Goal: Task Accomplishment & Management: Use online tool/utility

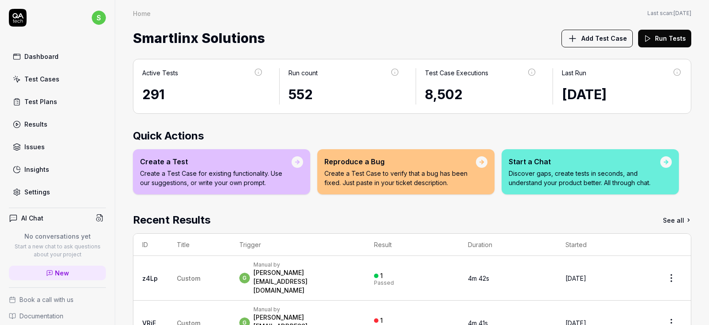
click at [32, 125] on div "Results" at bounding box center [35, 124] width 23 height 9
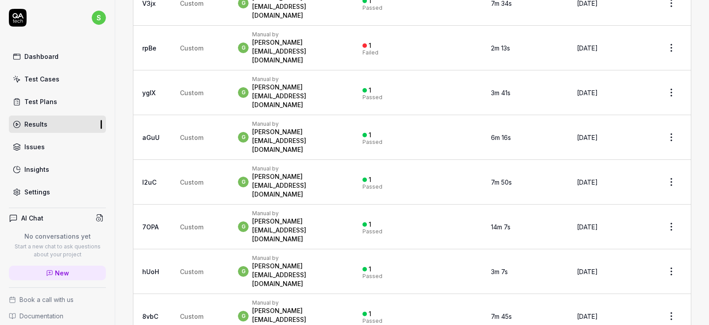
scroll to position [1488, 0]
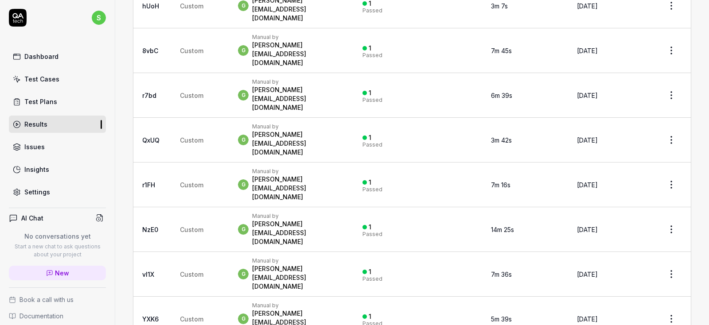
click at [39, 126] on div "Results" at bounding box center [35, 124] width 23 height 9
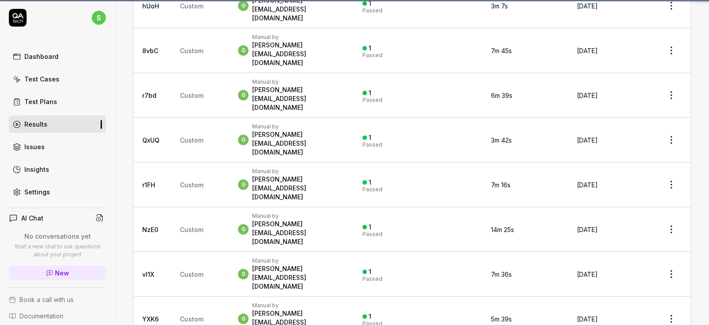
scroll to position [0, 0]
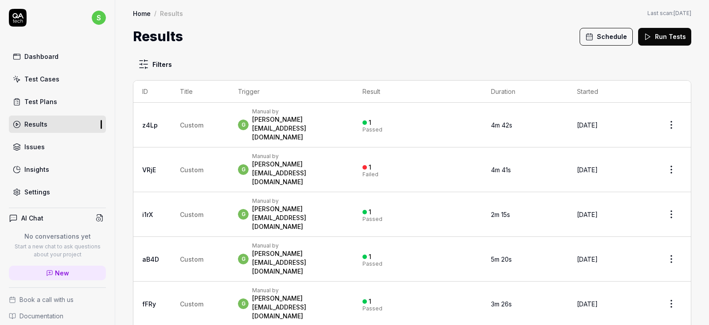
click at [35, 97] on div "Test Plans" at bounding box center [40, 101] width 33 height 9
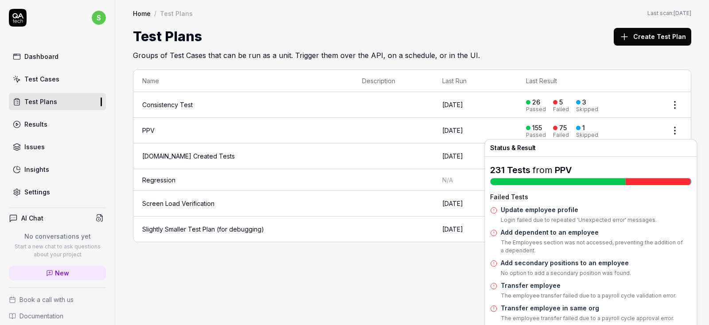
click at [567, 133] on div "Failed" at bounding box center [561, 134] width 16 height 5
click at [566, 129] on div "75" at bounding box center [563, 128] width 8 height 8
click at [566, 131] on div "75" at bounding box center [563, 128] width 8 height 8
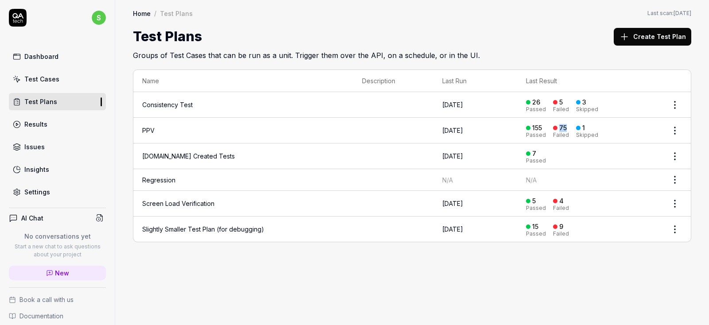
click at [566, 131] on div "75" at bounding box center [563, 128] width 8 height 8
click at [568, 134] on div "Failed" at bounding box center [561, 134] width 16 height 5
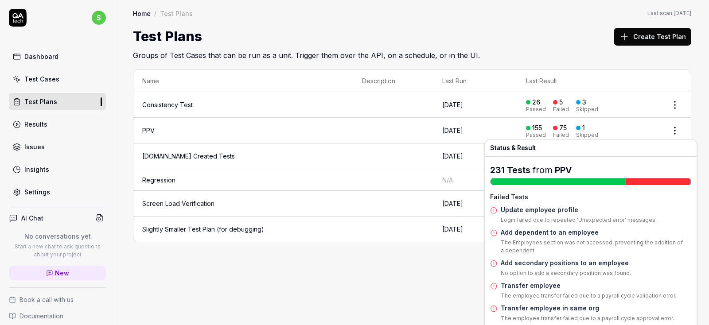
click at [568, 136] on div "Failed" at bounding box center [561, 134] width 16 height 5
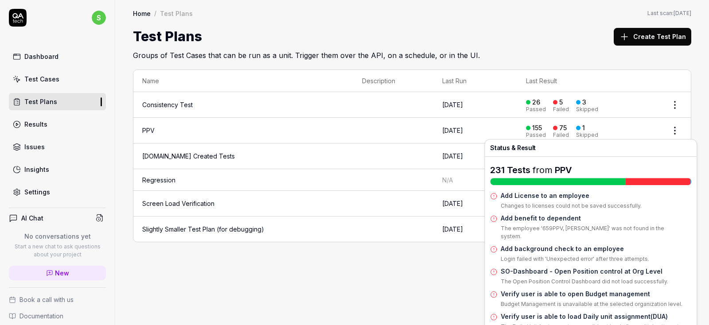
scroll to position [372, 0]
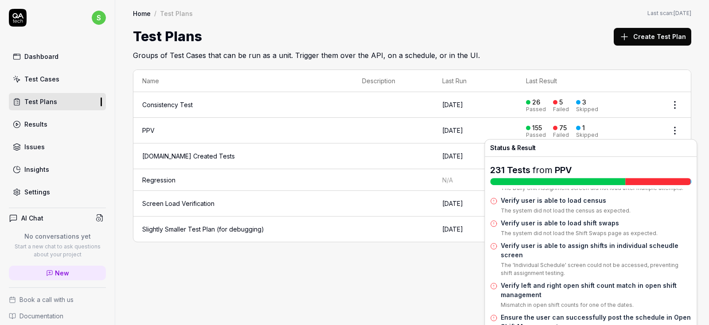
click at [542, 125] on div "155" at bounding box center [537, 128] width 10 height 8
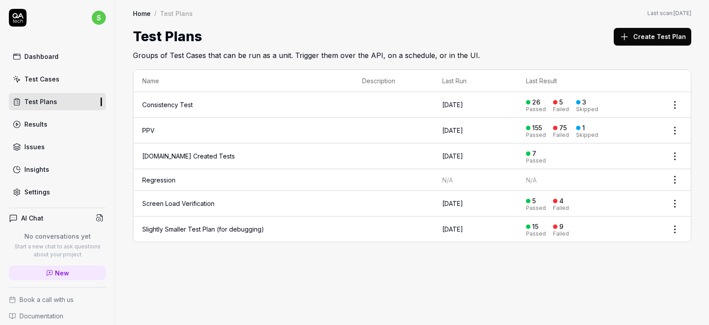
click at [566, 132] on div "Failed" at bounding box center [561, 134] width 16 height 5
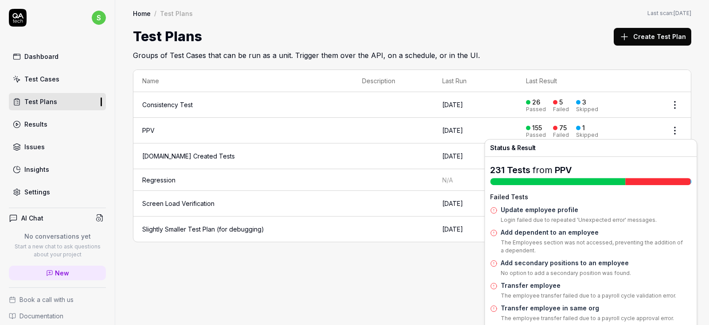
click at [553, 180] on div at bounding box center [557, 181] width 135 height 7
click at [554, 167] on link "PPV" at bounding box center [562, 170] width 17 height 11
click at [567, 168] on link "PPV" at bounding box center [562, 170] width 17 height 11
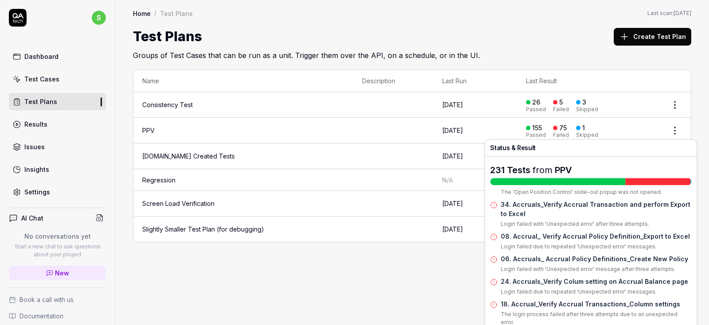
scroll to position [903, 0]
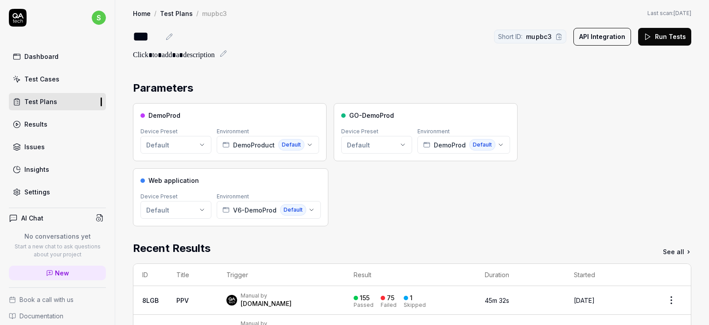
click at [38, 79] on div "Test Cases" at bounding box center [41, 78] width 35 height 9
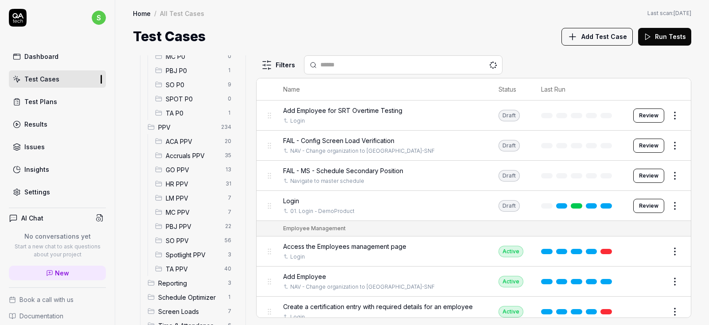
scroll to position [202, 0]
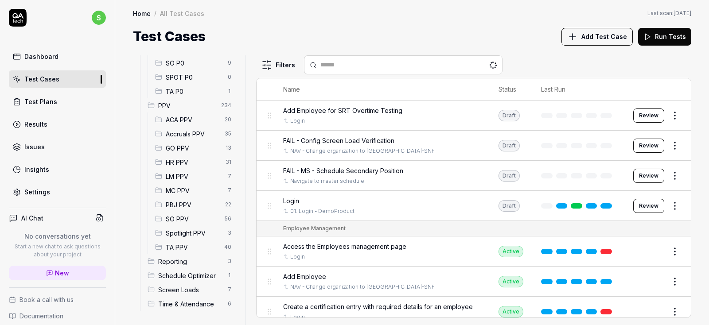
click at [184, 132] on span "Accruals PPV" at bounding box center [193, 133] width 54 height 9
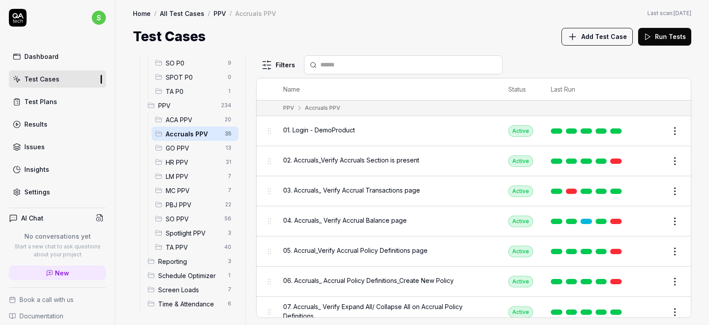
click at [333, 132] on span "01. Login - DemoProduct" at bounding box center [319, 129] width 72 height 9
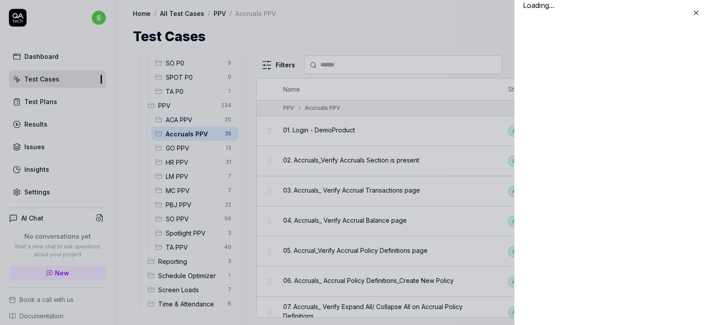
scroll to position [202, 0]
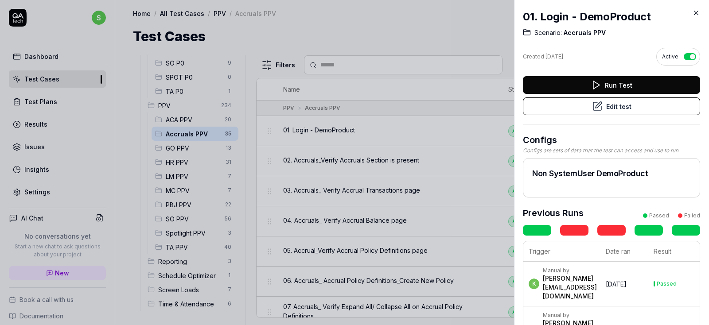
click at [629, 109] on button "Edit test" at bounding box center [611, 106] width 177 height 18
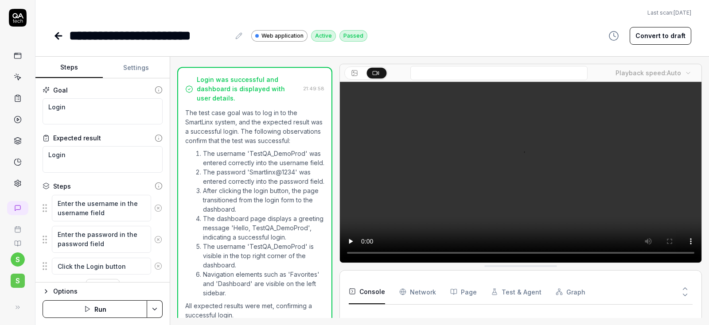
scroll to position [178, 0]
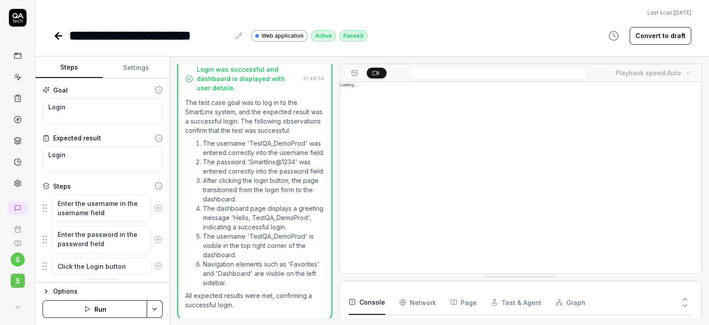
click at [131, 68] on button "Settings" at bounding box center [136, 67] width 67 height 21
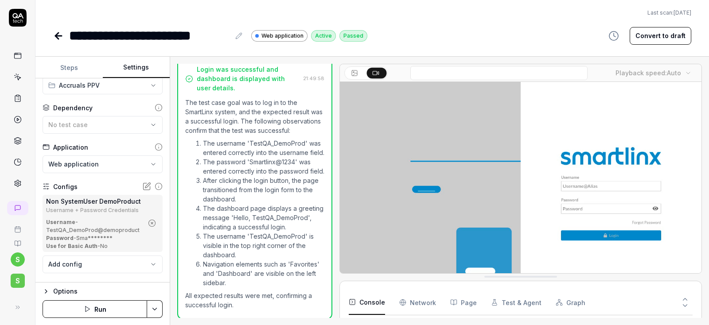
scroll to position [39, 0]
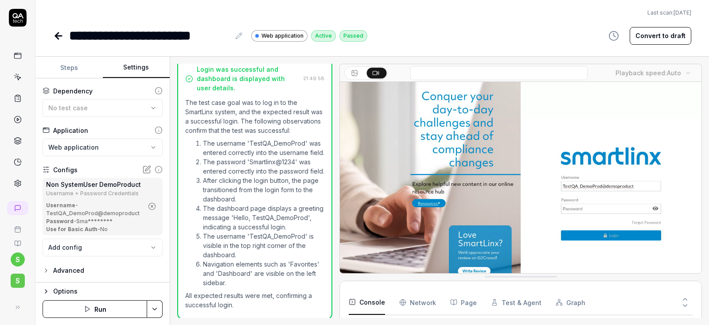
click at [145, 170] on icon at bounding box center [146, 169] width 9 height 9
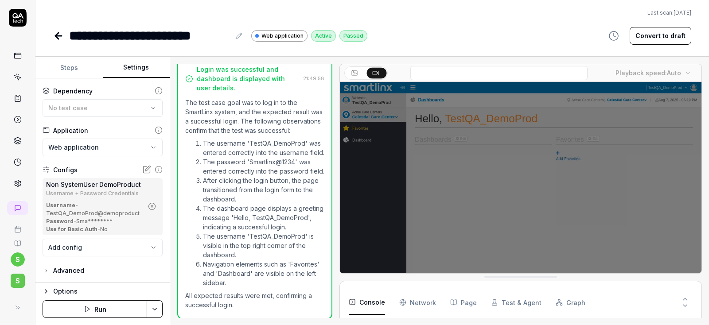
click at [153, 204] on icon "button" at bounding box center [152, 206] width 8 height 8
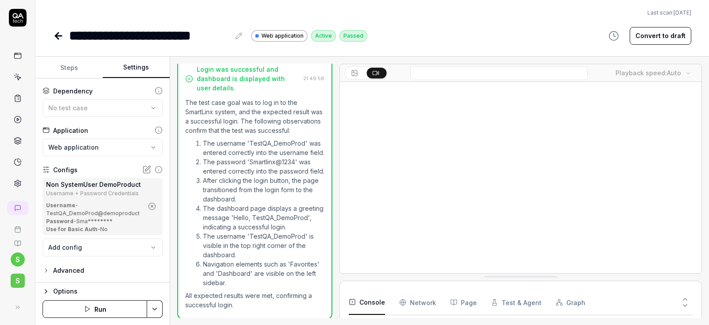
scroll to position [0, 0]
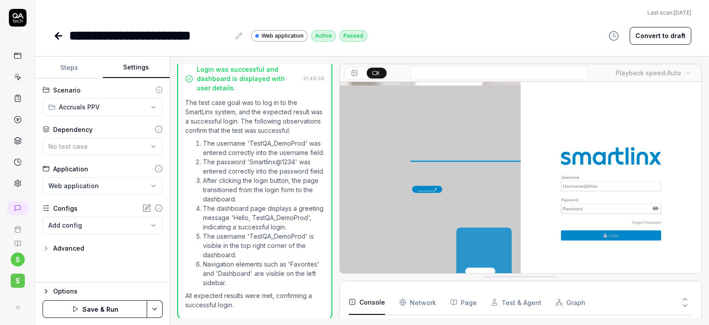
click at [147, 204] on icon at bounding box center [146, 208] width 9 height 9
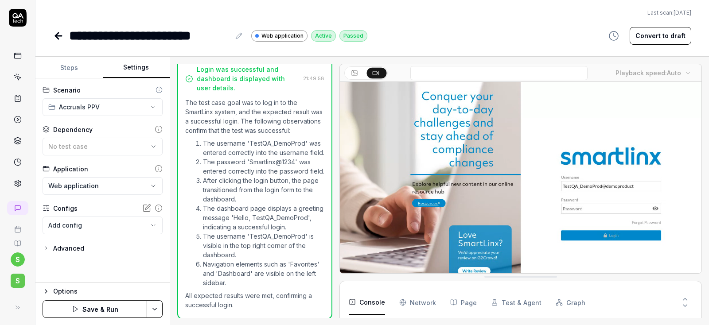
click at [150, 224] on body "**********" at bounding box center [354, 162] width 709 height 325
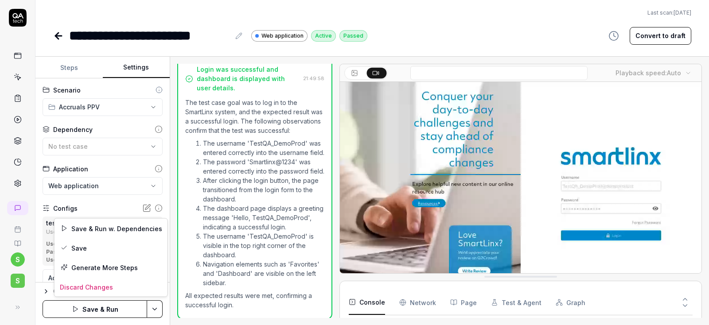
scroll to position [86, 0]
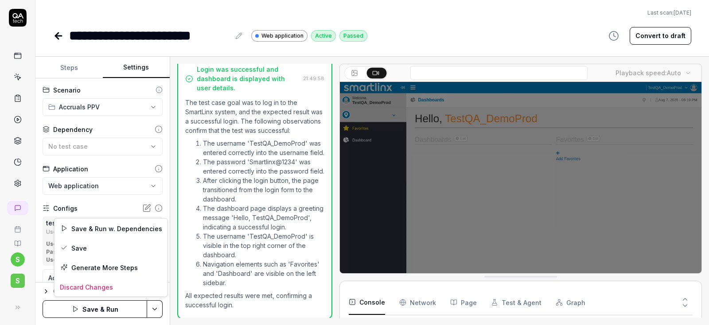
click at [157, 307] on html "**********" at bounding box center [354, 162] width 709 height 325
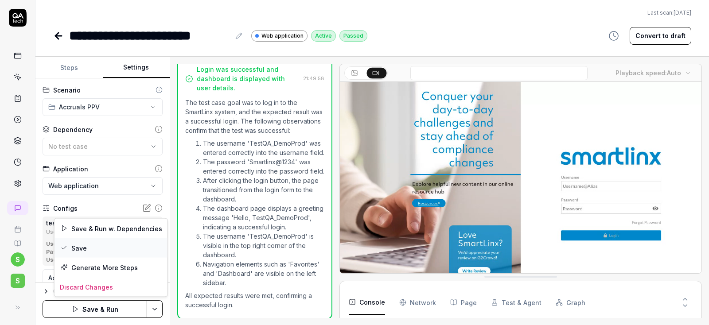
click at [98, 245] on div "Save" at bounding box center [110, 247] width 113 height 19
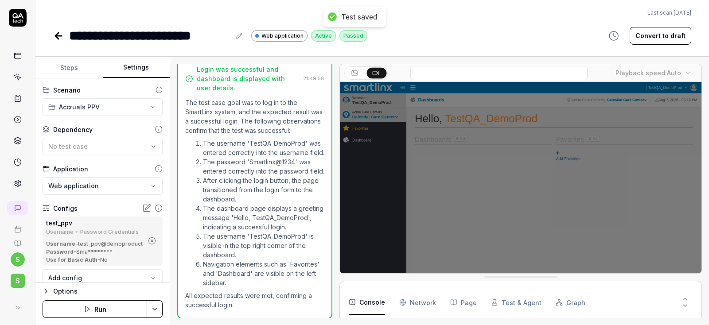
click at [93, 308] on button "Run" at bounding box center [95, 309] width 105 height 18
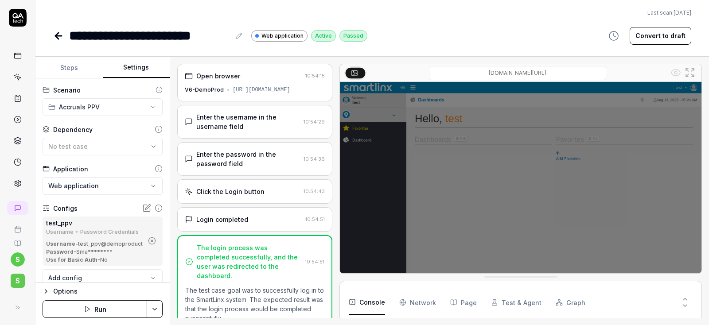
click at [54, 35] on icon at bounding box center [58, 36] width 11 height 11
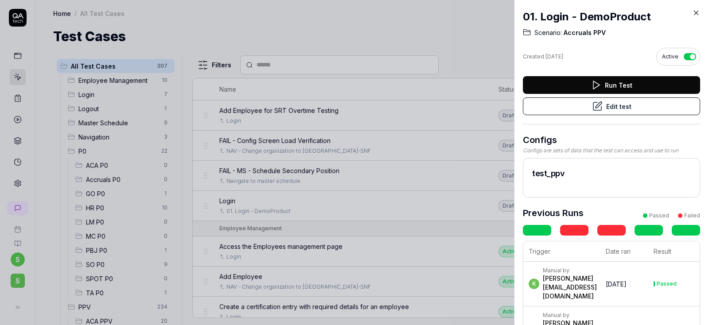
click at [697, 13] on icon at bounding box center [696, 13] width 8 height 8
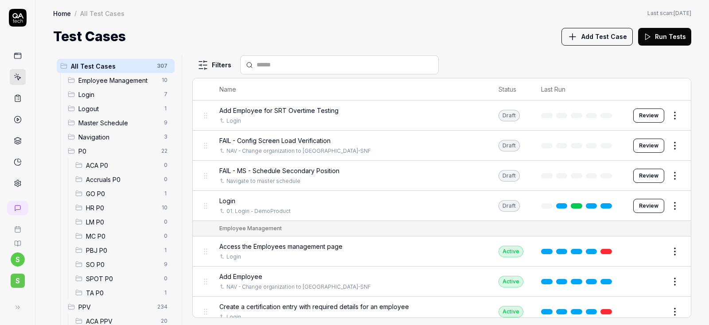
click at [108, 179] on span "Accruals P0" at bounding box center [122, 179] width 73 height 9
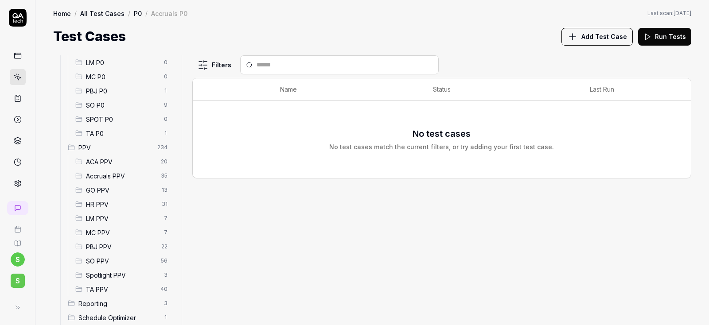
scroll to position [202, 0]
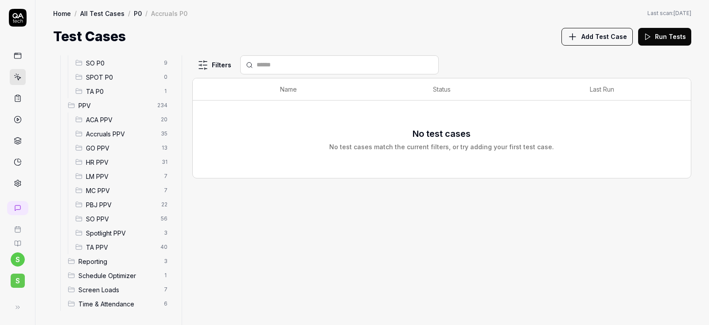
click at [105, 136] on span "Accruals PPV" at bounding box center [121, 133] width 70 height 9
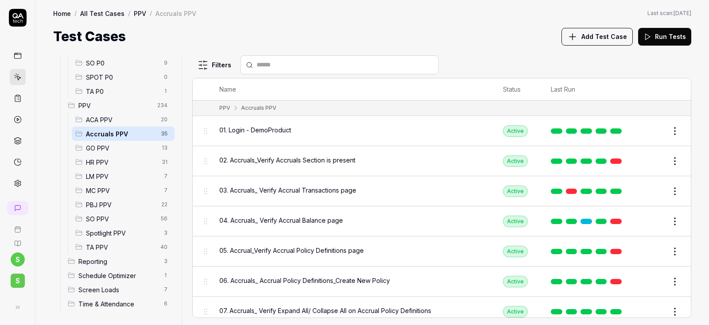
click at [326, 160] on span "02. Accruals_Verify Accruals Section is present" at bounding box center [287, 159] width 136 height 9
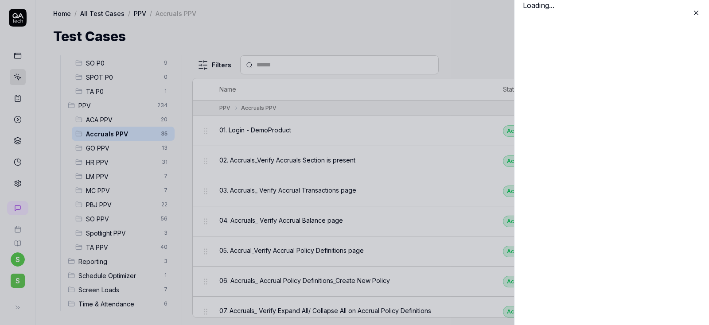
scroll to position [202, 0]
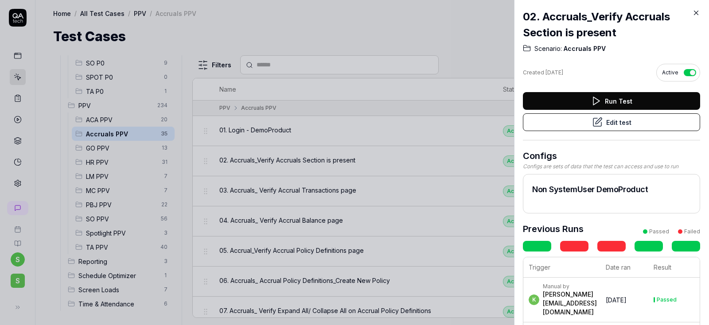
click at [633, 121] on button "Edit test" at bounding box center [611, 122] width 177 height 18
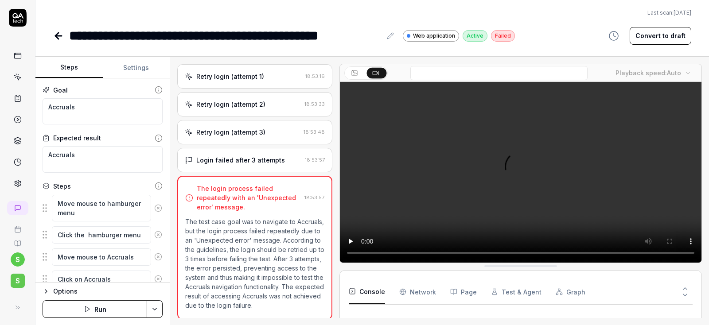
scroll to position [124, 0]
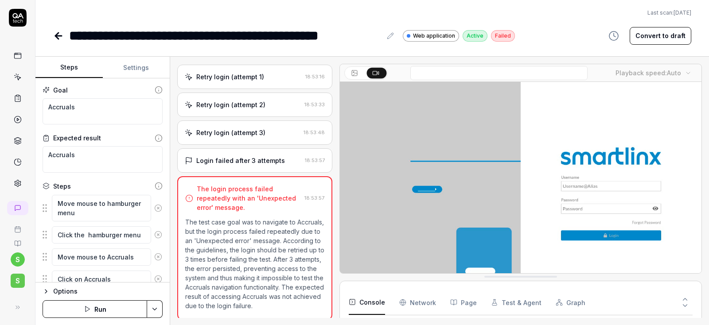
click at [252, 132] on div "Retry login (attempt 3)" at bounding box center [230, 132] width 69 height 9
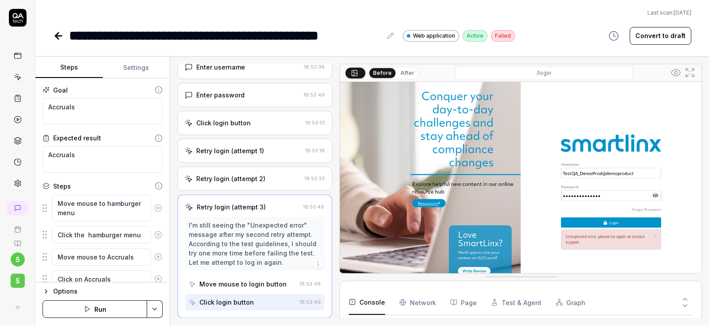
scroll to position [49, 0]
click at [139, 67] on button "Settings" at bounding box center [136, 67] width 67 height 21
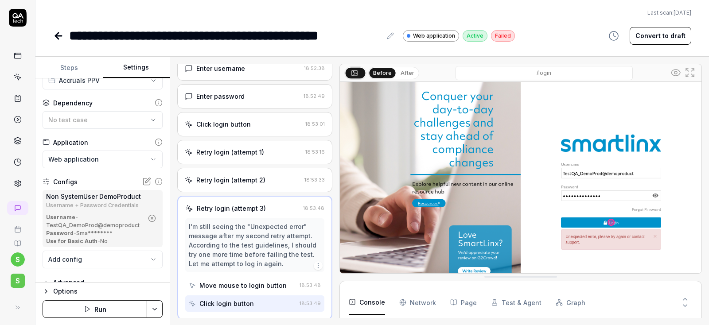
scroll to position [39, 0]
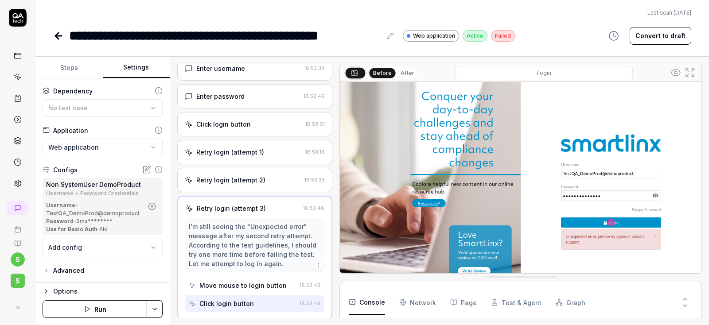
click at [156, 203] on button "button" at bounding box center [152, 206] width 14 height 14
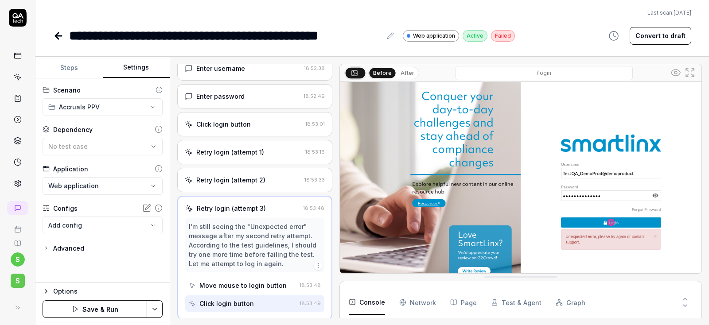
click at [154, 221] on body "**********" at bounding box center [354, 162] width 709 height 325
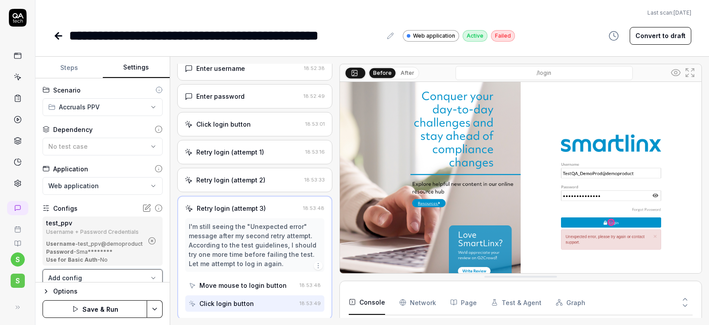
scroll to position [234, 0]
click at [160, 309] on html "**********" at bounding box center [354, 162] width 709 height 325
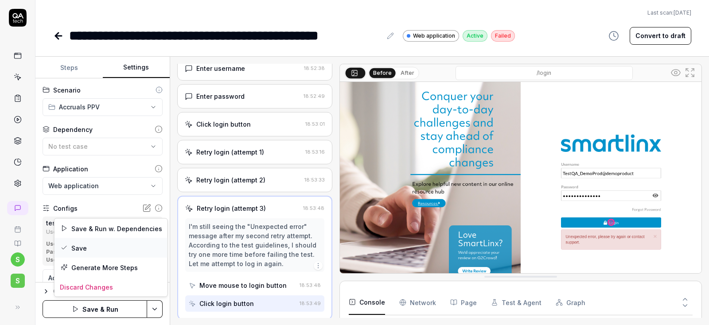
click at [81, 247] on div "Save" at bounding box center [110, 247] width 113 height 19
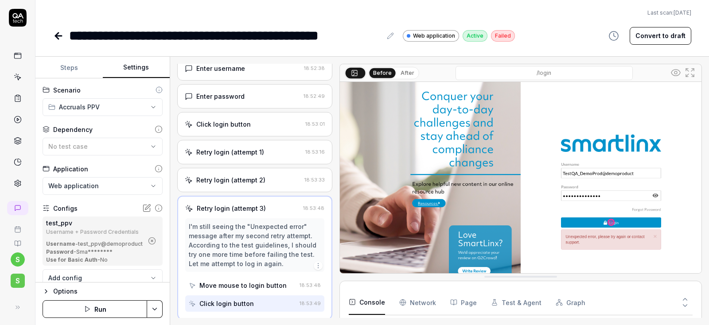
click at [97, 311] on button "Run" at bounding box center [95, 309] width 105 height 18
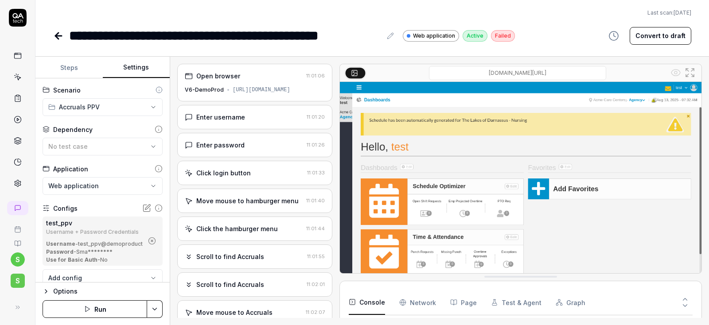
click at [232, 176] on div "Click login button" at bounding box center [223, 172] width 54 height 9
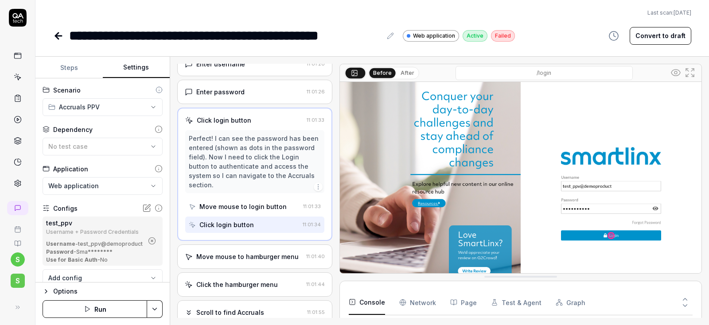
scroll to position [106, 0]
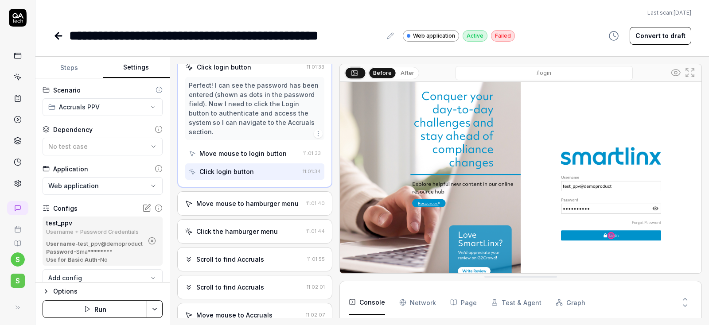
click at [233, 199] on div "Move mouse to hamburger menu" at bounding box center [247, 203] width 102 height 9
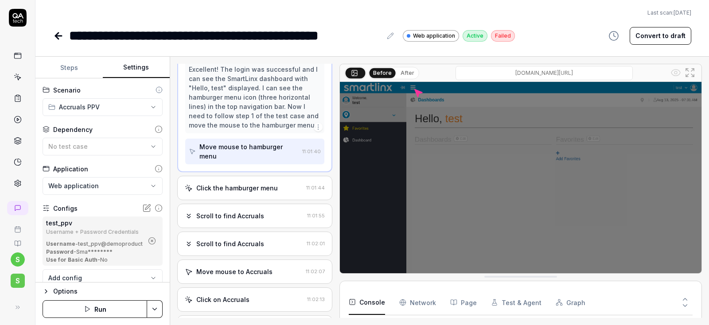
scroll to position [159, 0]
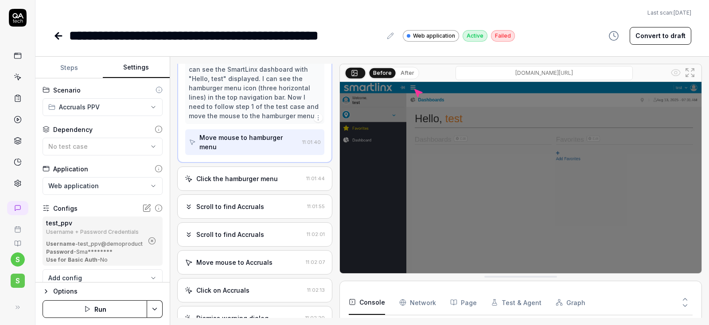
click at [236, 174] on div "Click the hamburger menu 11:01:44" at bounding box center [254, 179] width 155 height 24
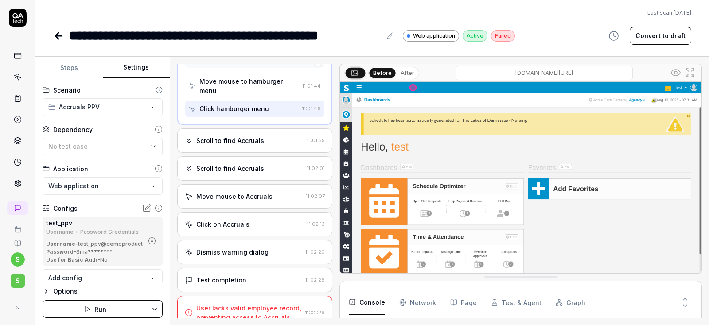
scroll to position [181, 0]
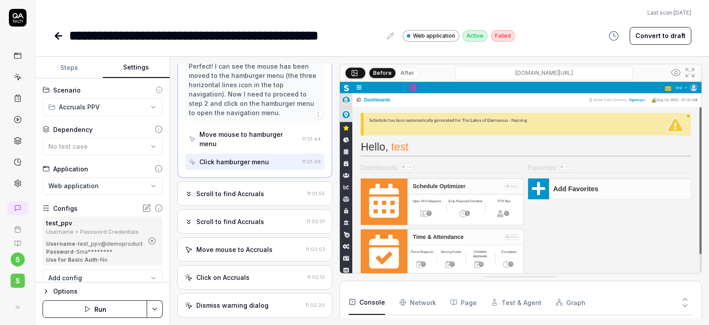
click at [230, 156] on div "Click hamburger menu" at bounding box center [244, 162] width 110 height 16
click at [232, 182] on div "Scroll to find Accruals 11:01:55" at bounding box center [254, 194] width 155 height 24
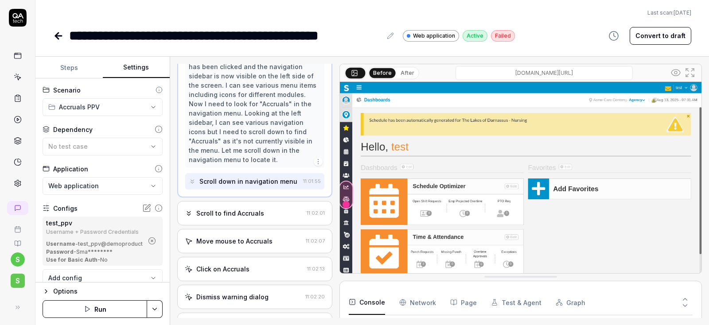
scroll to position [246, 0]
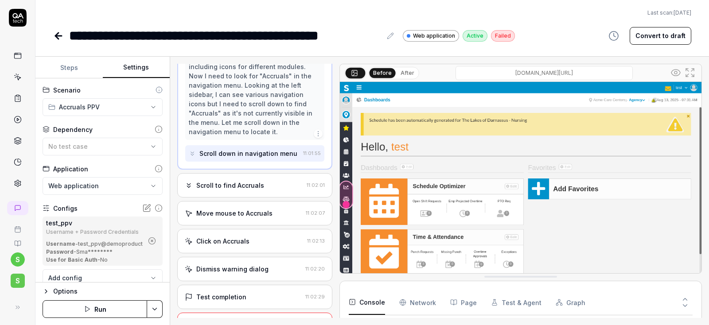
click at [60, 66] on button "Steps" at bounding box center [68, 67] width 67 height 21
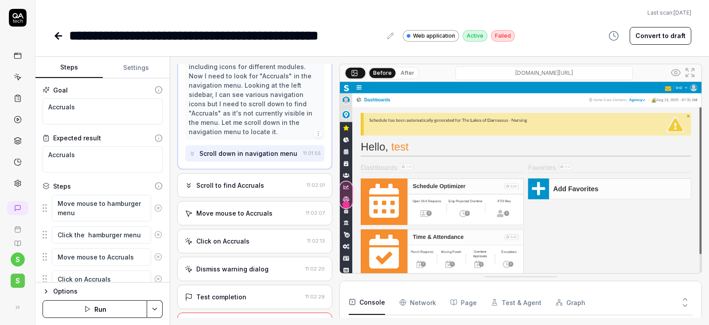
scroll to position [262, 0]
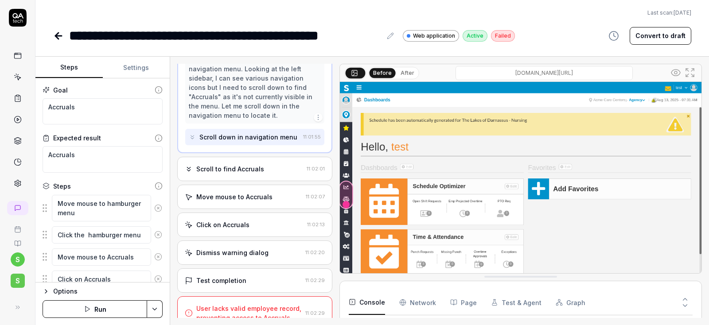
click at [229, 164] on div "Scroll to find Accruals" at bounding box center [230, 168] width 68 height 9
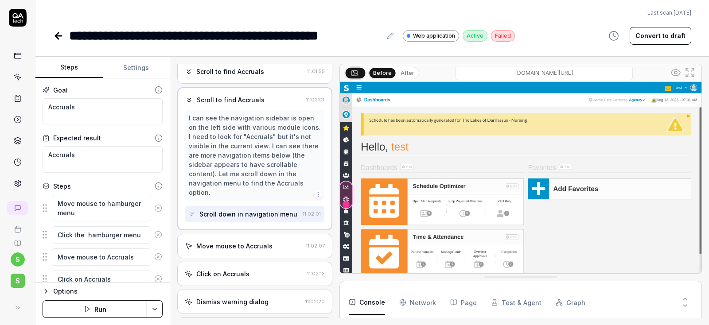
scroll to position [235, 0]
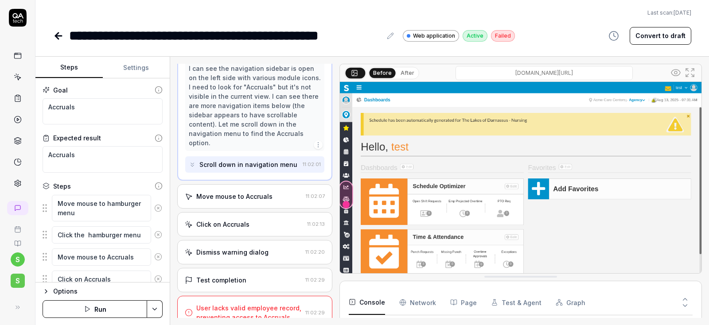
click at [225, 220] on div "Click on Accruals" at bounding box center [222, 224] width 53 height 9
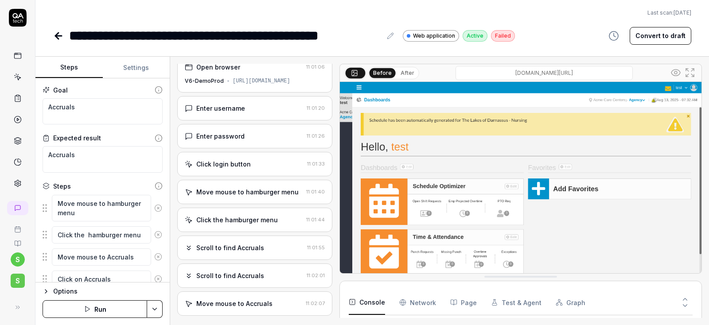
scroll to position [0, 0]
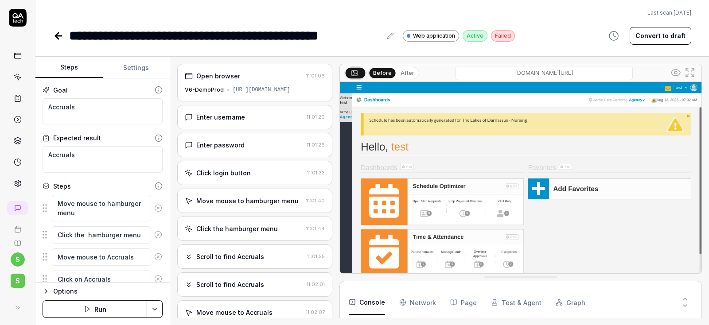
click at [106, 314] on button "Run" at bounding box center [95, 309] width 105 height 18
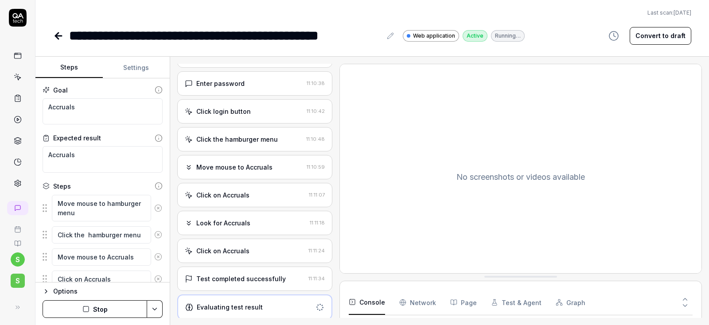
scroll to position [61, 0]
click at [229, 113] on div "Click login button" at bounding box center [223, 111] width 54 height 9
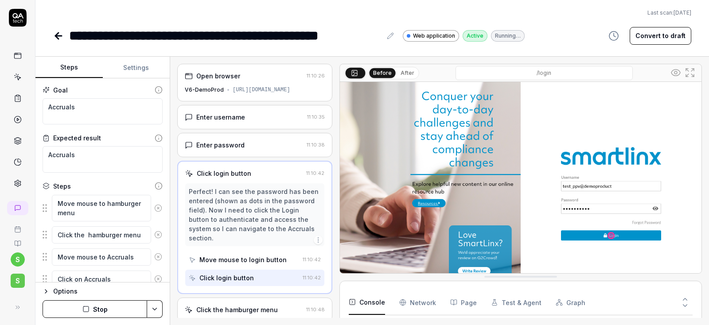
scroll to position [0, 0]
click at [117, 314] on button "Run" at bounding box center [95, 309] width 105 height 18
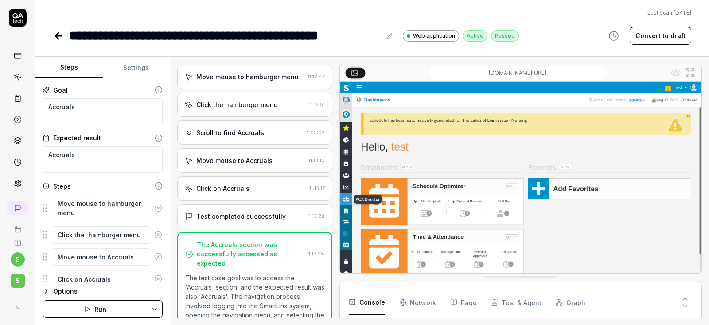
scroll to position [176, 0]
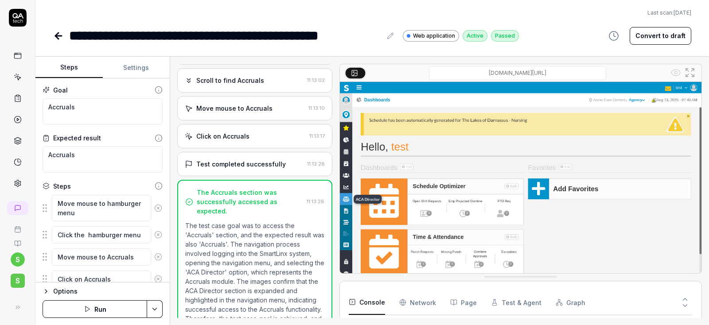
click at [149, 311] on html "**********" at bounding box center [354, 162] width 709 height 325
click at [215, 132] on html "**********" at bounding box center [354, 162] width 709 height 325
click at [221, 105] on div "Move mouse to Accruals" at bounding box center [234, 108] width 76 height 9
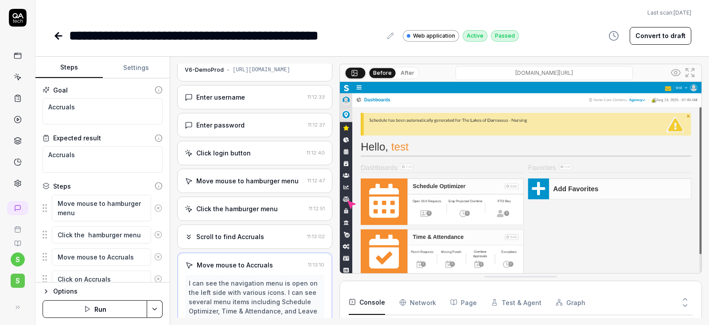
scroll to position [18, 0]
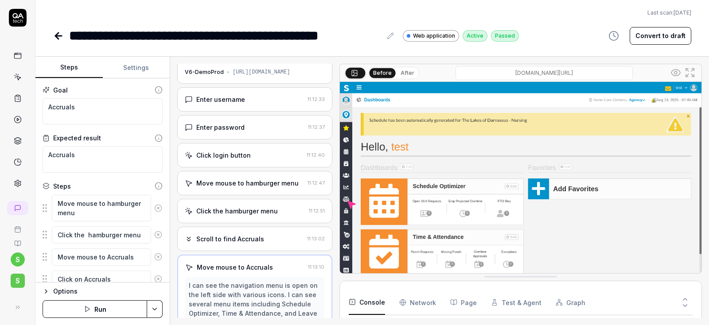
click at [252, 184] on div "Move mouse to hamburger menu" at bounding box center [247, 182] width 102 height 9
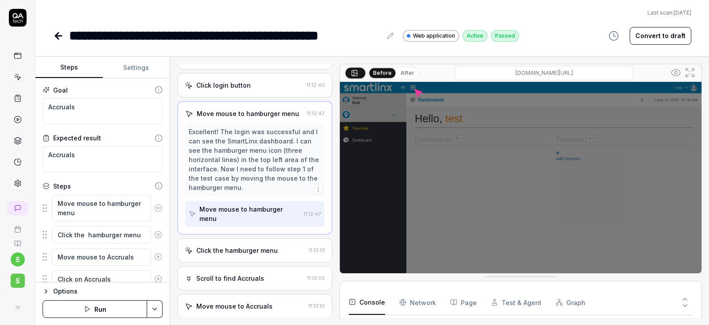
scroll to position [106, 0]
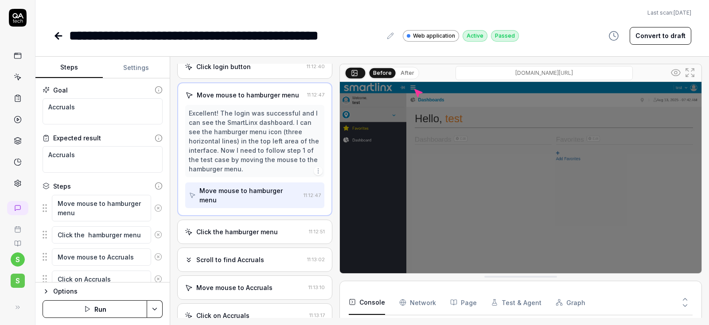
click at [249, 227] on div "Click the hamburger menu" at bounding box center [236, 231] width 81 height 9
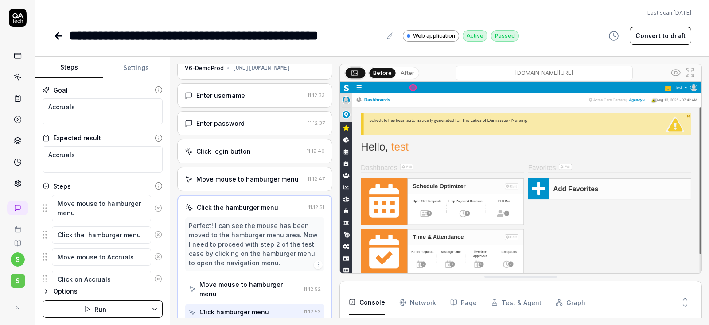
scroll to position [21, 0]
click at [244, 179] on div "Move mouse to hamburger menu" at bounding box center [247, 179] width 102 height 9
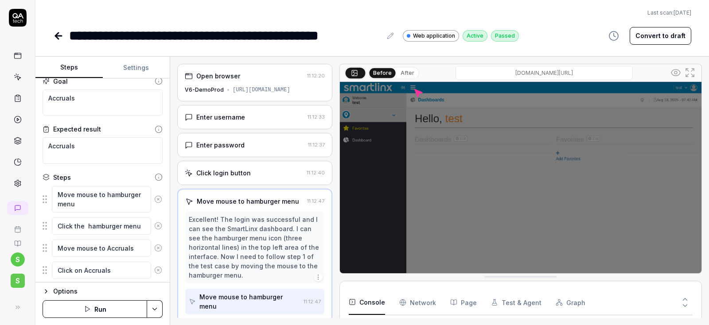
scroll to position [0, 0]
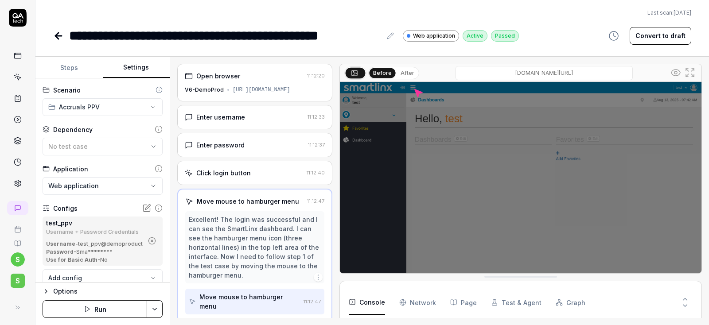
click at [137, 66] on button "Settings" at bounding box center [136, 67] width 67 height 21
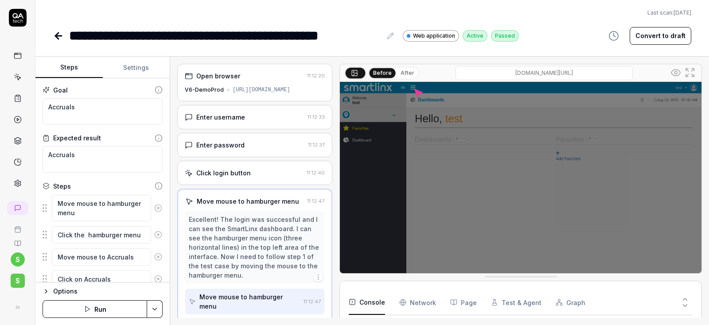
click at [71, 67] on button "Steps" at bounding box center [68, 67] width 67 height 21
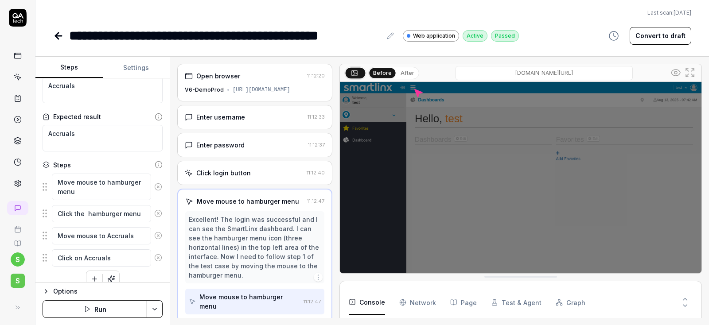
scroll to position [32, 0]
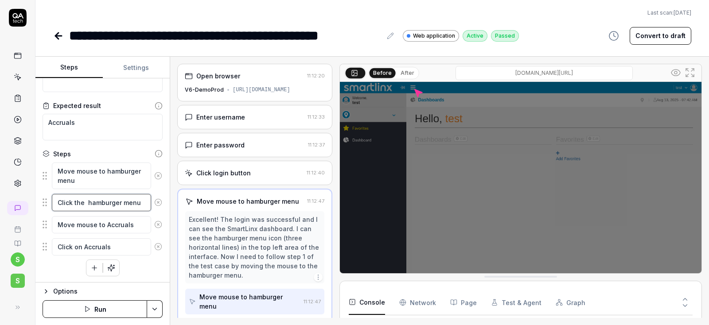
click at [148, 202] on textarea "Click the hamburger menu" at bounding box center [101, 202] width 99 height 17
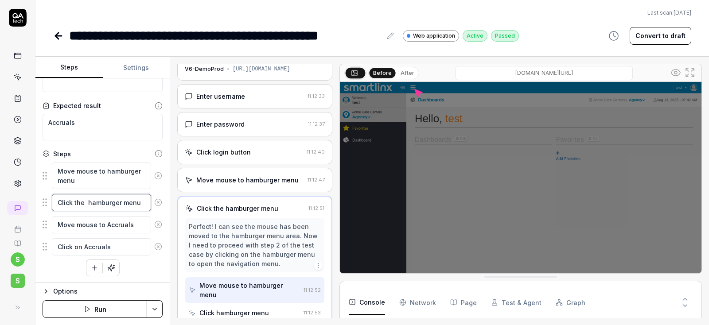
scroll to position [21, 0]
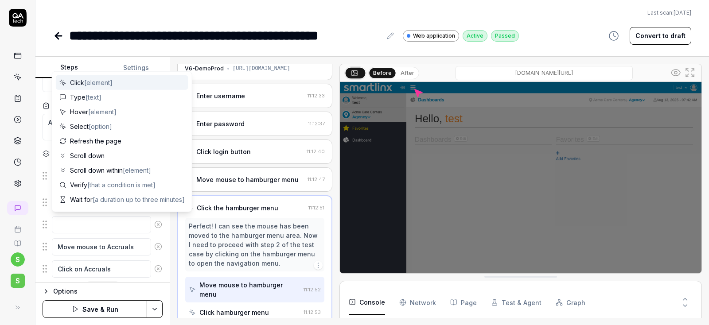
type textarea "*"
type textarea "w"
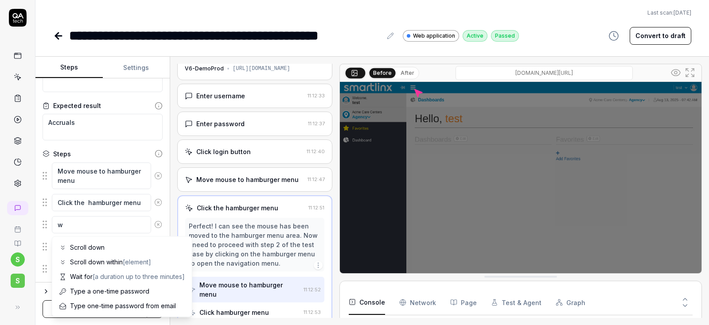
type textarea "*"
type textarea "wa"
type textarea "*"
type textarea "wai"
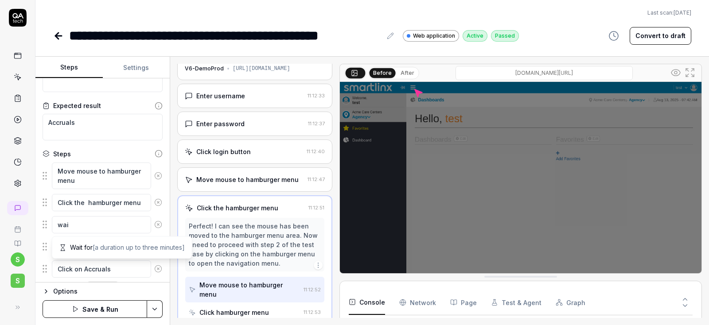
type textarea "*"
type textarea "wait"
type textarea "*"
type textarea "wait"
type textarea "*"
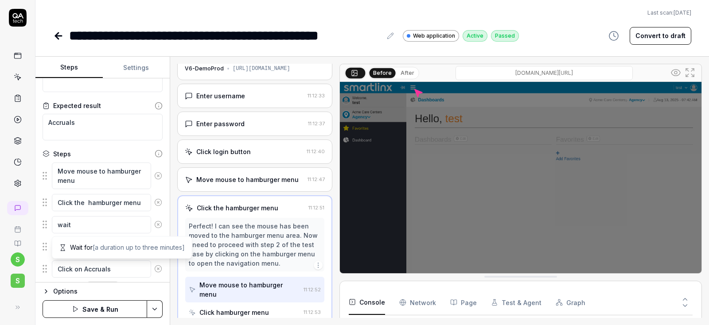
type textarea "wait u"
type textarea "*"
type textarea "wait un"
type textarea "*"
type textarea "wait unt"
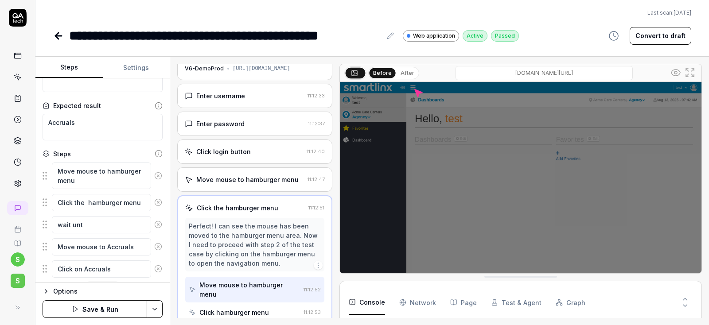
type textarea "*"
type textarea "wait unti"
type textarea "*"
type textarea "wait until"
type textarea "*"
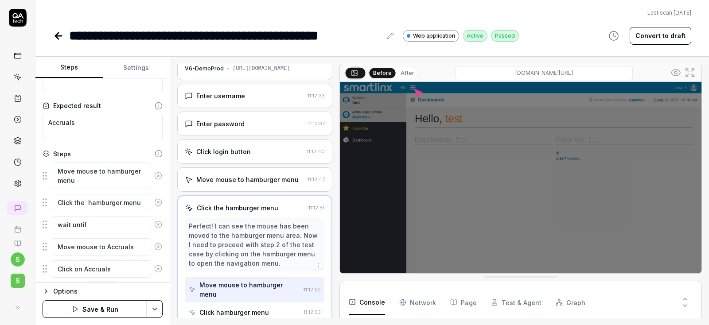
type textarea "wait until"
type textarea "*"
type textarea "wait until h"
type textarea "*"
type textarea "wait until ha"
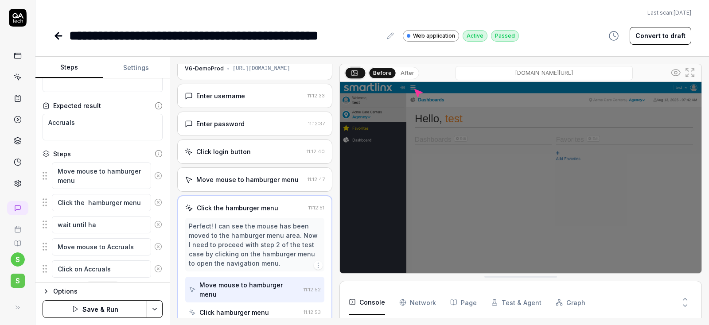
type textarea "*"
type textarea "wait until han"
type textarea "*"
type textarea "wait until hanb"
type textarea "*"
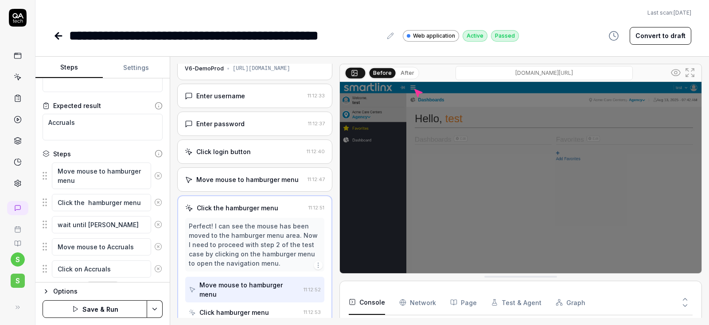
type textarea "wait until hanbu"
type textarea "*"
type textarea "wait until hanb"
type textarea "*"
type textarea "wait until han"
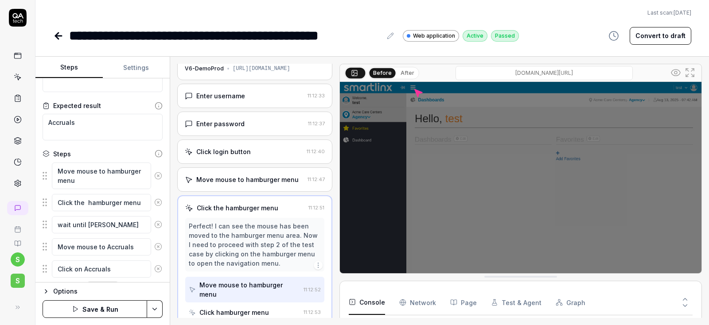
type textarea "*"
type textarea "wait until ha"
type textarea "*"
type textarea "wait until ham"
type textarea "*"
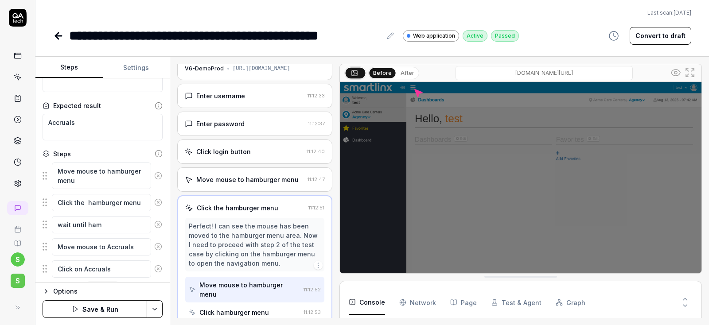
type textarea "wait until hamb"
type textarea "*"
type textarea "wait until hambu"
type textarea "*"
type textarea "wait until hambur"
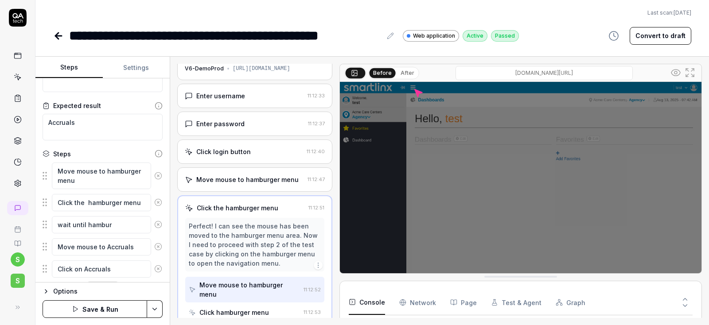
type textarea "*"
type textarea "wait until hamburg"
type textarea "*"
type textarea "wait until hamburge"
type textarea "*"
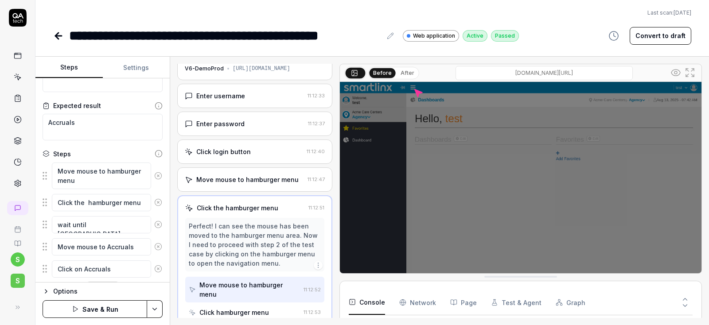
type textarea "wait until hamburger"
type textarea "*"
type textarea "wait until hamburger"
type textarea "*"
type textarea "wait until hamburger m"
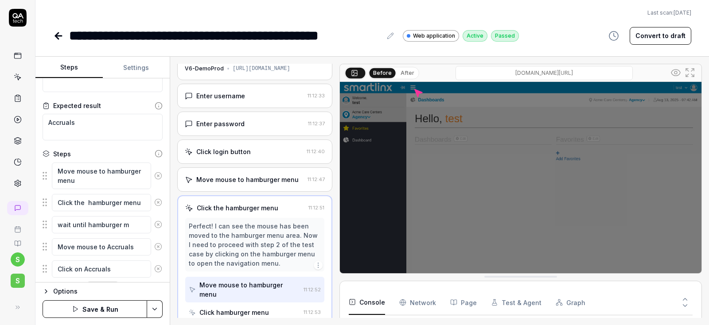
type textarea "*"
type textarea "wait until hamburger me"
type textarea "*"
type textarea "wait until hamburger men"
type textarea "*"
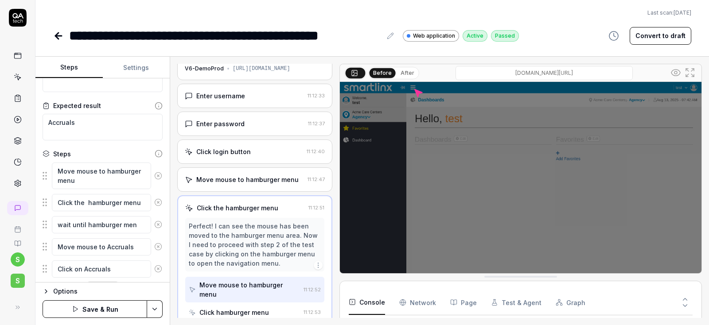
type textarea "wait until hamburger menu"
type textarea "*"
type textarea "wait until hamburger menu"
type textarea "*"
type textarea "wait until hamburger menu i"
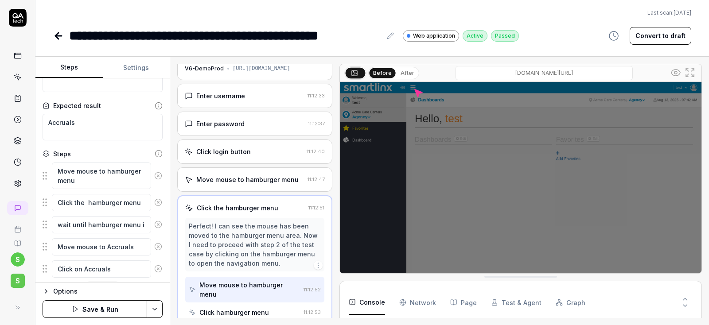
type textarea "*"
type textarea "wait until hamburger menu is"
type textarea "*"
type textarea "wait until hamburger menu is"
type textarea "*"
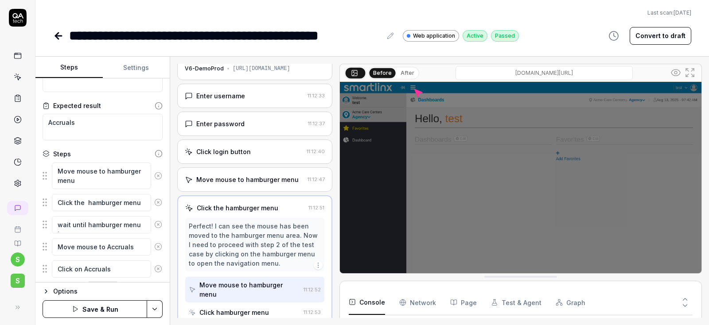
type textarea "wait until hamburger menu is e"
type textarea "*"
type textarea "wait until hamburger menu is ex"
type textarea "*"
type textarea "wait until hamburger menu is exp"
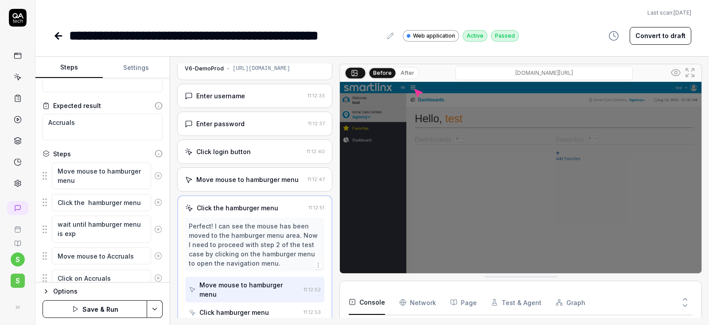
type textarea "*"
type textarea "wait until hamburger menu is expa"
type textarea "*"
type textarea "wait until hamburger menu is expan"
type textarea "*"
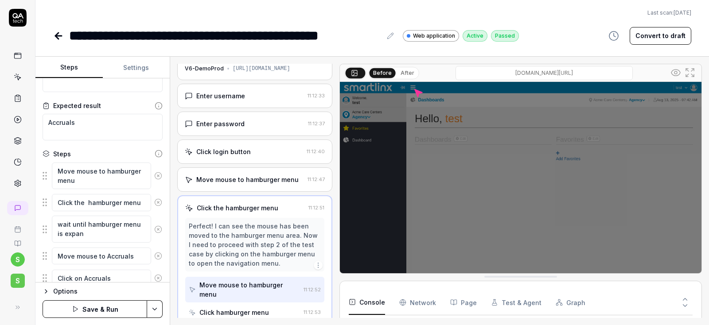
type textarea "wait until hamburger menu is expand"
type textarea "*"
type textarea "wait until hamburger menu is expande"
type textarea "*"
type textarea "wait until hamburger menu is expanded"
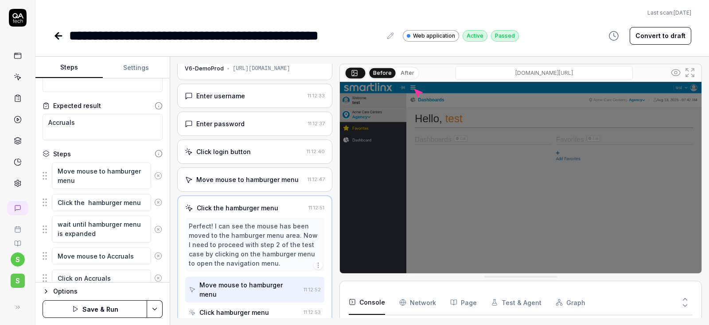
click at [151, 309] on html "**********" at bounding box center [354, 162] width 709 height 325
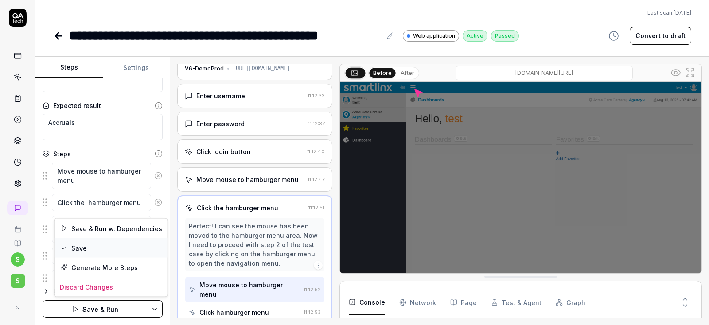
click at [81, 247] on div "Save" at bounding box center [110, 247] width 113 height 19
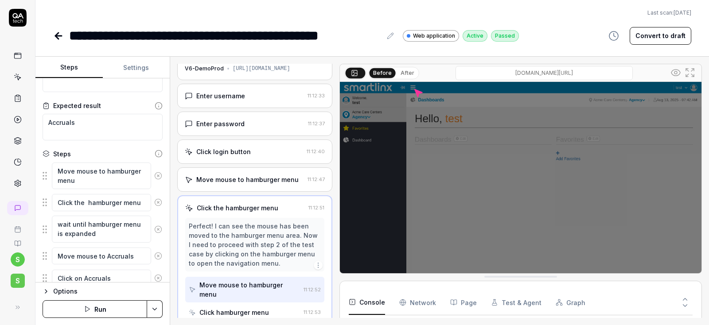
click at [83, 314] on button "Run" at bounding box center [95, 309] width 105 height 18
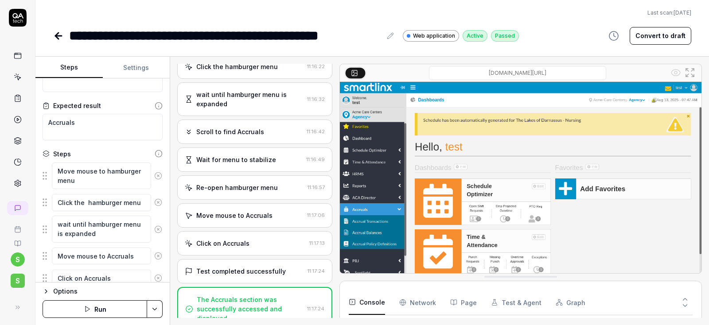
scroll to position [163, 0]
click at [231, 158] on div "Wait for menu to stabilize" at bounding box center [236, 159] width 80 height 9
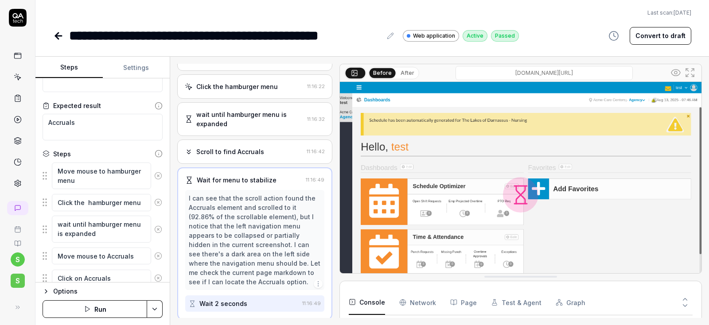
scroll to position [89, 0]
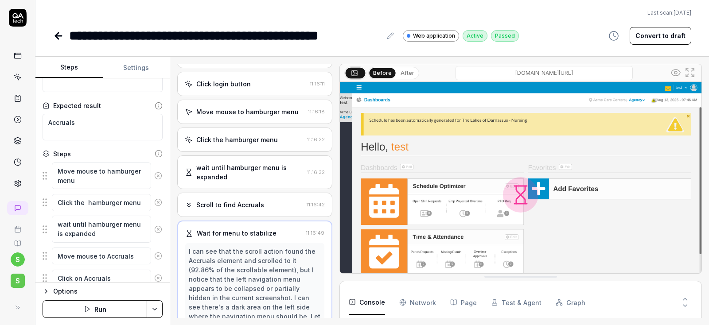
click at [258, 172] on div "wait until hamburger menu is expanded" at bounding box center [249, 172] width 107 height 19
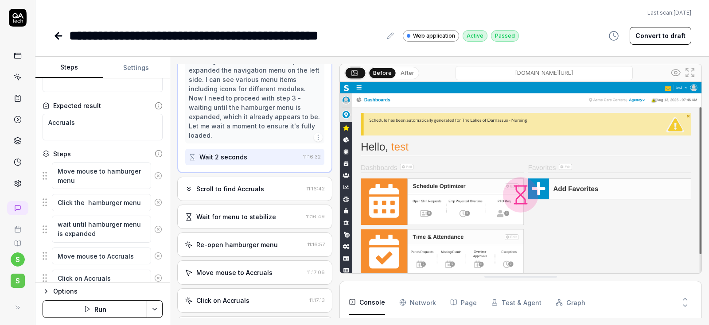
scroll to position [237, 0]
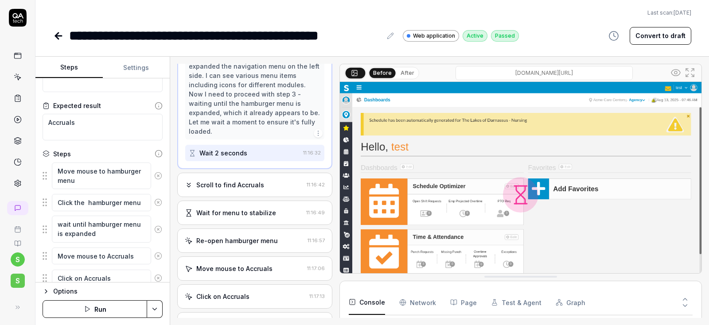
click at [236, 180] on div "Scroll to find Accruals" at bounding box center [230, 184] width 68 height 9
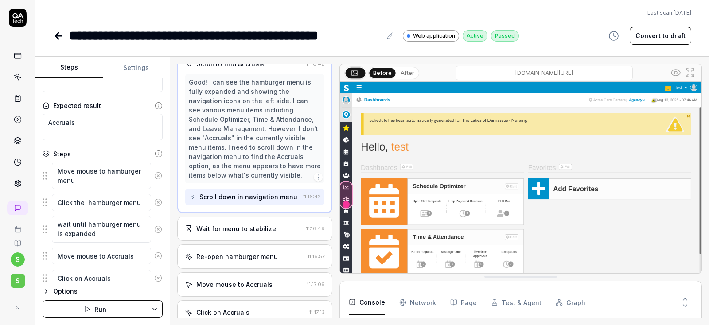
click at [230, 225] on div "Wait for menu to stabilize" at bounding box center [236, 228] width 80 height 9
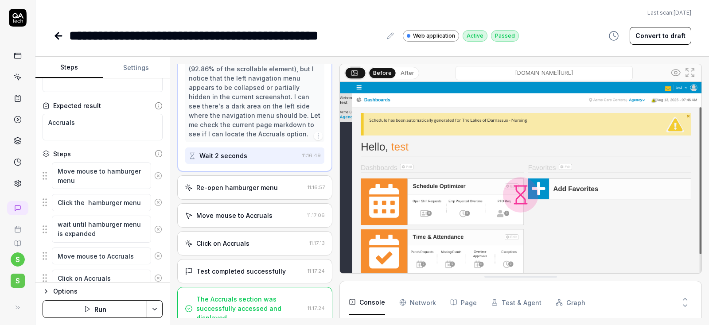
click at [260, 189] on div "Re-open hamburger menu" at bounding box center [236, 187] width 81 height 9
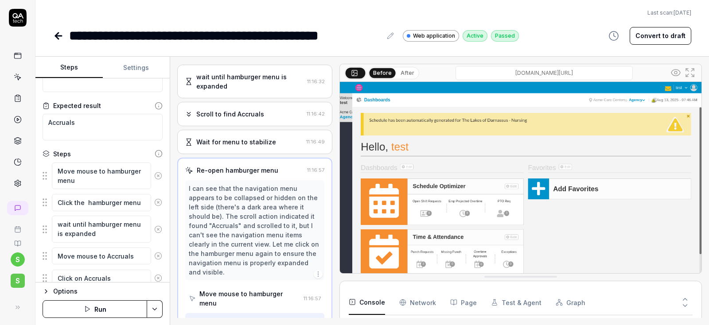
scroll to position [179, 0]
click at [110, 313] on button "Run" at bounding box center [95, 309] width 105 height 18
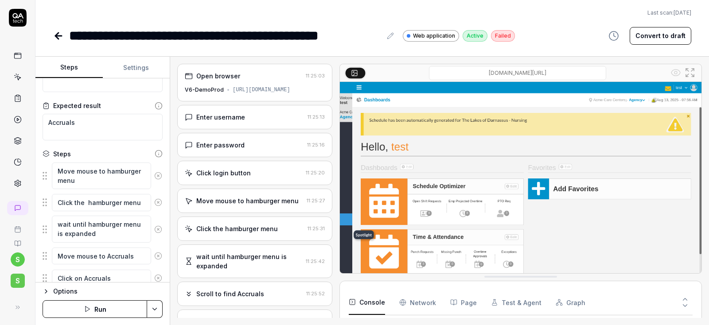
click at [103, 310] on button "Run" at bounding box center [95, 309] width 105 height 18
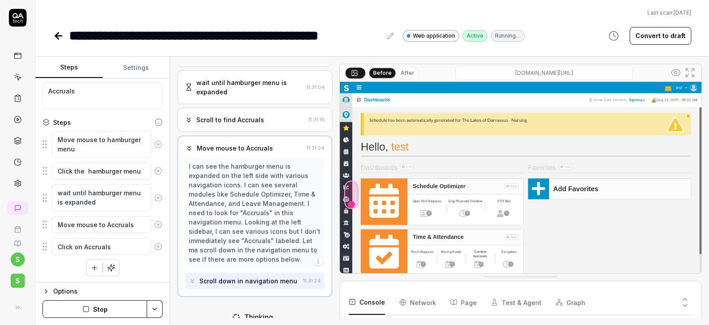
scroll to position [171, 0]
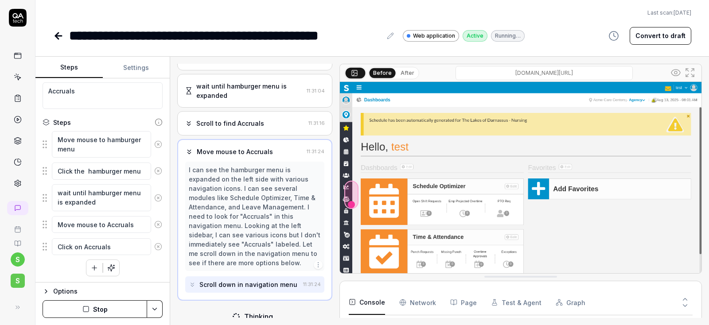
click at [159, 197] on icon at bounding box center [158, 198] width 2 height 2
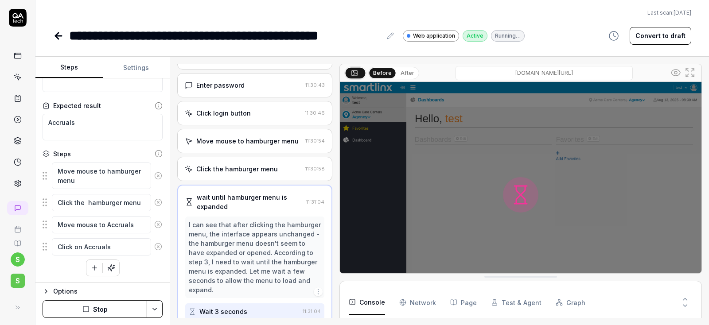
scroll to position [59, 0]
click at [155, 311] on html "**********" at bounding box center [354, 162] width 709 height 325
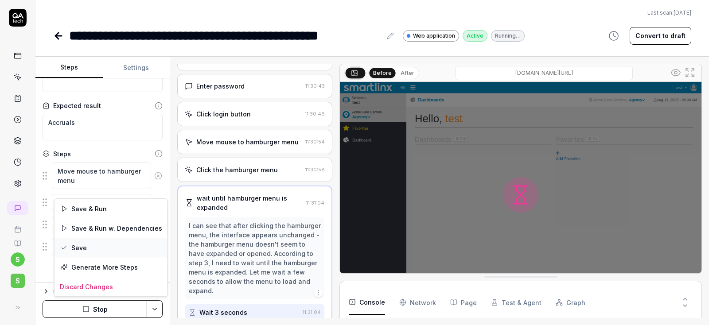
click at [79, 248] on div "Save" at bounding box center [110, 247] width 113 height 19
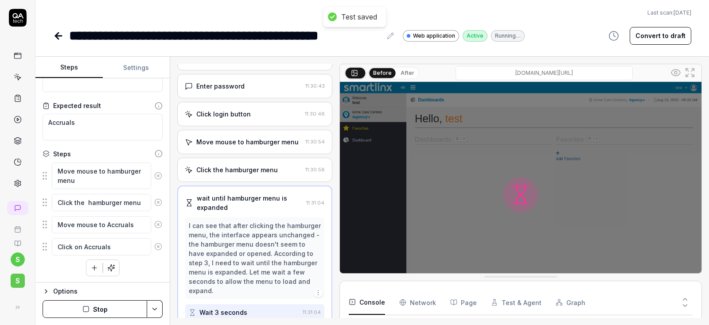
click at [106, 317] on button "Stop" at bounding box center [95, 309] width 105 height 18
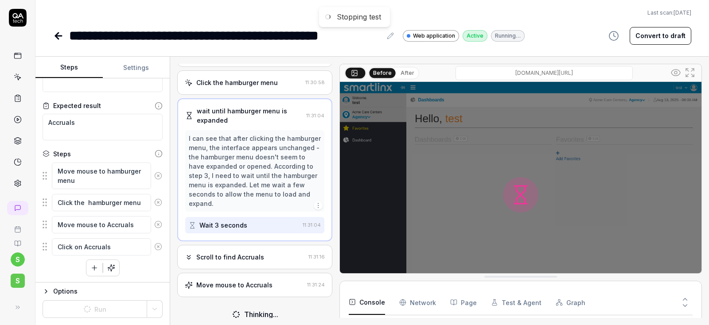
scroll to position [143, 0]
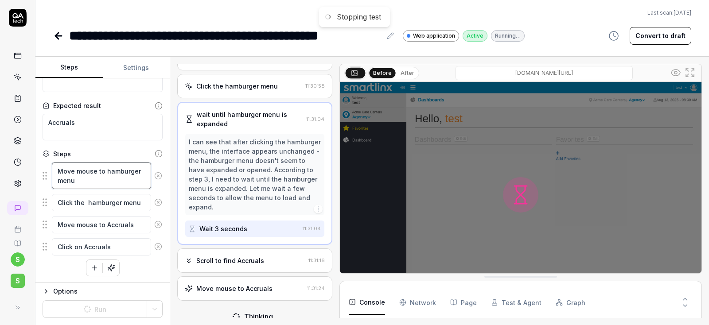
click at [140, 177] on textarea "Move mouse to hamburger menu" at bounding box center [101, 176] width 99 height 27
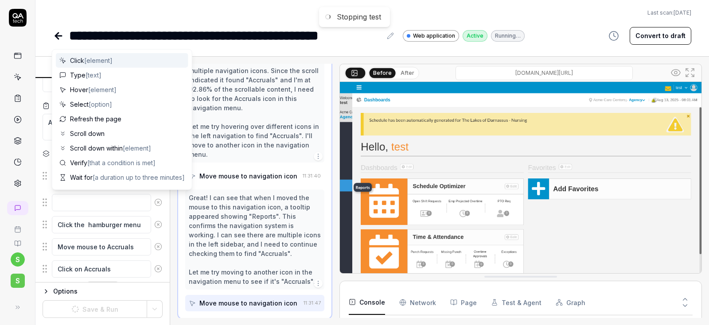
scroll to position [719, 0]
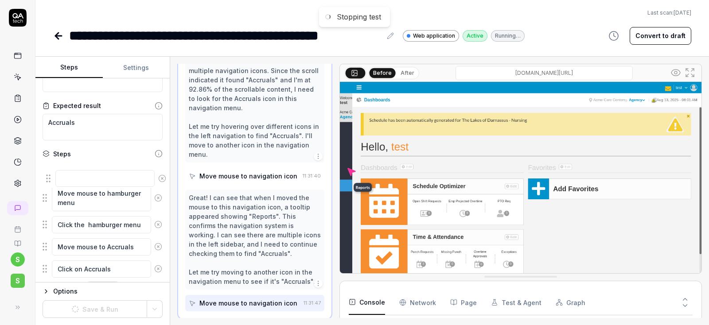
drag, startPoint x: 45, startPoint y: 203, endPoint x: 50, endPoint y: 176, distance: 26.9
click at [50, 176] on div at bounding box center [103, 171] width 120 height 19
click at [68, 176] on textarea at bounding box center [101, 171] width 99 height 17
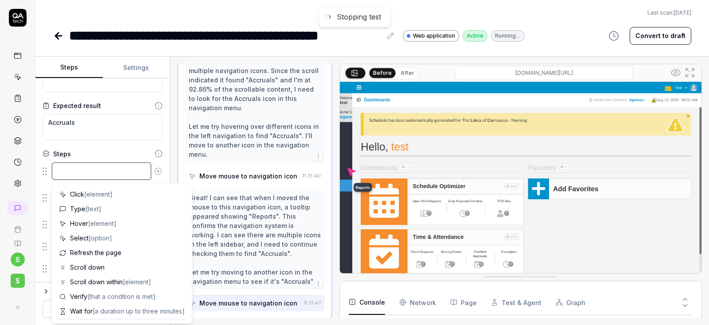
type textarea "*"
type textarea "w"
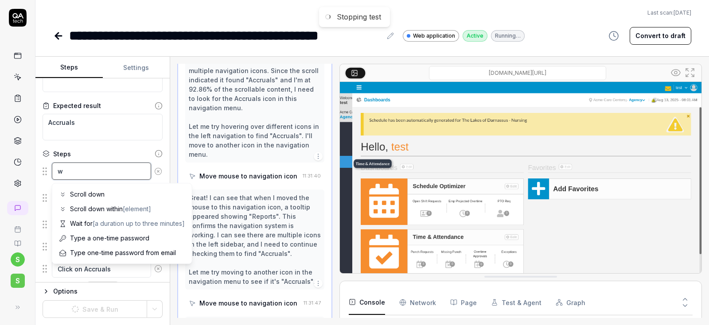
type textarea "*"
type textarea "wa"
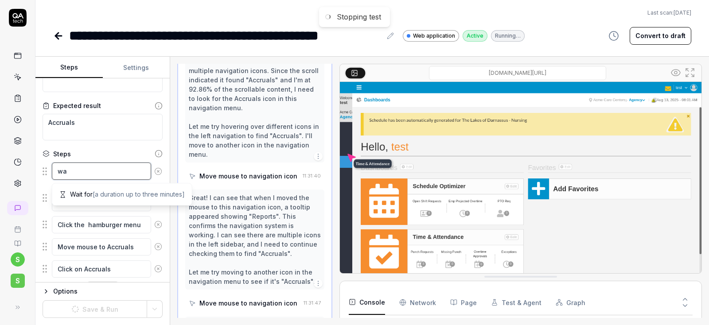
type textarea "*"
type textarea "wai"
type textarea "*"
type textarea "wait"
type textarea "*"
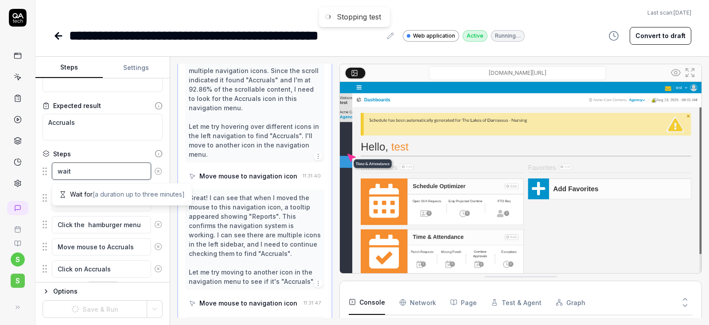
type textarea "wait"
type textarea "*"
type textarea "wait u"
type textarea "*"
type textarea "wait un"
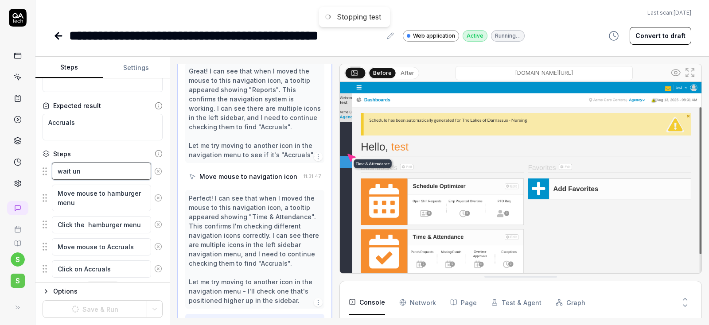
type textarea "*"
type textarea "wait unt"
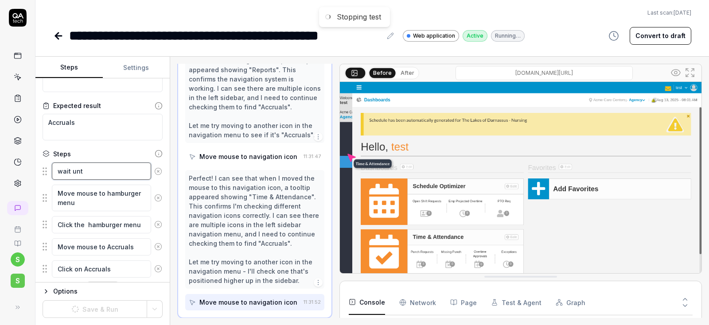
type textarea "*"
type textarea "wait unti"
type textarea "*"
type textarea "wait until"
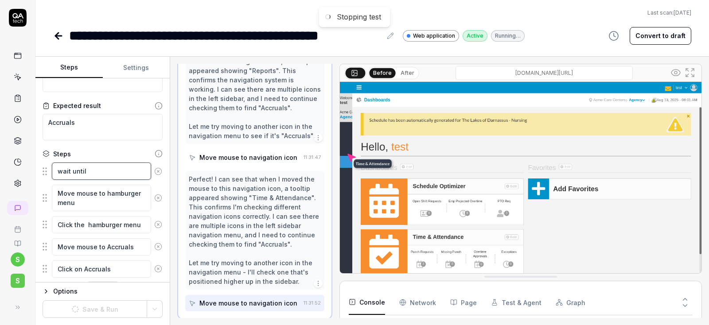
type textarea "*"
type textarea "wait until"
type textarea "*"
type textarea "wait until p"
type textarea "*"
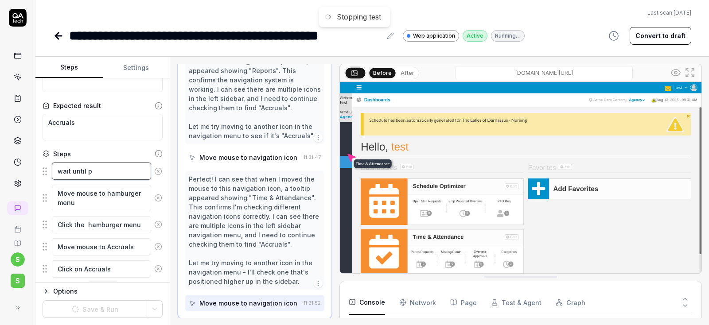
type textarea "wait until pa"
type textarea "*"
type textarea "wait until pag"
type textarea "*"
type textarea "wait until page"
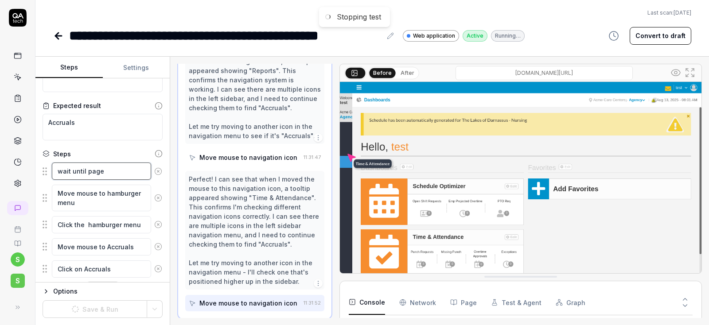
type textarea "*"
type textarea "wait until page"
type textarea "*"
type textarea "wait until page i"
type textarea "*"
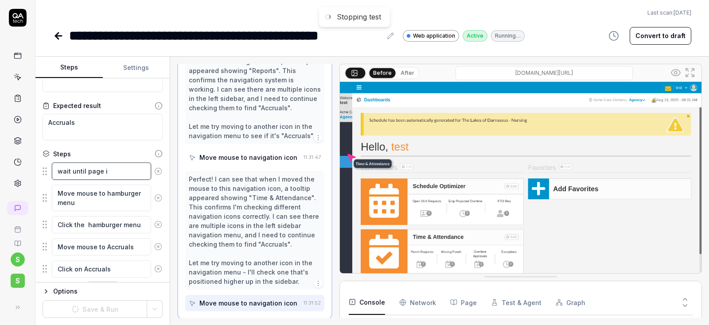
type textarea "wait until page is"
type textarea "*"
type textarea "wait until page is"
type textarea "*"
type textarea "wait until page is l"
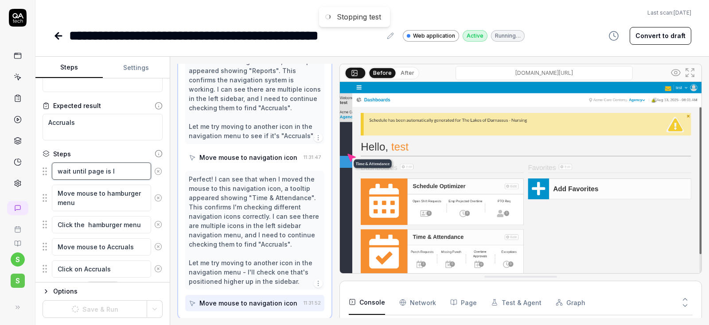
type textarea "*"
type textarea "wait until page is lo"
type textarea "*"
type textarea "wait until page is loa"
type textarea "*"
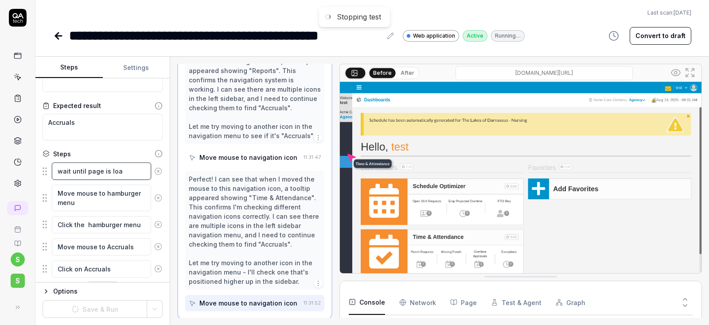
type textarea "wait until page is load"
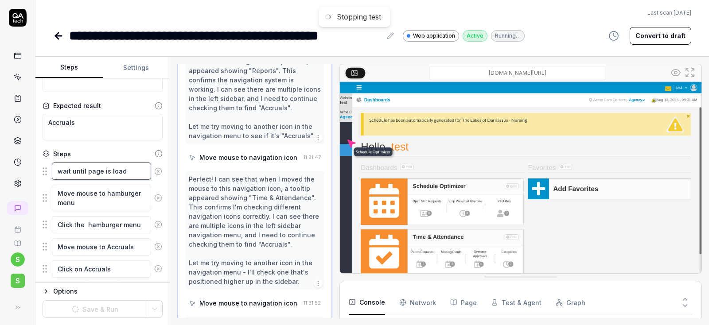
type textarea "*"
type textarea "wait until page is loadd"
type textarea "*"
type textarea "wait until page is loadde"
type textarea "*"
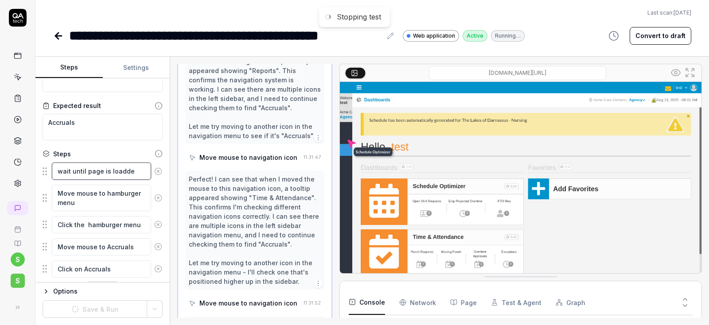
type textarea "wait until page is loadded"
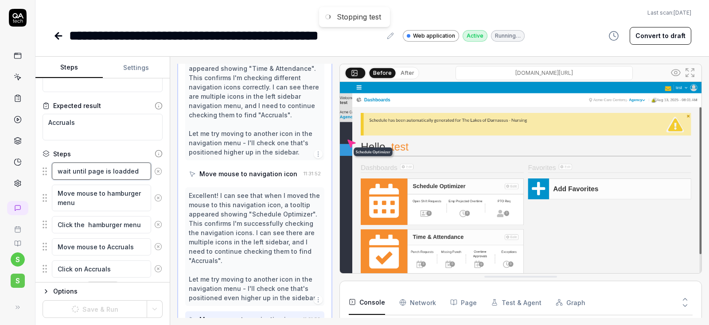
scroll to position [1001, 0]
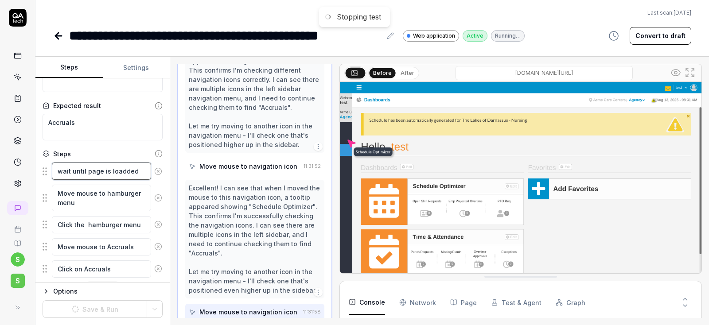
type textarea "*"
type textarea "wait until page is loadde"
type textarea "*"
type textarea "wait until page is loadd"
type textarea "*"
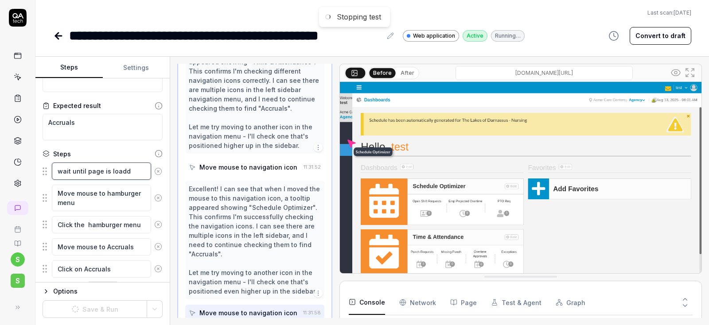
type textarea "wait until page is load"
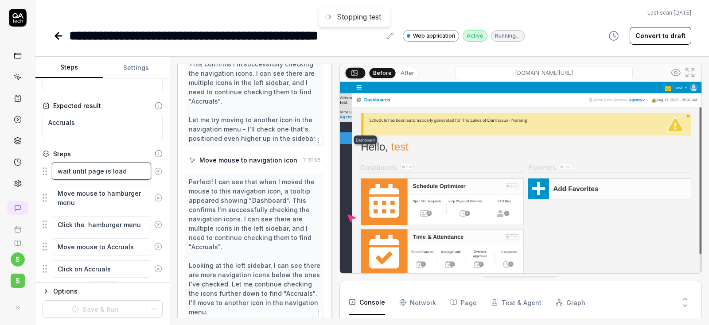
type textarea "*"
type textarea "wait until page is loade"
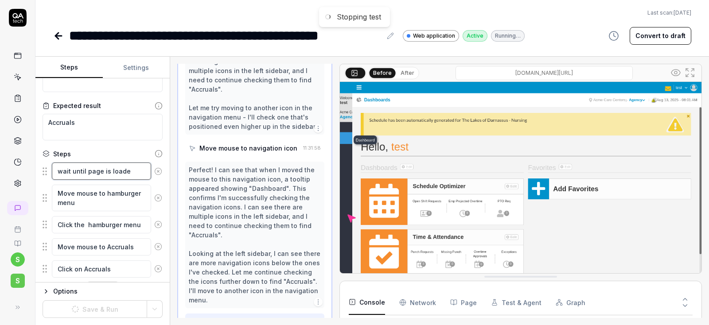
type textarea "*"
type textarea "wait until page is loaded"
type textarea "*"
type textarea "wait until page is loaded"
type textarea "*"
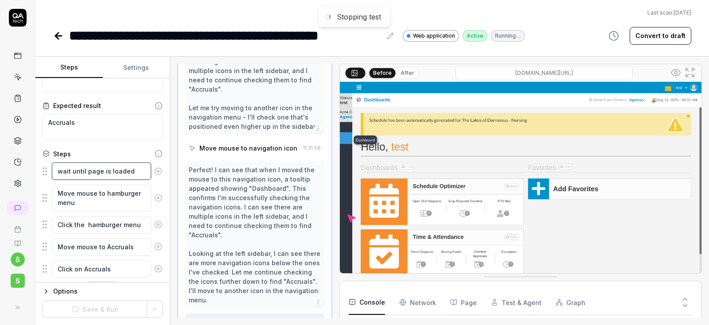
type textarea "wait until page is loaded f"
type textarea "*"
type textarea "wait until page is loaded fu"
type textarea "*"
type textarea "wait until page is loaded ful"
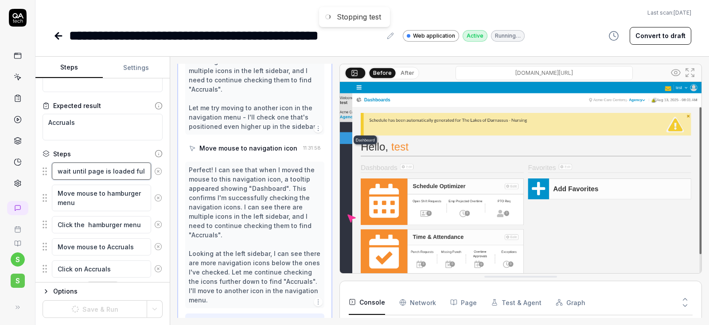
type textarea "*"
type textarea "wait until page is loaded full"
type textarea "*"
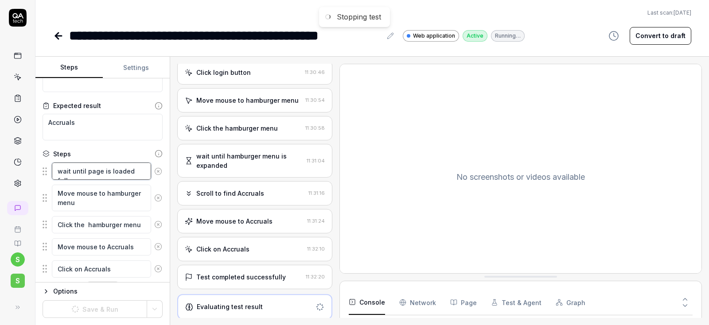
scroll to position [98, 0]
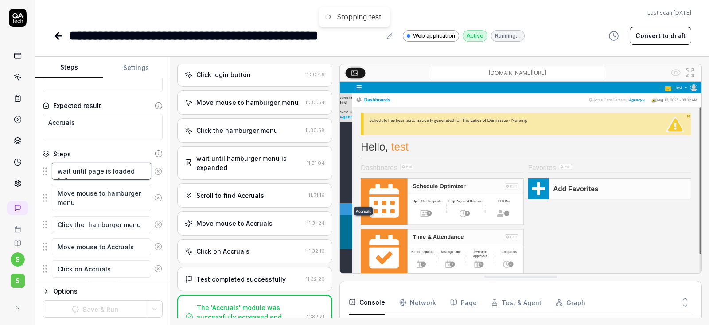
type textarea "wait until page is loaded fully"
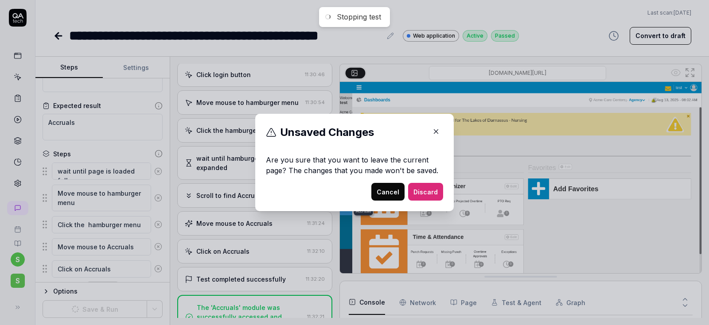
scroll to position [58, 0]
click at [388, 194] on button "Cancel" at bounding box center [387, 192] width 33 height 18
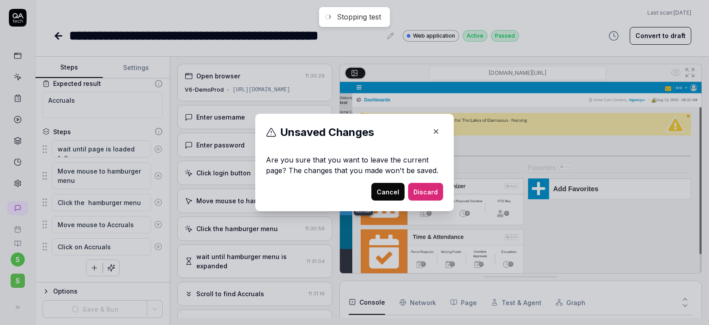
click at [431, 194] on button "Discard" at bounding box center [425, 192] width 35 height 18
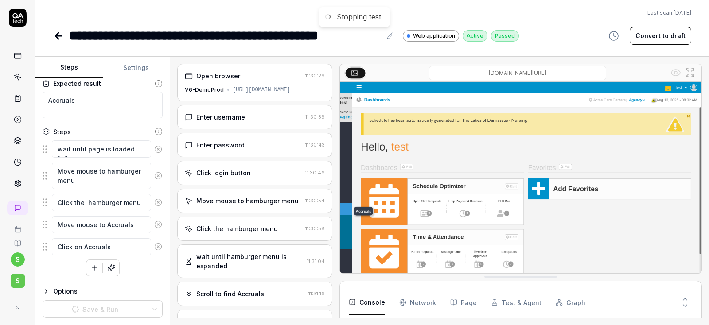
type textarea "*"
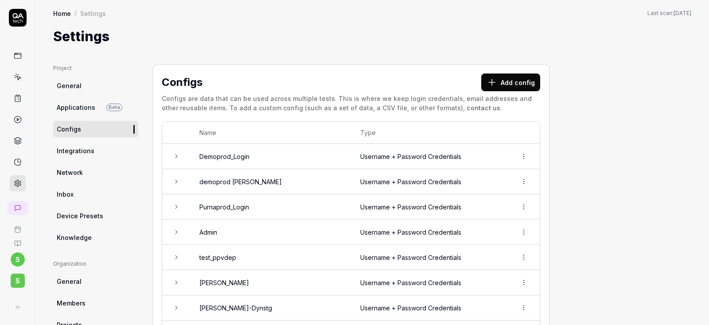
click at [176, 158] on icon at bounding box center [176, 157] width 2 height 4
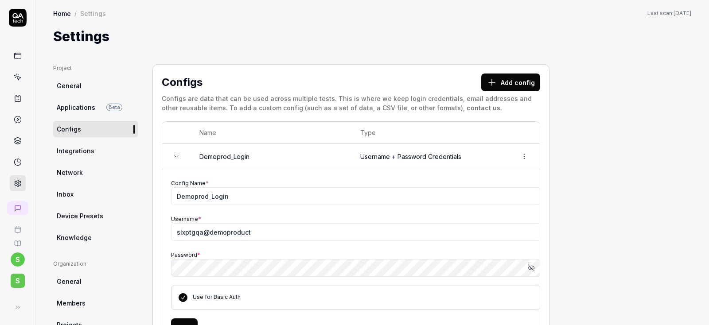
click at [178, 156] on icon at bounding box center [176, 156] width 7 height 7
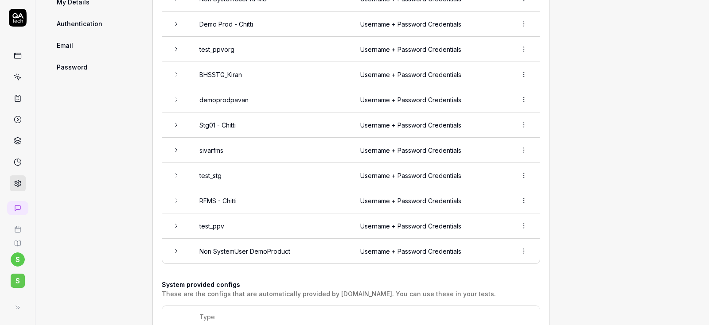
scroll to position [425, 0]
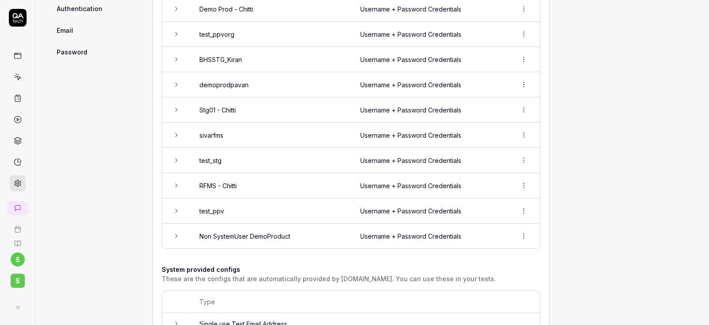
click at [175, 209] on icon at bounding box center [176, 210] width 7 height 7
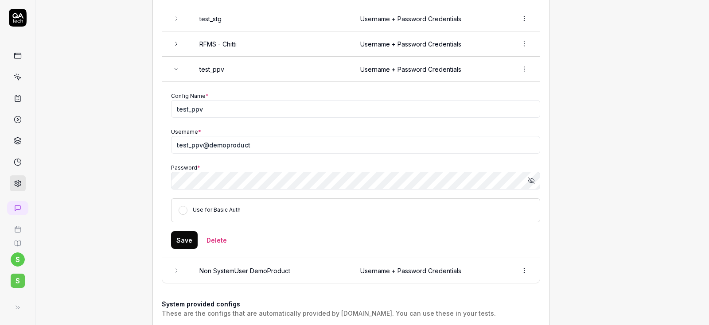
scroll to position [585, 0]
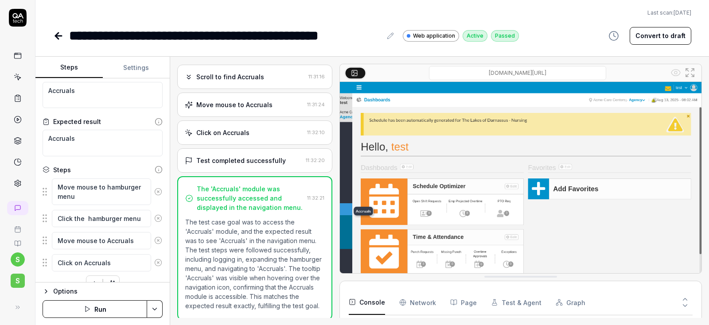
scroll to position [32, 0]
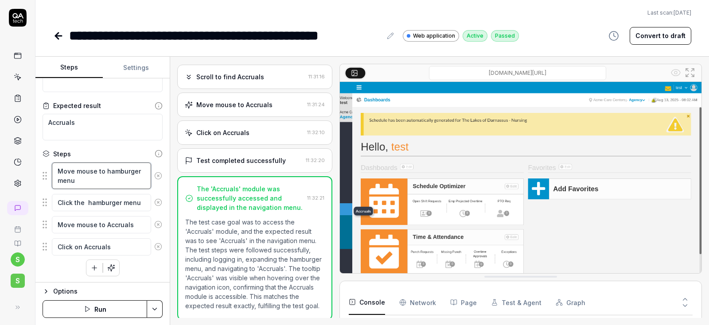
click at [90, 178] on textarea "Move mouse to hamburger menu" at bounding box center [101, 176] width 99 height 27
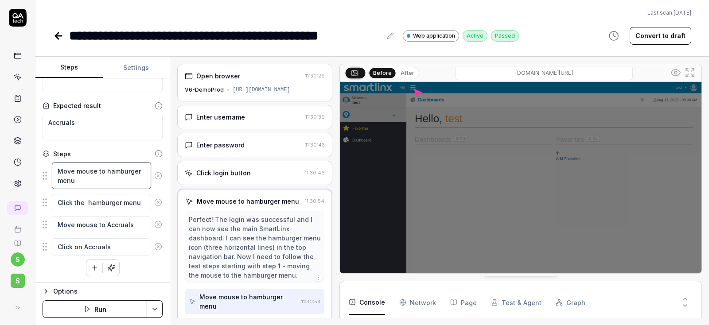
scroll to position [0, 0]
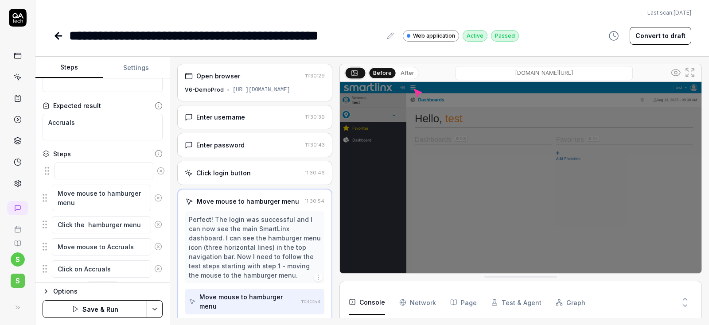
drag, startPoint x: 44, startPoint y: 202, endPoint x: 46, endPoint y: 171, distance: 31.1
click at [46, 171] on fieldset "Move mouse to hamburger menu Click the hamburger menu Move mouse to Accruals Cl…" at bounding box center [103, 220] width 120 height 116
click at [113, 174] on textarea at bounding box center [101, 171] width 99 height 17
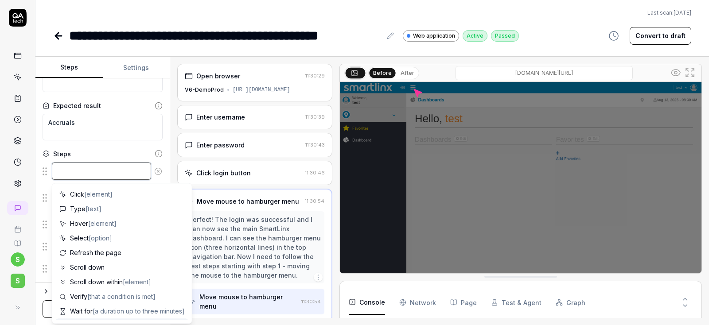
type textarea "*"
type textarea "W"
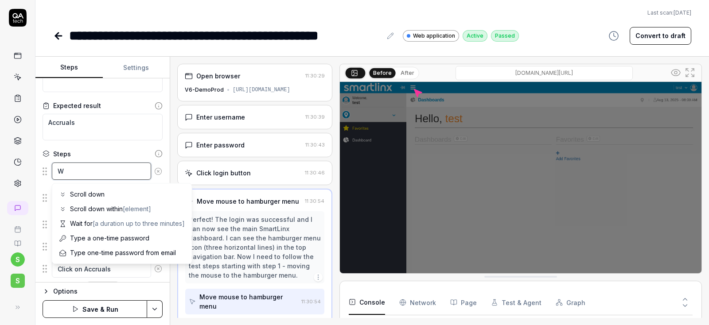
type textarea "*"
type textarea "Wa"
type textarea "*"
type textarea "Wai"
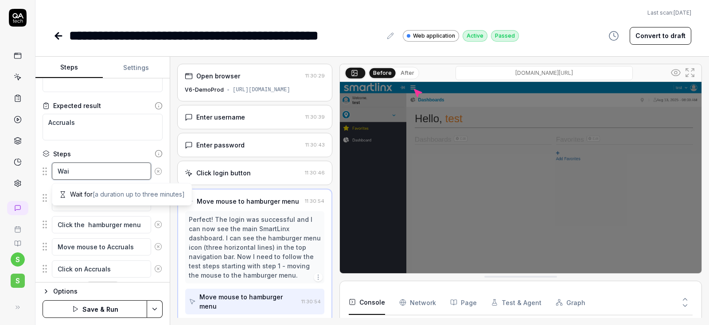
type textarea "*"
type textarea "Wait"
type textarea "*"
type textarea "Wait"
type textarea "*"
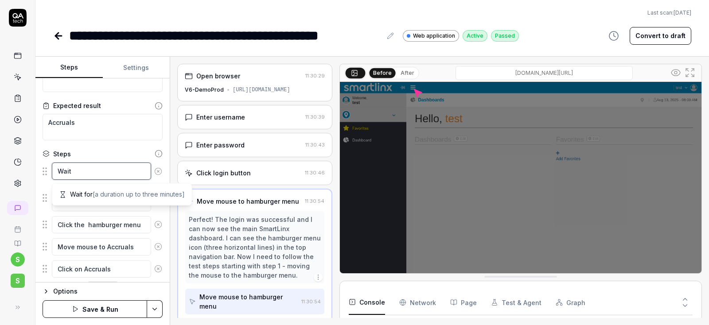
type textarea "Wait u"
type textarea "*"
type textarea "Wait un"
type textarea "*"
type textarea "Wait unt"
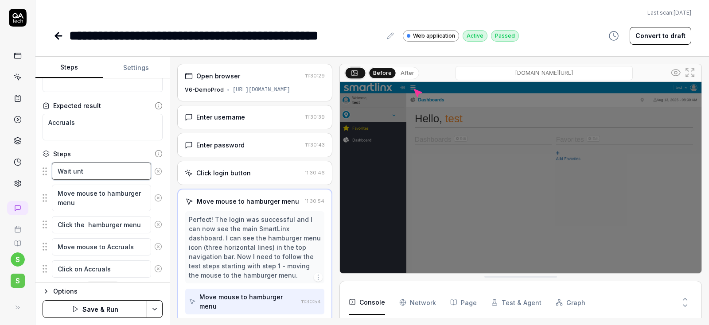
type textarea "*"
type textarea "Wait unti"
type textarea "*"
type textarea "Wait until"
type textarea "*"
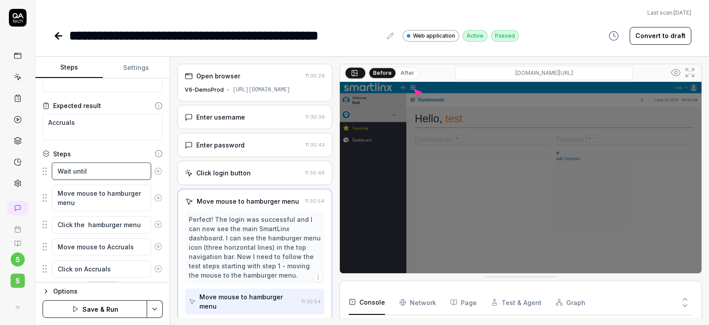
type textarea "Wait until"
type textarea "*"
type textarea "Wait until p"
type textarea "*"
type textarea "Wait until pa"
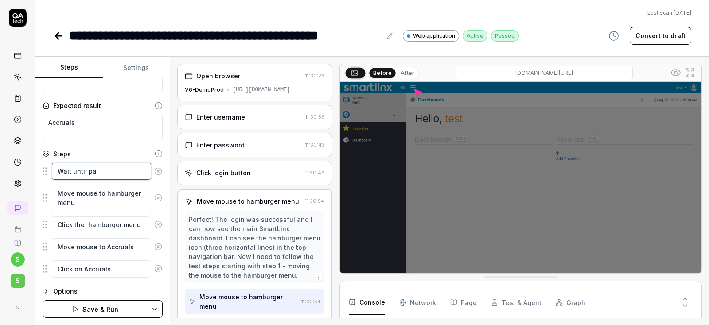
type textarea "*"
type textarea "Wait until pag"
type textarea "*"
type textarea "Wait until page"
type textarea "*"
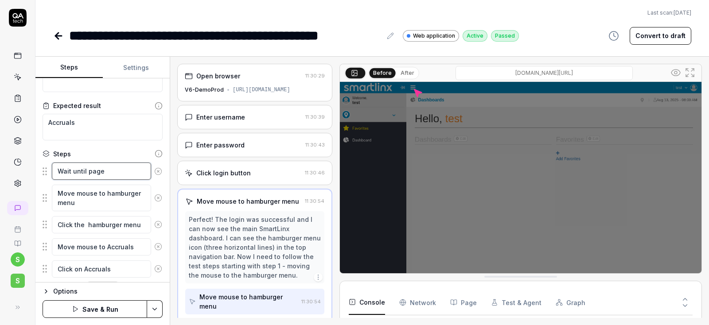
type textarea "Wait until page"
type textarea "*"
type textarea "Wait until page i"
type textarea "*"
type textarea "Wait until page is"
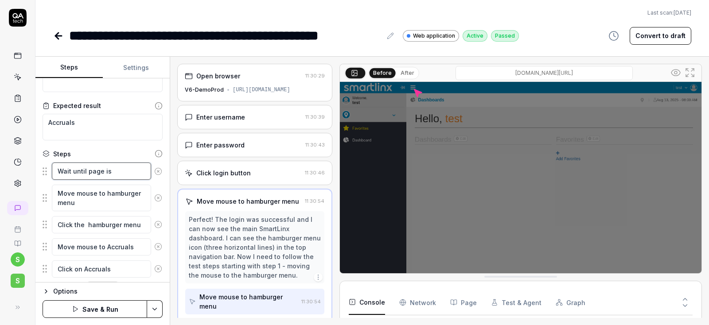
type textarea "*"
type textarea "Wait until page is"
type textarea "*"
type textarea "Wait until page is l"
type textarea "*"
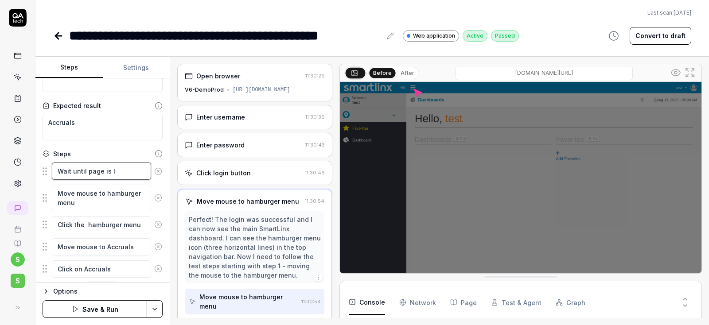
type textarea "Wait until page is lo"
type textarea "*"
type textarea "Wait until page is loa"
type textarea "*"
type textarea "Wait until page is load"
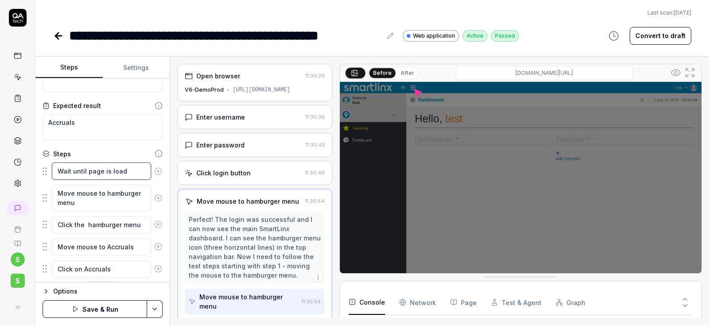
type textarea "*"
type textarea "Wait until page is loade"
type textarea "*"
type textarea "Wait until page is loaded"
type textarea "*"
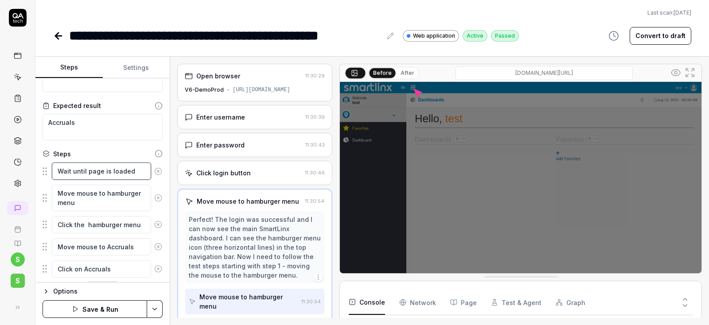
type textarea "Wait until page is loaded"
type textarea "*"
type textarea "Wait until page is loaded f"
type textarea "*"
type textarea "Wait until page is loaded fu"
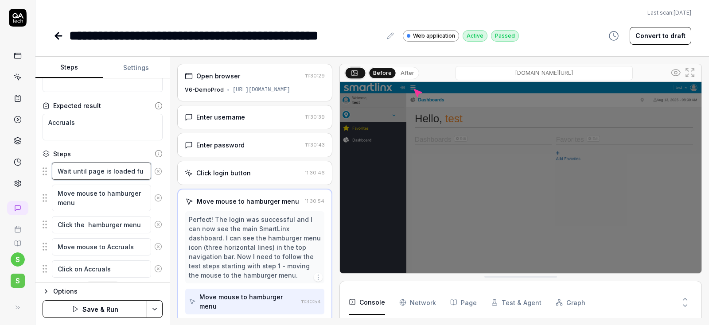
type textarea "*"
type textarea "Wait until page is loaded f"
type textarea "*"
type textarea "Wait until page is loaded"
type textarea "*"
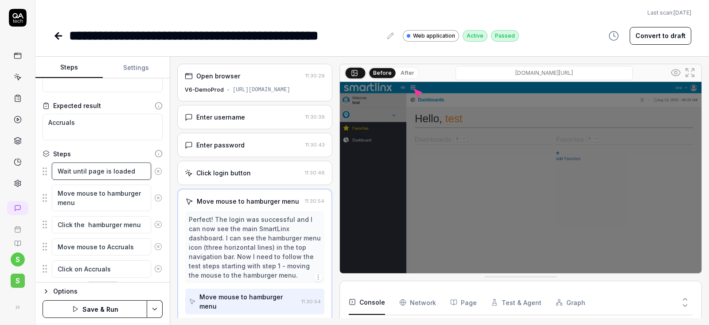
type textarea "Wait until page is loaded"
type textarea "*"
type textarea "Wait until page is loaded"
type textarea "*"
type textarea "Wait until page is loaded f"
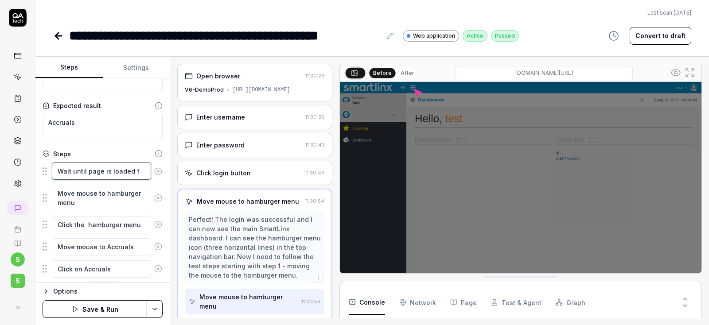
type textarea "*"
type textarea "Wait until page is loaded fu"
type textarea "*"
type textarea "Wait until page is loaded ful"
type textarea "*"
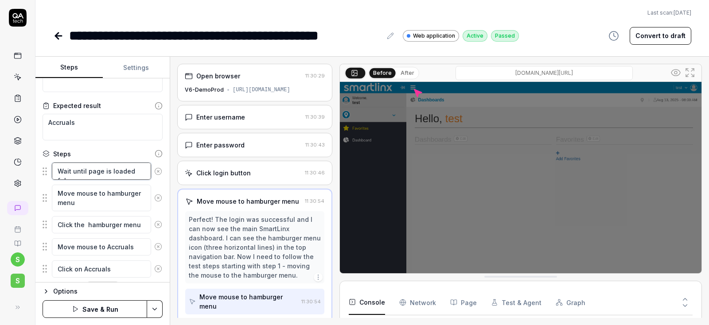
type textarea "Wait until page is loaded full"
type textarea "*"
type textarea "Wait until page is loaded fully"
click at [132, 150] on div "Steps" at bounding box center [103, 153] width 120 height 9
click at [155, 306] on html "**********" at bounding box center [354, 162] width 709 height 325
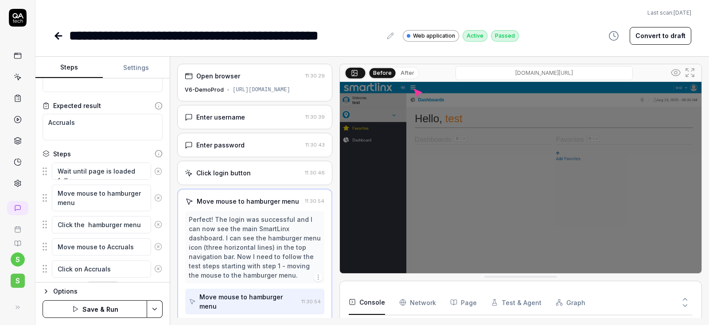
scroll to position [58, 0]
click at [85, 248] on div "Save" at bounding box center [110, 247] width 113 height 19
click at [100, 311] on button "Run" at bounding box center [95, 309] width 105 height 18
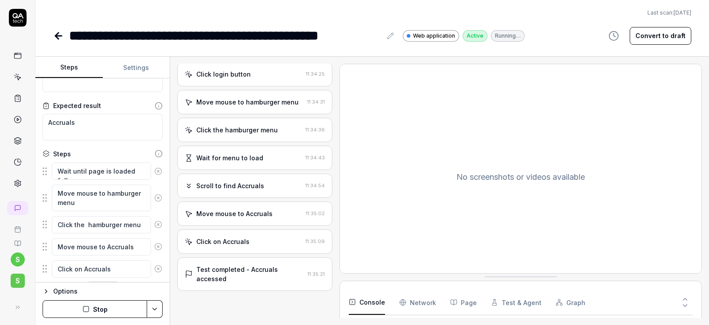
scroll to position [126, 0]
click at [258, 134] on div "Click the hamburger menu" at bounding box center [236, 130] width 81 height 9
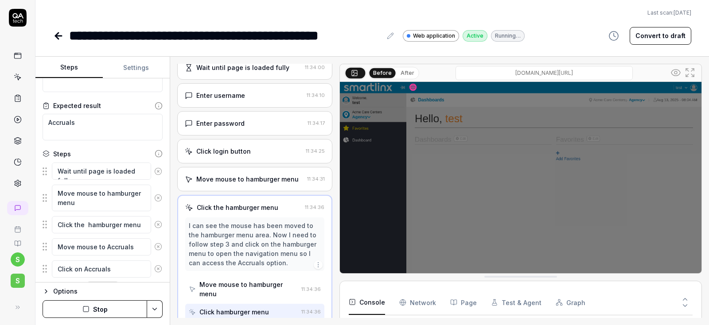
scroll to position [49, 0]
click at [221, 181] on div "Move mouse to hamburger menu" at bounding box center [247, 179] width 102 height 9
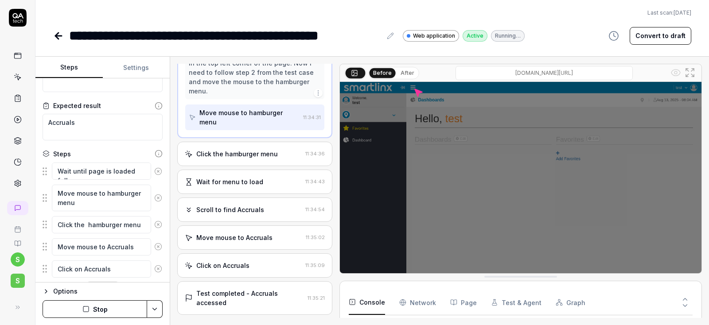
scroll to position [225, 0]
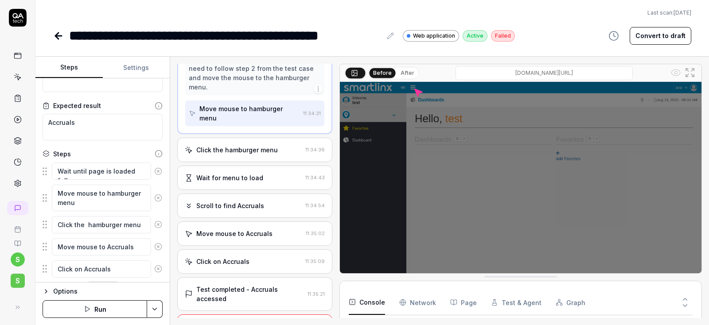
click at [92, 305] on button "Run" at bounding box center [95, 309] width 105 height 18
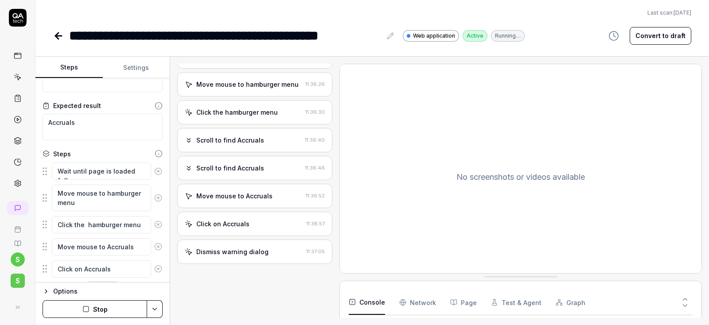
scroll to position [144, 0]
click at [54, 36] on icon at bounding box center [58, 36] width 11 height 11
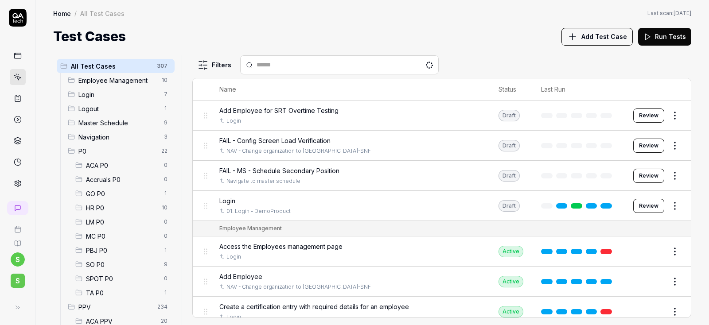
scroll to position [159, 0]
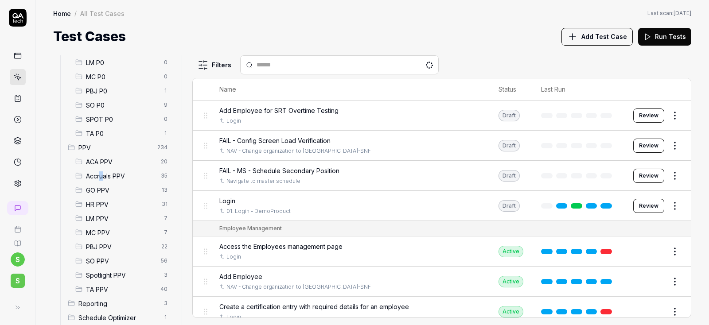
click at [101, 174] on span "Accruals PPV" at bounding box center [121, 175] width 70 height 9
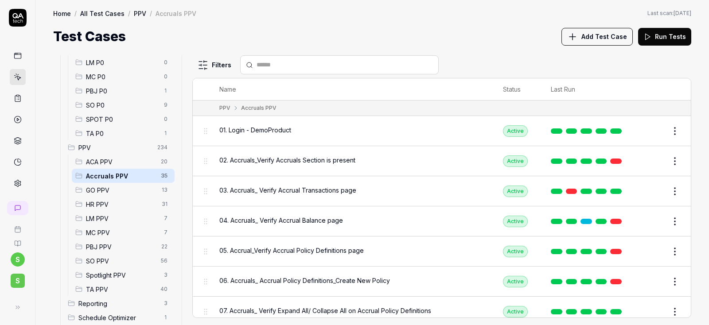
click at [304, 159] on span "02. Accruals_Verify Accruals Section is present" at bounding box center [287, 159] width 136 height 9
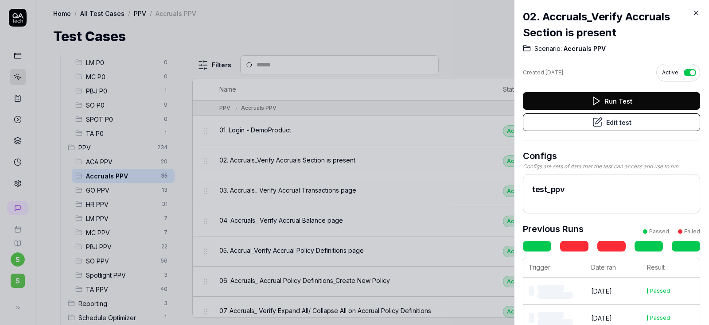
scroll to position [159, 0]
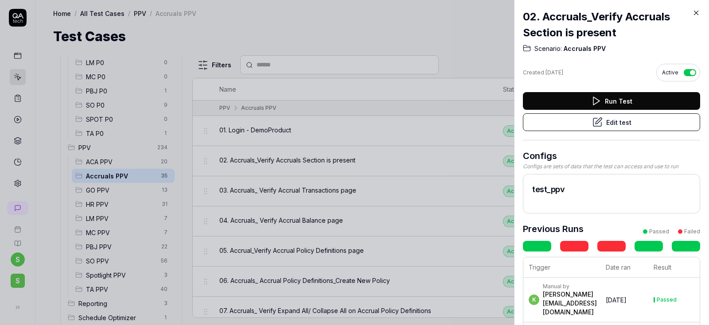
click at [592, 121] on button "Edit test" at bounding box center [611, 122] width 177 height 18
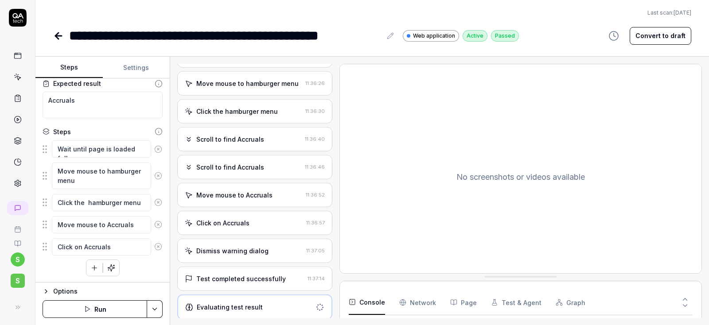
scroll to position [144, 0]
click at [96, 311] on button "Run" at bounding box center [95, 309] width 105 height 18
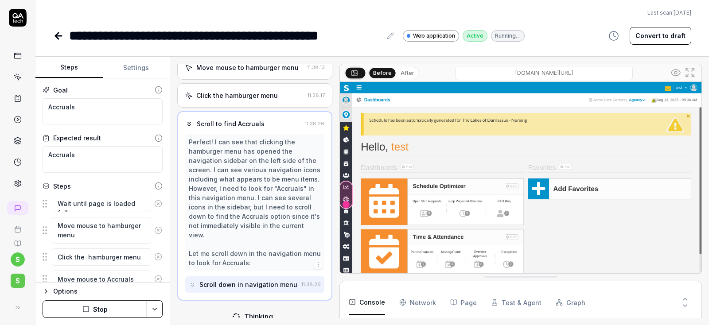
scroll to position [161, 0]
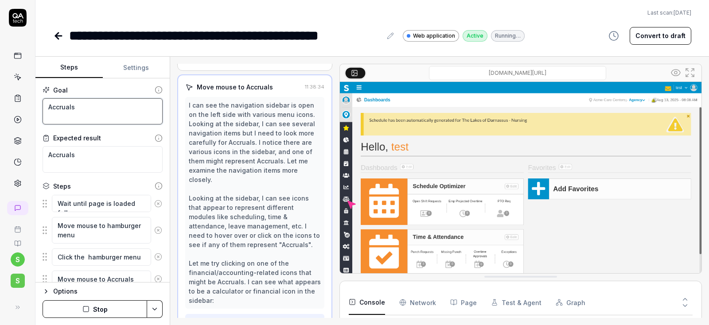
click at [83, 109] on textarea "Accruals" at bounding box center [103, 111] width 120 height 27
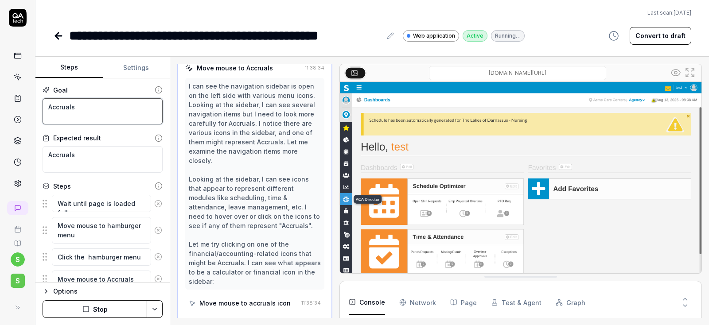
scroll to position [244, 0]
click at [92, 155] on textarea "Accruals" at bounding box center [103, 159] width 120 height 27
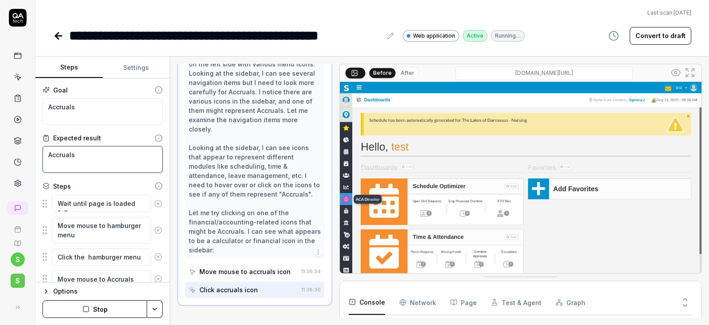
scroll to position [272, 0]
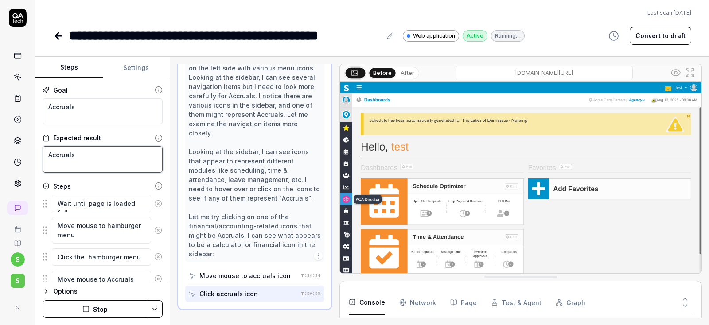
type textarea "*"
type textarea "OAccruals"
type textarea "*"
type textarea "OpAccruals"
type textarea "*"
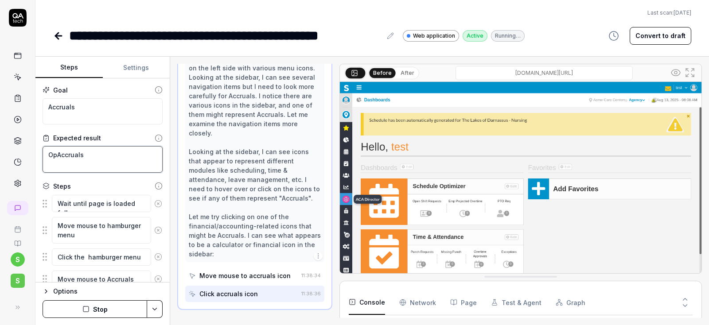
type textarea "OpeAccruals"
type textarea "*"
type textarea "OpenAccruals"
type textarea "*"
type textarea "Open Accruals"
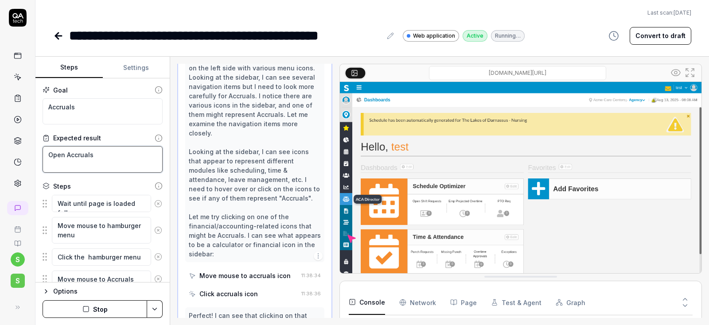
type textarea "*"
type textarea "Open hAccruals"
type textarea "*"
type textarea "Open haAccruals"
type textarea "*"
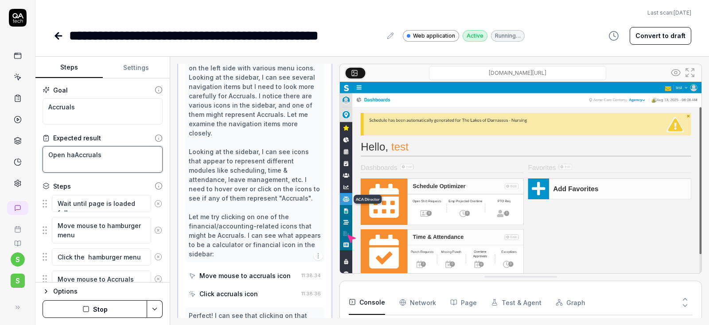
type textarea "Open hamAccruals"
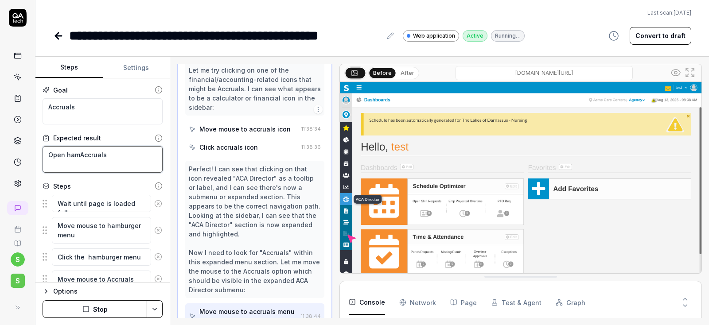
type textarea "*"
type textarea "Open hambAccruals"
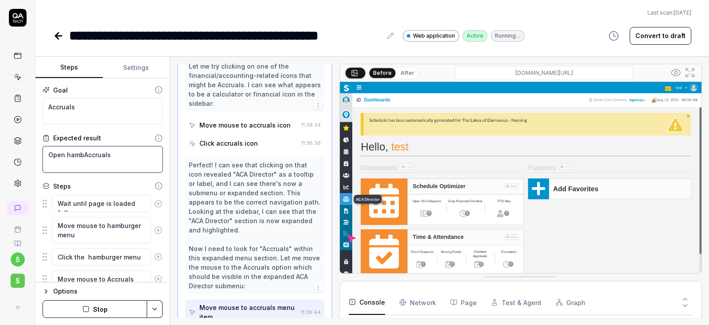
scroll to position [436, 0]
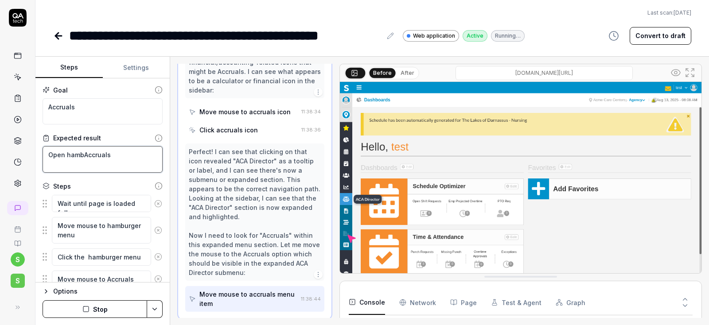
type textarea "*"
type textarea "Open hambuAccruals"
type textarea "*"
type textarea "Open hamburAccruals"
type textarea "*"
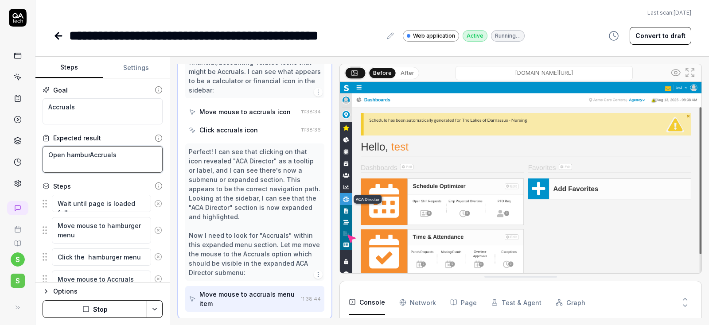
type textarea "Open hamburgAccruals"
type textarea "*"
type textarea "Open hamburgeAccruals"
type textarea "*"
type textarea "Open hamburgerAccruals"
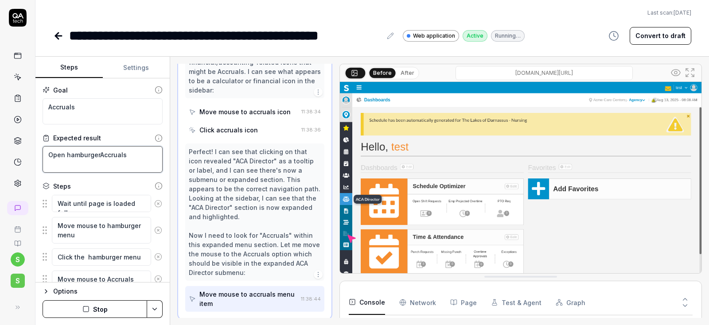
type textarea "*"
type textarea "Open hamburger Accruals"
type textarea "*"
type textarea "Open hamburger mAccruals"
type textarea "*"
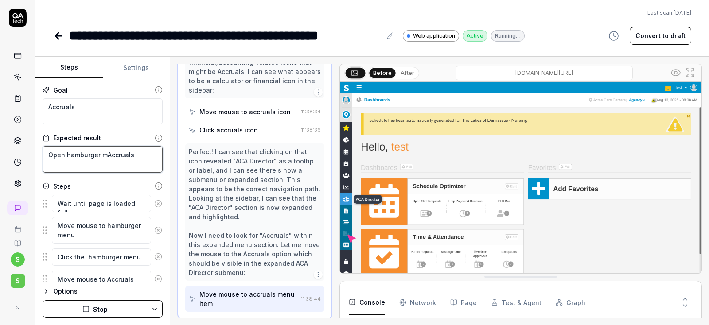
type textarea "Open hamburger meAccruals"
type textarea "*"
type textarea "Open hamburger menAccruals"
type textarea "*"
type textarea "Open hamburger menuAccruals"
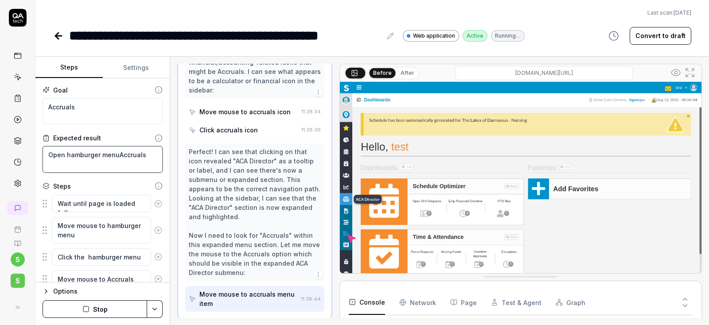
type textarea "*"
type textarea "Open hamburger menu-Accruals"
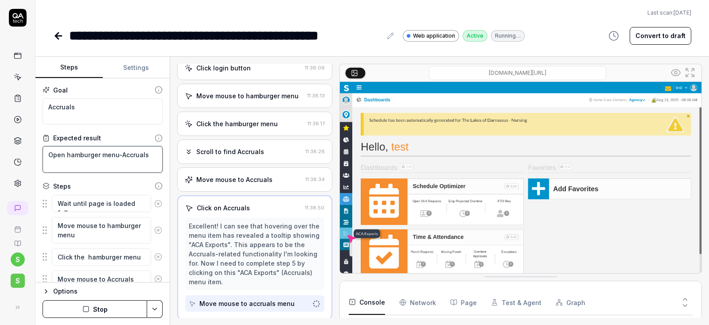
type textarea "*"
type textarea "Open hamburger menu->Accruals"
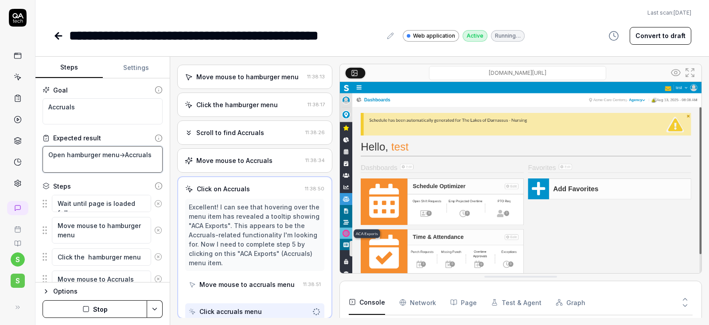
scroll to position [151, 0]
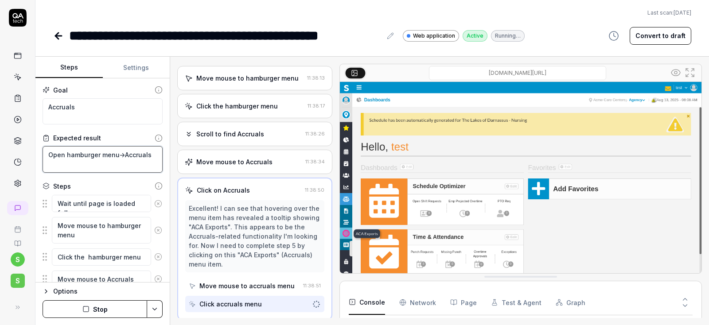
type textarea "*"
type textarea "Open hamburger menu->gAccruals"
type textarea "*"
type textarea "Open hamburger menu->goAccruals"
type textarea "*"
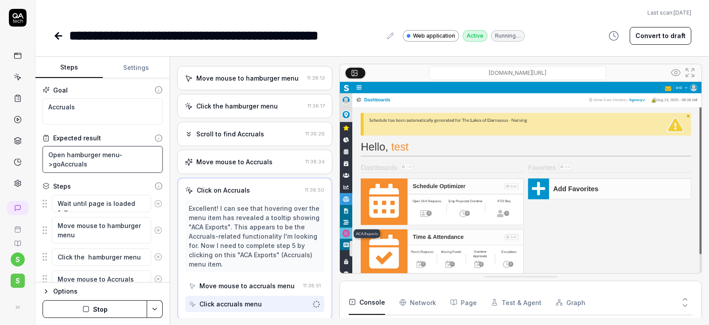
type textarea "Open hamburger menu->go Accruals"
type textarea "*"
type textarea "Open hamburger menu->go tAccruals"
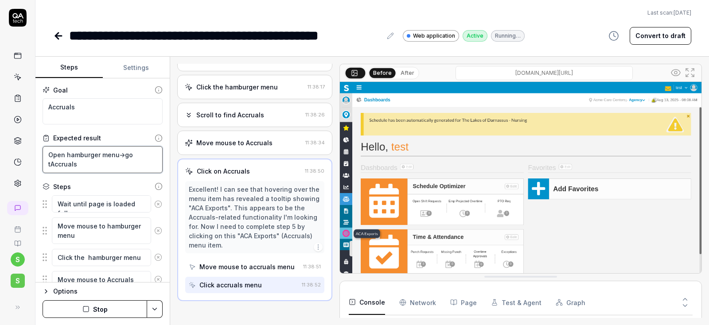
type textarea "*"
type textarea "Open hamburger menu->go toAccruals"
type textarea "*"
type textarea "Open hamburger menu->go to Accruals"
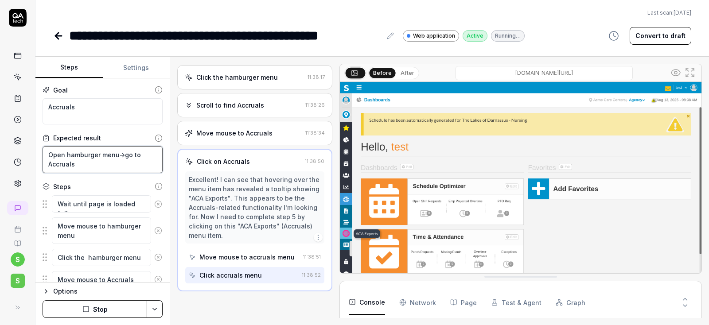
scroll to position [179, 0]
type textarea "*"
type textarea "Open hamburger menu->go to Accruals"
type textarea "*"
type textarea "Open hamburger menu->go to Accruals s"
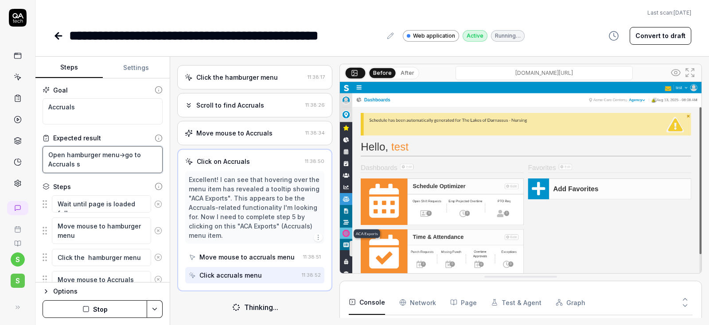
type textarea "*"
type textarea "Open hamburger menu->go to Accruals se"
type textarea "*"
type textarea "Open hamburger menu->go to Accruals sec"
type textarea "*"
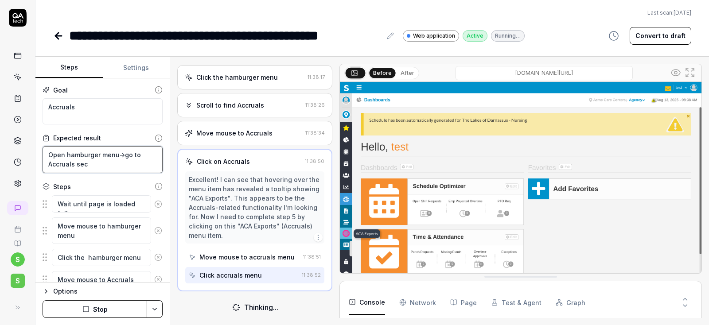
type textarea "Open hamburger menu->go to Accruals sect"
type textarea "*"
type textarea "Open hamburger menu->go to Accruals secti"
type textarea "*"
type textarea "Open hamburger menu->go to Accruals sectio"
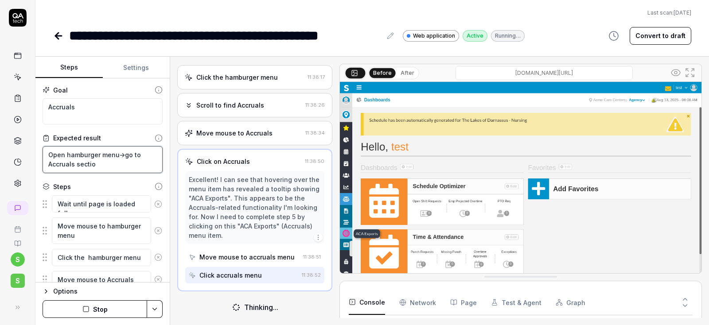
type textarea "*"
type textarea "Open hamburger menu->go to Accruals section"
type textarea "*"
type textarea "Open hamburger menu->go to Accruals section"
type textarea "*"
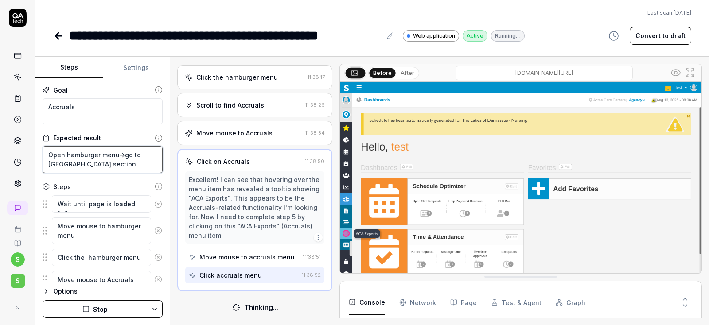
type textarea "Open hamburger menu->go to Accruals section a"
type textarea "*"
type textarea "Open hamburger menu->go to Accruals section an"
type textarea "*"
type textarea "Open hamburger menu->go to Accruals section and"
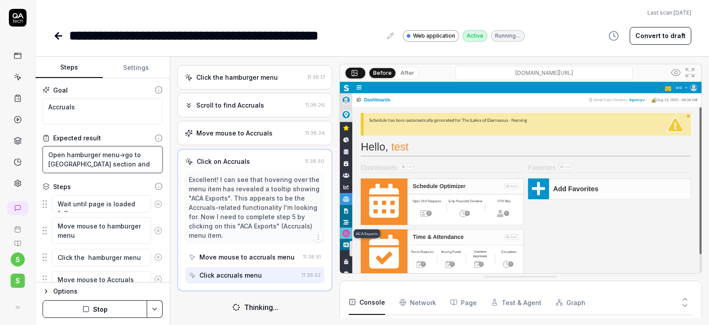
type textarea "*"
type textarea "Open hamburger menu->go to Accruals section and"
type textarea "*"
type textarea "Open hamburger menu->go to Accruals section and o"
type textarea "*"
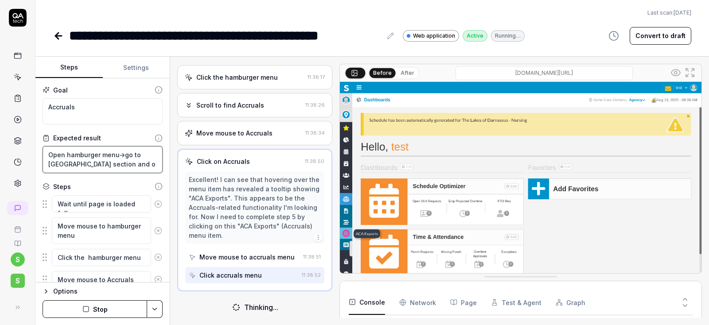
type textarea "Open hamburger menu->go to Accruals section and op"
type textarea "*"
type textarea "Open hamburger menu->go to Accruals section and ope"
type textarea "*"
type textarea "Open hamburger menu->go to Accruals section and open"
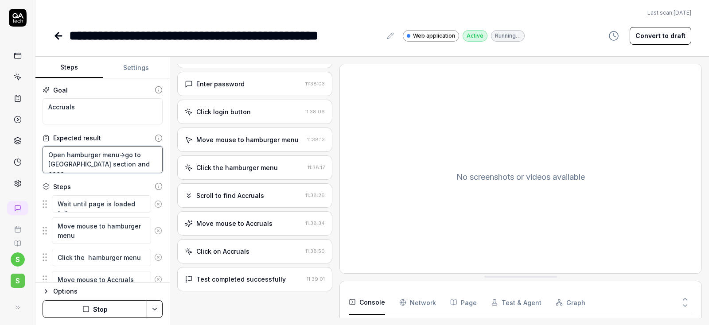
scroll to position [89, 0]
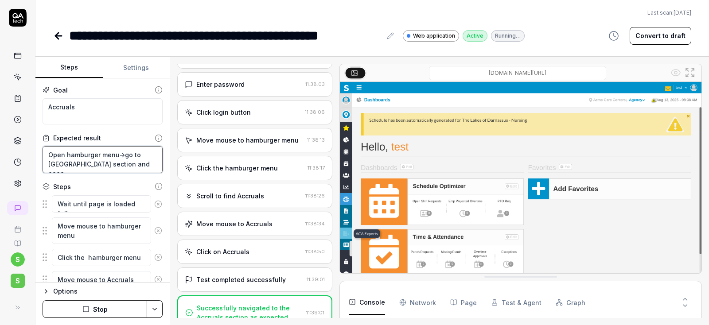
type textarea "*"
type textarea "Open hamburger menu->go to Accruals section and open"
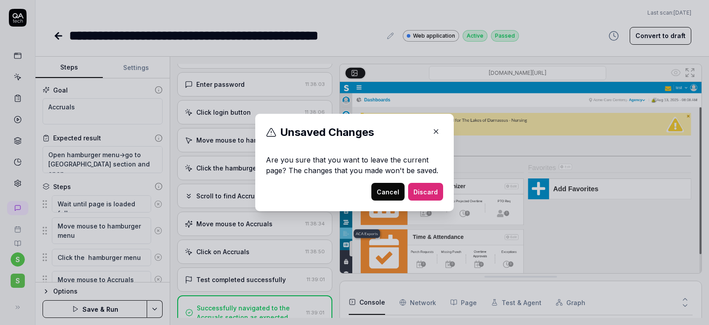
scroll to position [40, 0]
click at [437, 130] on icon "button" at bounding box center [436, 132] width 4 height 4
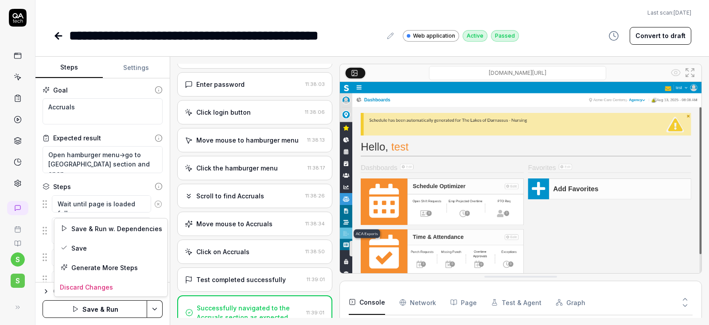
click at [155, 311] on html "**********" at bounding box center [354, 162] width 709 height 325
click at [80, 244] on div "Save" at bounding box center [110, 247] width 113 height 19
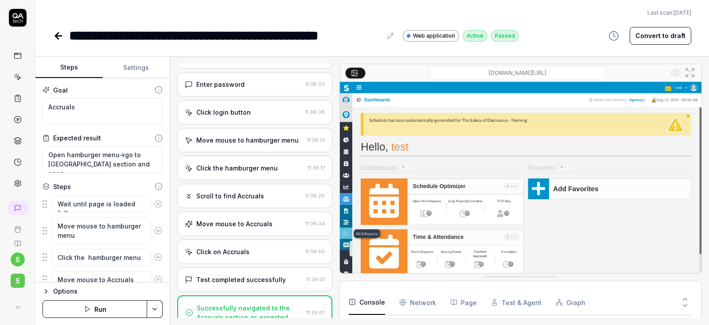
click at [91, 312] on button "Run" at bounding box center [95, 309] width 105 height 18
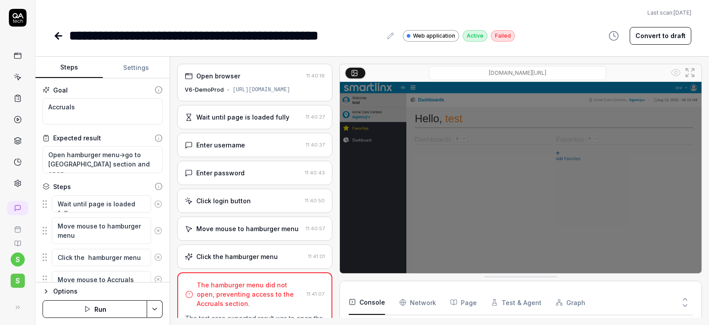
click at [157, 204] on icon at bounding box center [158, 204] width 8 height 8
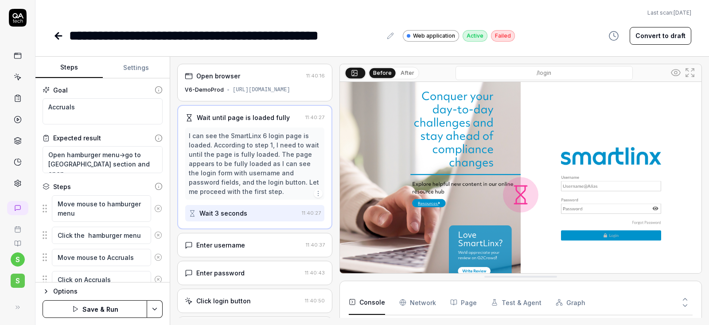
click at [159, 306] on html "**********" at bounding box center [354, 162] width 709 height 325
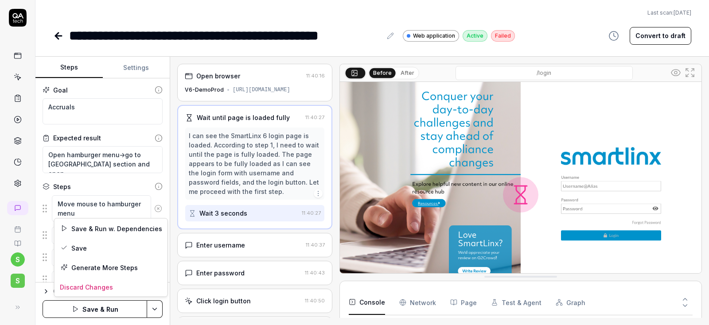
scroll to position [58, 0]
click at [85, 248] on div "Save" at bounding box center [110, 247] width 113 height 19
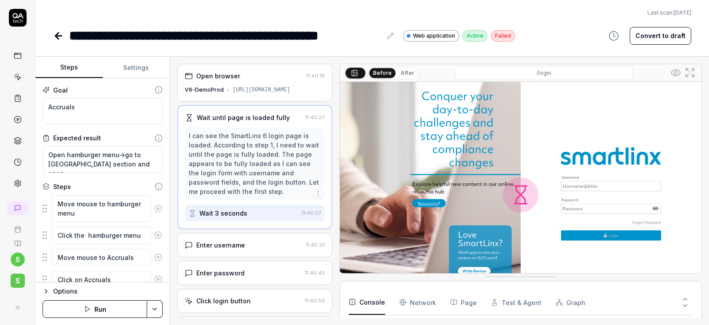
click at [101, 310] on button "Run" at bounding box center [95, 309] width 105 height 18
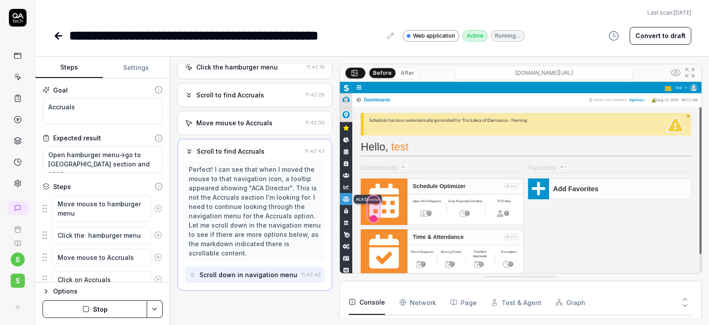
scroll to position [161, 0]
click at [74, 203] on textarea "Move mouse to hamburger menu" at bounding box center [101, 208] width 99 height 27
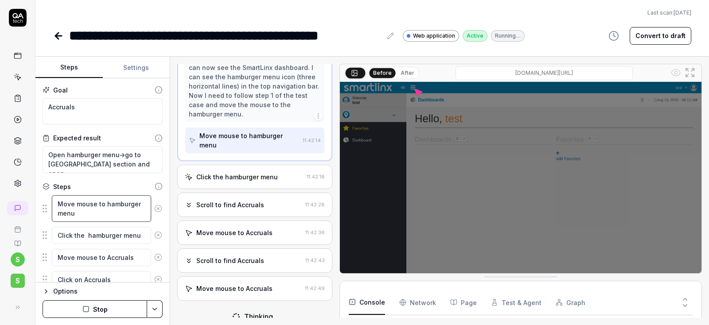
click at [85, 208] on textarea "Move mouse to hamburger menu" at bounding box center [101, 208] width 99 height 27
click at [79, 213] on textarea "Move mouse to hamburger menu" at bounding box center [101, 208] width 99 height 27
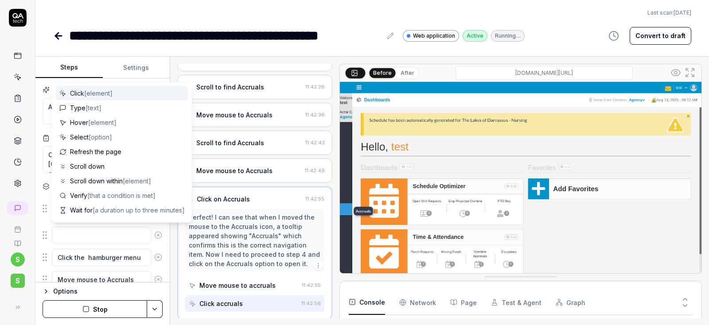
scroll to position [169, 0]
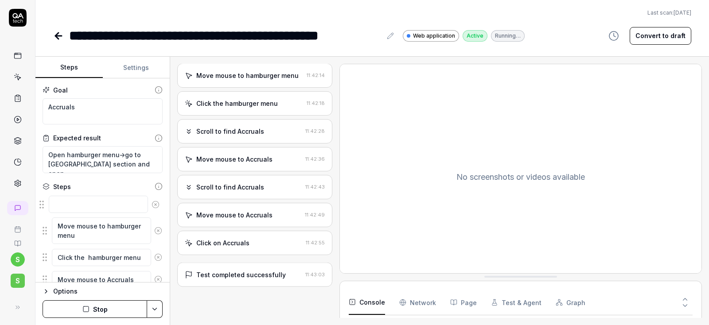
drag, startPoint x: 46, startPoint y: 235, endPoint x: 42, endPoint y: 204, distance: 30.8
click at [43, 204] on fieldset "Move mouse to hamburger menu Click the hamburger menu Move mouse to Accruals Cl…" at bounding box center [103, 253] width 120 height 116
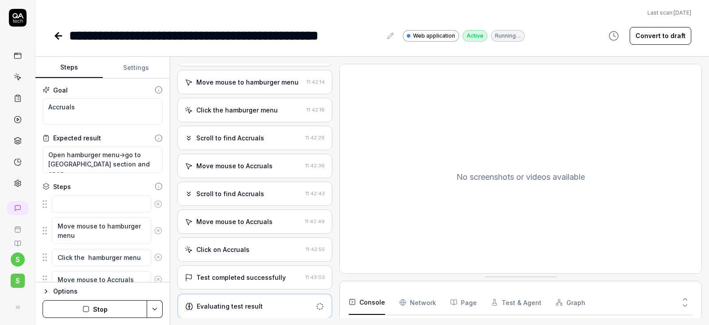
scroll to position [117, 0]
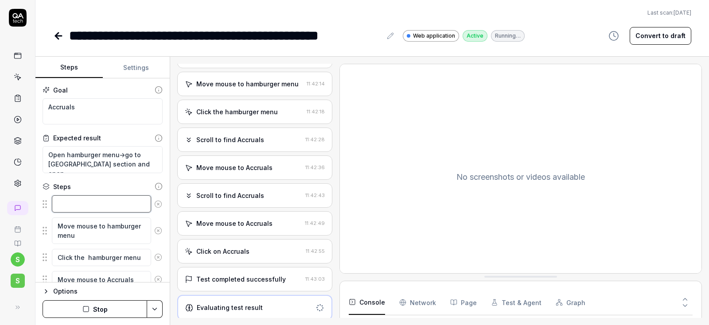
click at [89, 201] on textarea at bounding box center [101, 203] width 99 height 17
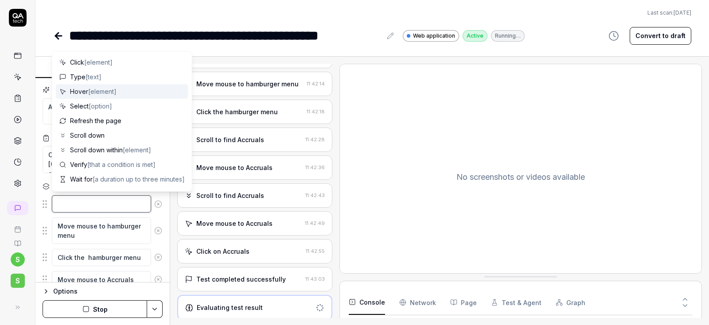
type textarea "*"
type textarea "W"
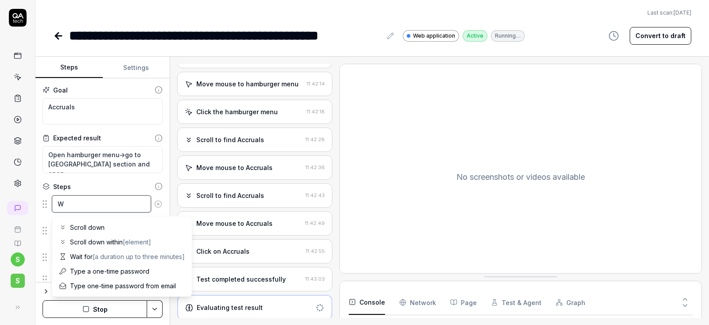
type textarea "*"
type textarea "Wa"
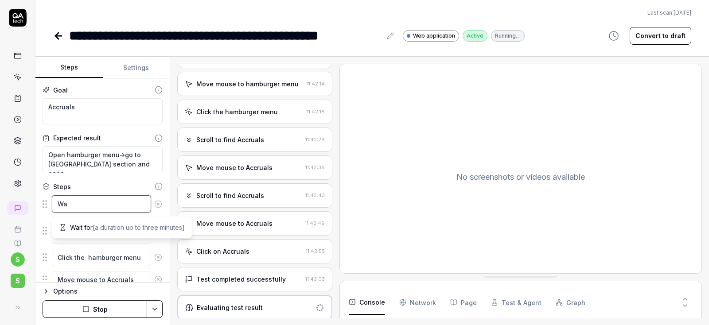
type textarea "*"
type textarea "Wai"
type textarea "*"
type textarea "Wait"
type textarea "*"
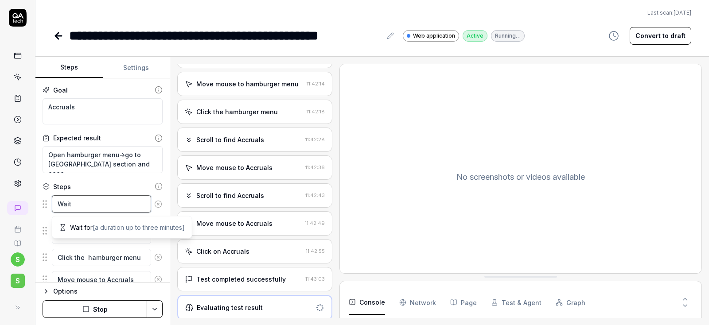
type textarea "Wait"
type textarea "*"
type textarea "Wait u"
type textarea "*"
type textarea "Wait un"
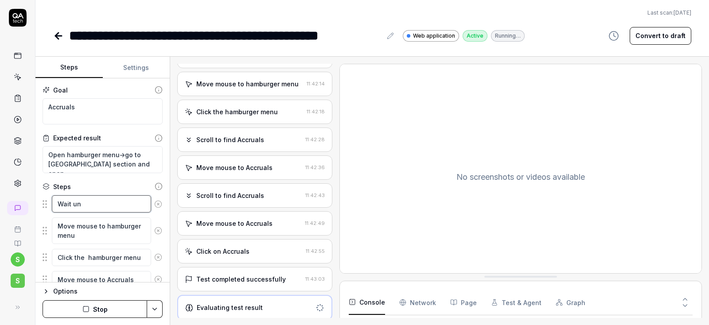
type textarea "*"
type textarea "Wait unt"
type textarea "*"
type textarea "Wait unti"
type textarea "*"
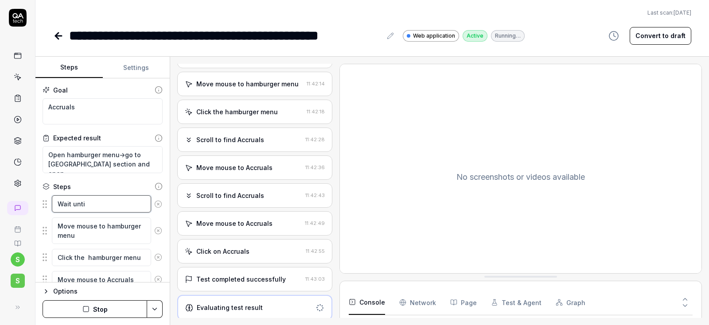
type textarea "Wait until"
type textarea "*"
type textarea "Wait until"
type textarea "*"
type textarea "Wait until d"
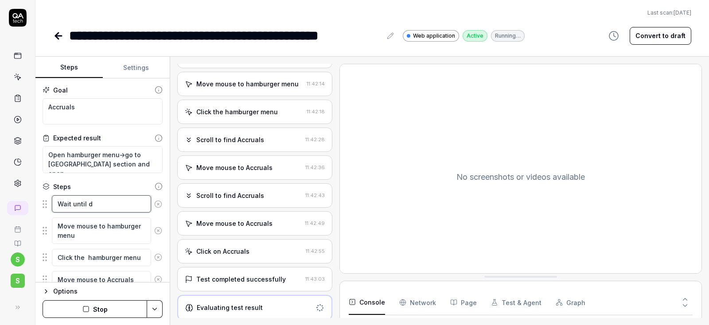
type textarea "*"
type textarea "Wait until da"
type textarea "*"
type textarea "Wait until das"
type textarea "*"
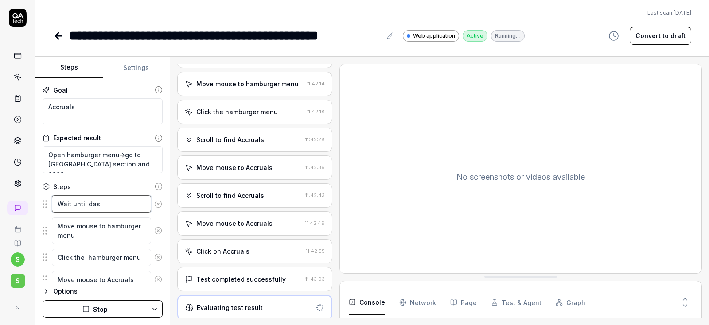
type textarea "Wait until dash"
type textarea "*"
type textarea "Wait until dashb"
type textarea "*"
type textarea "Wait until dashbo"
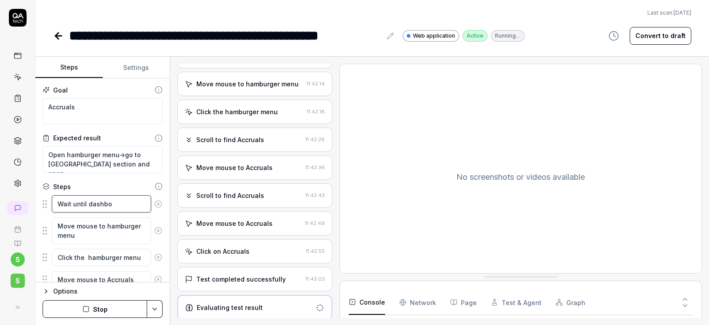
type textarea "*"
type textarea "Wait until dashboa"
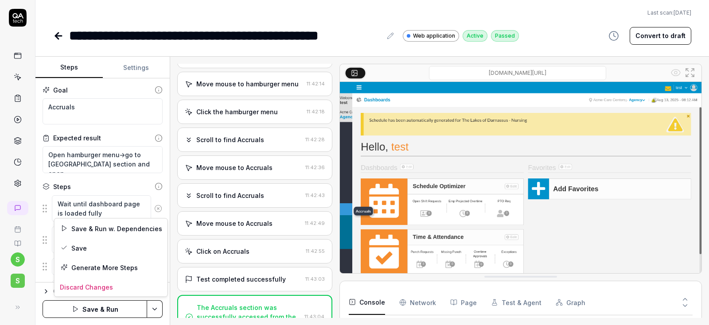
click at [157, 310] on html "**********" at bounding box center [354, 162] width 709 height 325
click at [72, 237] on div "Save & Run w. Dependencies" at bounding box center [110, 228] width 113 height 19
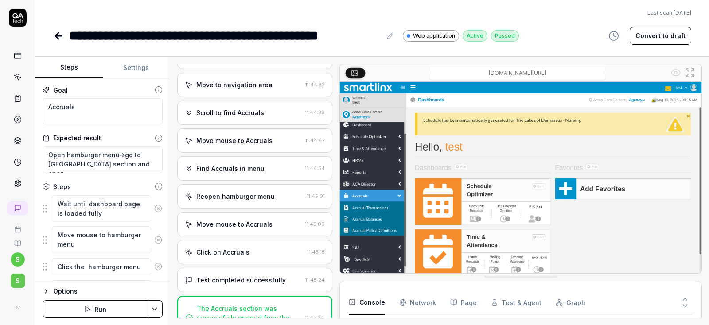
click at [56, 38] on icon at bounding box center [58, 36] width 11 height 11
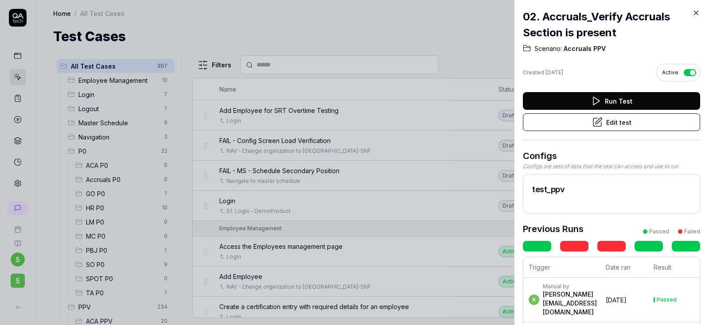
click at [609, 123] on button "Edit test" at bounding box center [611, 122] width 177 height 18
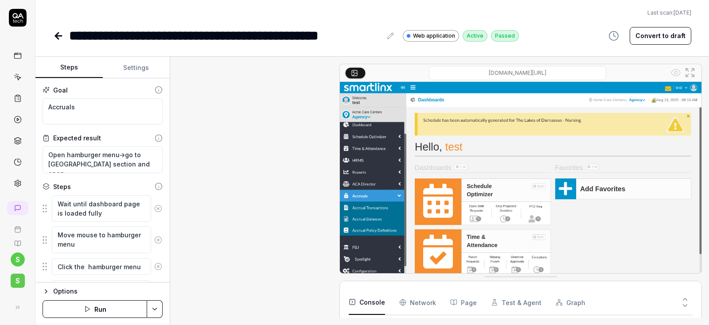
scroll to position [409, 0]
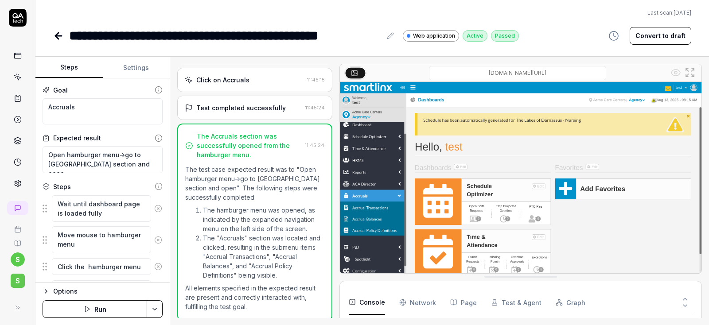
click at [98, 310] on button "Run" at bounding box center [95, 309] width 105 height 18
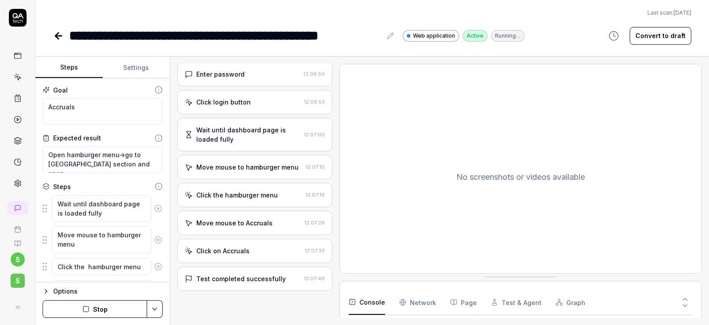
scroll to position [70, 0]
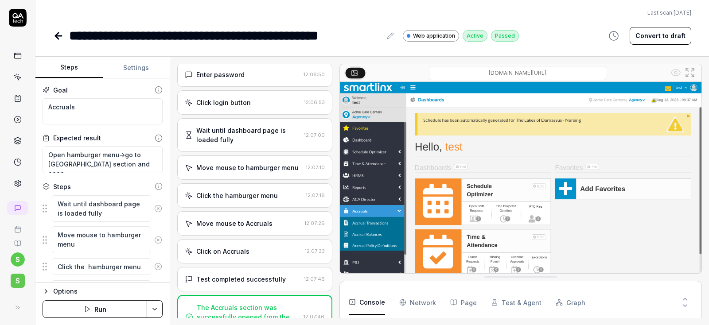
click at [59, 35] on icon at bounding box center [58, 36] width 11 height 11
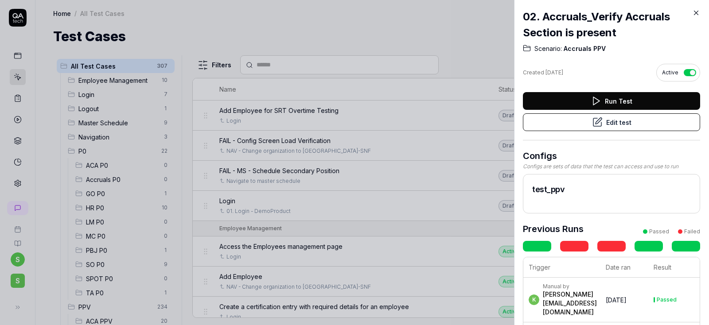
click at [696, 12] on icon at bounding box center [696, 13] width 8 height 8
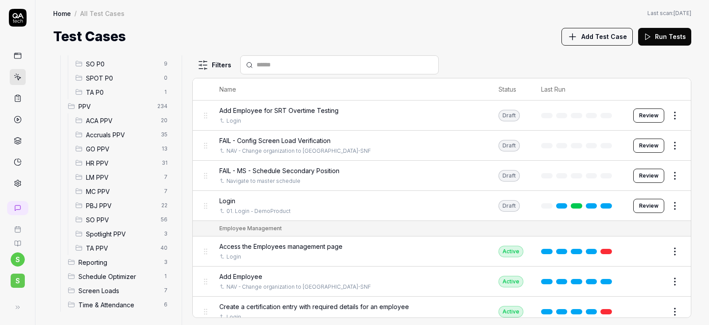
scroll to position [202, 0]
click at [106, 136] on span "Accruals PPV" at bounding box center [121, 133] width 70 height 9
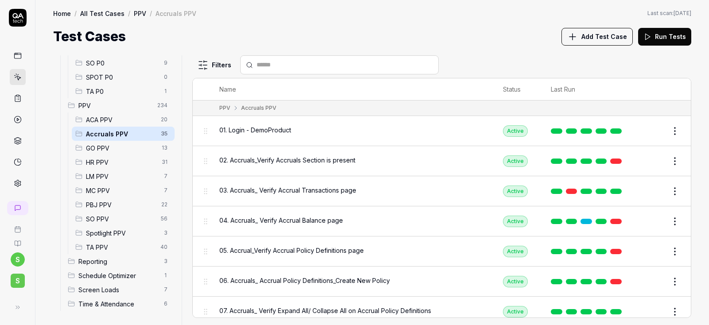
click at [299, 190] on span "03. Accruals_ Verify Accrual Transactions page" at bounding box center [287, 190] width 137 height 9
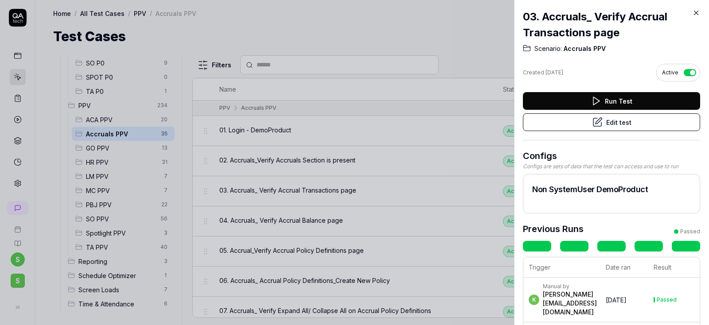
click at [632, 127] on button "Edit test" at bounding box center [611, 122] width 177 height 18
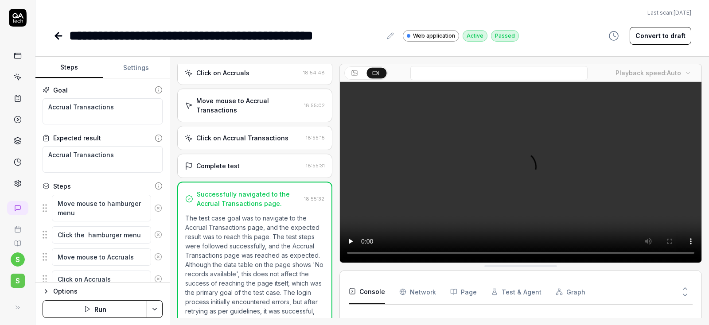
scroll to position [310, 0]
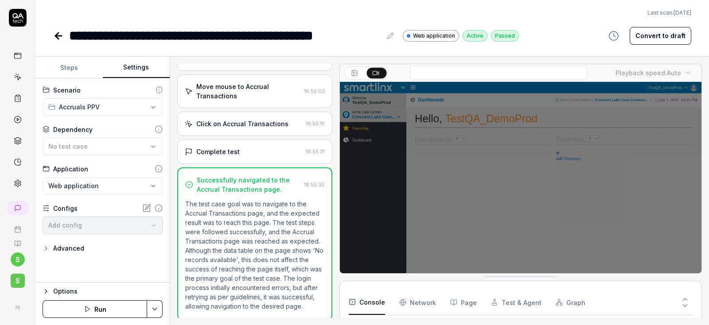
click at [143, 68] on button "Settings" at bounding box center [136, 67] width 67 height 21
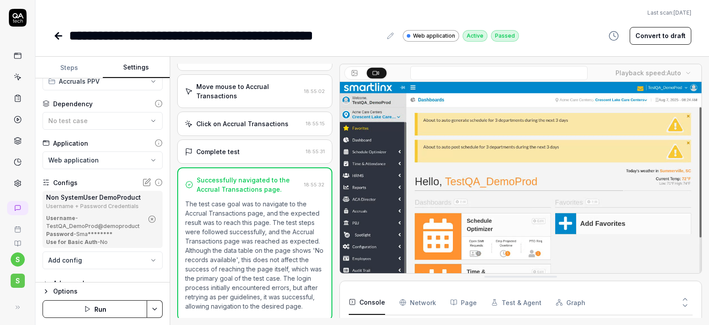
scroll to position [39, 0]
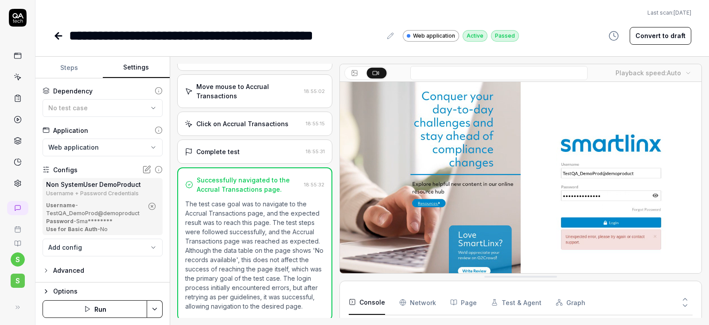
click at [152, 205] on icon "button" at bounding box center [152, 206] width 8 height 8
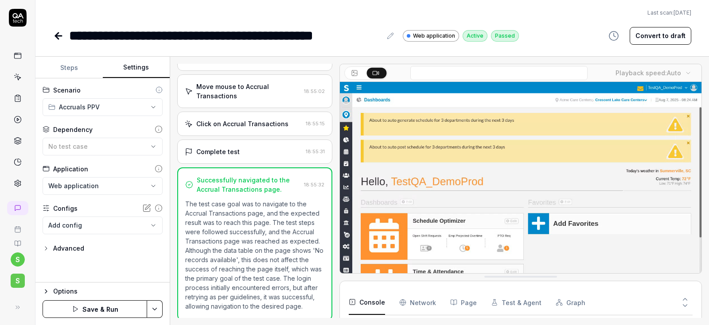
click at [147, 185] on html "**********" at bounding box center [354, 162] width 709 height 325
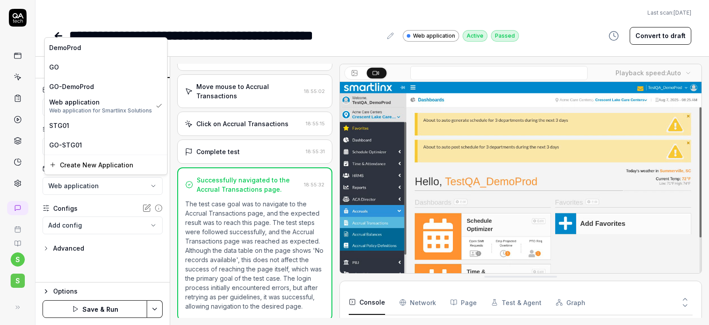
scroll to position [263, 0]
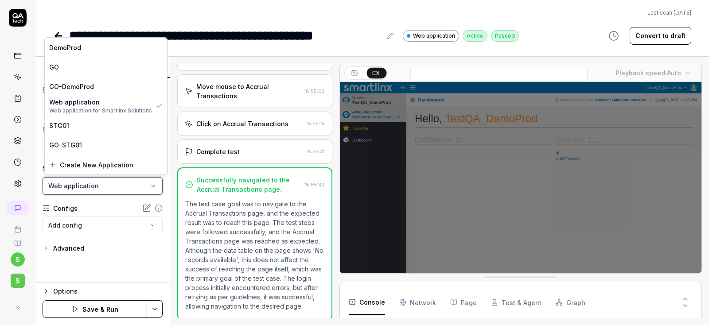
click at [147, 185] on html "**********" at bounding box center [354, 162] width 709 height 325
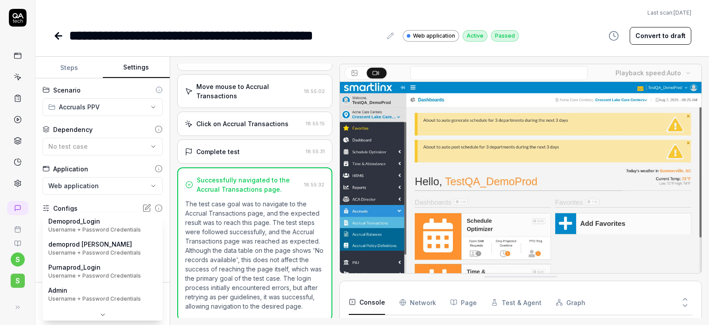
click at [130, 225] on body "**********" at bounding box center [354, 162] width 709 height 325
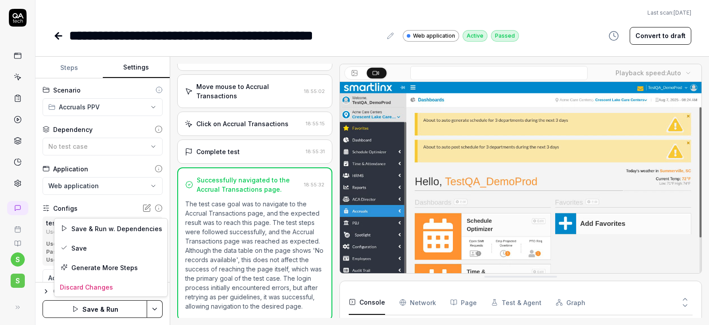
click at [156, 312] on html "**********" at bounding box center [354, 162] width 709 height 325
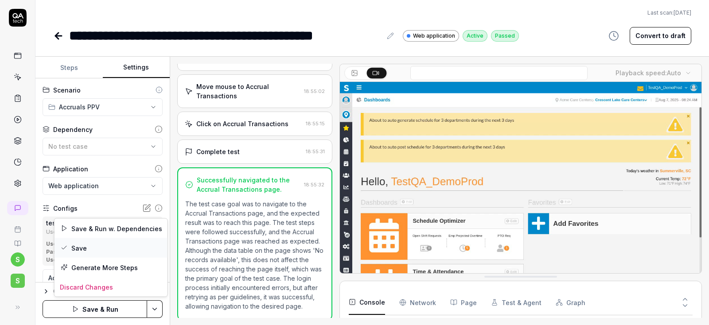
click at [89, 250] on div "Save" at bounding box center [110, 247] width 113 height 19
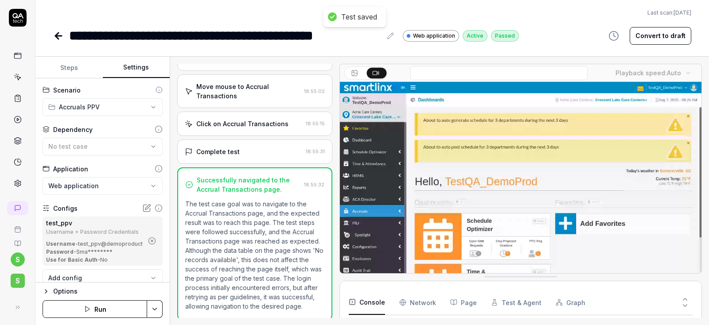
click at [98, 314] on button "Run" at bounding box center [95, 309] width 105 height 18
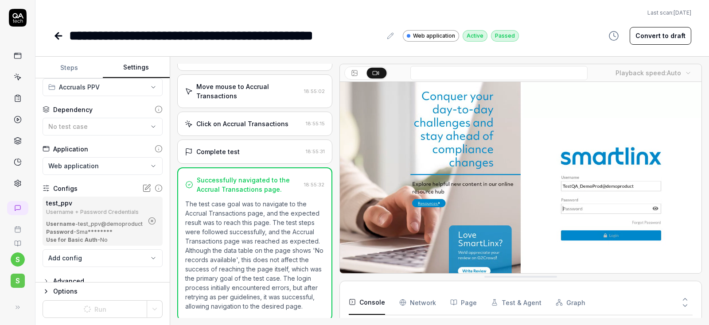
scroll to position [31, 0]
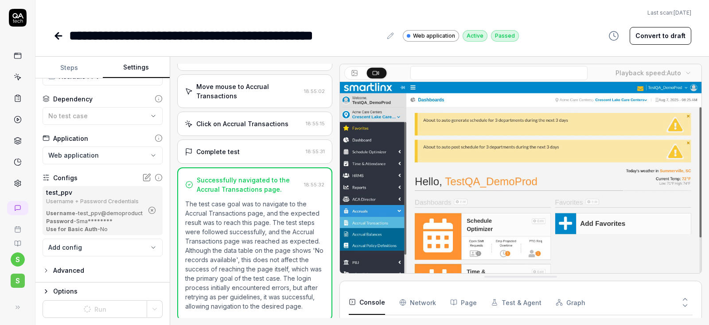
click at [55, 39] on icon at bounding box center [58, 36] width 11 height 11
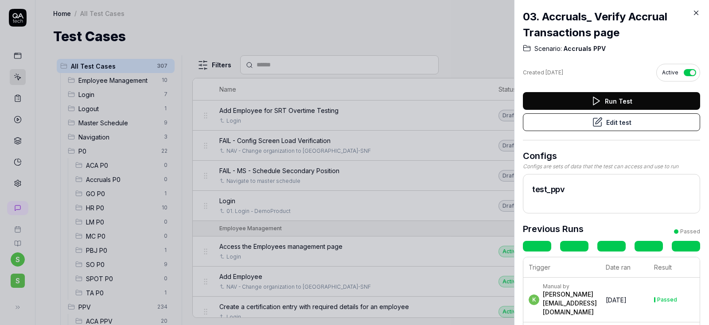
click at [696, 14] on icon at bounding box center [696, 13] width 8 height 8
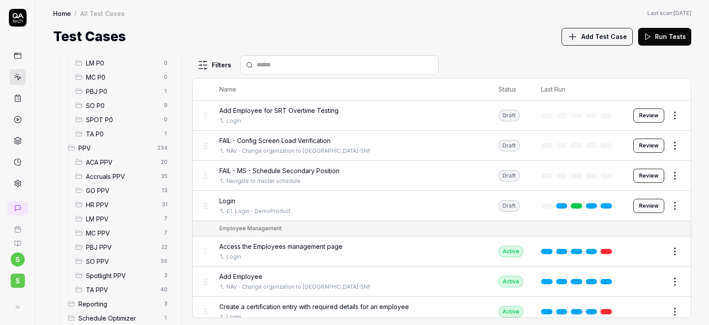
scroll to position [159, 0]
click at [116, 178] on span "Accruals PPV" at bounding box center [121, 175] width 70 height 9
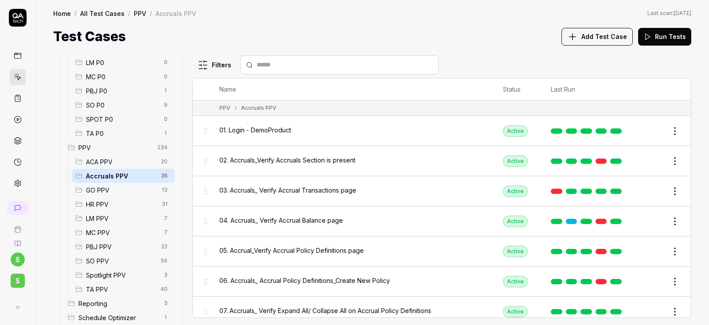
click at [280, 221] on span "04. Accruals_ Verify Accrual Balance page" at bounding box center [281, 220] width 124 height 9
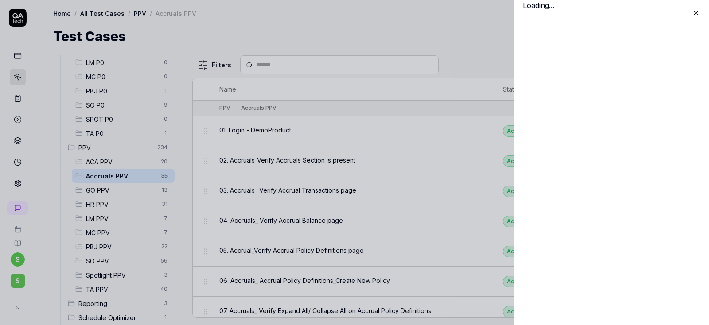
scroll to position [159, 0]
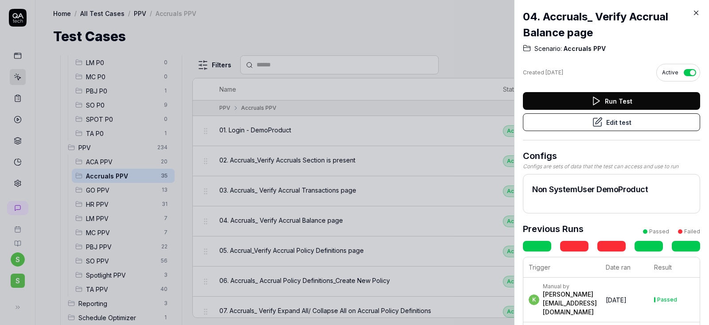
click at [610, 121] on button "Edit test" at bounding box center [611, 122] width 177 height 18
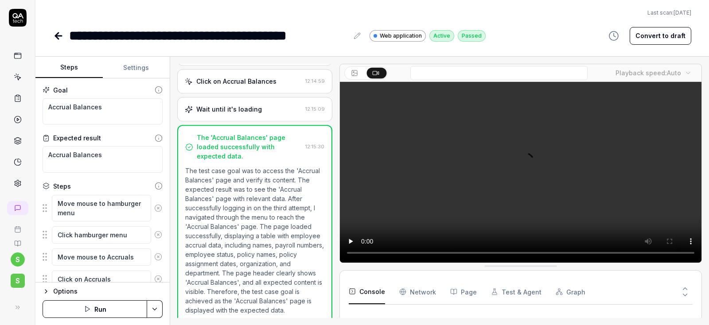
scroll to position [402, 0]
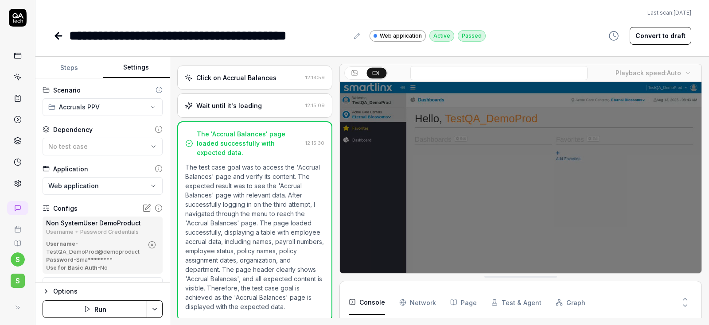
click at [133, 71] on button "Settings" at bounding box center [136, 67] width 67 height 21
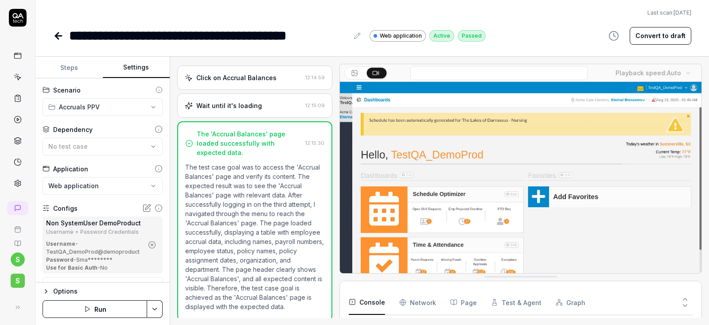
scroll to position [39, 0]
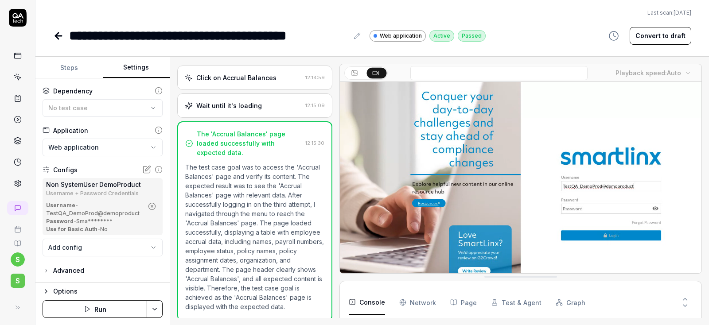
click at [152, 207] on icon "button" at bounding box center [152, 206] width 8 height 8
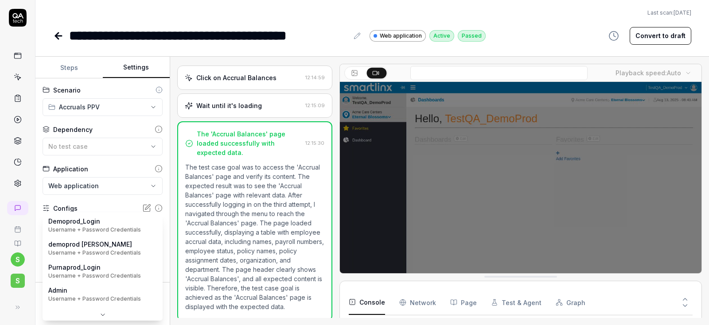
click at [103, 228] on body "**********" at bounding box center [354, 162] width 709 height 325
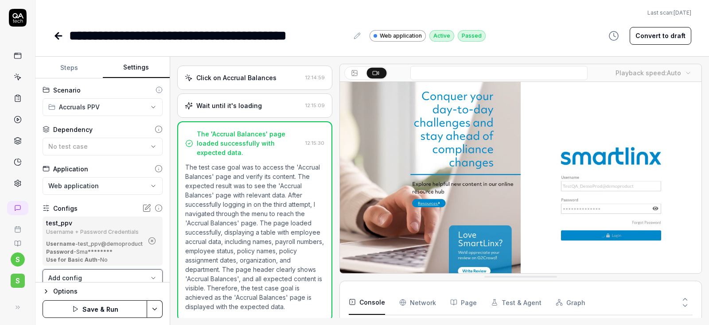
scroll to position [31, 0]
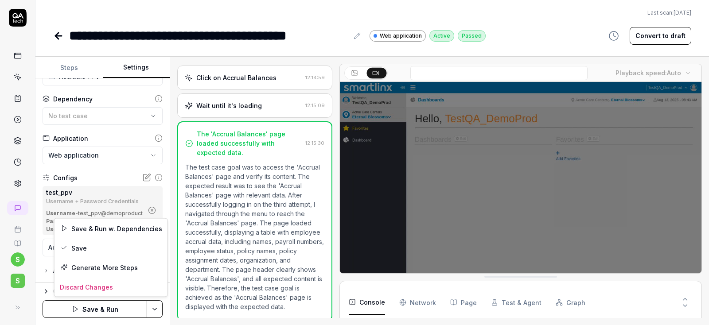
click at [159, 306] on html "**********" at bounding box center [354, 162] width 709 height 325
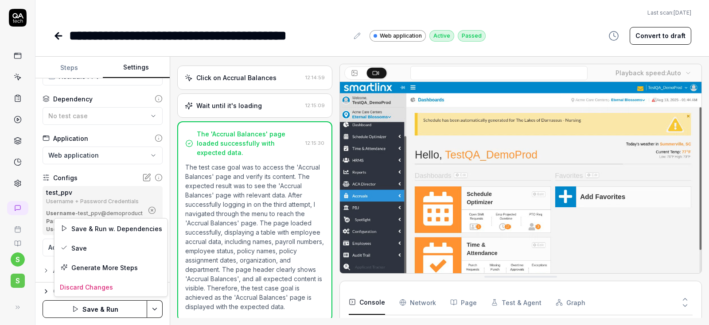
scroll to position [166, 0]
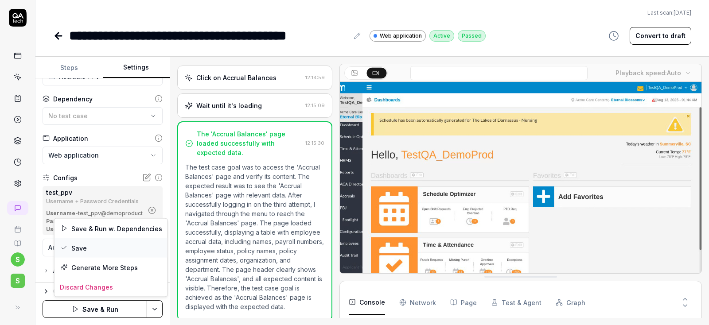
click at [69, 243] on div "Save" at bounding box center [110, 247] width 113 height 19
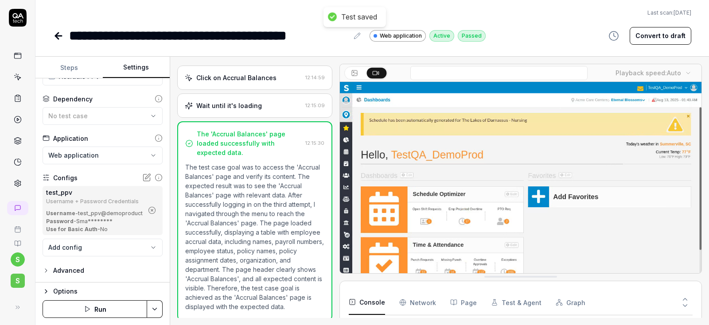
click at [95, 311] on button "Run" at bounding box center [95, 309] width 105 height 18
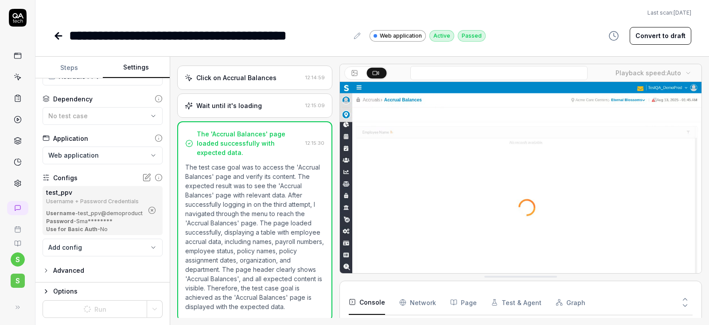
click at [70, 67] on button "Steps" at bounding box center [68, 67] width 67 height 21
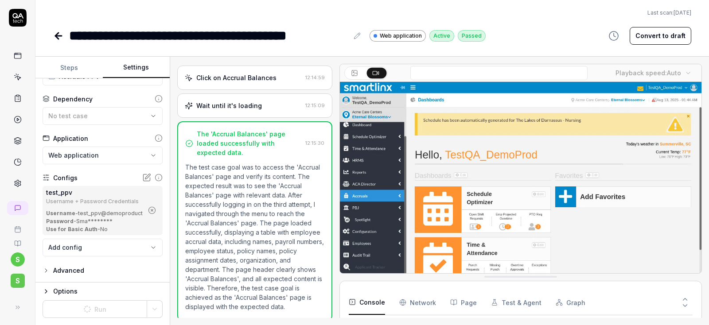
click at [130, 63] on button "Settings" at bounding box center [136, 67] width 67 height 21
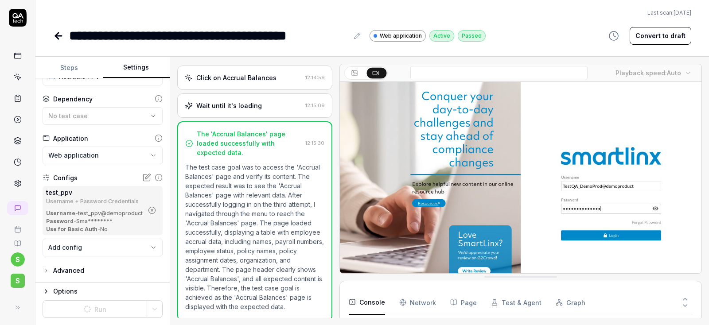
click at [60, 39] on icon at bounding box center [58, 36] width 11 height 11
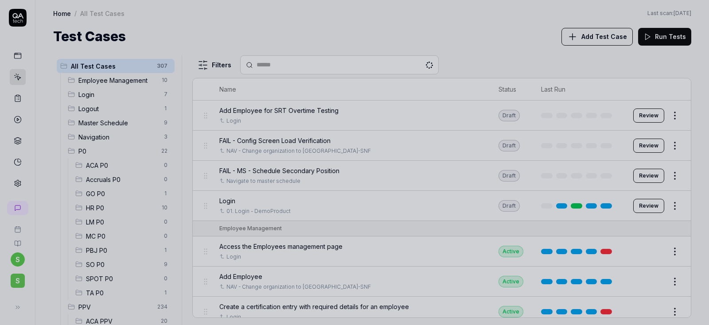
scroll to position [53, 0]
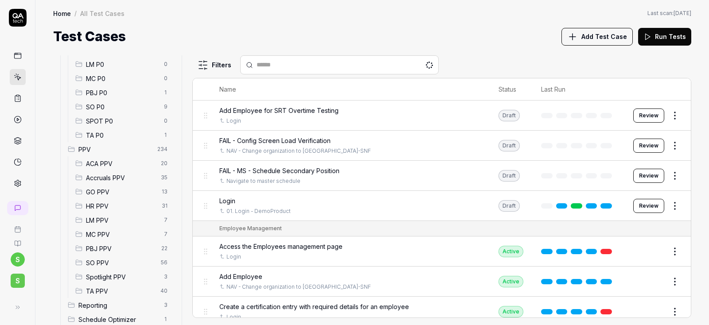
scroll to position [159, 0]
click at [108, 180] on span "Accruals PPV" at bounding box center [121, 175] width 70 height 9
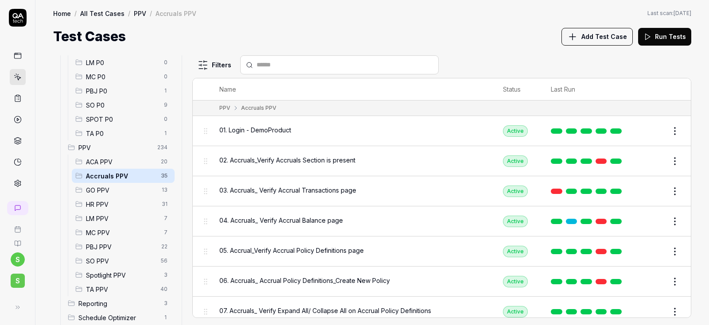
click at [308, 249] on span "05. Accrual_Verify Accrual Policy Definitions page" at bounding box center [291, 250] width 144 height 9
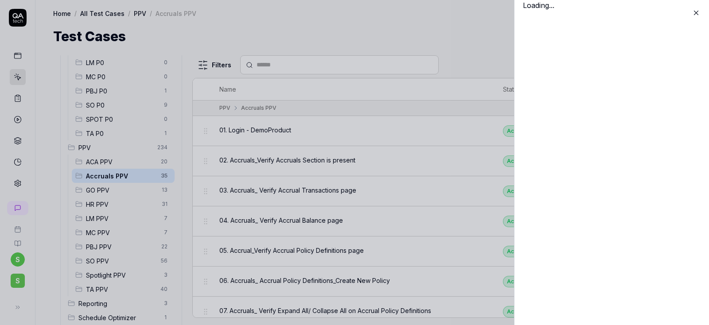
scroll to position [159, 0]
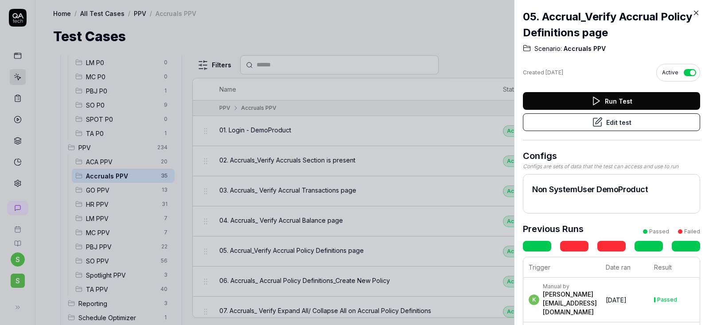
click at [620, 123] on button "Edit test" at bounding box center [611, 122] width 177 height 18
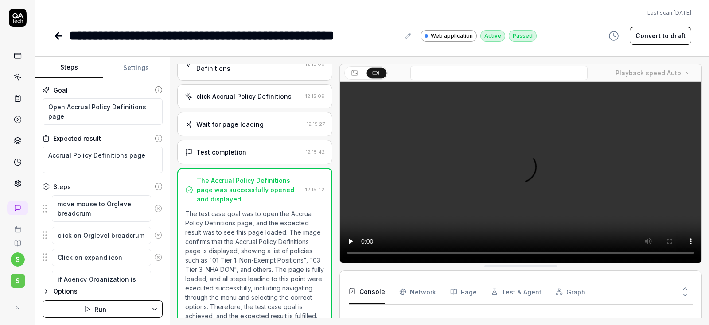
scroll to position [467, 0]
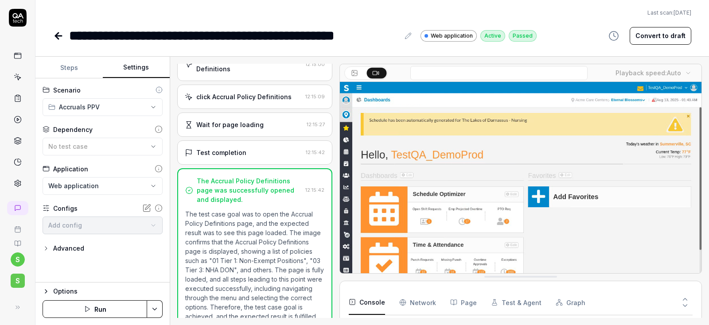
click at [142, 70] on button "Settings" at bounding box center [136, 67] width 67 height 21
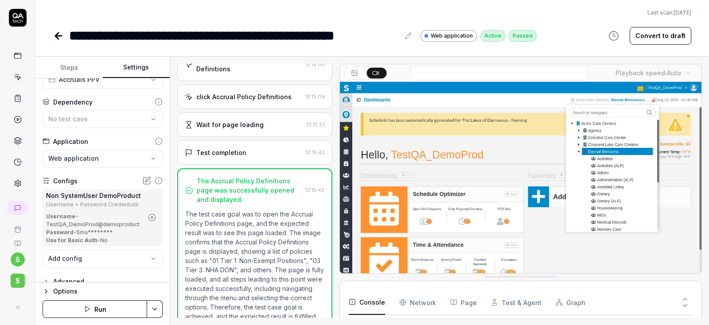
scroll to position [39, 0]
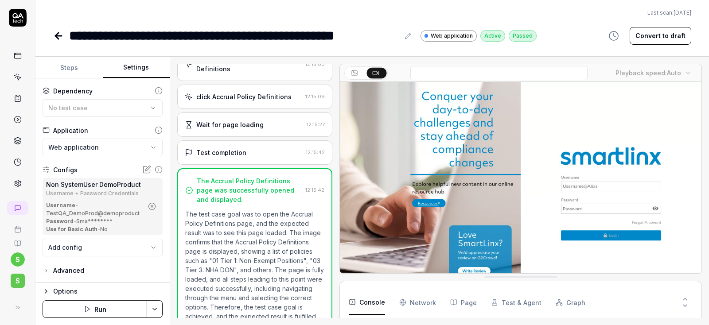
click at [152, 209] on icon "button" at bounding box center [152, 206] width 8 height 8
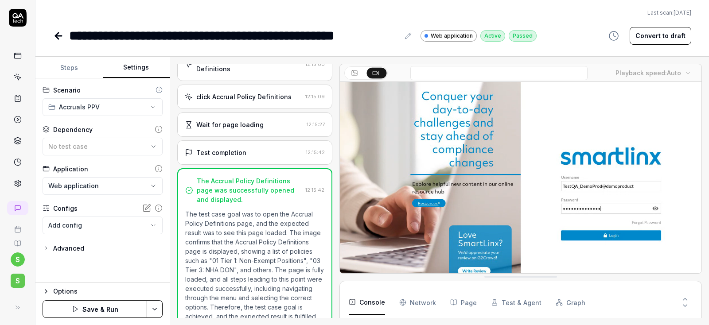
scroll to position [0, 0]
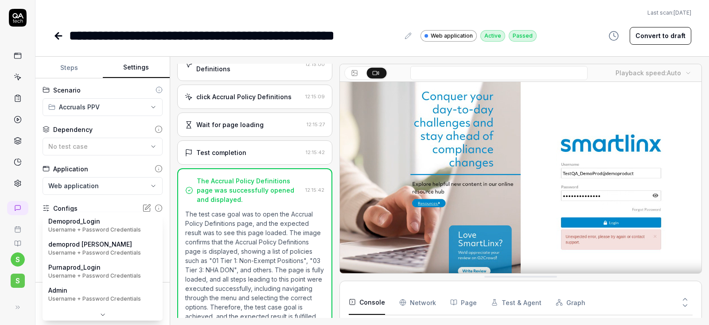
click at [125, 225] on body "**********" at bounding box center [354, 162] width 709 height 325
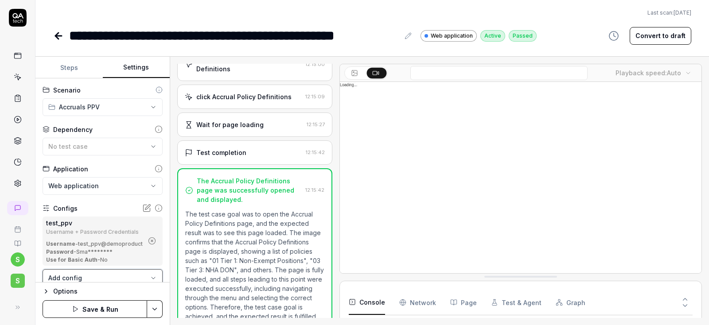
scroll to position [141, 0]
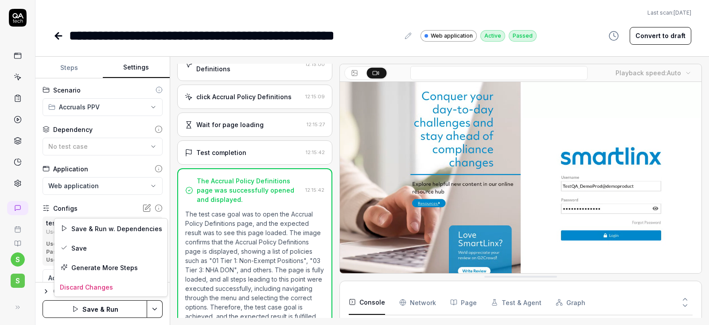
click at [150, 307] on html "**********" at bounding box center [354, 162] width 709 height 325
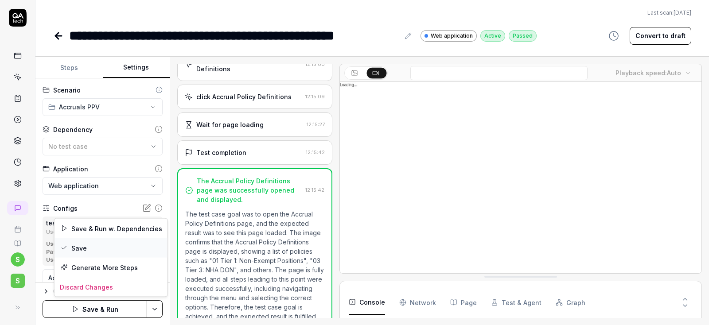
click at [84, 247] on div "Save" at bounding box center [110, 247] width 113 height 19
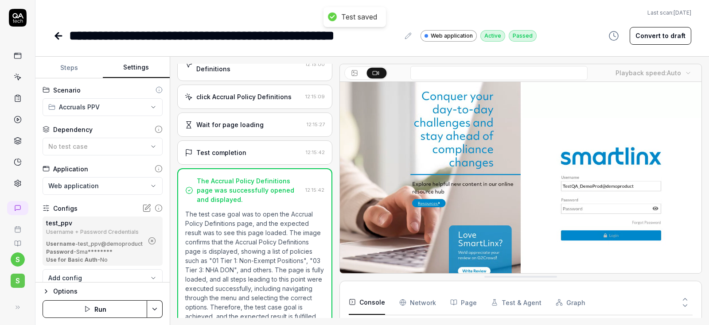
click at [107, 307] on button "Run" at bounding box center [95, 309] width 105 height 18
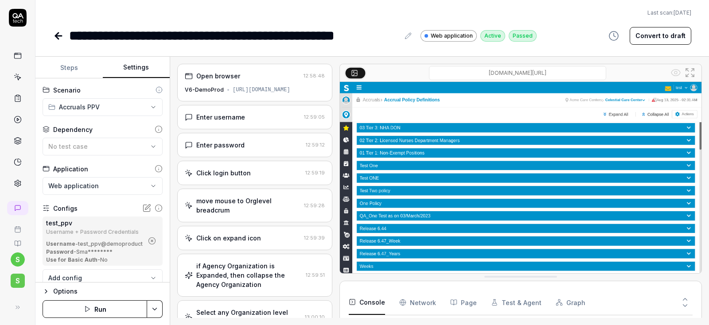
click at [56, 37] on icon at bounding box center [58, 36] width 11 height 11
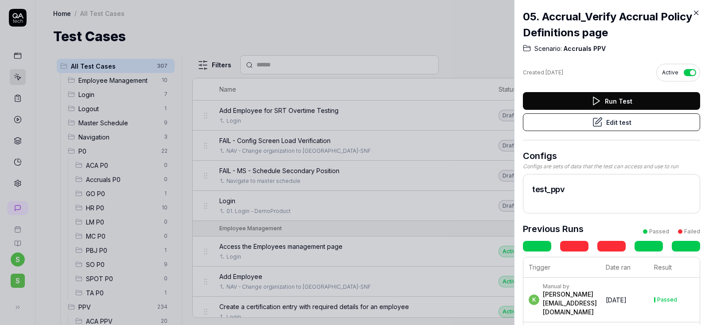
click at [696, 13] on icon at bounding box center [696, 13] width 4 height 4
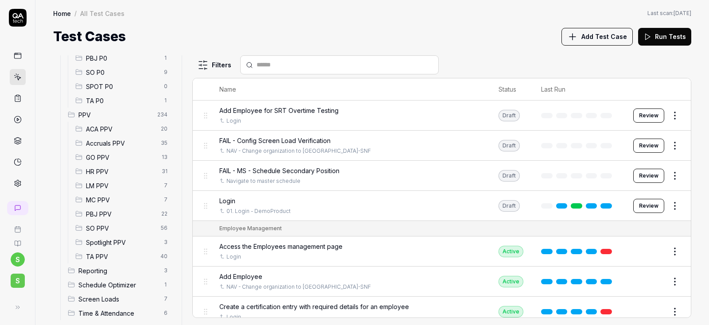
scroll to position [202, 0]
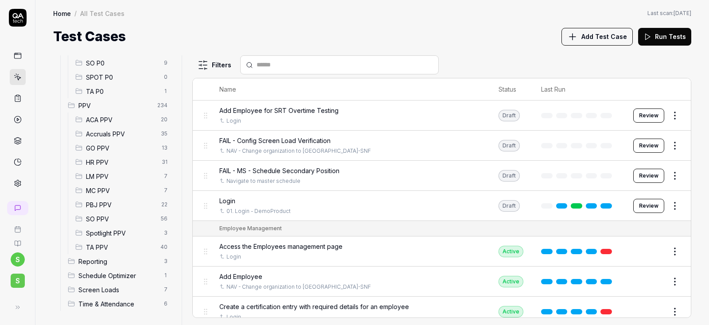
click at [109, 136] on span "Accruals PPV" at bounding box center [121, 133] width 70 height 9
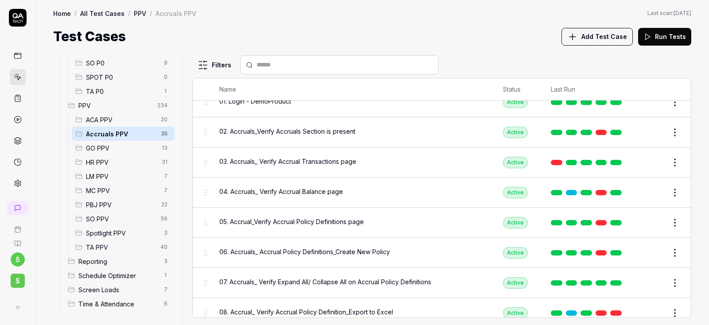
scroll to position [53, 0]
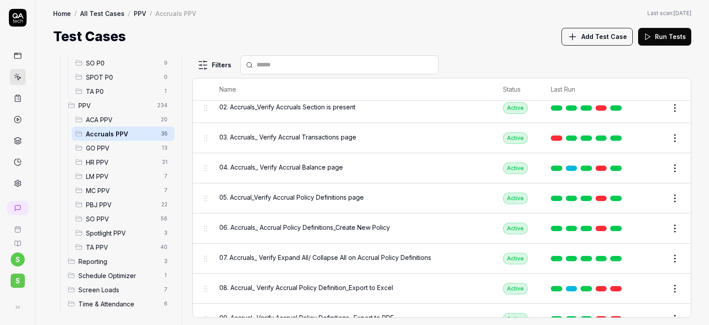
click at [298, 225] on span "06. Accruals_ Accrual Policy Definitions_Create New Policy" at bounding box center [304, 227] width 171 height 9
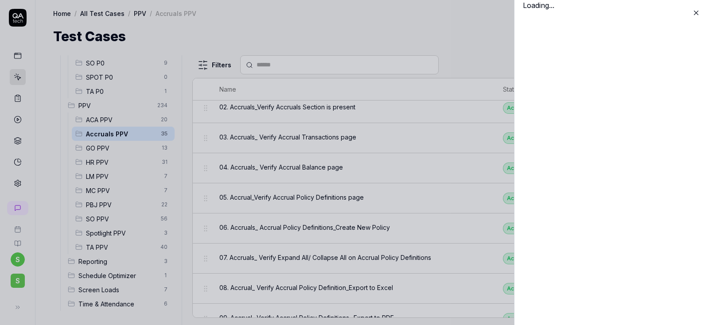
scroll to position [53, 0]
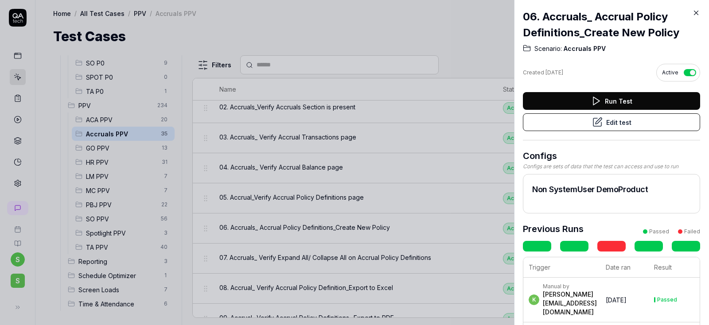
click at [596, 123] on icon at bounding box center [598, 121] width 6 height 6
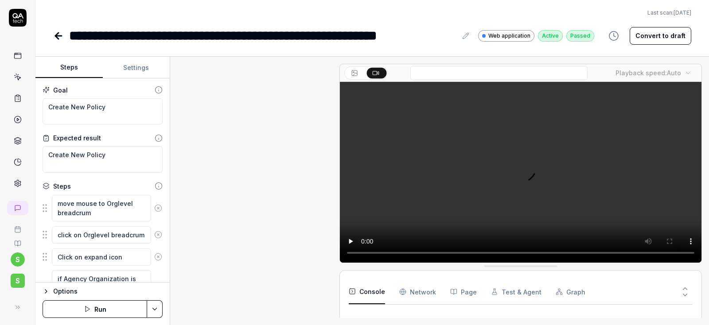
scroll to position [587, 0]
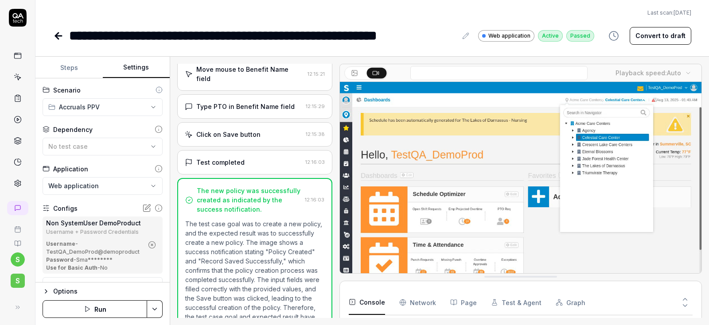
click at [131, 68] on button "Settings" at bounding box center [136, 67] width 67 height 21
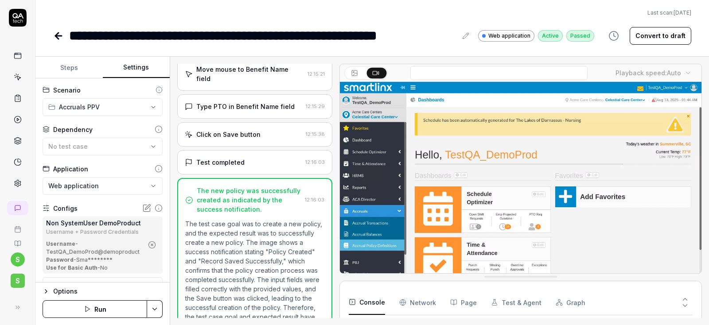
click at [151, 243] on icon "button" at bounding box center [152, 245] width 8 height 8
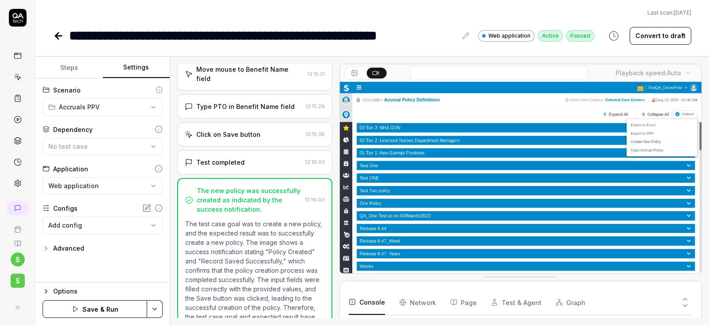
click at [141, 228] on body "**********" at bounding box center [354, 162] width 709 height 325
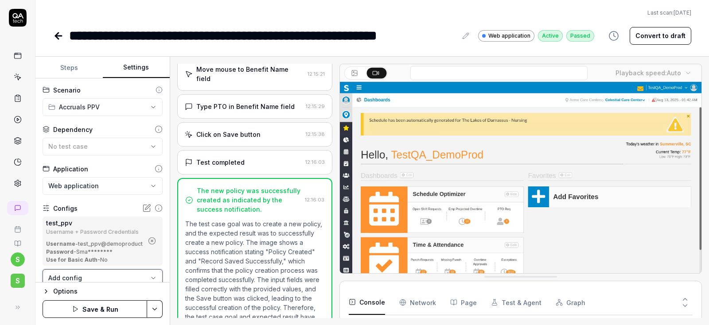
scroll to position [65, 0]
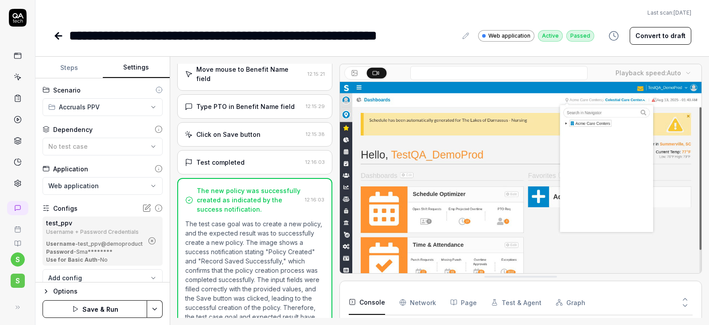
click at [156, 312] on html "**********" at bounding box center [354, 162] width 709 height 325
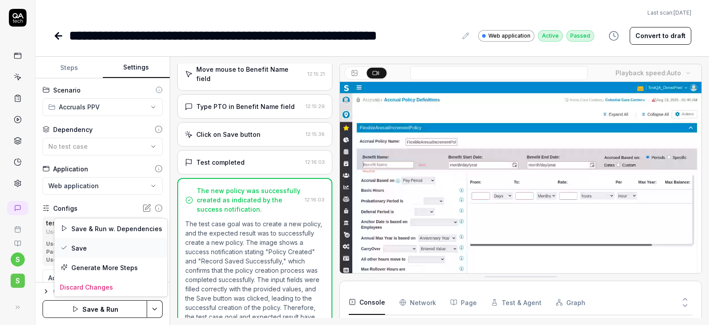
click at [88, 248] on div "Save" at bounding box center [110, 247] width 113 height 19
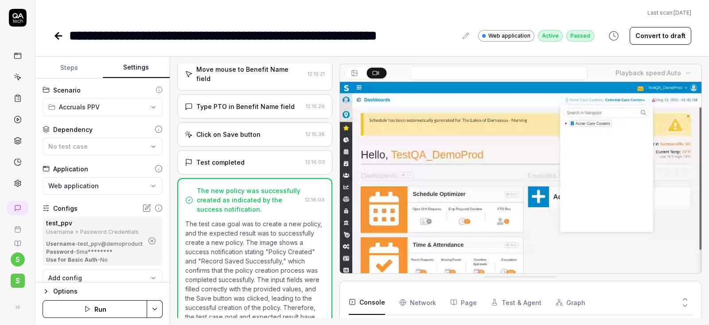
click at [97, 311] on button "Run" at bounding box center [95, 309] width 105 height 18
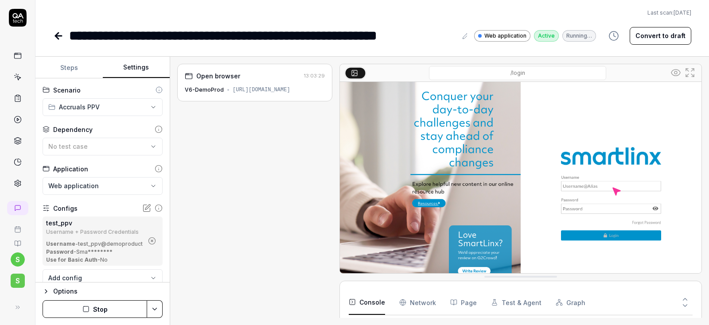
click at [566, 8] on div "**********" at bounding box center [371, 23] width 673 height 46
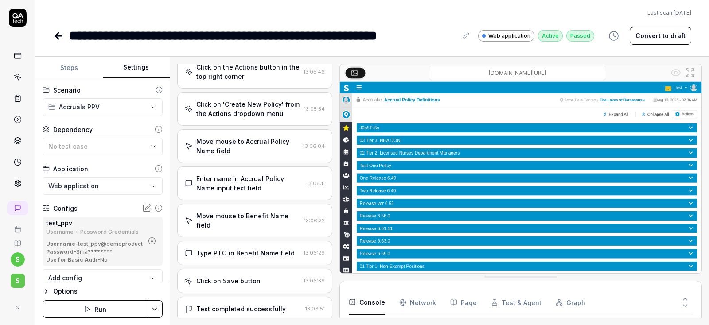
scroll to position [31, 0]
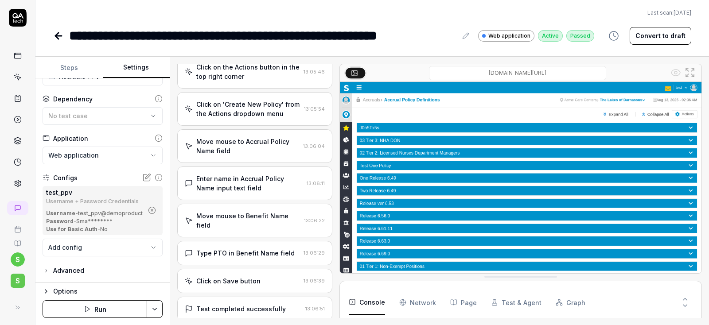
click at [54, 35] on icon at bounding box center [58, 36] width 11 height 11
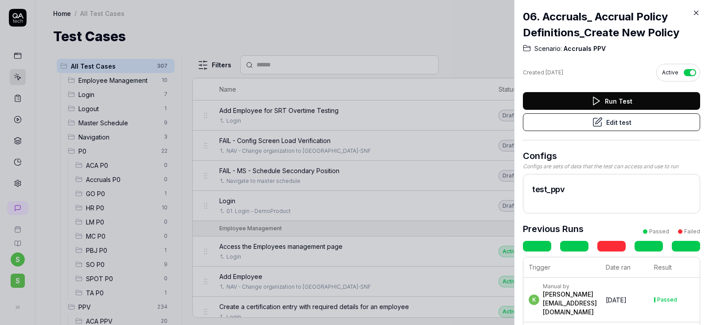
click at [696, 12] on icon at bounding box center [696, 13] width 8 height 8
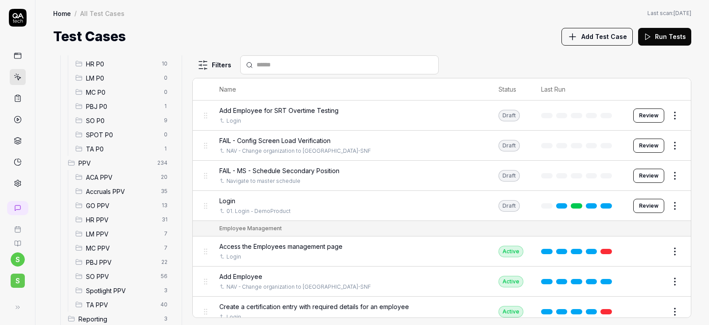
scroll to position [159, 0]
click at [110, 175] on span "Accruals PPV" at bounding box center [121, 175] width 70 height 9
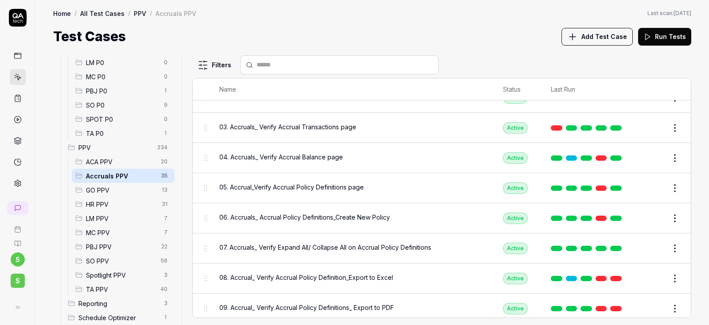
scroll to position [106, 0]
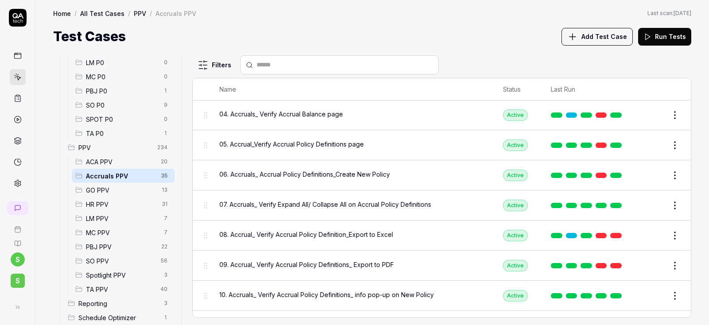
click at [304, 203] on span "07. Accruals_ Verify Expand All/ Collapse All on Accrual Policy Definitions" at bounding box center [325, 204] width 212 height 9
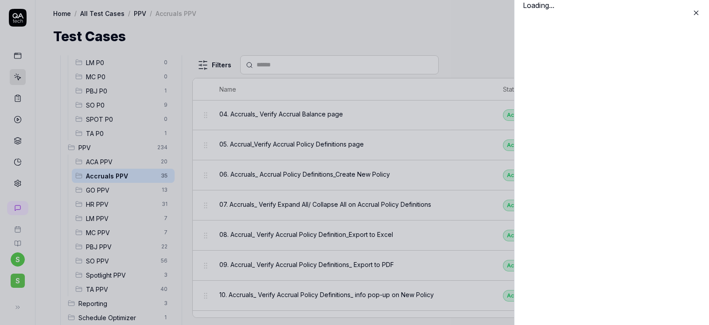
scroll to position [106, 0]
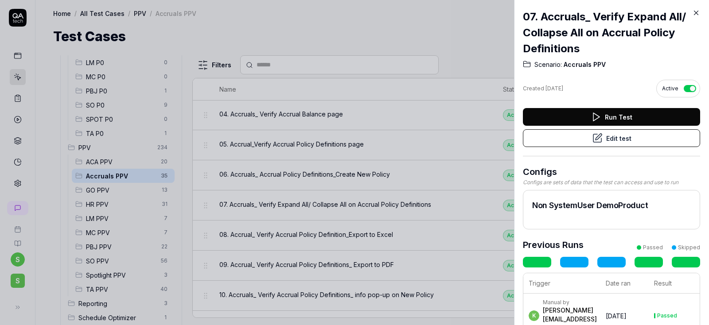
click at [626, 137] on button "Edit test" at bounding box center [611, 138] width 177 height 18
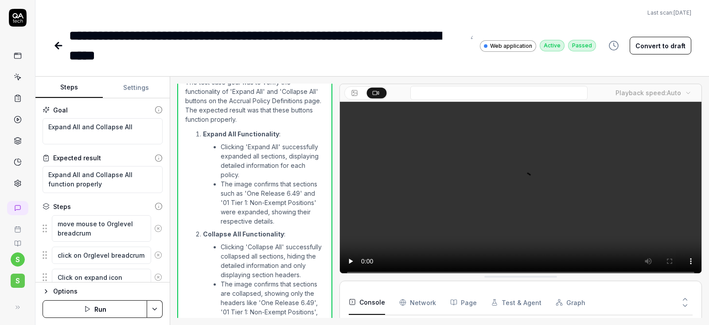
scroll to position [1010, 0]
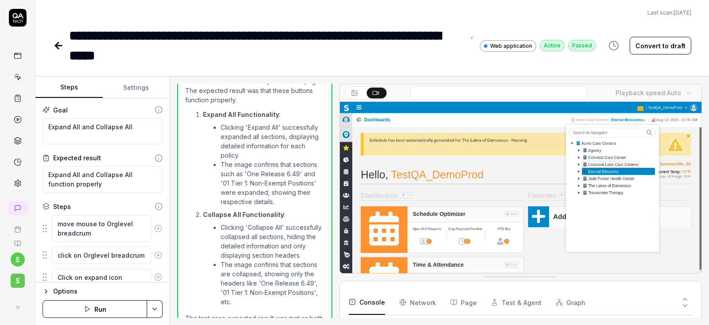
click at [142, 86] on button "Settings" at bounding box center [136, 87] width 67 height 21
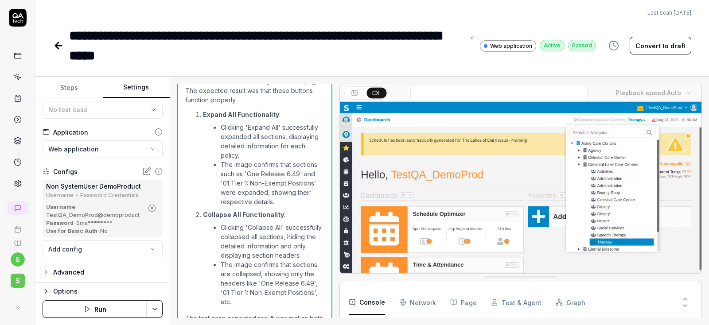
scroll to position [58, 0]
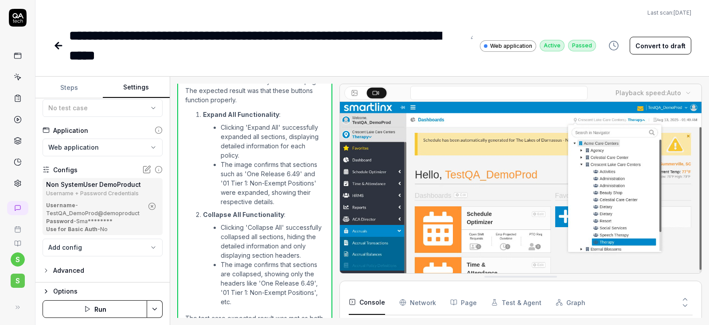
click at [151, 203] on circle "button" at bounding box center [152, 206] width 7 height 7
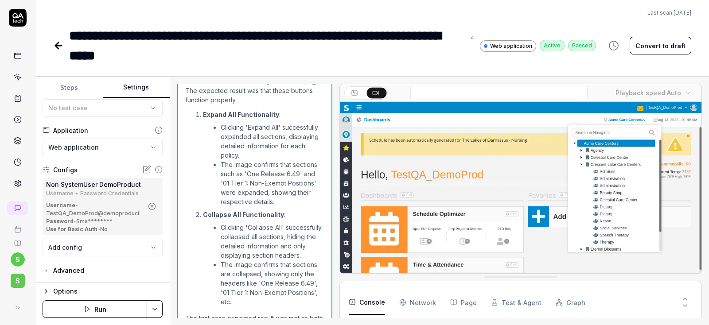
scroll to position [0, 0]
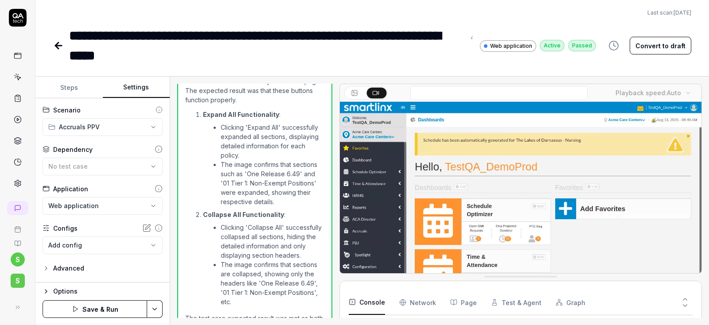
click at [103, 243] on body "**********" at bounding box center [354, 162] width 709 height 325
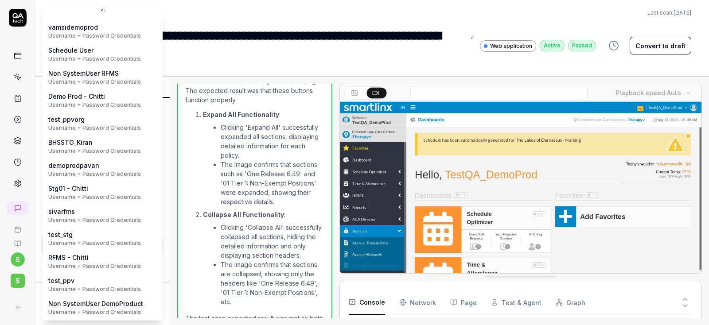
scroll to position [147, 0]
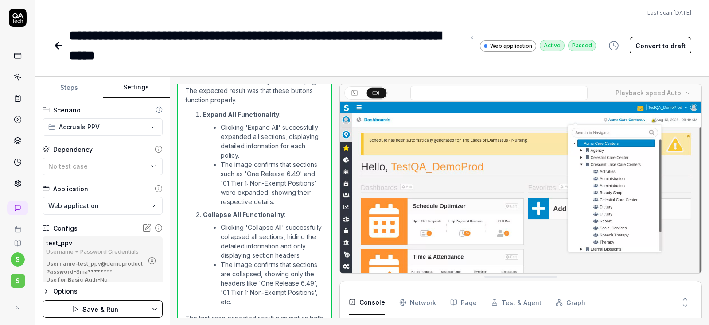
click at [155, 309] on html "**********" at bounding box center [354, 162] width 709 height 325
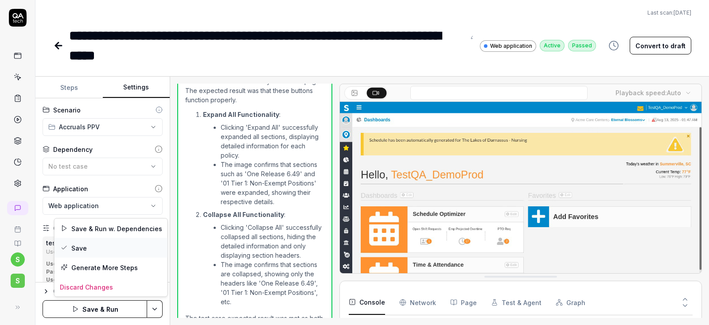
click at [81, 246] on div "Save" at bounding box center [110, 247] width 113 height 19
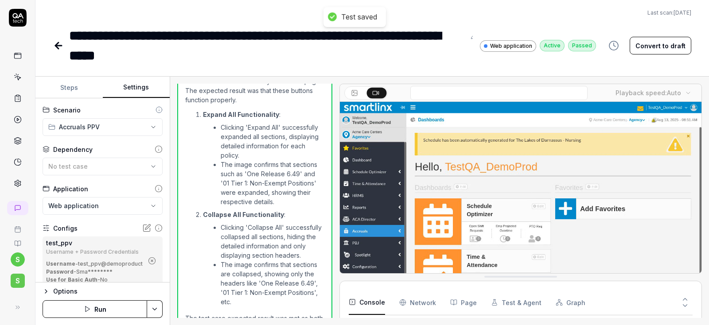
click at [101, 309] on button "Run" at bounding box center [95, 309] width 105 height 18
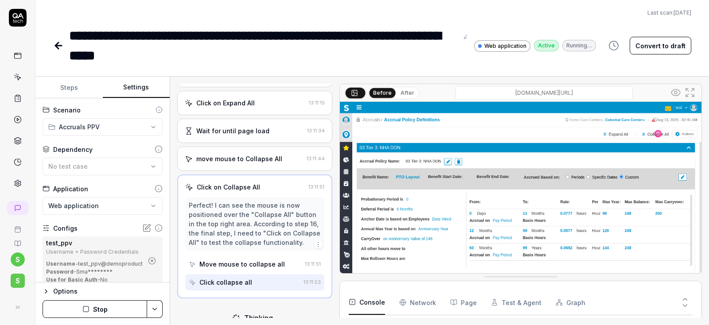
scroll to position [541, 0]
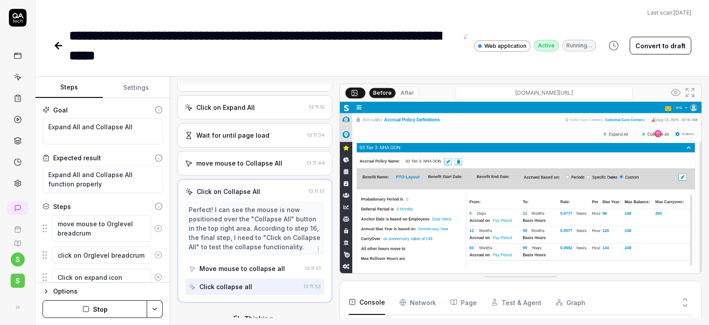
click at [58, 92] on button "Steps" at bounding box center [68, 87] width 67 height 21
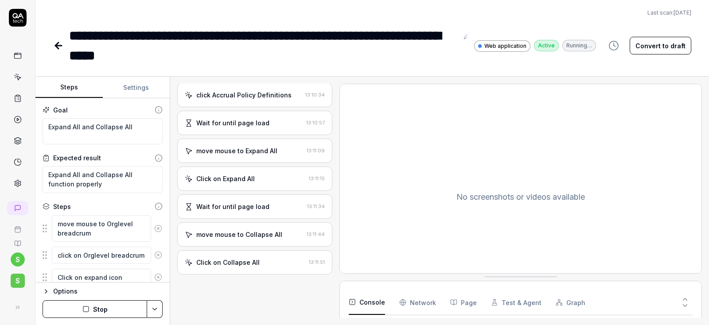
scroll to position [469, 0]
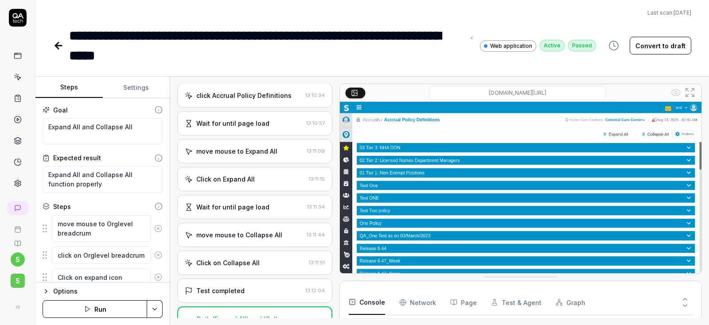
click at [58, 47] on icon at bounding box center [56, 46] width 3 height 6
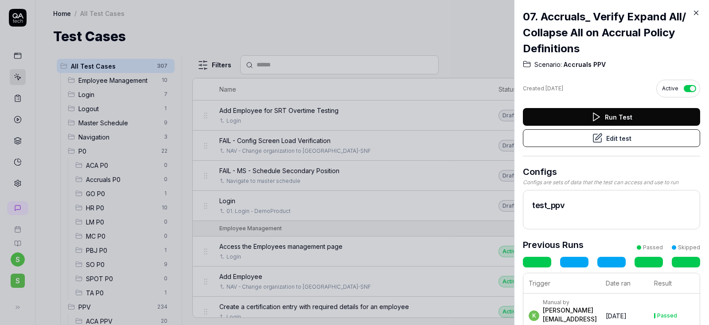
click at [698, 15] on icon at bounding box center [696, 13] width 8 height 8
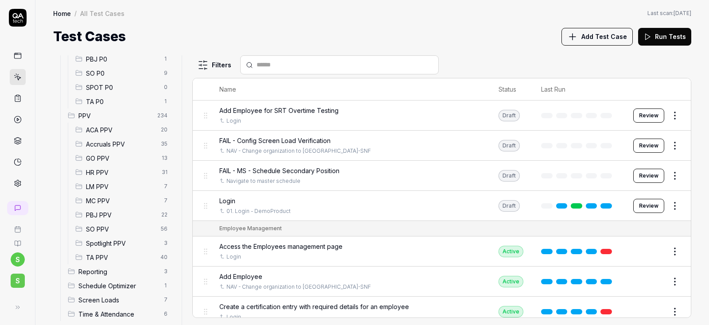
scroll to position [202, 0]
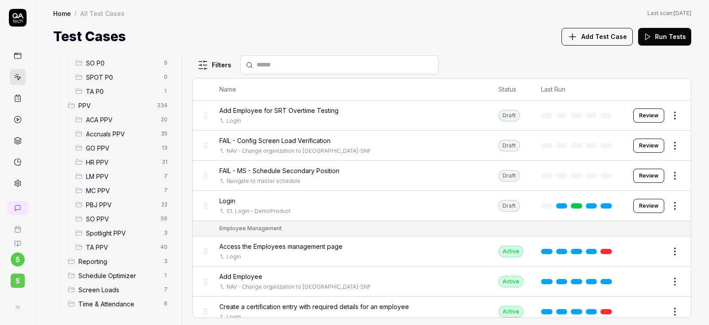
click at [102, 133] on span "Accruals PPV" at bounding box center [121, 133] width 70 height 9
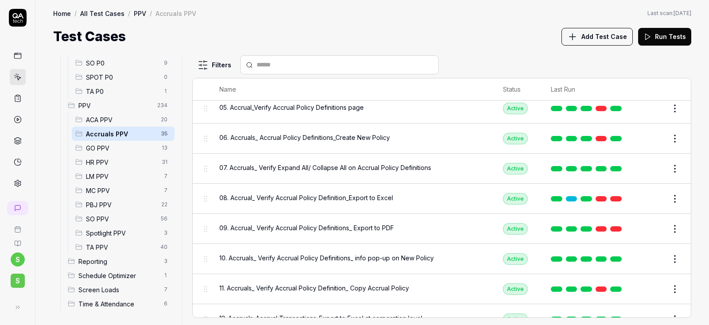
scroll to position [159, 0]
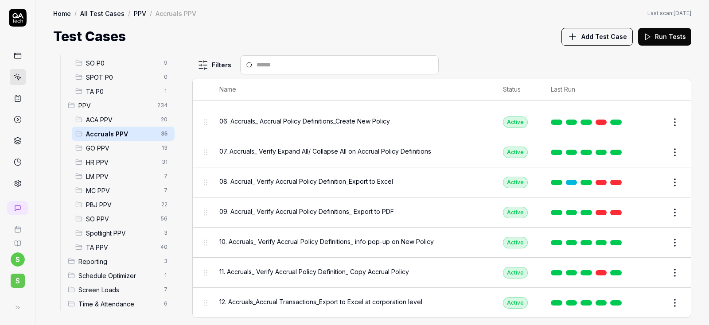
click at [290, 179] on span "08. Accrual_ Verify Accrual Policy Definition_Export to Excel" at bounding box center [306, 181] width 174 height 9
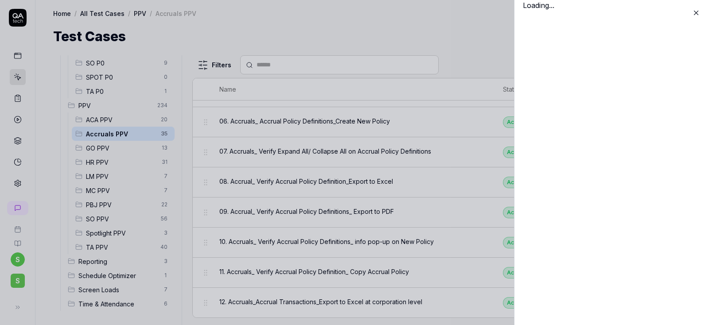
scroll to position [159, 0]
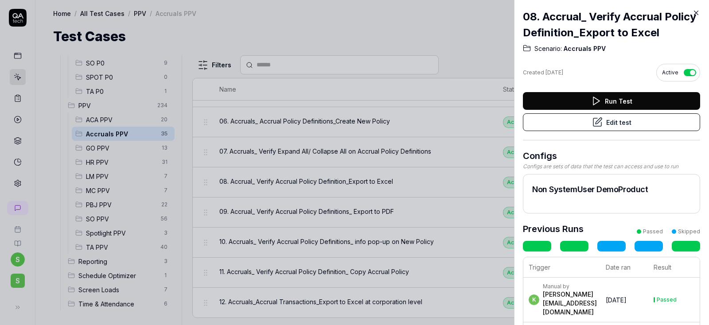
click at [610, 123] on button "Edit test" at bounding box center [611, 122] width 177 height 18
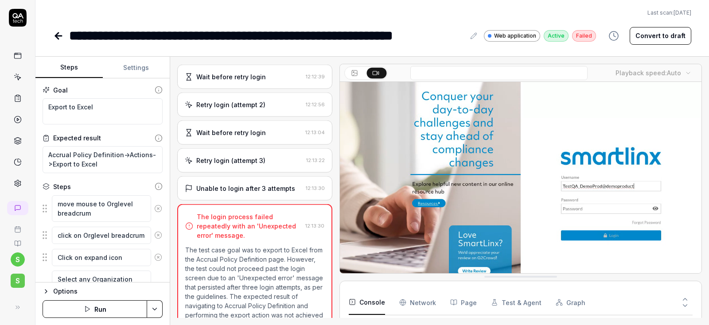
scroll to position [162, 0]
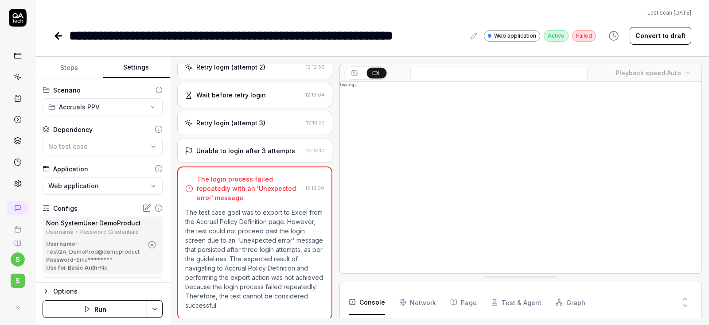
click at [137, 70] on button "Settings" at bounding box center [136, 67] width 67 height 21
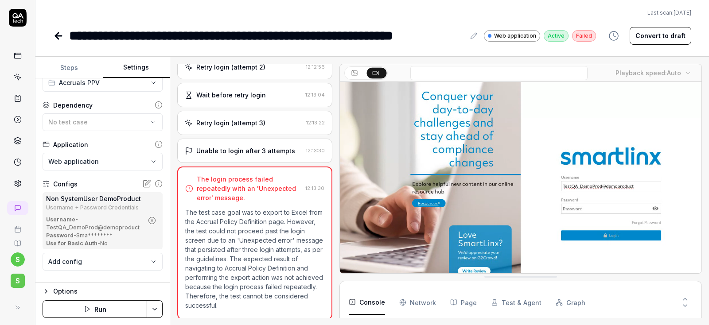
scroll to position [39, 0]
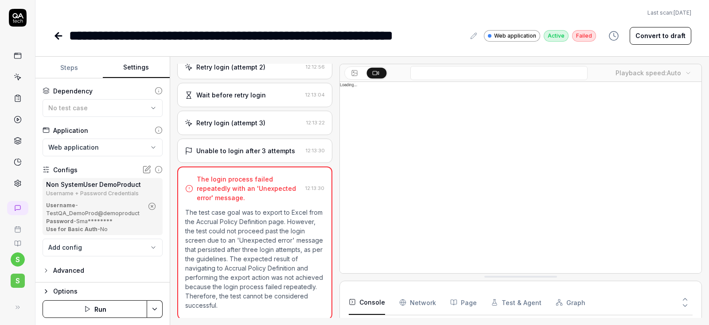
click at [152, 205] on icon "button" at bounding box center [152, 206] width 8 height 8
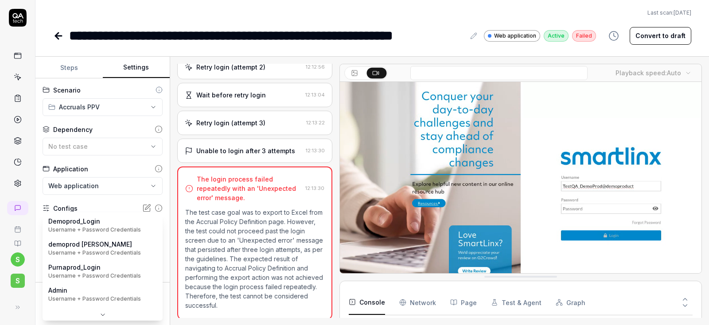
scroll to position [130, 0]
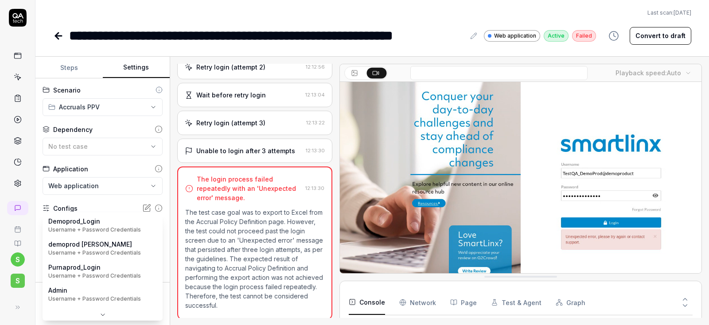
click at [105, 220] on body "**********" at bounding box center [354, 162] width 709 height 325
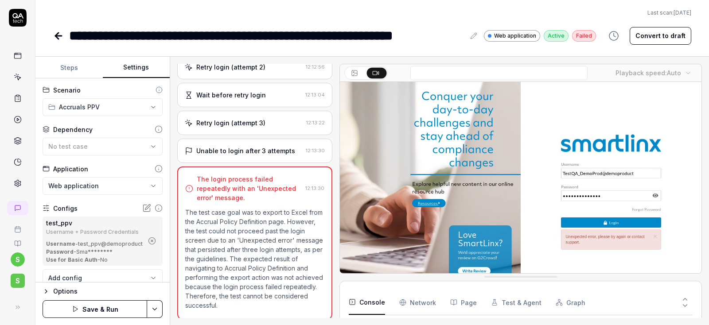
click at [155, 311] on html "**********" at bounding box center [354, 162] width 709 height 325
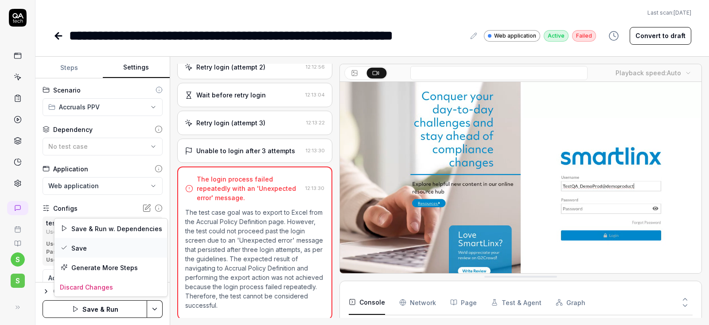
click at [82, 247] on div "Save" at bounding box center [110, 247] width 113 height 19
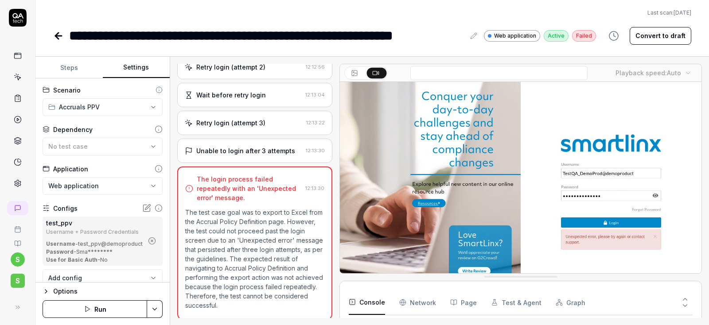
click at [109, 312] on button "Run" at bounding box center [95, 309] width 105 height 18
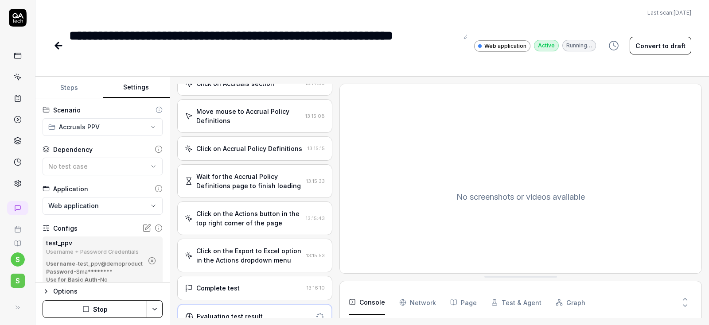
scroll to position [322, 0]
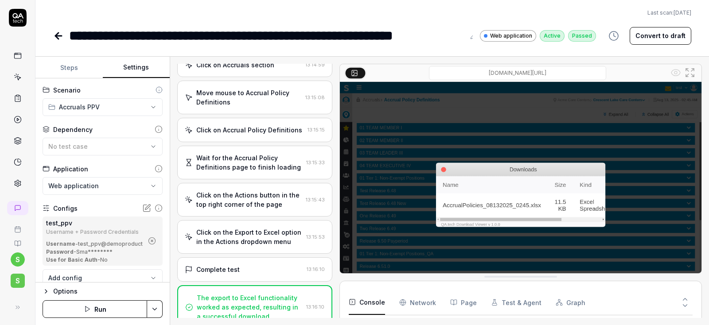
click at [58, 33] on icon at bounding box center [56, 36] width 3 height 6
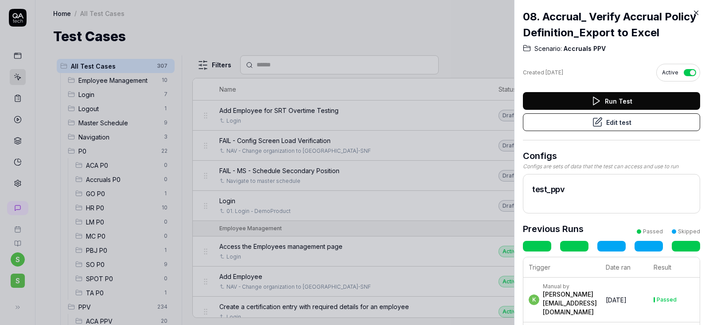
click at [695, 12] on icon at bounding box center [696, 13] width 4 height 4
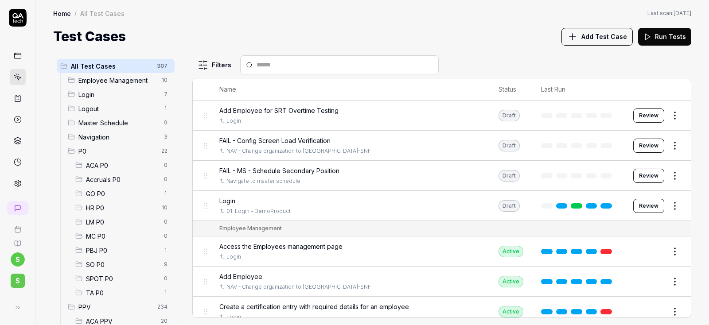
scroll to position [202, 0]
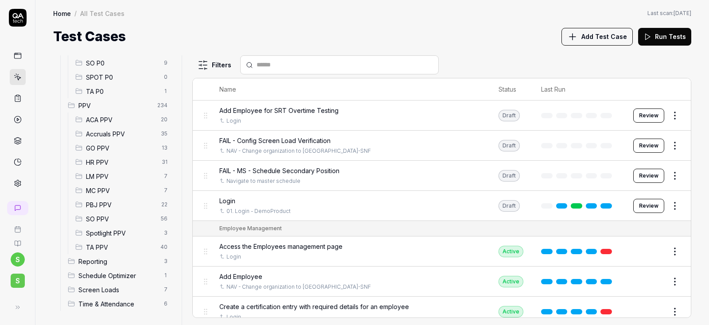
click at [107, 134] on span "Accruals PPV" at bounding box center [121, 133] width 70 height 9
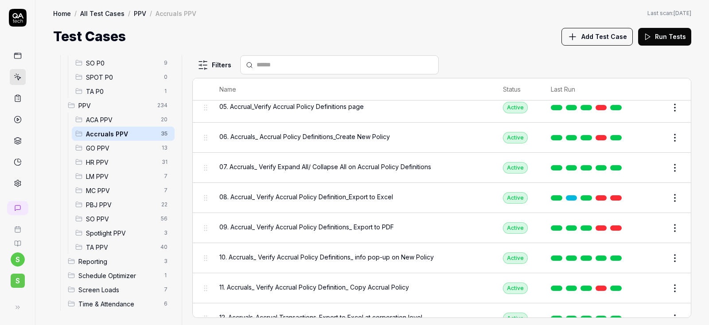
scroll to position [159, 0]
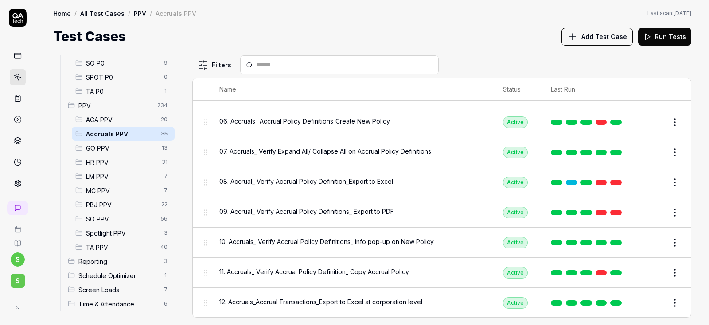
click at [333, 212] on span "09. Accrual_ Verify Accrual Policy Definitions_ Export to PDF" at bounding box center [306, 211] width 174 height 9
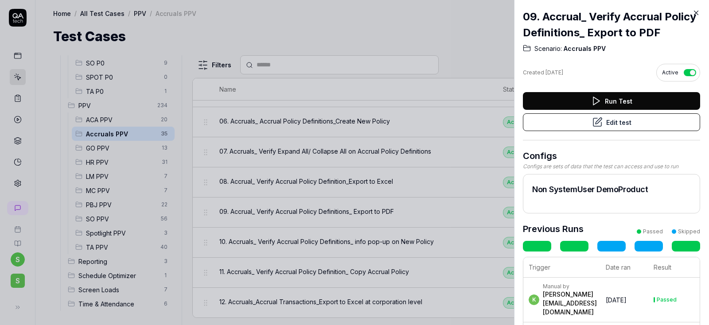
click at [632, 124] on button "Edit test" at bounding box center [611, 122] width 177 height 18
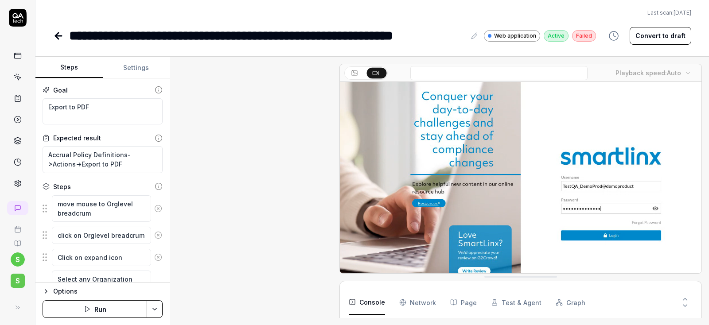
scroll to position [162, 0]
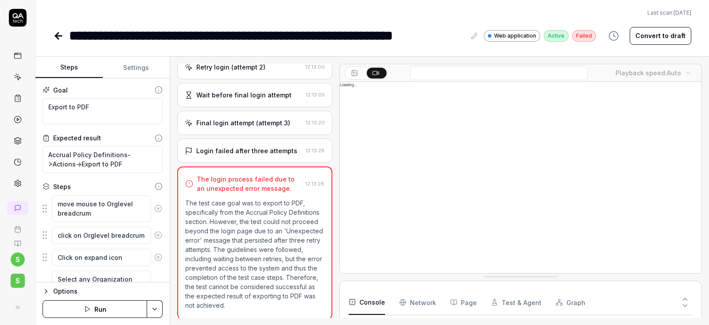
type textarea "*"
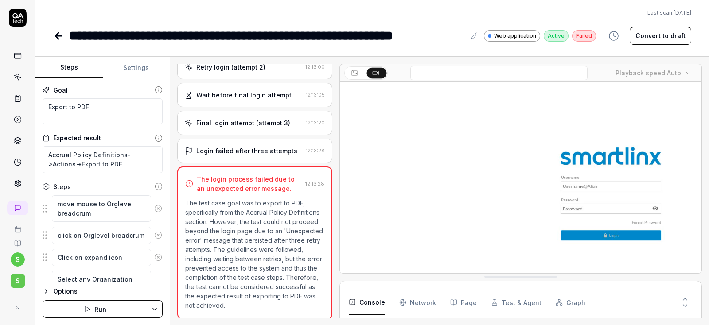
click at [136, 70] on button "Settings" at bounding box center [136, 67] width 67 height 21
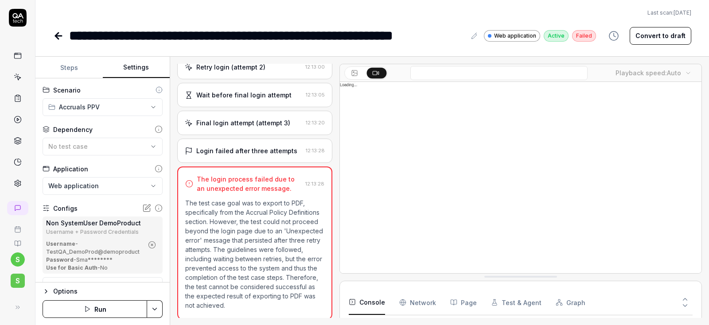
click at [154, 245] on icon "button" at bounding box center [152, 245] width 8 height 8
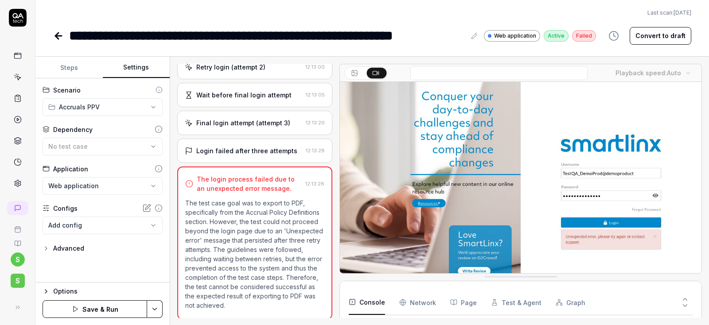
click at [110, 227] on body "**********" at bounding box center [354, 162] width 709 height 325
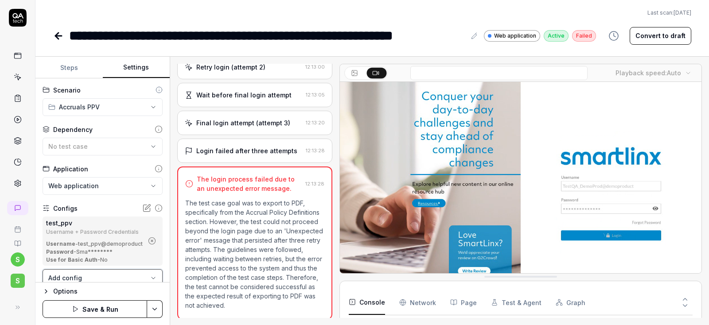
scroll to position [130, 0]
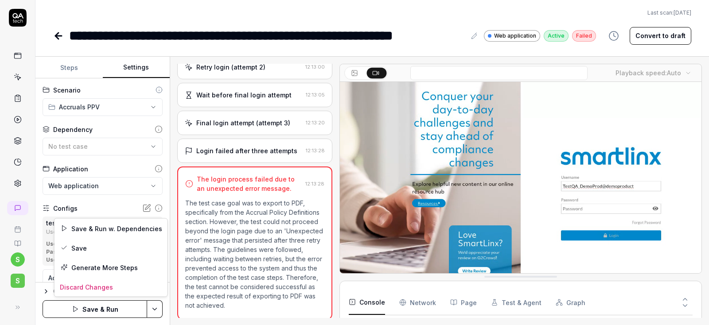
click at [156, 306] on html "**********" at bounding box center [354, 162] width 709 height 325
click at [74, 244] on div "Save" at bounding box center [110, 247] width 113 height 19
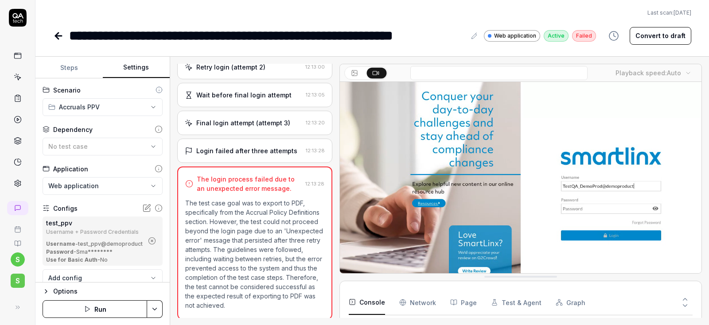
click at [101, 314] on button "Run" at bounding box center [95, 309] width 105 height 18
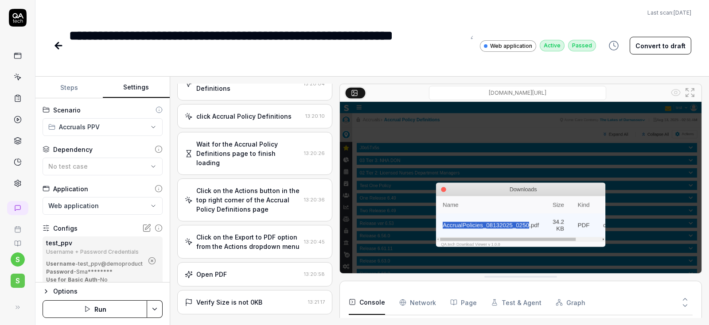
scroll to position [339, 0]
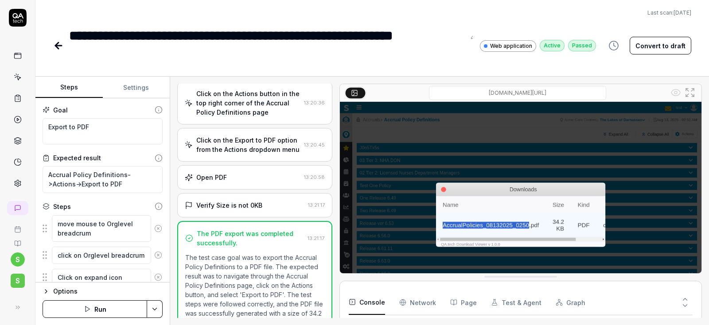
scroll to position [496, 0]
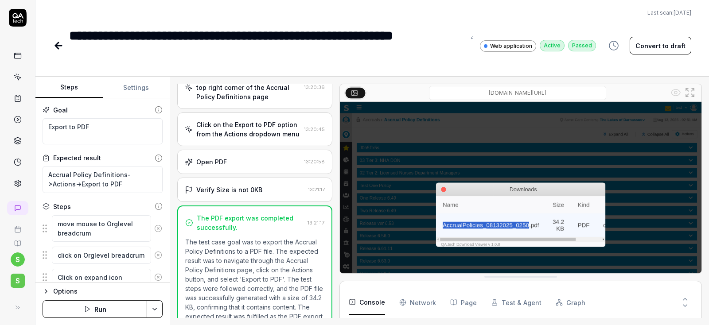
click at [58, 43] on icon at bounding box center [56, 46] width 3 height 6
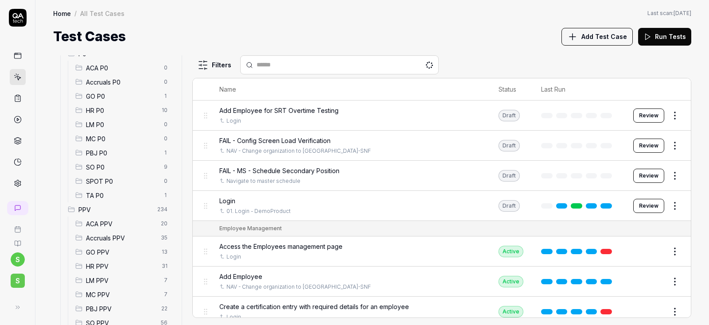
scroll to position [159, 0]
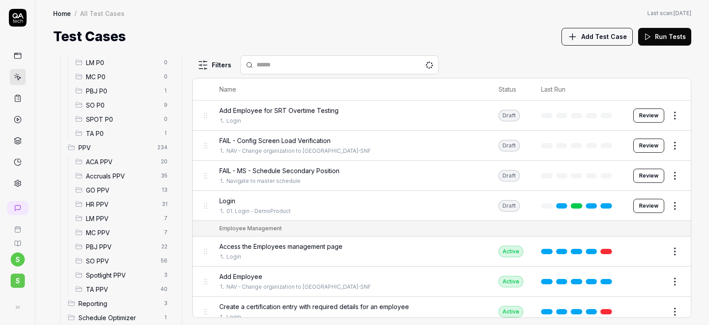
click at [124, 177] on span "Accruals PPV" at bounding box center [121, 175] width 70 height 9
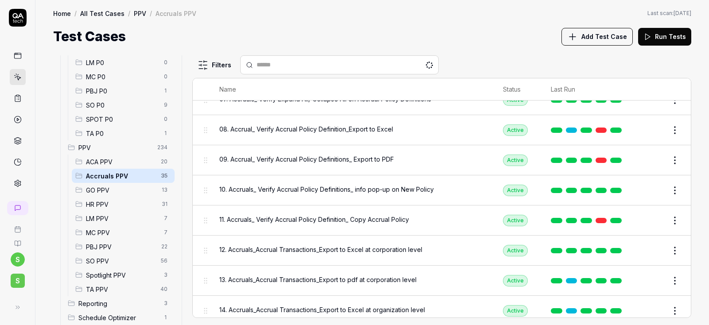
scroll to position [213, 0]
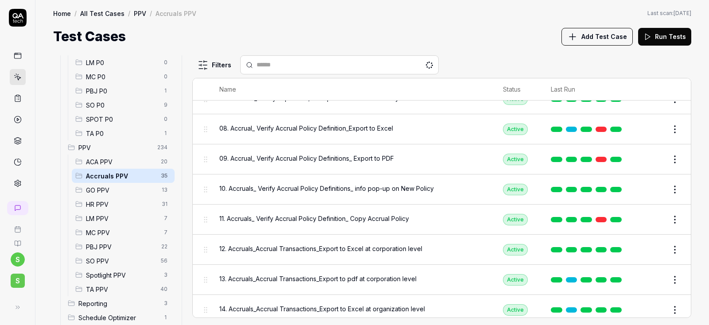
click at [328, 188] on span "10. Accruals_ Verify Accrual Policy Definitions_ info pop-up on New Policy" at bounding box center [326, 188] width 214 height 9
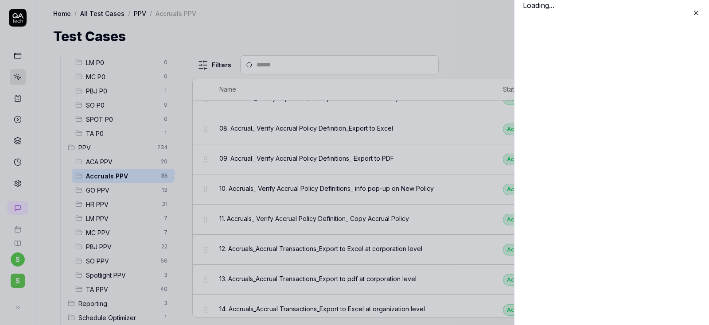
scroll to position [213, 0]
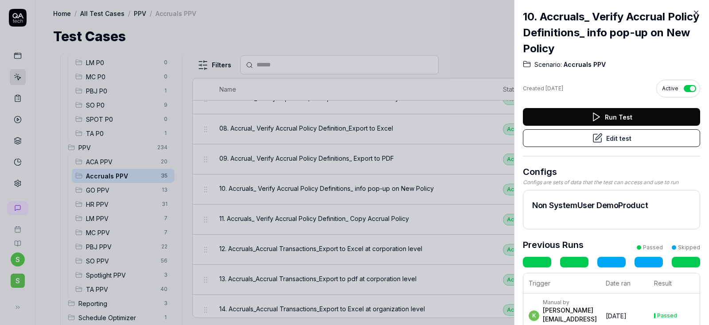
click at [620, 141] on button "Edit test" at bounding box center [611, 138] width 177 height 18
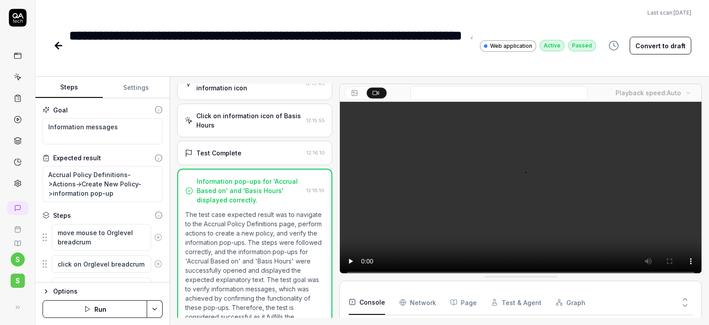
scroll to position [653, 0]
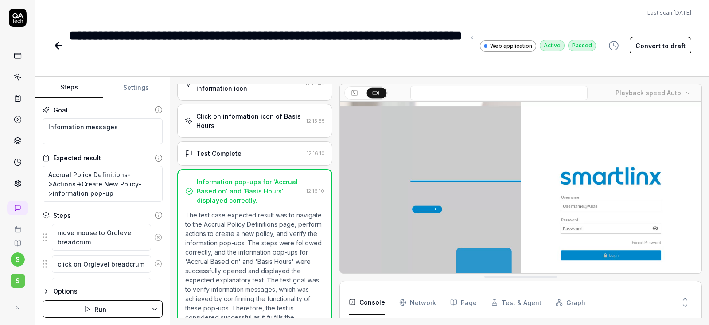
click at [143, 84] on button "Settings" at bounding box center [136, 87] width 67 height 21
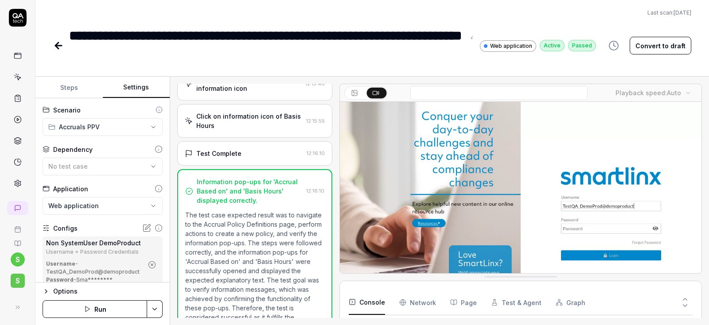
click at [154, 267] on icon "button" at bounding box center [152, 265] width 8 height 8
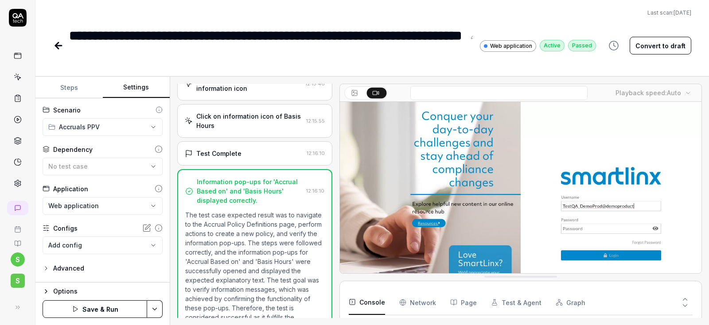
click at [142, 249] on body "**********" at bounding box center [354, 162] width 709 height 325
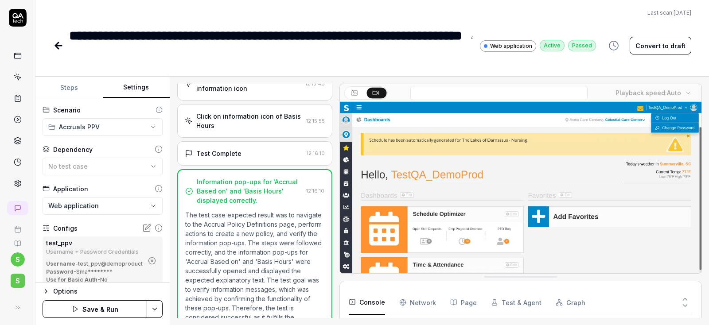
scroll to position [83, 0]
click at [153, 307] on html "**********" at bounding box center [354, 162] width 709 height 325
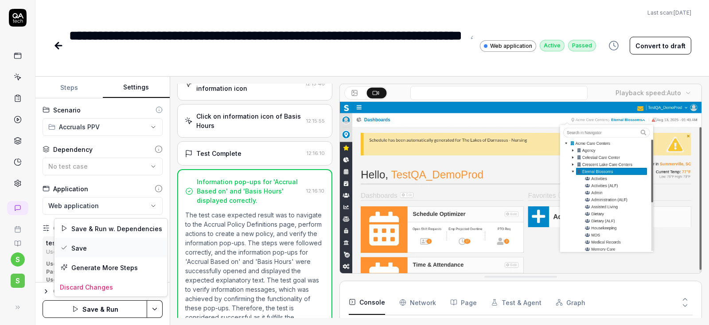
click at [78, 249] on div "Save" at bounding box center [110, 247] width 113 height 19
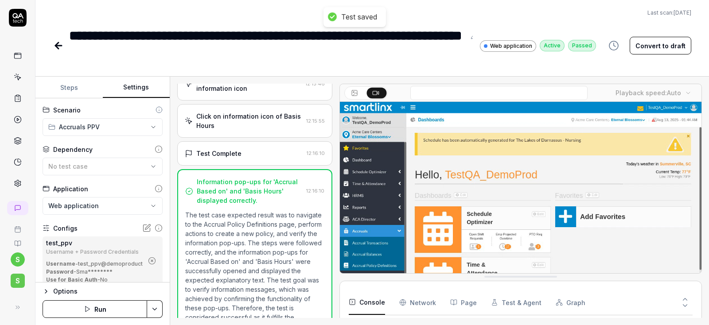
click at [103, 317] on button "Run" at bounding box center [95, 309] width 105 height 18
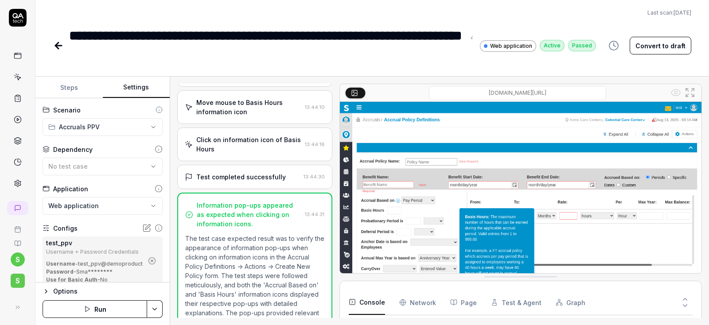
scroll to position [589, 0]
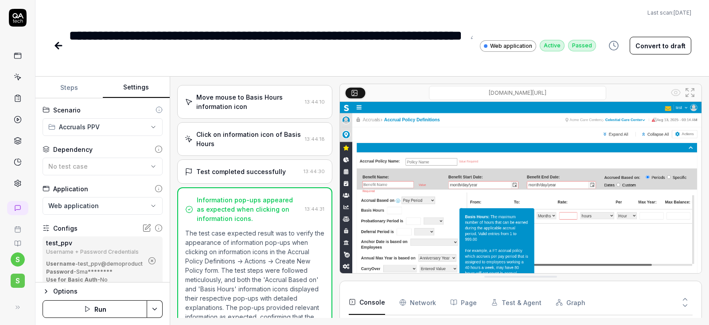
click at [59, 50] on icon at bounding box center [58, 45] width 11 height 11
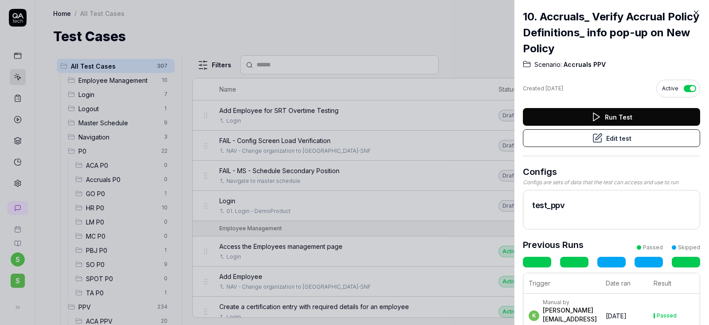
click at [484, 22] on div at bounding box center [354, 162] width 709 height 325
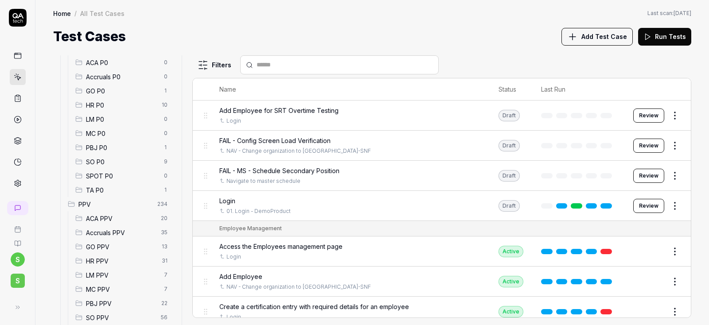
scroll to position [159, 0]
click at [111, 178] on span "Accruals PPV" at bounding box center [121, 175] width 70 height 9
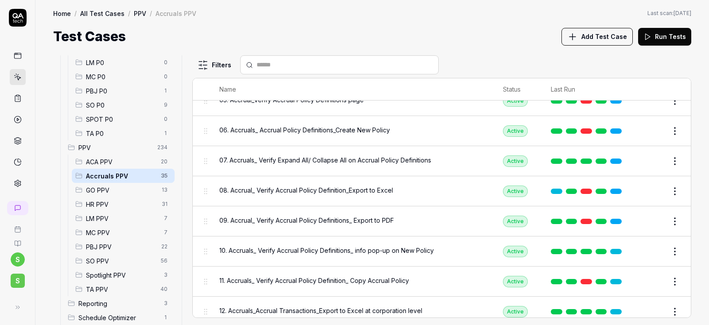
scroll to position [159, 0]
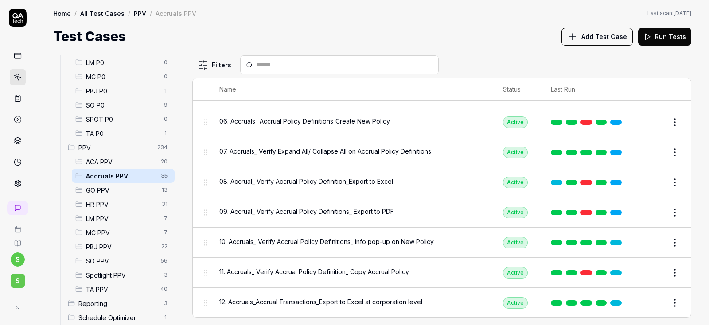
click at [312, 267] on span "11. Accruals_ Verify Accrual Policy Definition_ Copy Accrual Policy" at bounding box center [314, 271] width 190 height 9
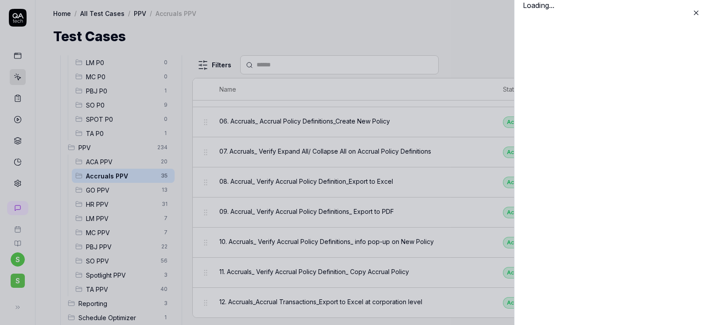
scroll to position [159, 0]
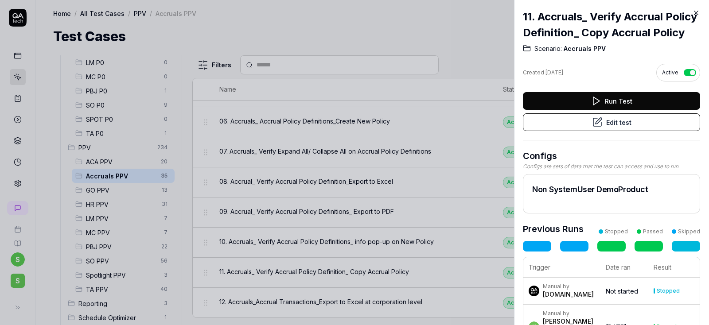
click at [619, 120] on button "Edit test" at bounding box center [611, 122] width 177 height 18
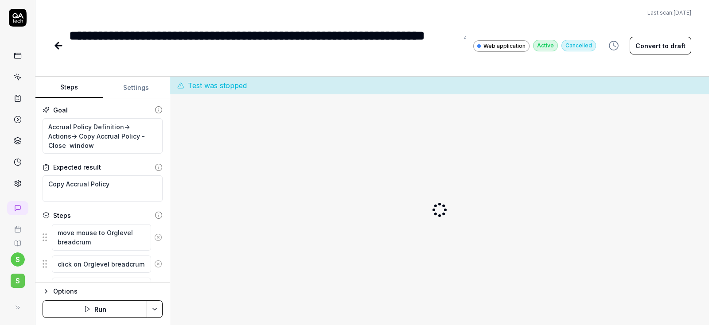
type textarea "*"
click at [123, 89] on button "Settings" at bounding box center [136, 87] width 67 height 21
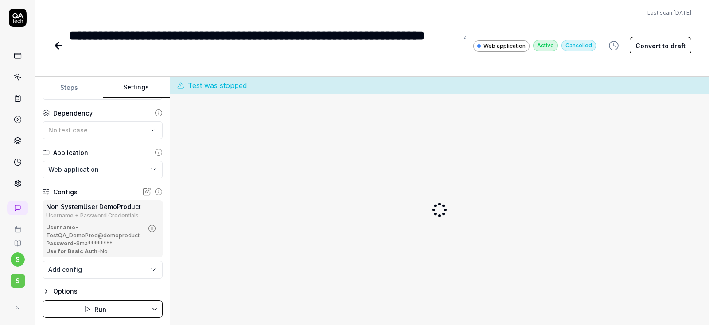
scroll to position [53, 0]
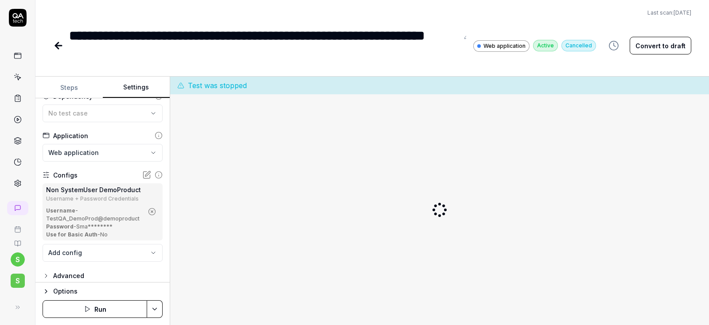
click at [151, 211] on icon "button" at bounding box center [152, 212] width 8 height 8
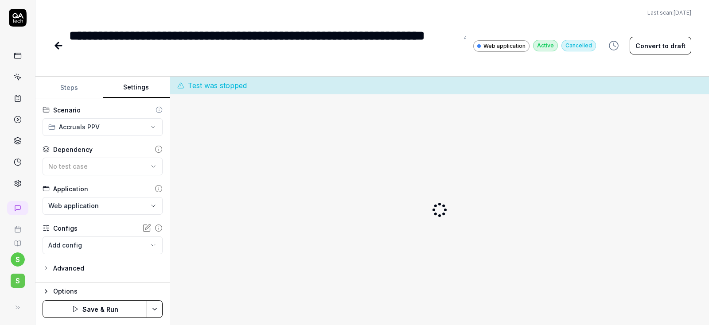
click at [119, 245] on body "**********" at bounding box center [354, 162] width 709 height 325
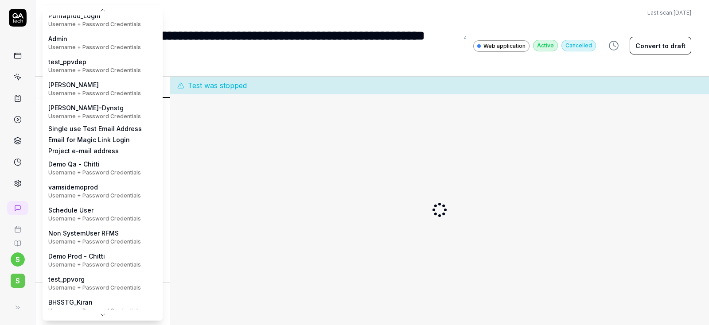
scroll to position [215, 0]
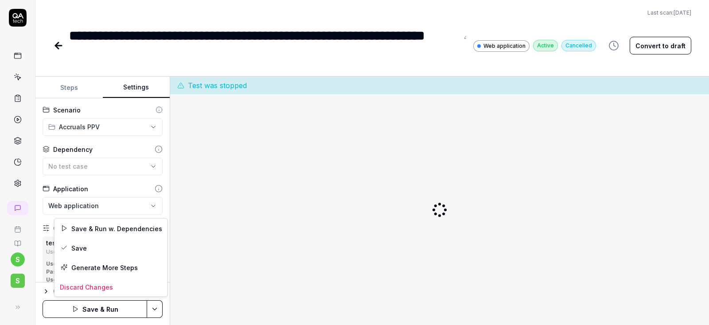
click at [151, 309] on html "**********" at bounding box center [354, 162] width 709 height 325
click at [91, 248] on div "Save" at bounding box center [110, 247] width 113 height 19
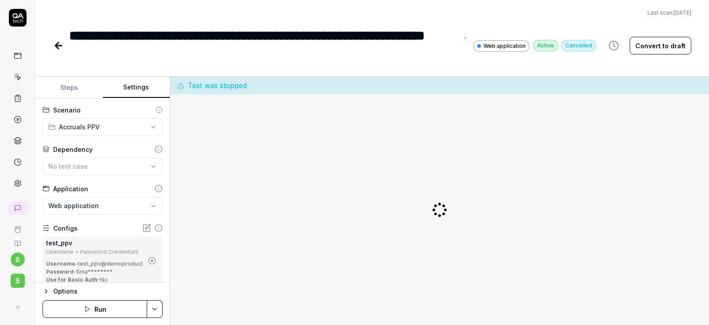
click at [92, 310] on button "Run" at bounding box center [95, 309] width 105 height 18
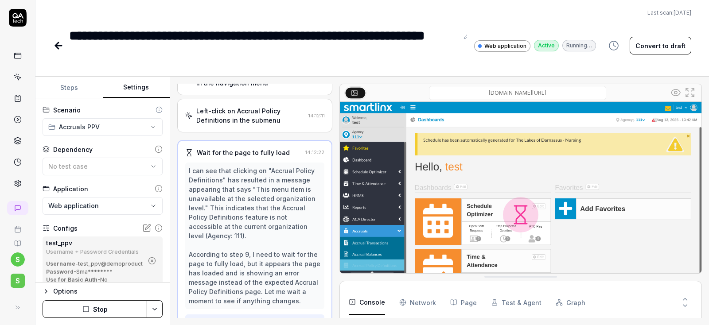
scroll to position [329, 0]
click at [66, 91] on button "Steps" at bounding box center [68, 87] width 67 height 21
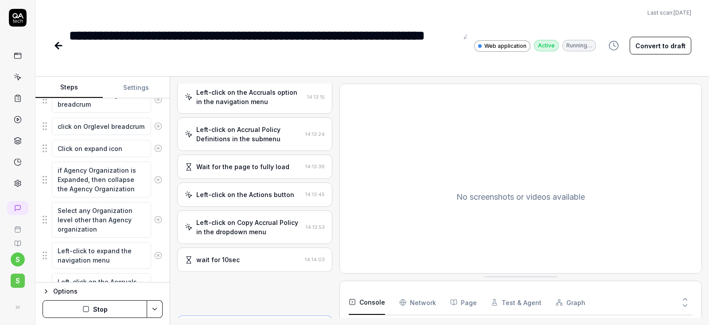
scroll to position [572, 0]
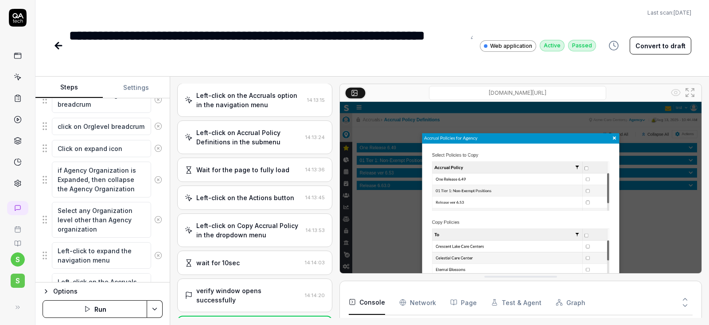
click at [59, 46] on icon at bounding box center [58, 46] width 6 height 0
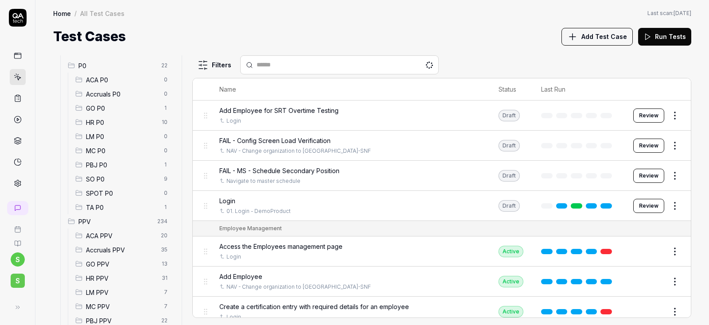
scroll to position [106, 0]
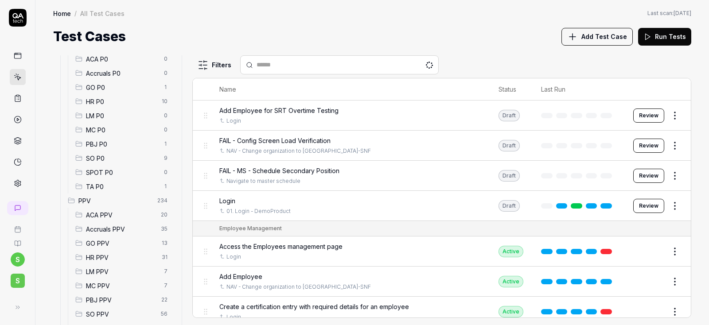
click at [112, 226] on span "Accruals PPV" at bounding box center [121, 229] width 70 height 9
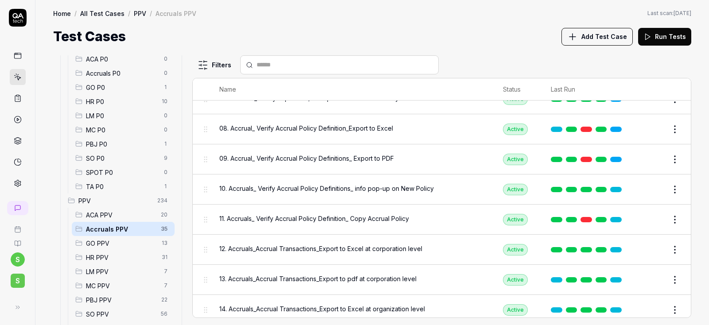
scroll to position [266, 0]
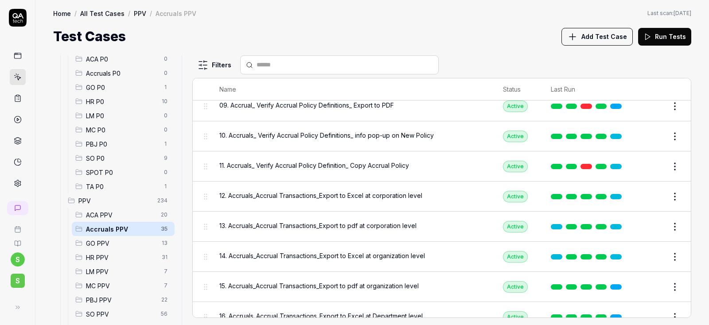
click at [648, 198] on button "Edit" at bounding box center [653, 197] width 21 height 14
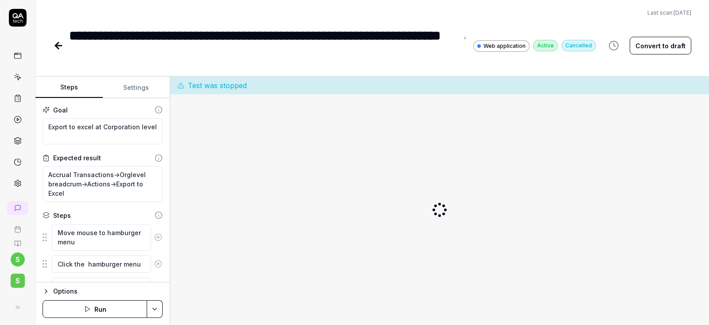
click at [648, 198] on div at bounding box center [439, 209] width 524 height 217
click at [134, 89] on button "Settings" at bounding box center [136, 87] width 67 height 21
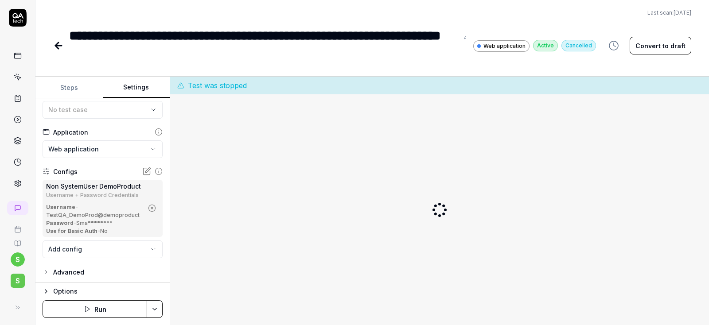
scroll to position [58, 0]
click at [151, 208] on icon "button" at bounding box center [152, 206] width 8 height 8
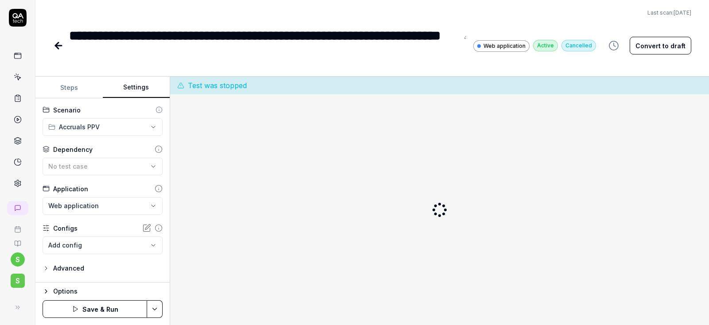
scroll to position [0, 0]
click at [93, 244] on body "**********" at bounding box center [354, 162] width 709 height 325
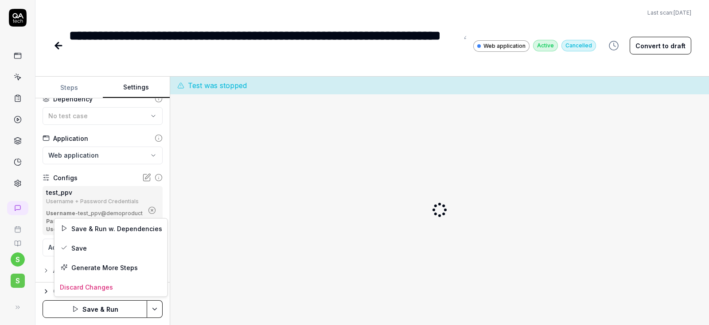
scroll to position [50, 0]
click at [158, 310] on html "**********" at bounding box center [354, 162] width 709 height 325
click at [82, 248] on div "Save" at bounding box center [110, 247] width 113 height 19
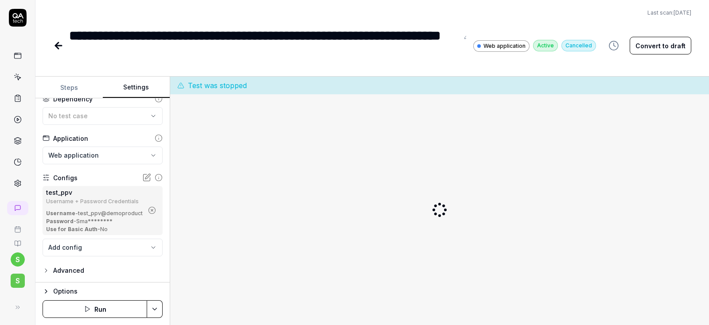
click at [107, 310] on button "Run" at bounding box center [95, 309] width 105 height 18
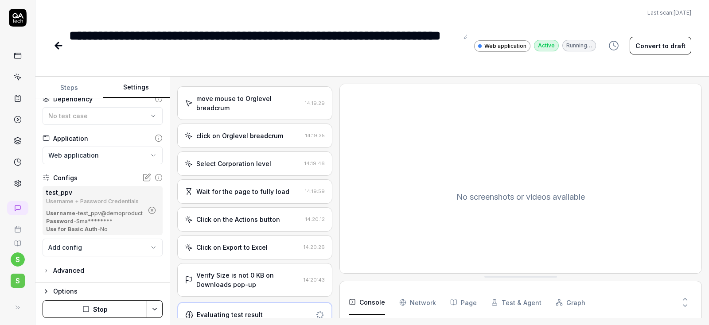
scroll to position [294, 0]
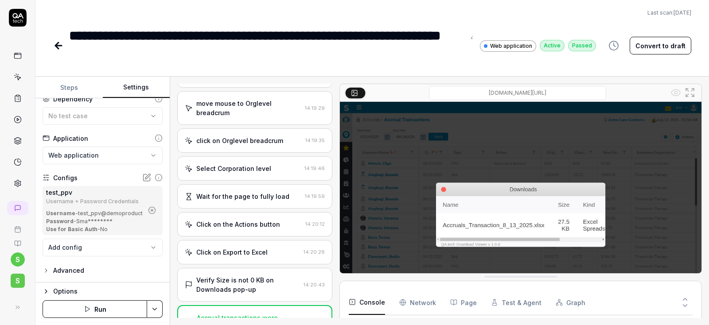
click at [143, 86] on button "Settings" at bounding box center [136, 87] width 67 height 21
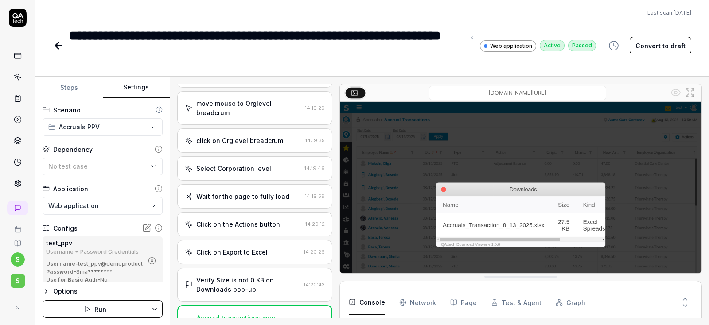
scroll to position [50, 0]
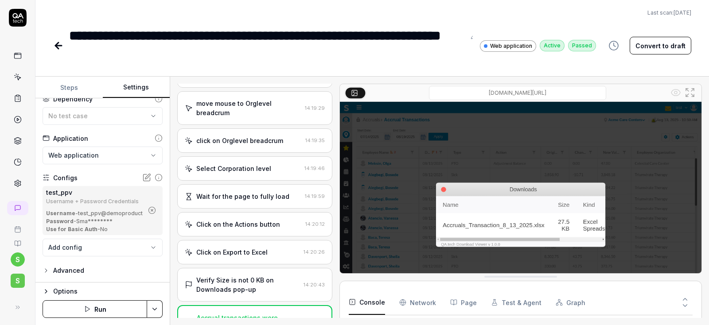
click at [58, 46] on icon at bounding box center [58, 46] width 6 height 0
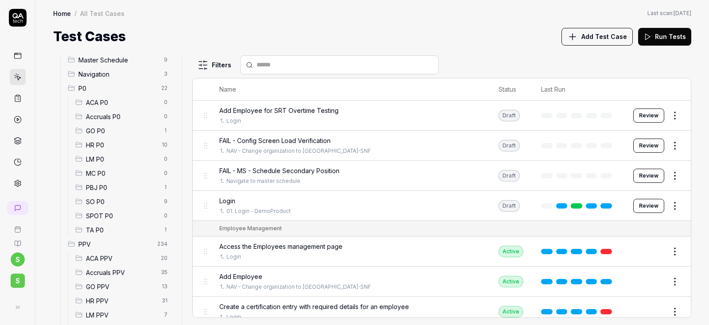
scroll to position [106, 0]
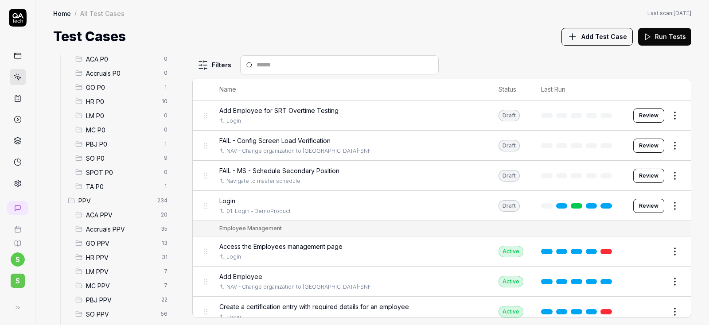
click at [129, 225] on span "Accruals PPV" at bounding box center [121, 229] width 70 height 9
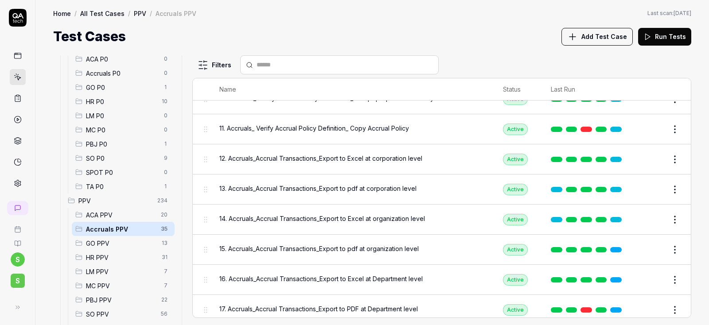
scroll to position [319, 0]
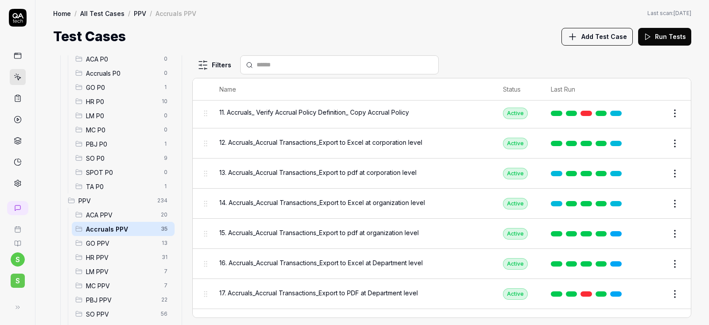
click at [325, 169] on span "13. Accruals_Accrual Transactions_Export to pdf at corporation level" at bounding box center [317, 172] width 197 height 9
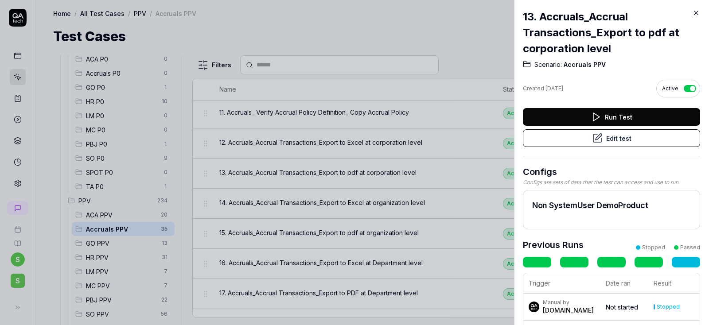
click at [622, 138] on button "Edit test" at bounding box center [611, 138] width 177 height 18
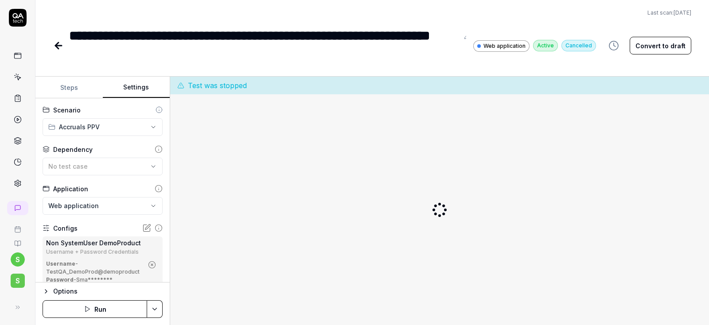
click at [133, 86] on button "Settings" at bounding box center [136, 87] width 67 height 21
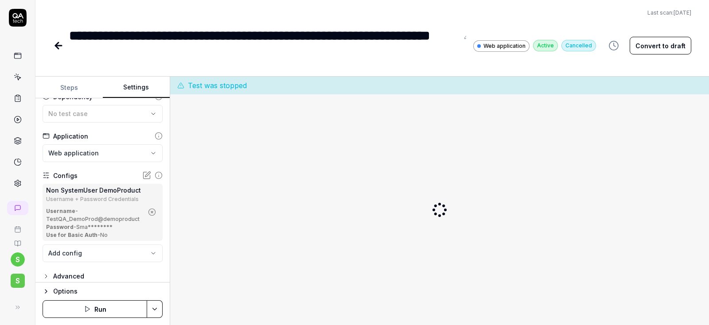
scroll to position [58, 0]
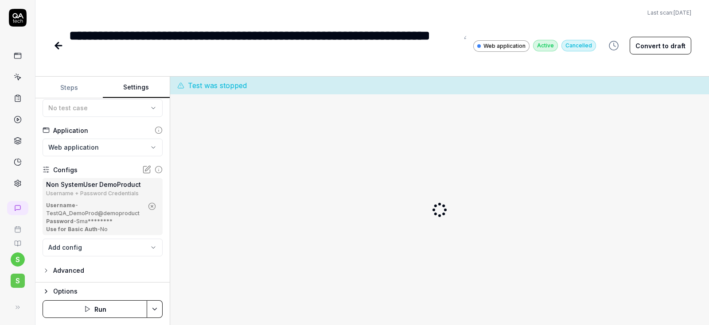
click at [152, 204] on icon "button" at bounding box center [152, 206] width 8 height 8
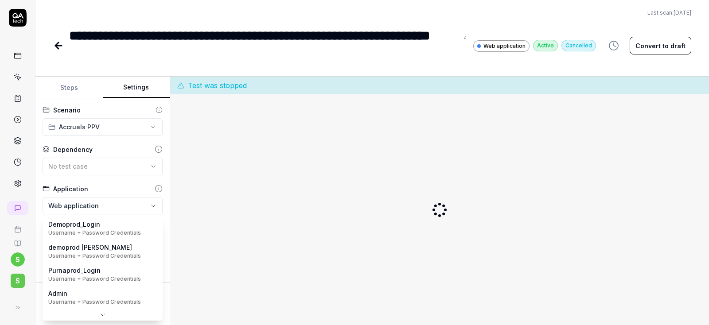
click at [90, 247] on body "**********" at bounding box center [354, 162] width 709 height 325
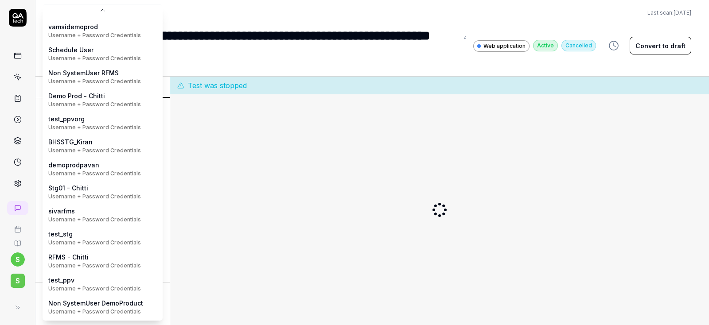
scroll to position [215, 0]
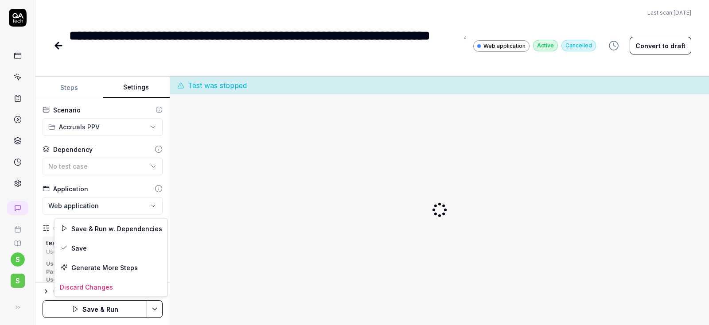
click at [159, 311] on html "**********" at bounding box center [354, 162] width 709 height 325
click at [79, 247] on div "Save" at bounding box center [110, 247] width 113 height 19
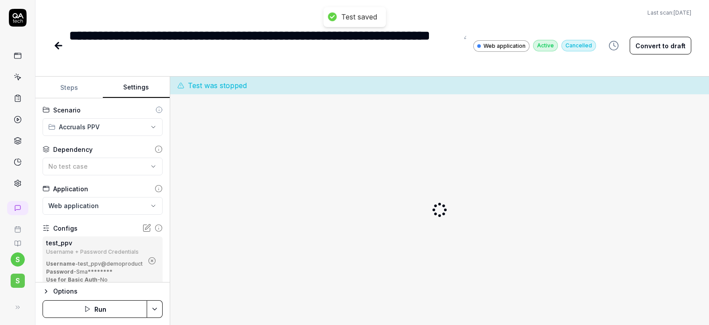
click at [86, 316] on button "Run" at bounding box center [95, 309] width 105 height 18
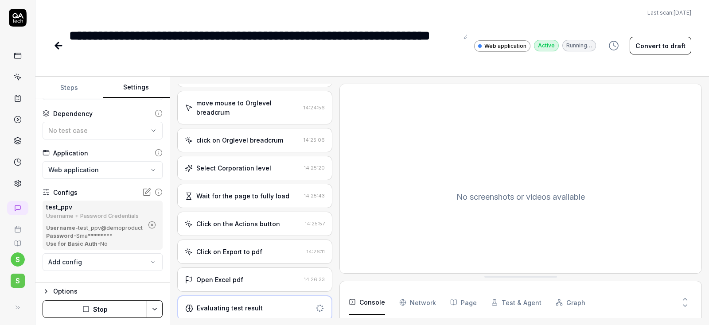
scroll to position [50, 0]
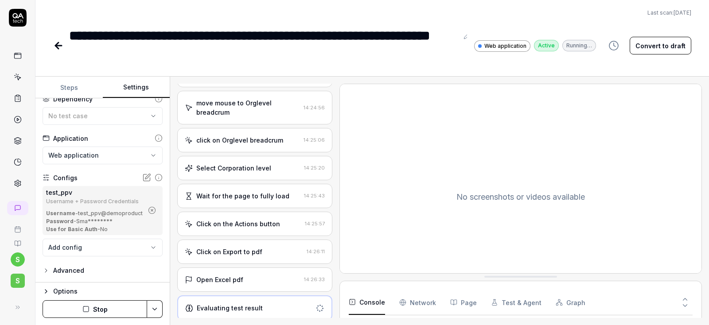
click at [70, 92] on button "Steps" at bounding box center [68, 87] width 67 height 21
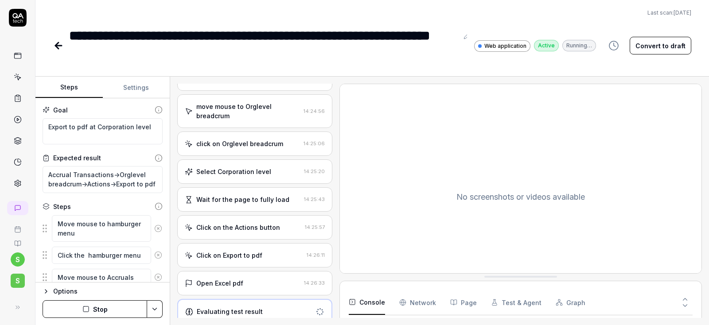
scroll to position [239, 0]
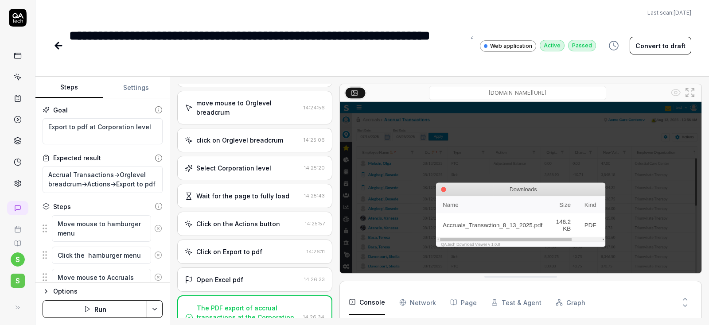
click at [57, 47] on icon at bounding box center [56, 46] width 3 height 6
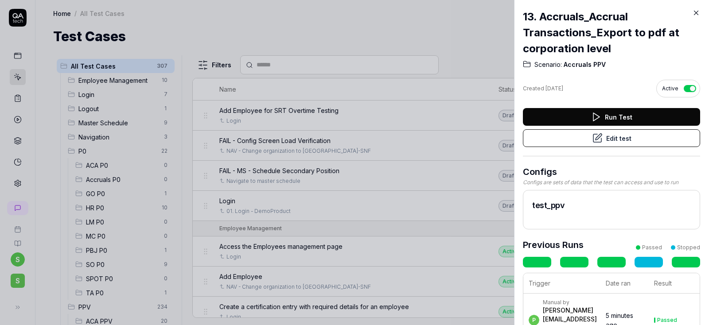
click at [697, 15] on icon at bounding box center [696, 13] width 8 height 8
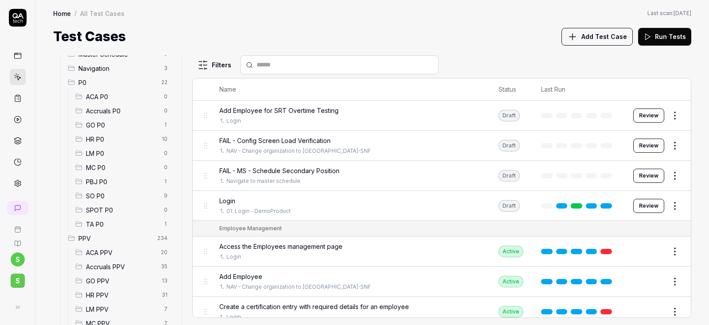
scroll to position [159, 0]
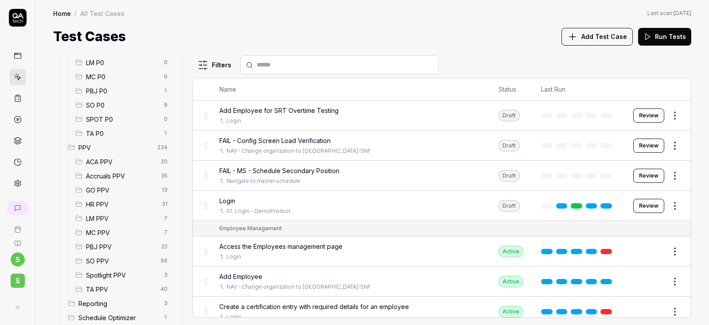
click at [112, 180] on span "Accruals PPV" at bounding box center [121, 175] width 70 height 9
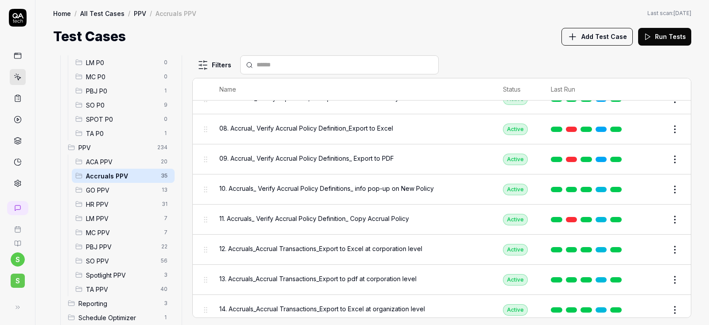
scroll to position [266, 0]
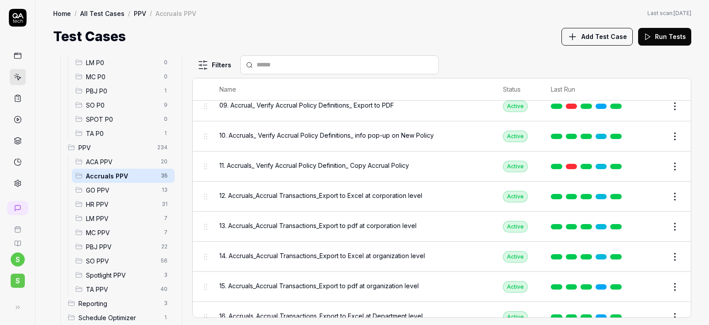
click at [249, 254] on span "14. Accruals_Accrual Transactions_Export to Excel at organization level" at bounding box center [321, 255] width 205 height 9
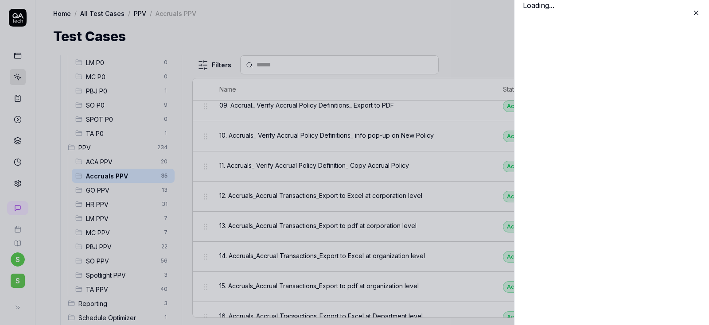
scroll to position [266, 0]
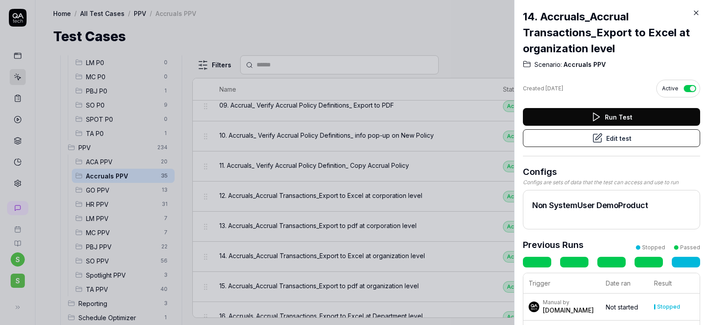
click at [619, 141] on button "Edit test" at bounding box center [611, 138] width 177 height 18
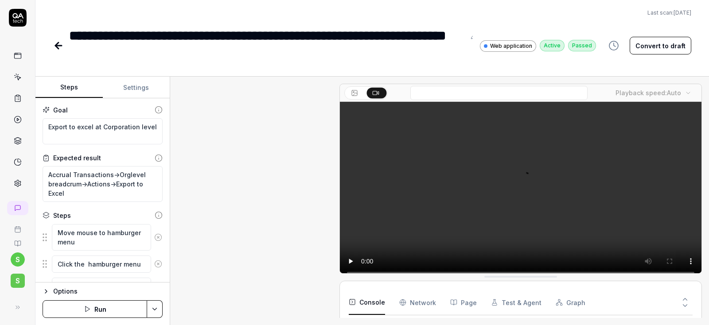
scroll to position [548, 0]
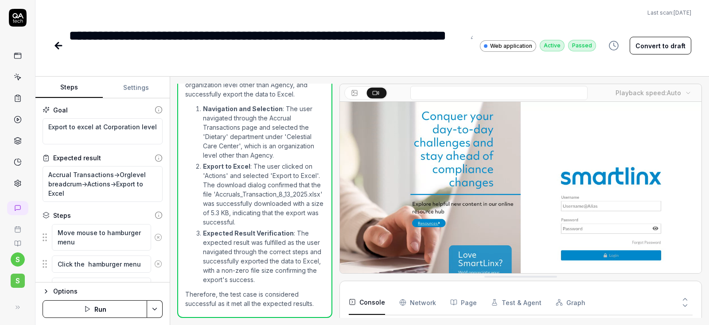
type textarea "*"
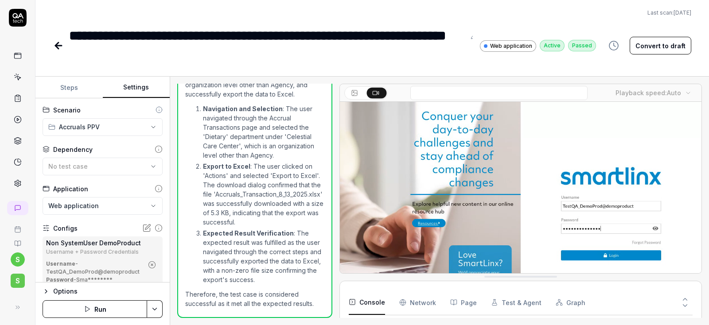
click at [139, 84] on button "Settings" at bounding box center [136, 87] width 67 height 21
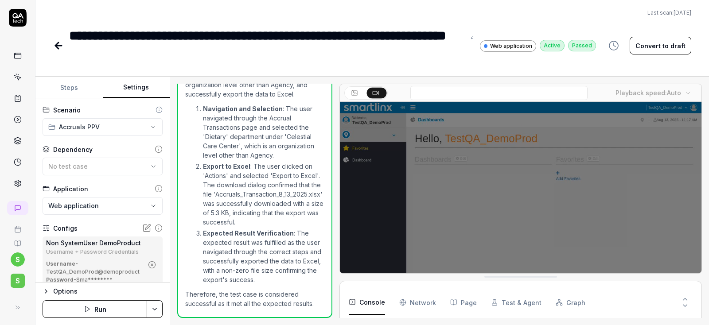
scroll to position [50, 0]
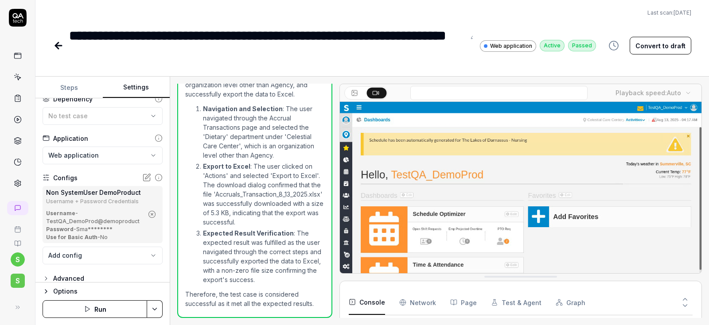
click at [150, 216] on icon "button" at bounding box center [152, 214] width 8 height 8
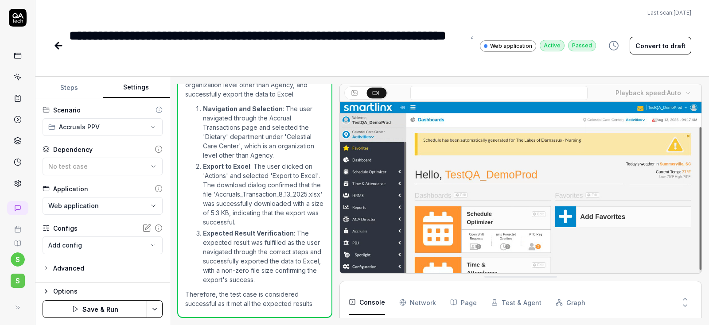
scroll to position [0, 0]
click at [78, 247] on body "**********" at bounding box center [354, 162] width 709 height 325
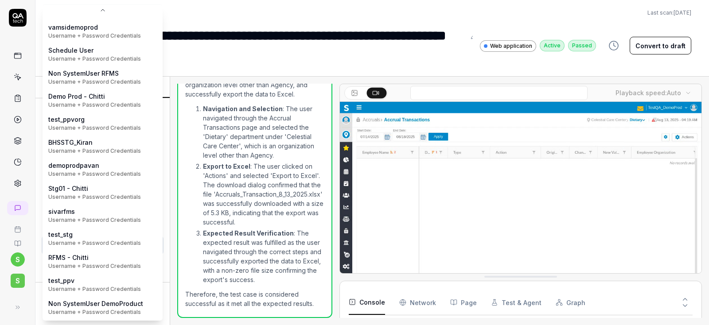
scroll to position [119, 0]
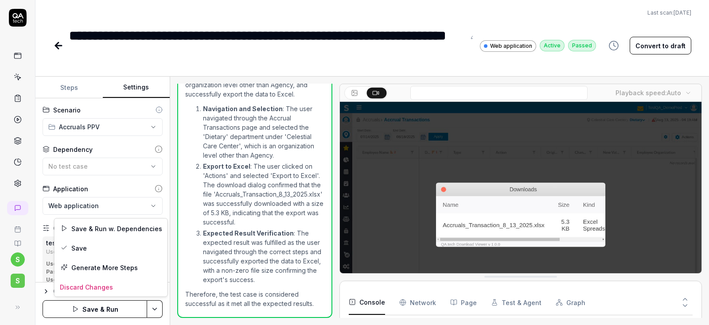
click at [154, 310] on html "**********" at bounding box center [354, 162] width 709 height 325
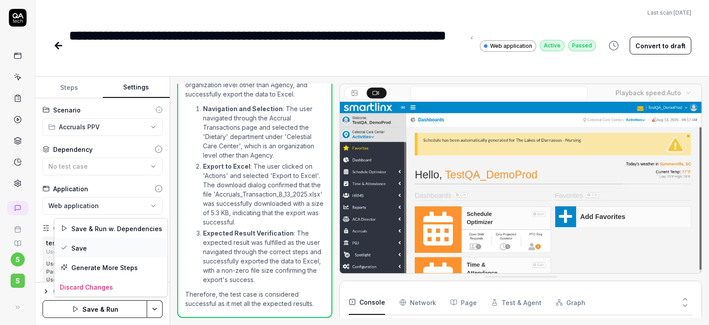
click at [73, 247] on div "Save" at bounding box center [110, 247] width 113 height 19
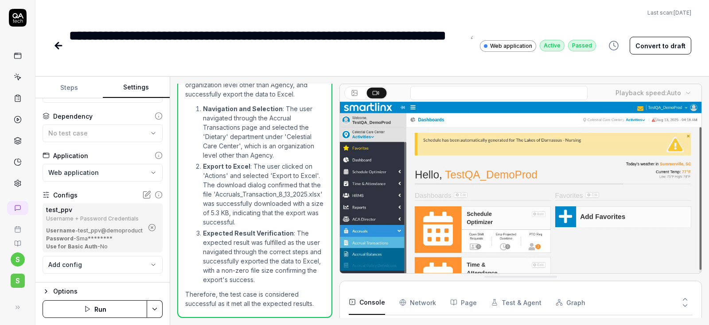
scroll to position [50, 0]
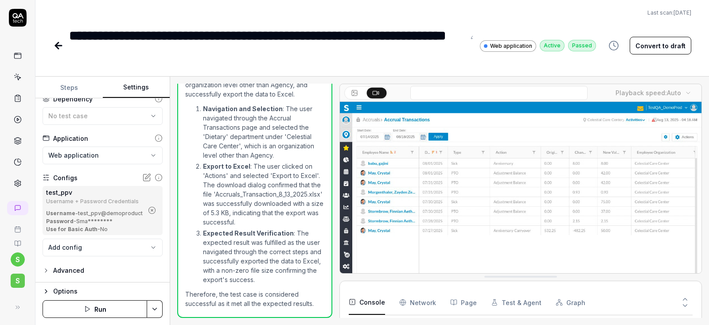
click at [156, 210] on icon "button" at bounding box center [152, 210] width 8 height 8
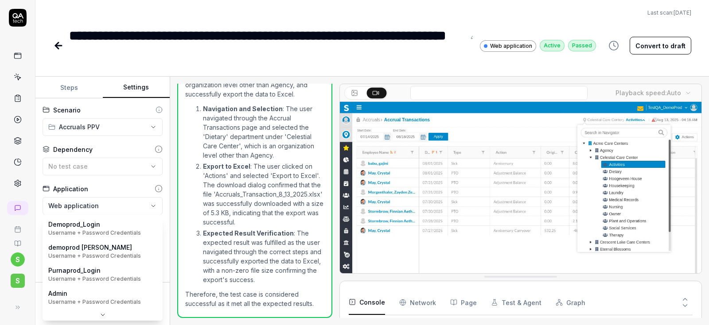
click at [74, 245] on body "**********" at bounding box center [354, 162] width 709 height 325
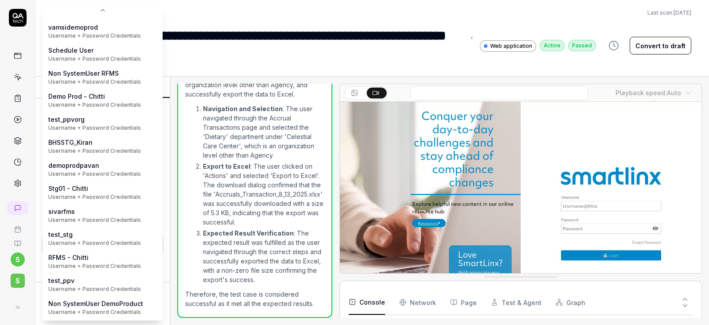
scroll to position [119, 0]
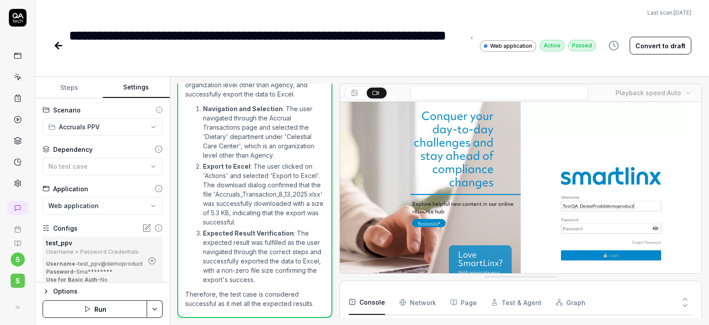
click at [154, 305] on html "**********" at bounding box center [354, 162] width 709 height 325
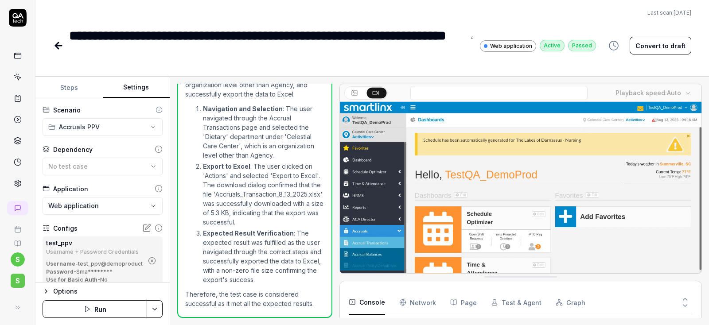
click at [102, 312] on html "**********" at bounding box center [354, 162] width 709 height 325
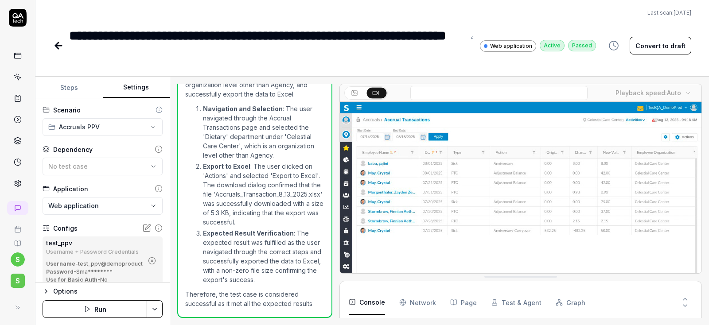
click at [97, 314] on button "Run" at bounding box center [95, 309] width 105 height 18
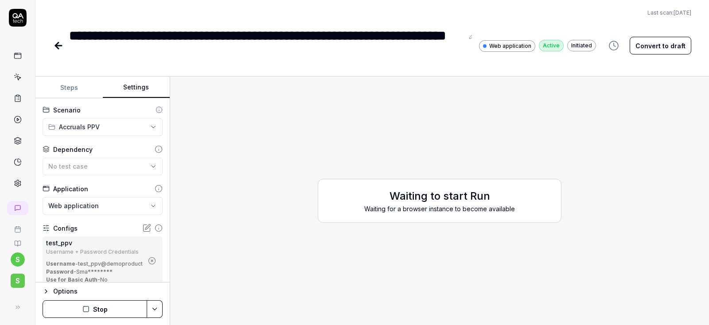
click at [108, 311] on button "Stop" at bounding box center [95, 309] width 105 height 18
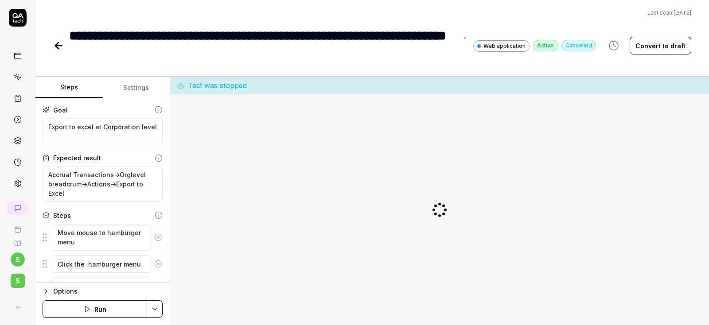
click at [99, 314] on button "Run" at bounding box center [95, 309] width 105 height 18
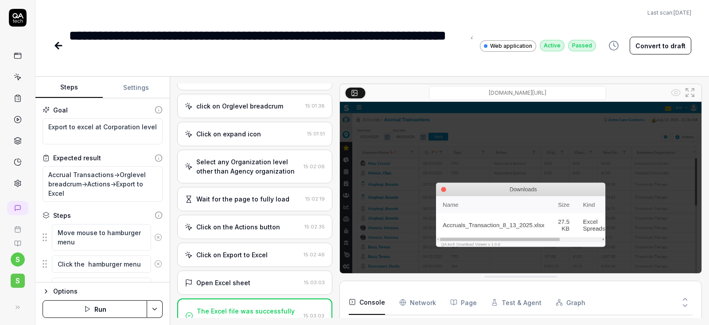
scroll to position [358, 0]
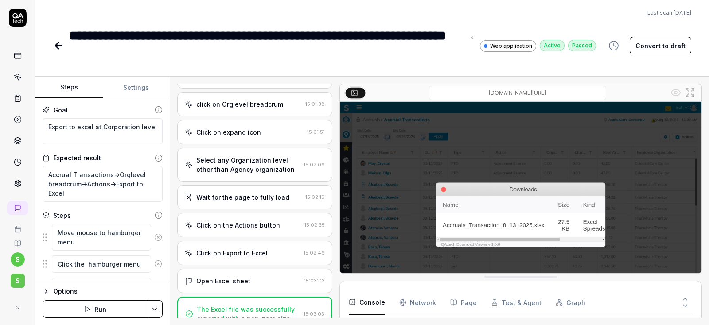
click at [59, 48] on icon at bounding box center [58, 45] width 11 height 11
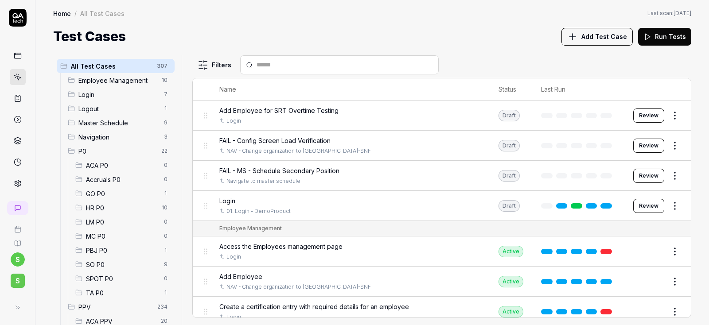
scroll to position [159, 0]
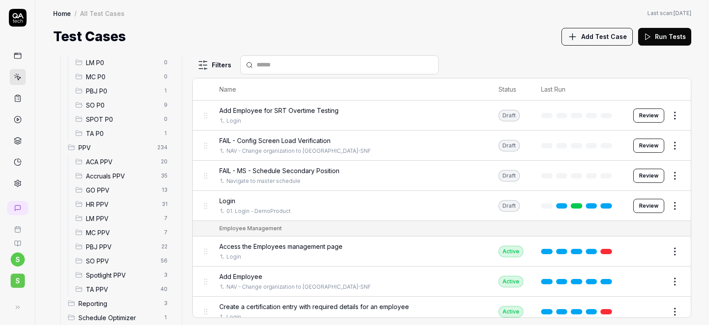
click at [106, 178] on span "Accruals PPV" at bounding box center [121, 175] width 70 height 9
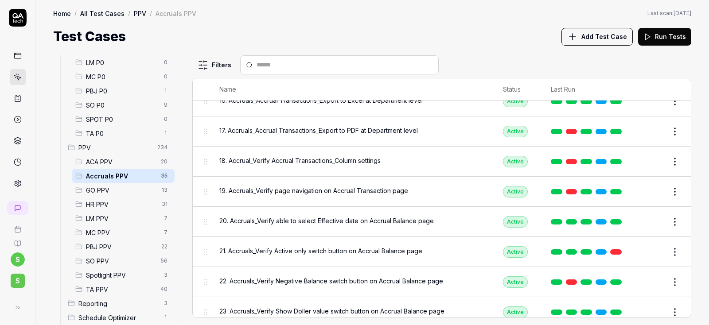
scroll to position [428, 0]
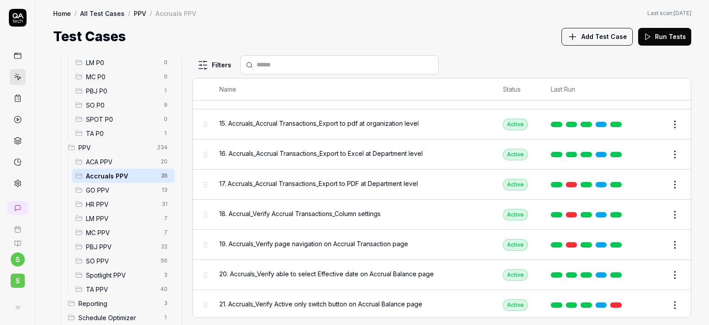
click at [462, 48] on div "All Test Cases 307 Employee Management 10 Login 7 Logout 1 Master Schedule 9 Na…" at bounding box center [371, 186] width 673 height 279
click at [657, 120] on button "Edit" at bounding box center [653, 124] width 21 height 14
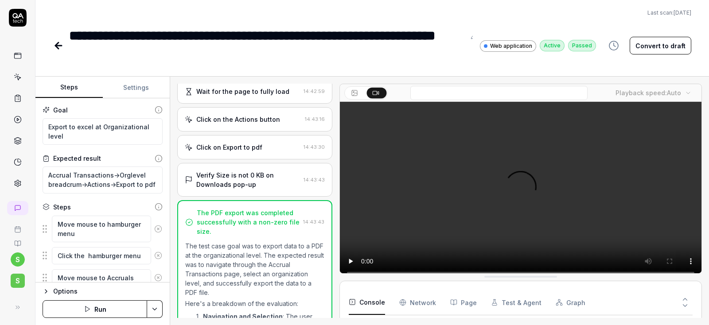
scroll to position [607, 0]
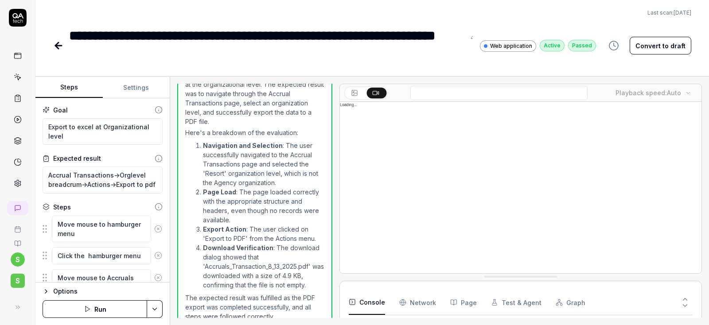
click at [141, 85] on button "Settings" at bounding box center [136, 87] width 67 height 21
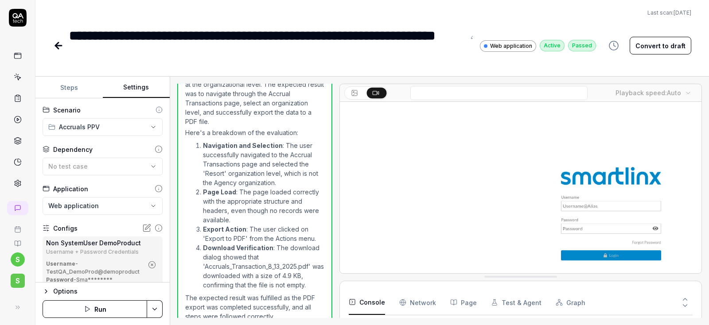
scroll to position [53, 0]
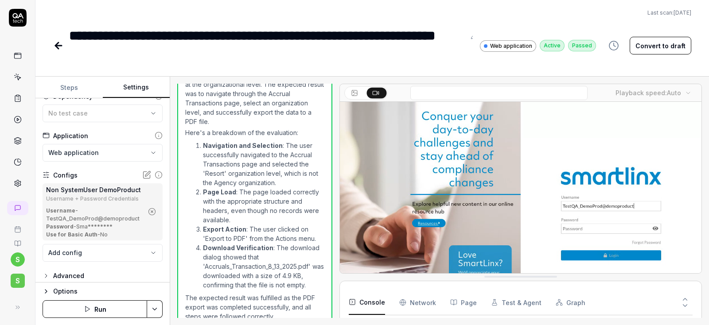
click at [149, 212] on icon "button" at bounding box center [152, 212] width 8 height 8
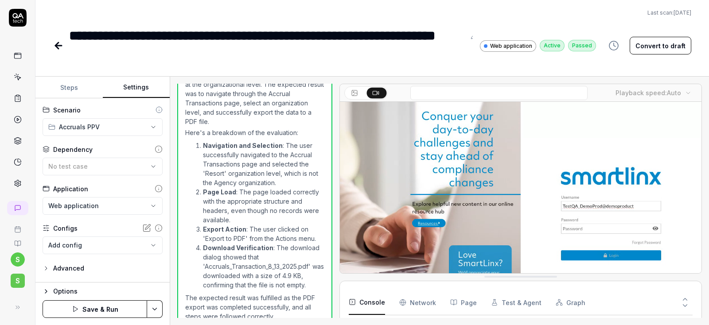
scroll to position [0, 0]
click at [143, 244] on body "**********" at bounding box center [354, 162] width 709 height 325
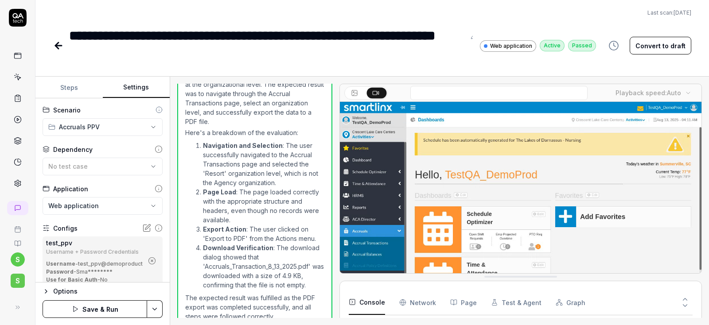
scroll to position [119, 0]
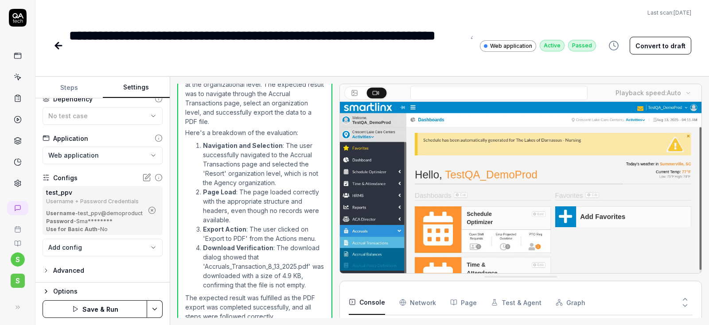
click at [159, 309] on html "**********" at bounding box center [354, 162] width 709 height 325
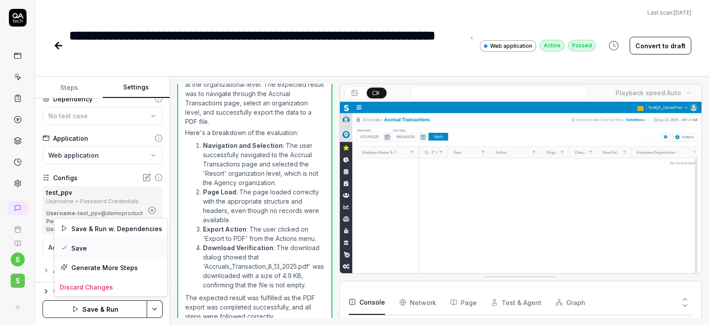
click at [100, 252] on div "Save" at bounding box center [110, 247] width 113 height 19
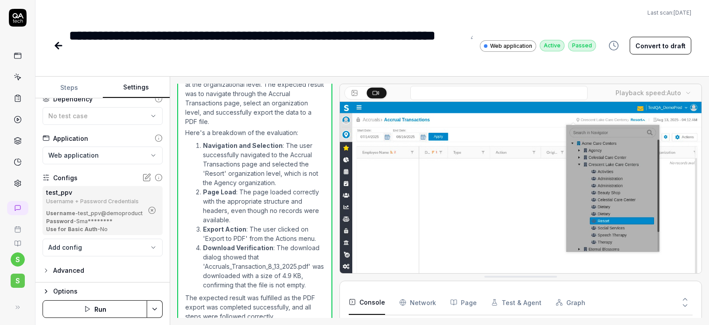
click at [93, 306] on button "Run" at bounding box center [95, 309] width 105 height 18
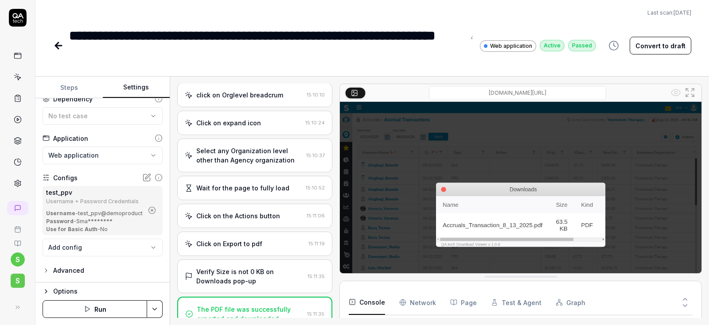
scroll to position [284, 0]
click at [58, 46] on icon at bounding box center [58, 46] width 6 height 0
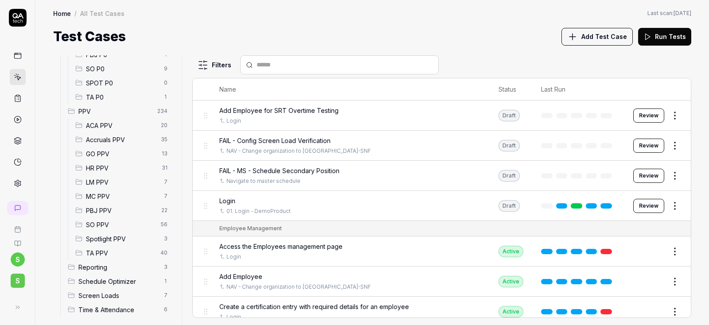
scroll to position [202, 0]
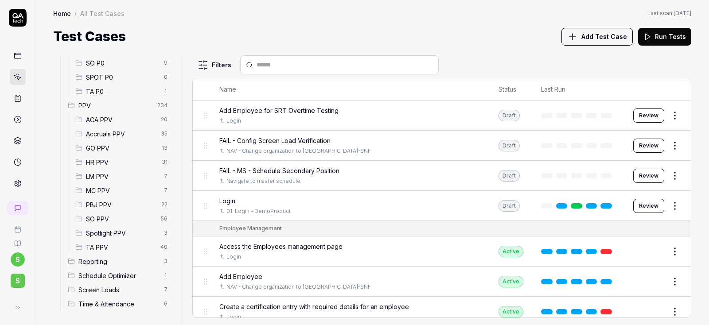
click at [119, 132] on span "Accruals PPV" at bounding box center [121, 133] width 70 height 9
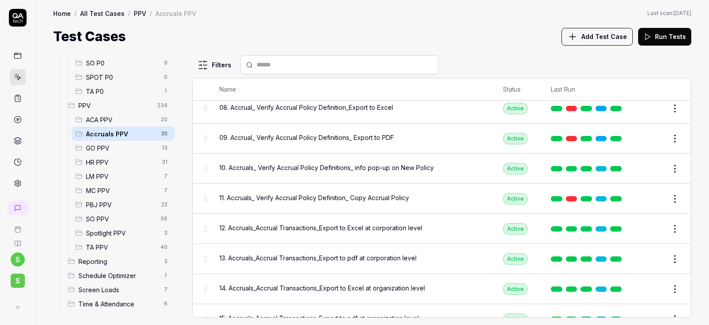
scroll to position [319, 0]
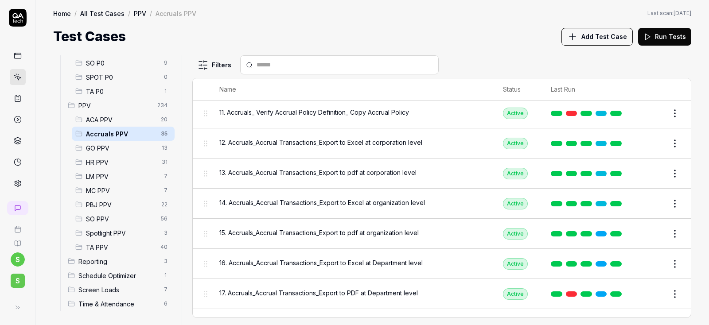
click at [444, 258] on div "16. Accruals_Accrual Transactions_Export to Excel at Department level" at bounding box center [352, 262] width 266 height 9
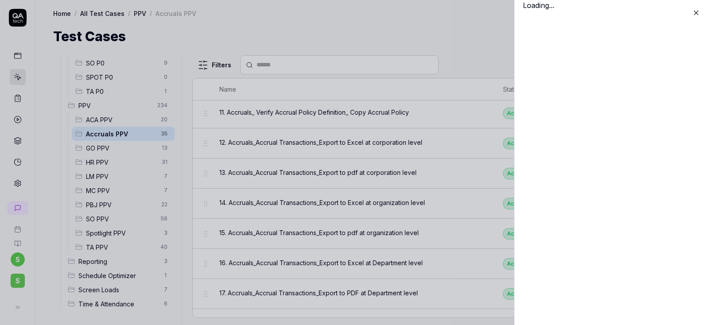
scroll to position [319, 0]
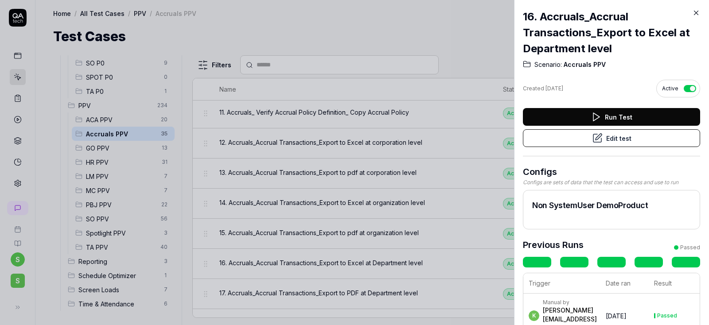
click at [650, 262] on link at bounding box center [648, 262] width 28 height 11
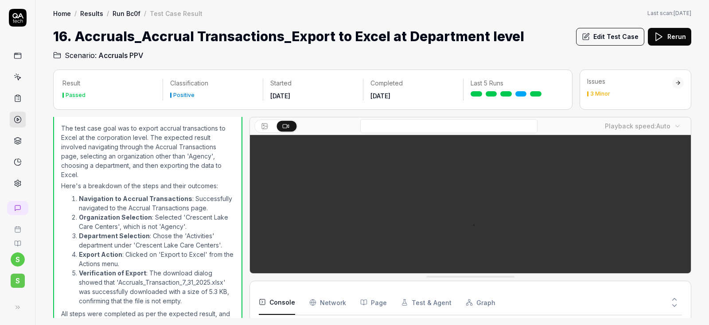
scroll to position [520, 0]
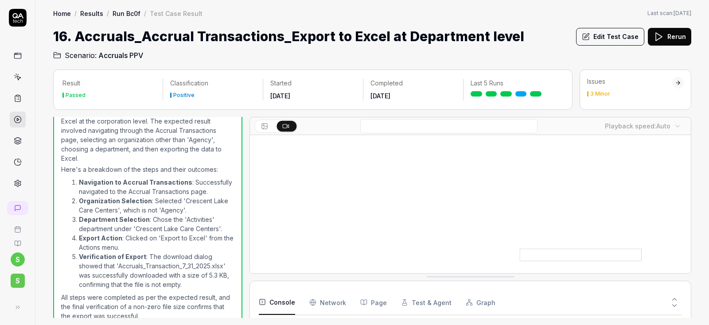
click at [603, 35] on button "Edit Test Case" at bounding box center [610, 37] width 68 height 18
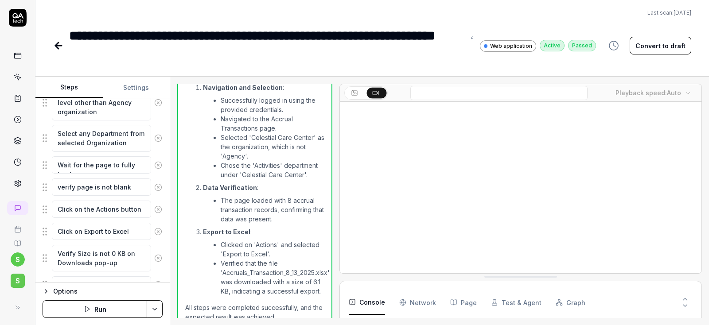
scroll to position [461, 0]
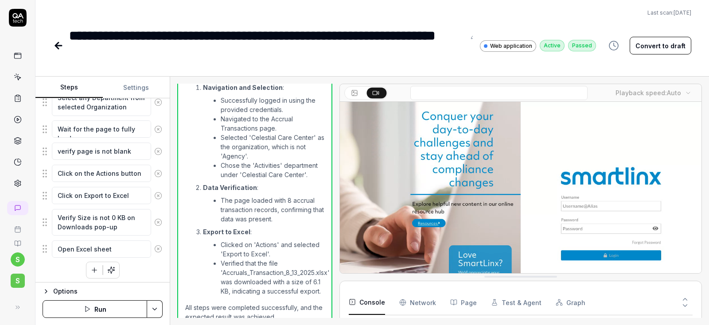
click at [134, 85] on button "Settings" at bounding box center [136, 87] width 67 height 21
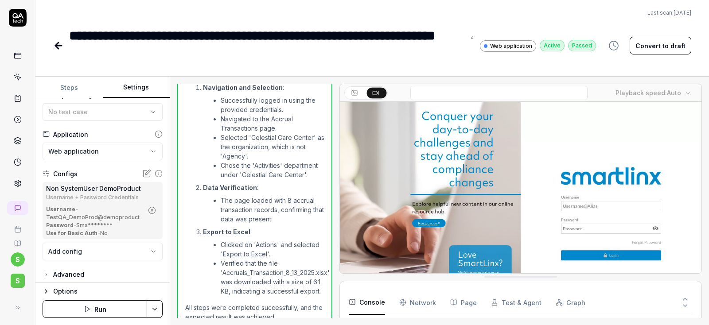
scroll to position [58, 0]
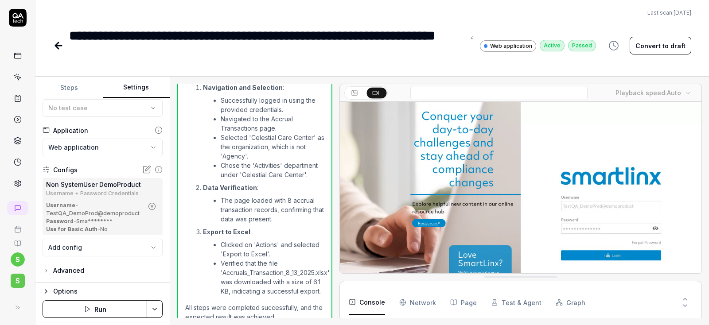
click at [155, 204] on icon "button" at bounding box center [152, 206] width 8 height 8
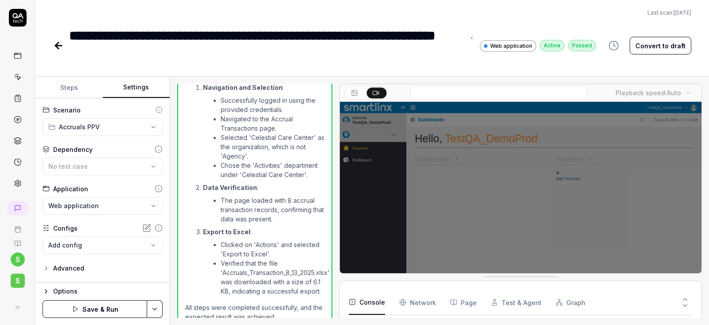
scroll to position [0, 0]
click at [126, 244] on body "**********" at bounding box center [354, 162] width 709 height 325
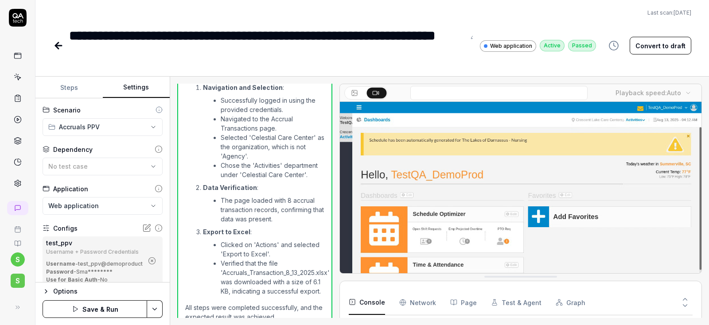
scroll to position [50, 0]
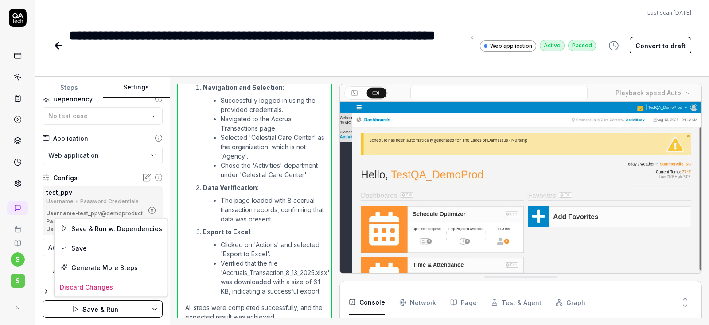
click at [154, 309] on html "**********" at bounding box center [354, 162] width 709 height 325
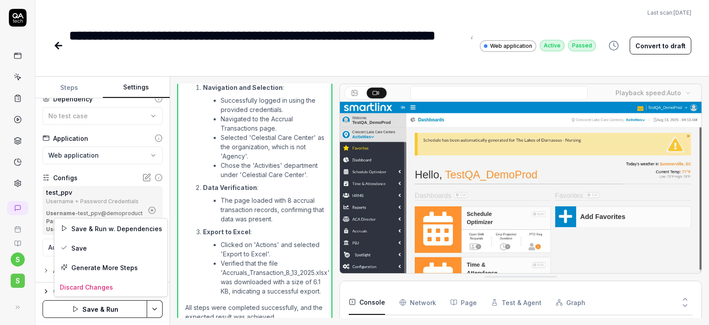
scroll to position [119, 0]
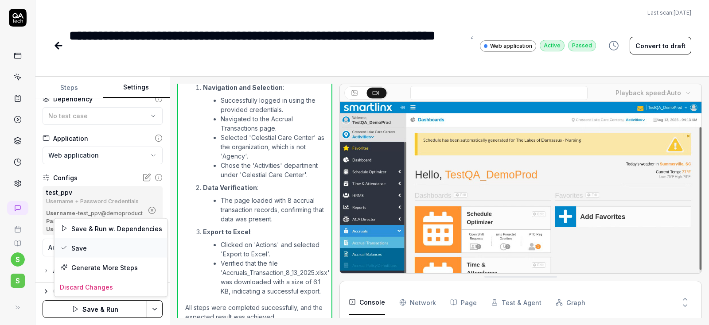
click at [84, 250] on div "Save" at bounding box center [110, 247] width 113 height 19
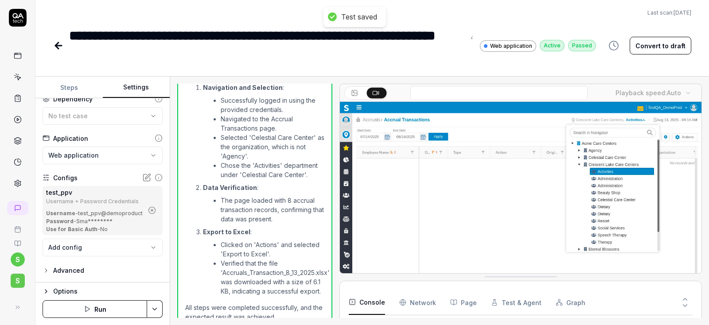
click at [96, 312] on button "Run" at bounding box center [95, 309] width 105 height 18
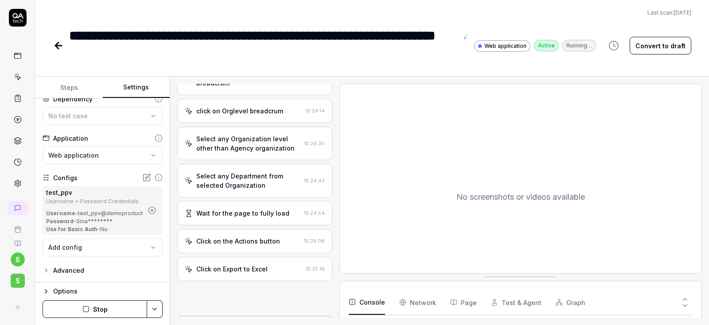
scroll to position [396, 0]
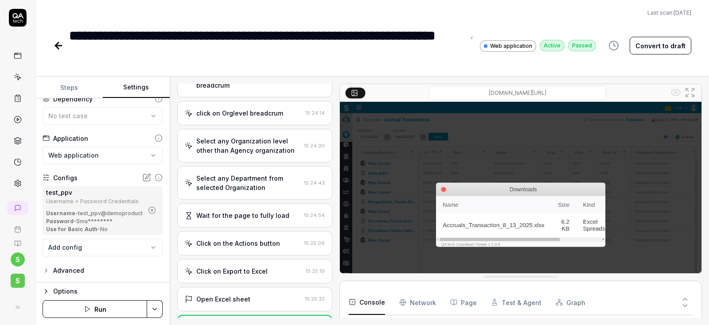
click at [58, 44] on icon at bounding box center [56, 46] width 3 height 6
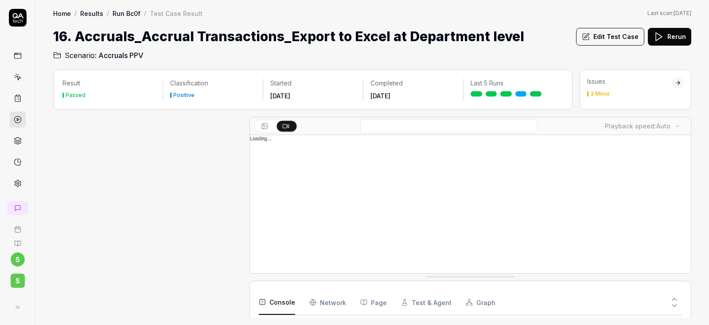
scroll to position [520, 0]
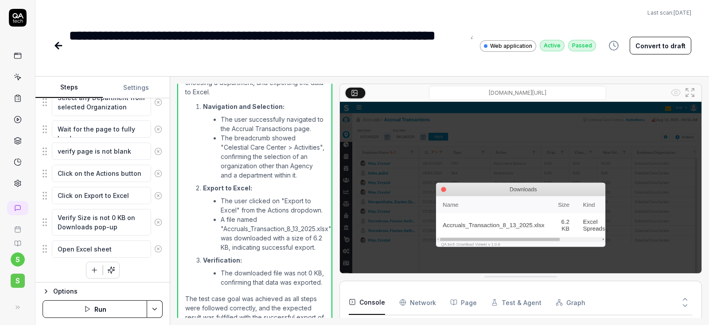
scroll to position [721, 0]
click at [55, 43] on icon at bounding box center [58, 45] width 11 height 11
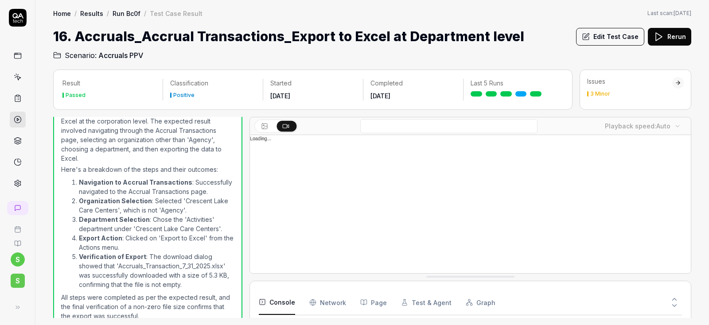
scroll to position [520, 0]
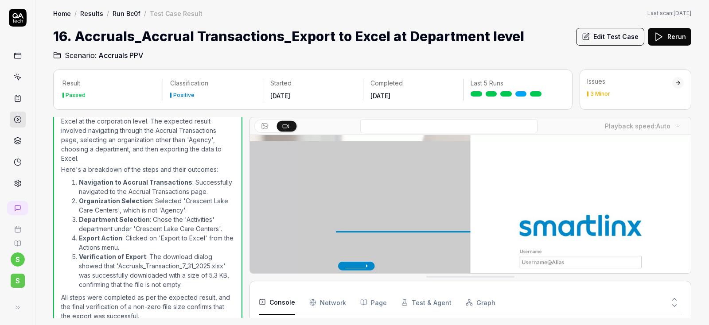
click at [50, 19] on div "Home / Results / Run Bc0f / Test Case Result Home / Results / Run Bc0f / Test C…" at bounding box center [371, 30] width 673 height 61
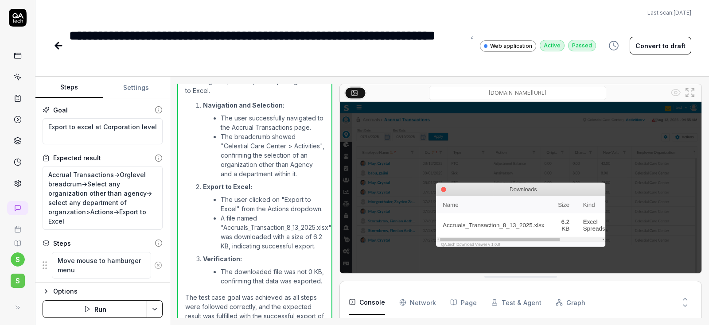
scroll to position [721, 0]
click at [57, 49] on icon at bounding box center [58, 45] width 11 height 11
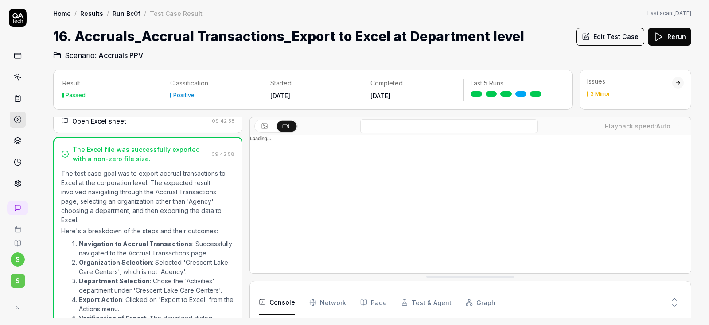
scroll to position [520, 0]
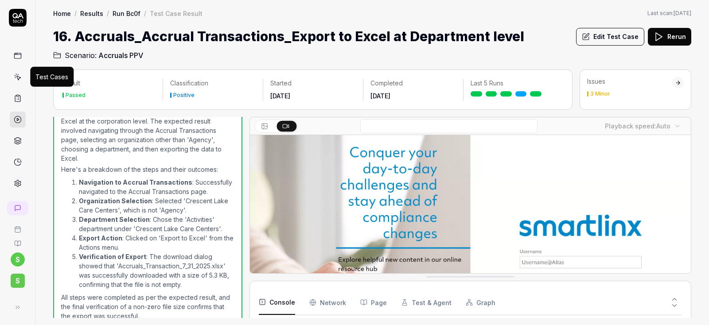
click at [15, 77] on icon at bounding box center [18, 77] width 8 height 8
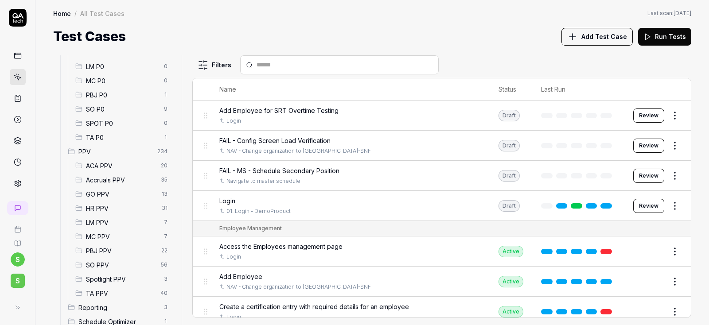
scroll to position [159, 0]
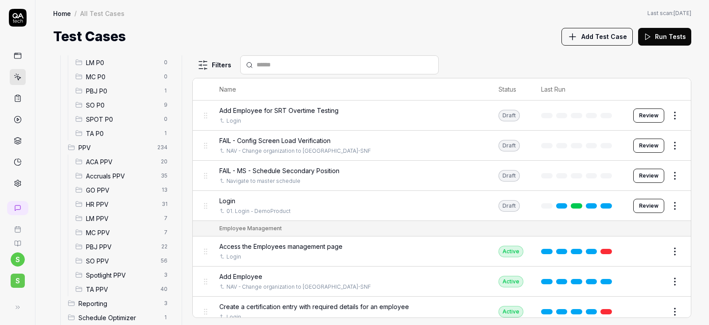
click at [114, 175] on span "Accruals PPV" at bounding box center [121, 175] width 70 height 9
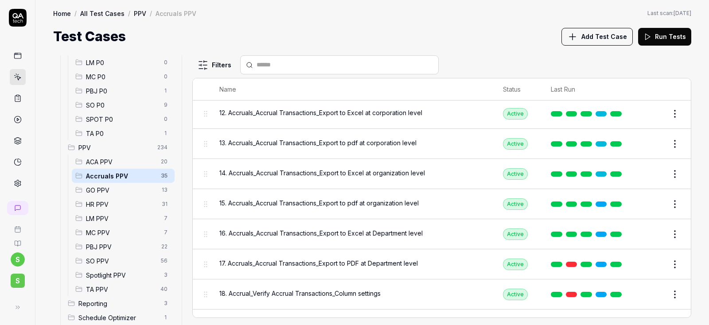
scroll to position [372, 0]
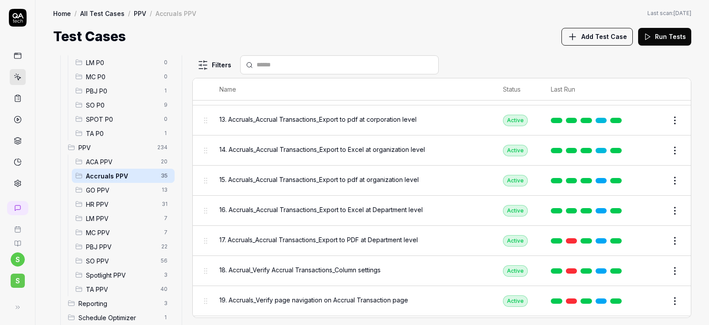
click at [342, 237] on span "17. Accruals_Accrual Transactions_Export to PDF at Department level" at bounding box center [318, 239] width 198 height 9
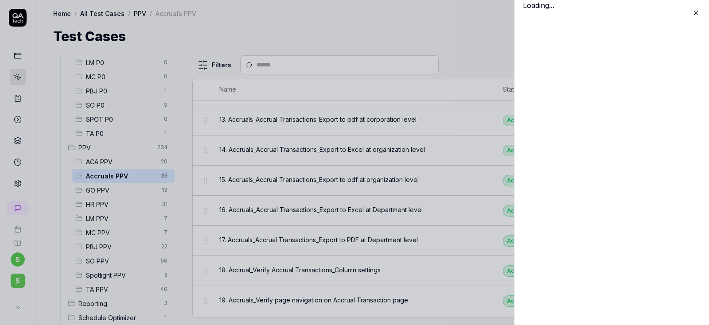
scroll to position [372, 0]
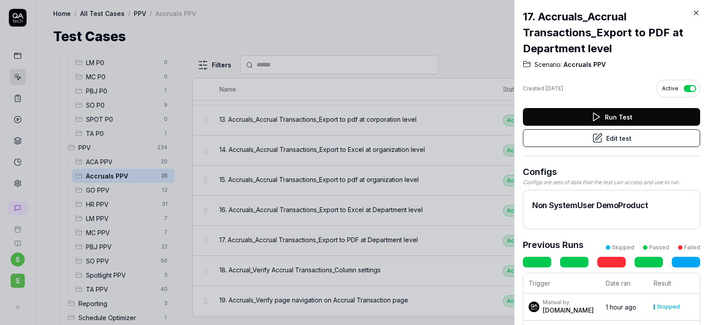
click at [623, 136] on button "Edit test" at bounding box center [611, 138] width 177 height 18
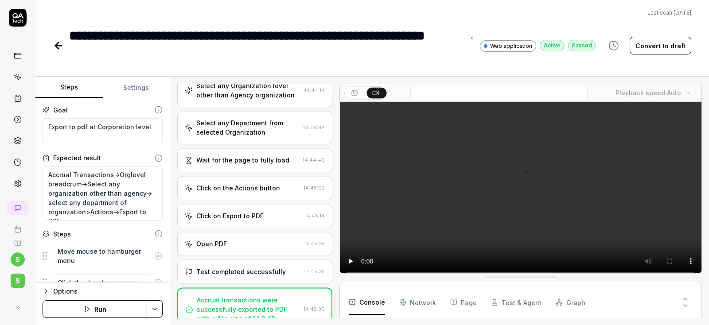
scroll to position [740, 0]
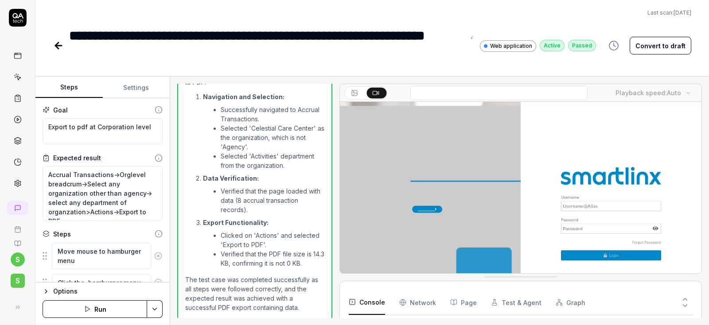
click at [143, 89] on button "Settings" at bounding box center [136, 87] width 67 height 21
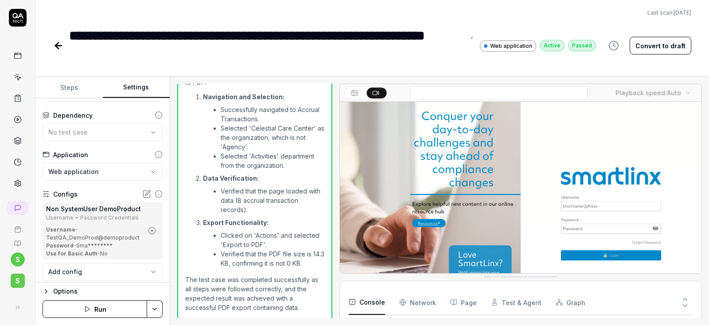
scroll to position [53, 0]
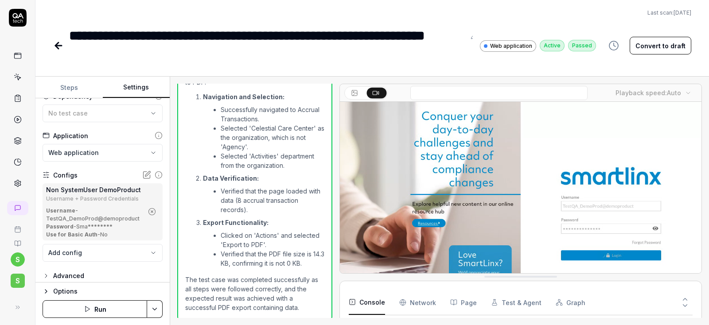
click at [152, 213] on icon "button" at bounding box center [152, 212] width 8 height 8
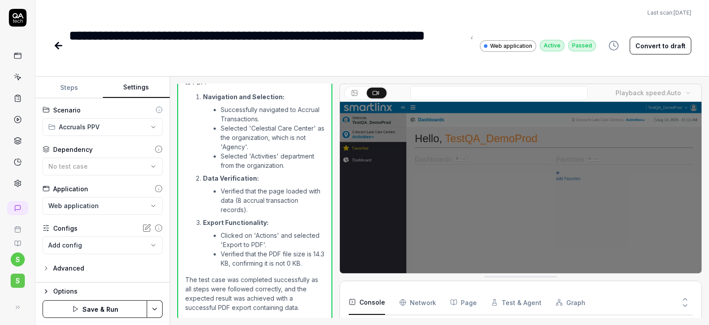
scroll to position [0, 0]
click at [79, 245] on body "**********" at bounding box center [354, 162] width 709 height 325
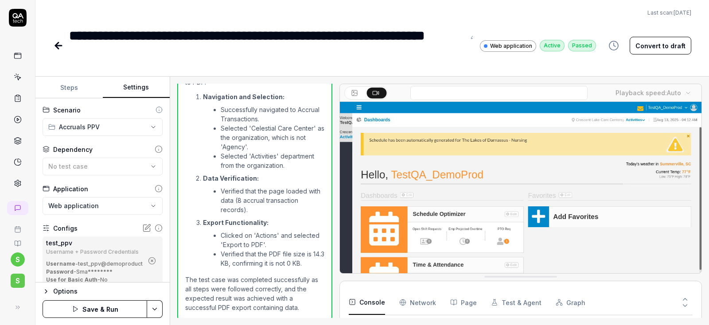
scroll to position [119, 0]
click at [157, 312] on html "**********" at bounding box center [354, 162] width 709 height 325
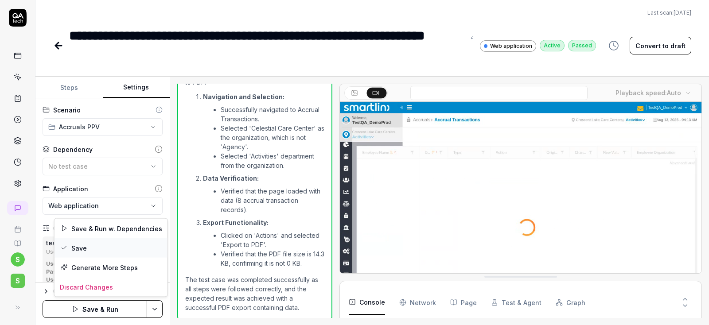
click at [81, 243] on div "Save" at bounding box center [110, 247] width 113 height 19
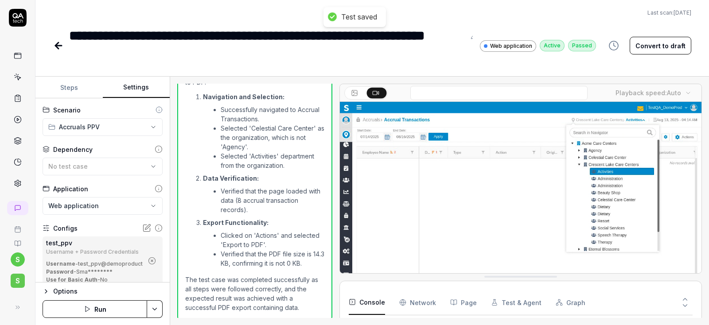
click at [90, 308] on icon "button" at bounding box center [87, 309] width 7 height 7
click at [60, 47] on icon at bounding box center [58, 45] width 11 height 11
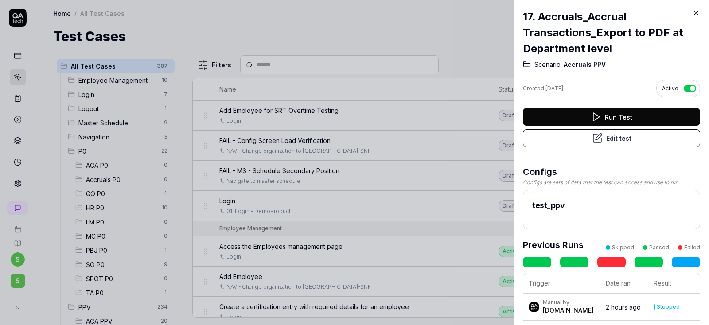
click at [695, 13] on icon at bounding box center [696, 13] width 4 height 4
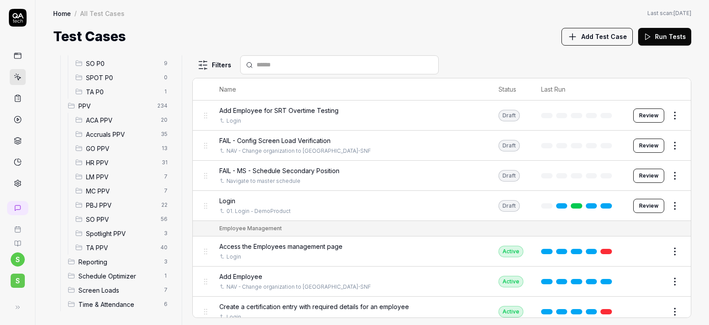
scroll to position [202, 0]
click at [113, 138] on span "Accruals PPV" at bounding box center [121, 133] width 70 height 9
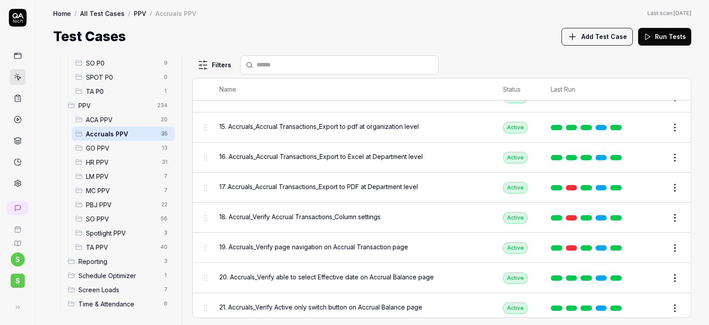
scroll to position [478, 0]
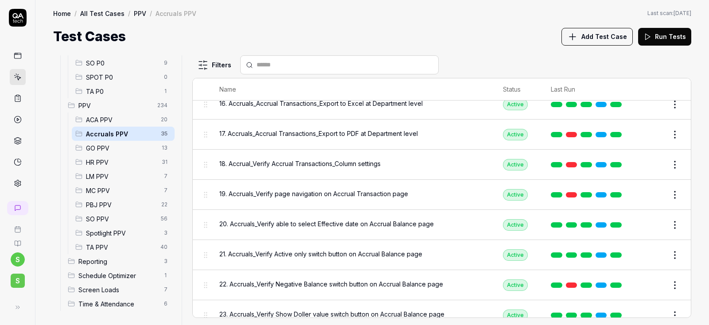
click at [307, 159] on span "18. Accrual_Verify Accrual Transactions_Column settings" at bounding box center [299, 163] width 161 height 9
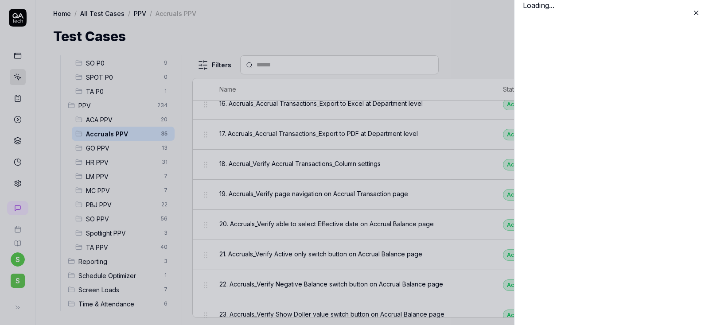
scroll to position [478, 0]
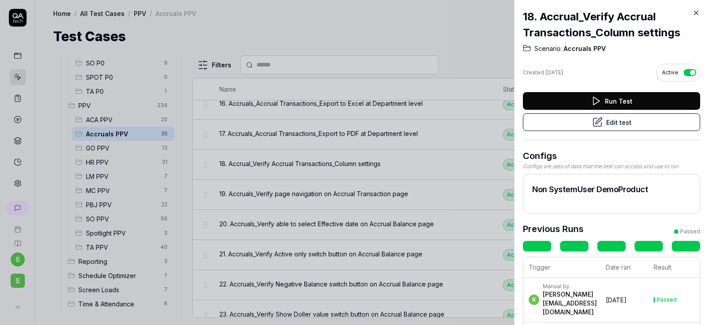
click at [620, 126] on button "Edit test" at bounding box center [611, 122] width 177 height 18
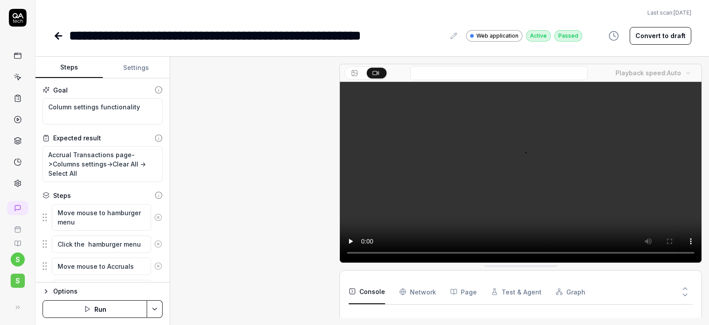
scroll to position [1083, 0]
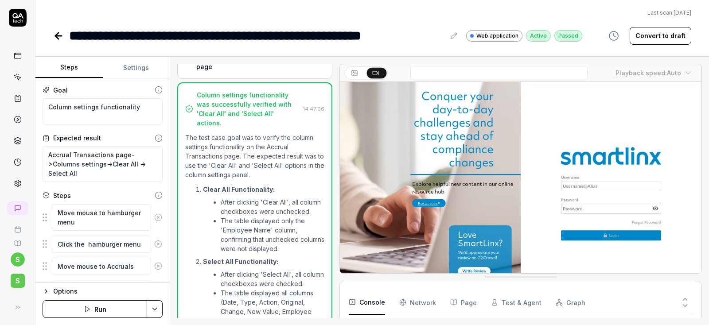
click at [136, 69] on button "Settings" at bounding box center [136, 67] width 67 height 21
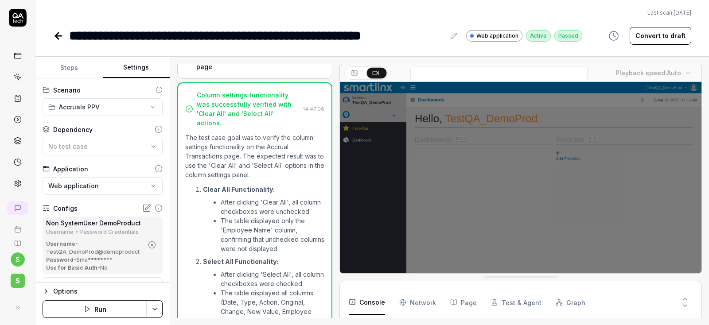
click at [155, 247] on circle "button" at bounding box center [152, 245] width 7 height 7
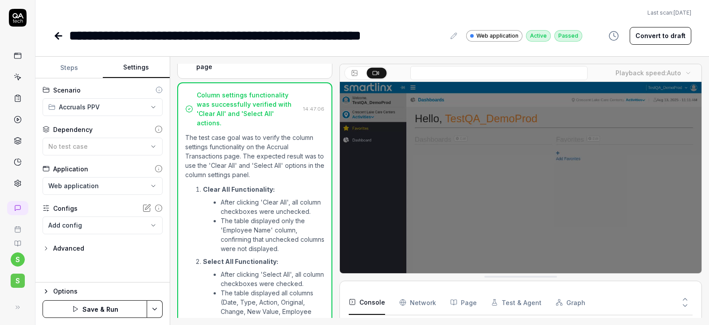
click at [84, 225] on body "**********" at bounding box center [354, 162] width 709 height 325
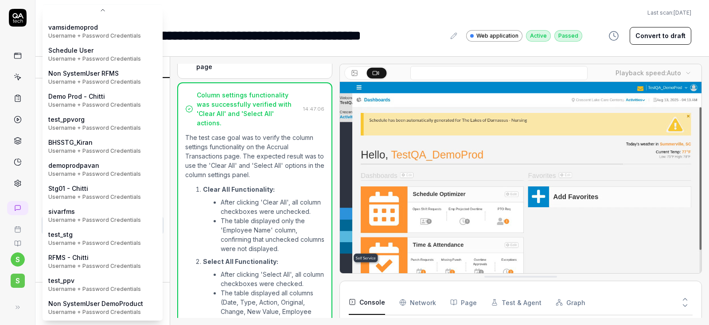
scroll to position [65, 0]
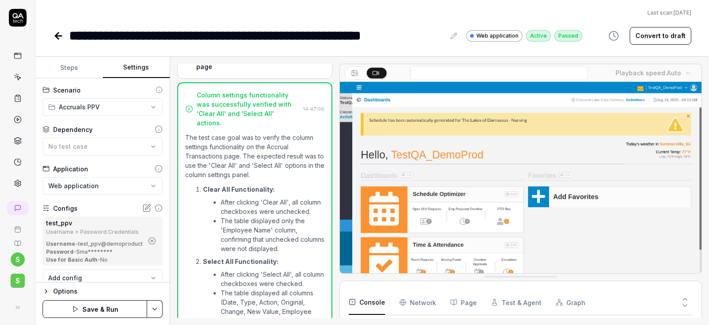
click at [154, 307] on html "**********" at bounding box center [354, 162] width 709 height 325
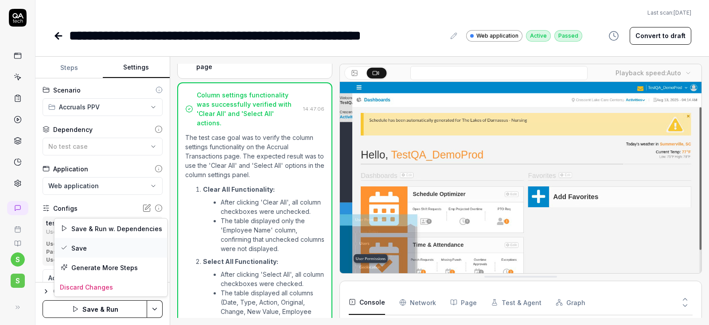
click at [84, 247] on div "Save" at bounding box center [110, 247] width 113 height 19
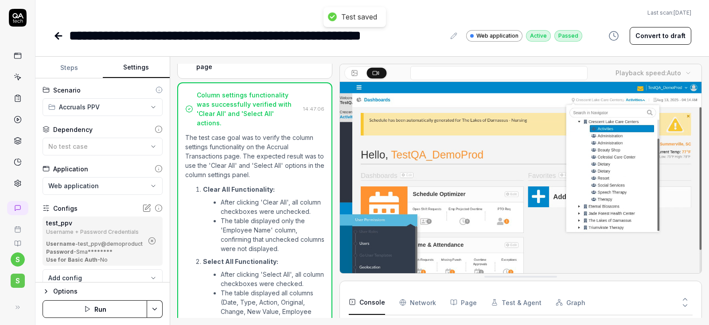
scroll to position [31, 0]
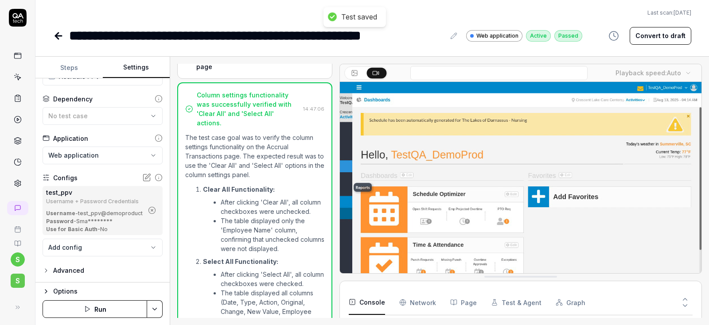
click at [97, 312] on button "Run" at bounding box center [95, 309] width 105 height 18
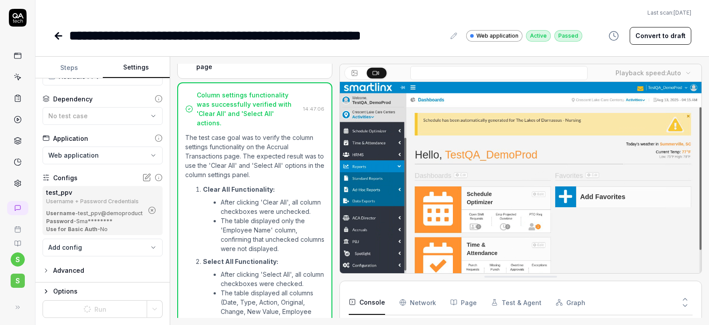
click at [55, 35] on icon at bounding box center [56, 36] width 3 height 6
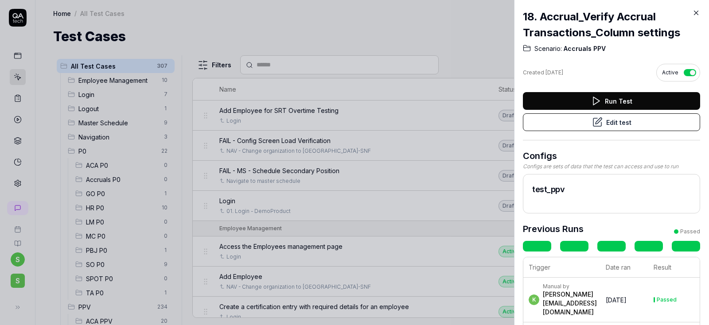
click at [695, 13] on icon at bounding box center [696, 13] width 4 height 4
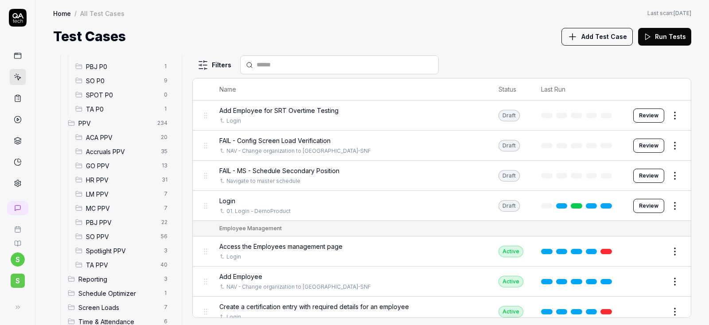
scroll to position [202, 0]
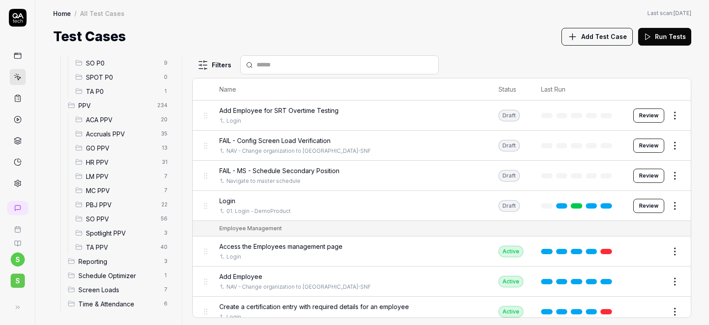
click at [116, 134] on span "Accruals PPV" at bounding box center [121, 133] width 70 height 9
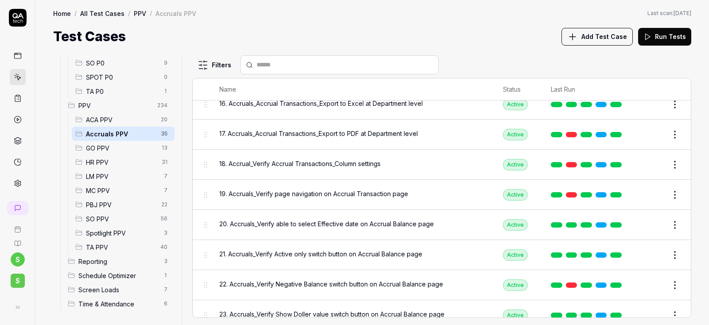
scroll to position [478, 0]
click at [284, 161] on span "18. Accrual_Verify Accrual Transactions_Column settings" at bounding box center [299, 163] width 161 height 9
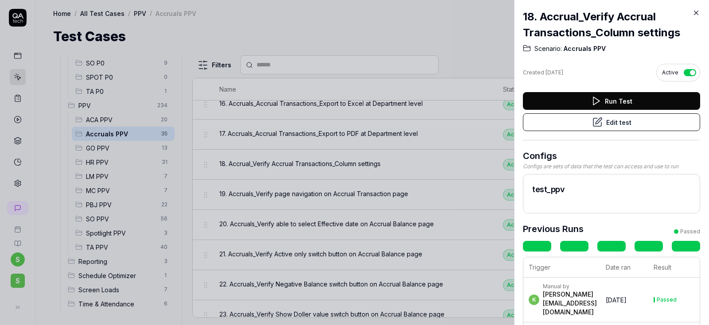
scroll to position [478, 0]
click at [621, 121] on button "Edit test" at bounding box center [611, 122] width 177 height 18
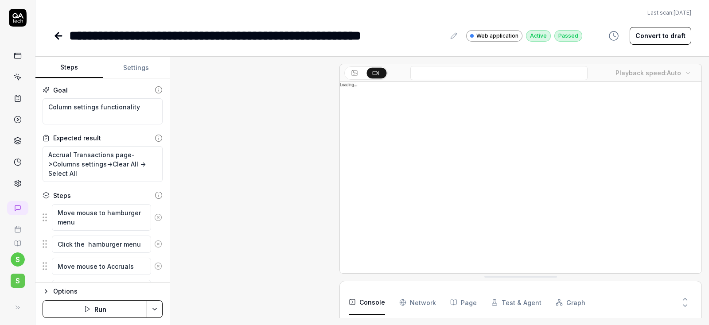
scroll to position [1083, 0]
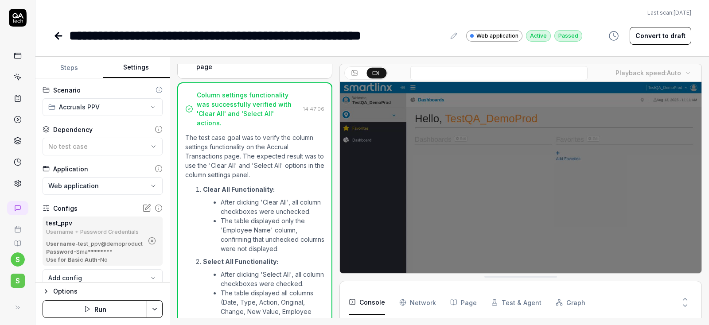
click at [130, 68] on button "Settings" at bounding box center [136, 67] width 67 height 21
click at [54, 35] on icon at bounding box center [58, 36] width 11 height 11
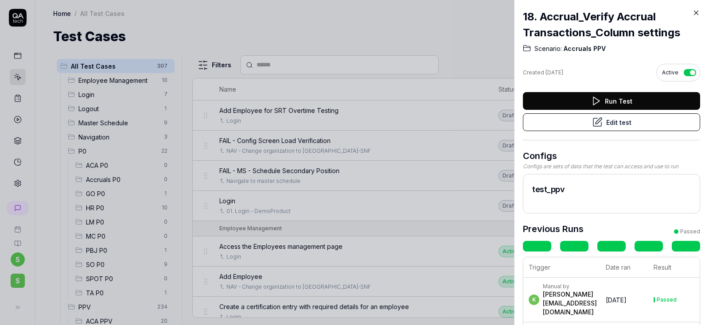
click at [696, 13] on icon at bounding box center [696, 13] width 4 height 4
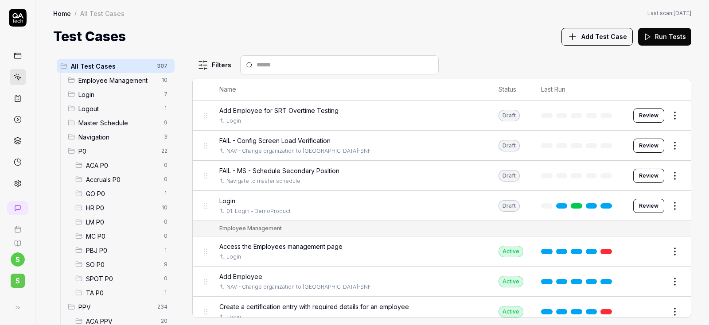
scroll to position [159, 0]
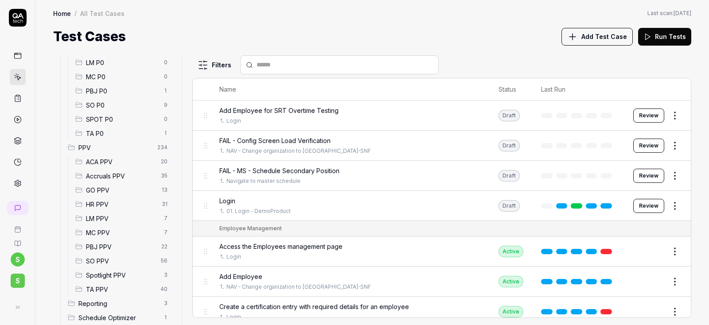
click at [116, 174] on span "Accruals PPV" at bounding box center [121, 175] width 70 height 9
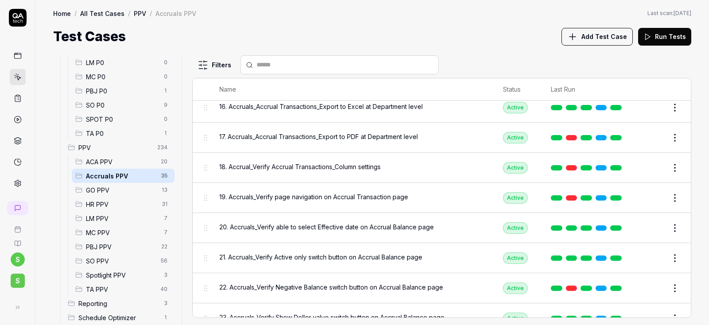
scroll to position [478, 0]
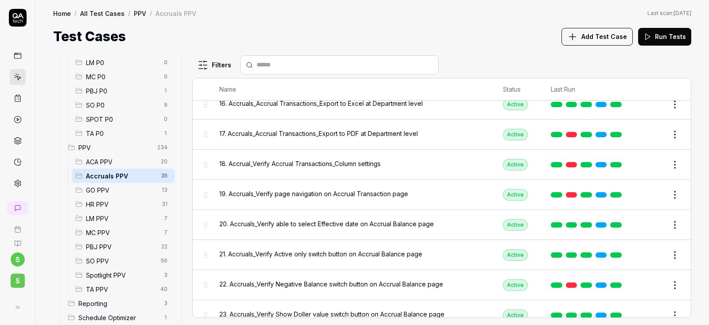
click at [368, 189] on span "19. Accruals_Verify page navigation on Accrual Transaction page" at bounding box center [313, 193] width 189 height 9
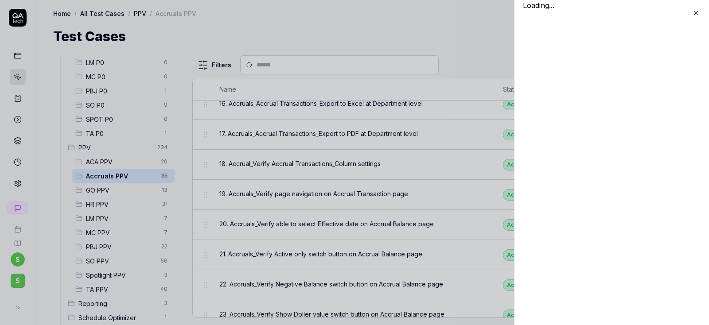
scroll to position [478, 0]
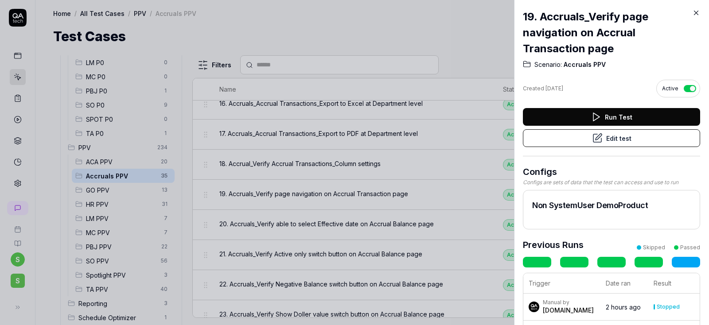
click at [618, 136] on button "Edit test" at bounding box center [611, 138] width 177 height 18
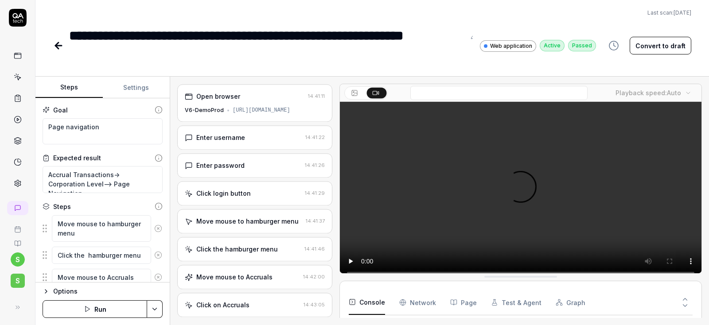
scroll to position [698, 0]
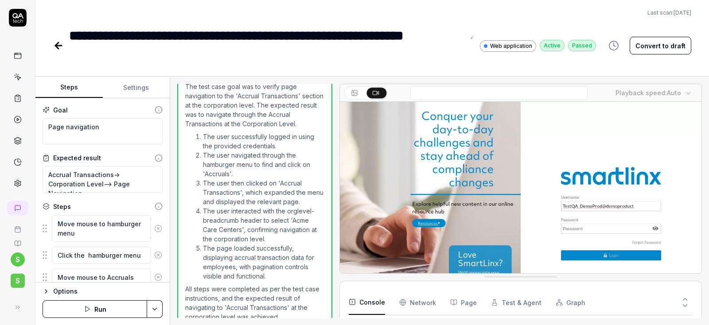
click at [137, 84] on button "Settings" at bounding box center [136, 87] width 67 height 21
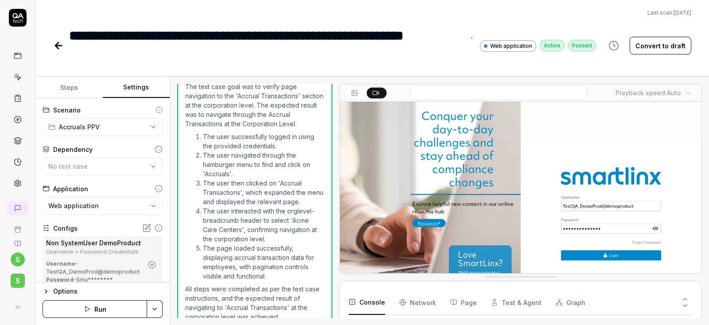
scroll to position [53, 0]
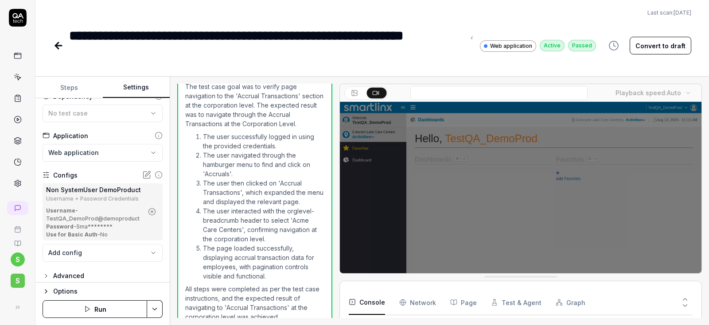
click at [154, 212] on icon "button" at bounding box center [152, 212] width 8 height 8
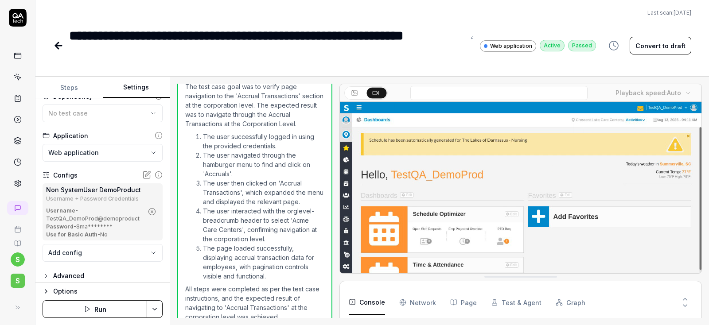
scroll to position [0, 0]
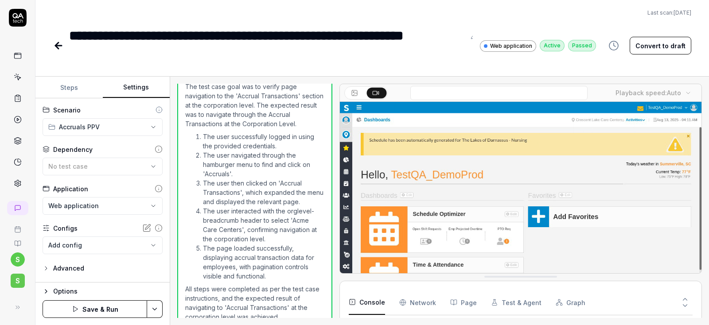
click at [88, 246] on body "**********" at bounding box center [354, 162] width 709 height 325
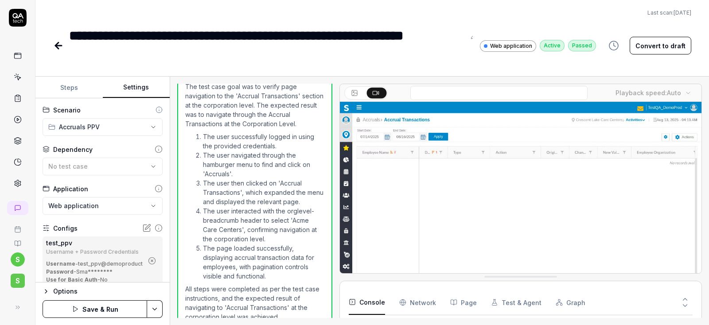
scroll to position [101, 0]
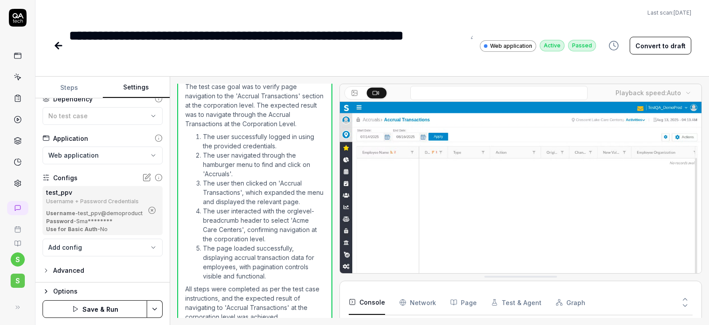
click at [152, 311] on html "**********" at bounding box center [354, 162] width 709 height 325
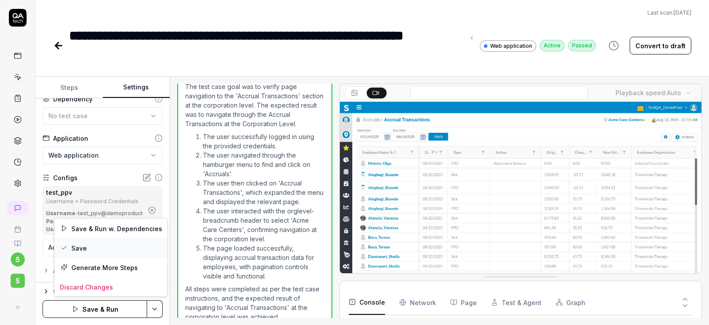
click at [82, 243] on div "Save" at bounding box center [110, 247] width 113 height 19
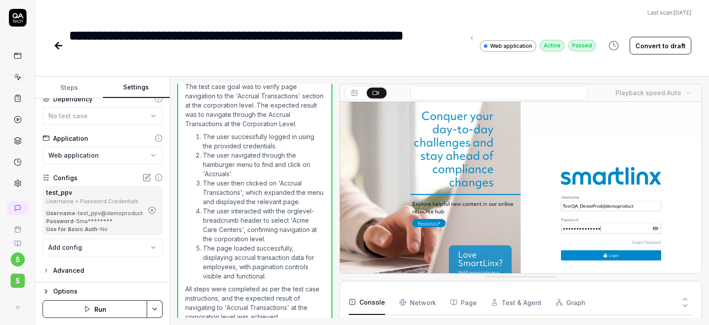
click at [101, 307] on button "Run" at bounding box center [95, 309] width 105 height 18
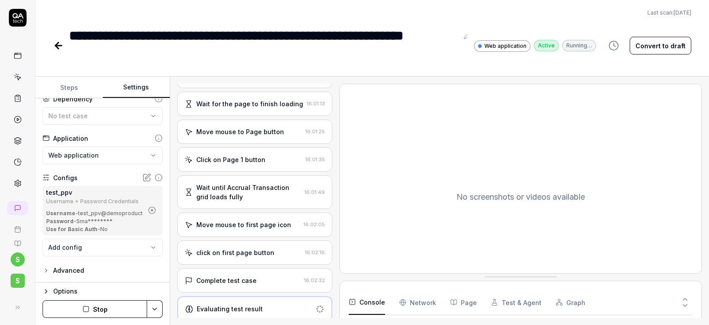
scroll to position [433, 0]
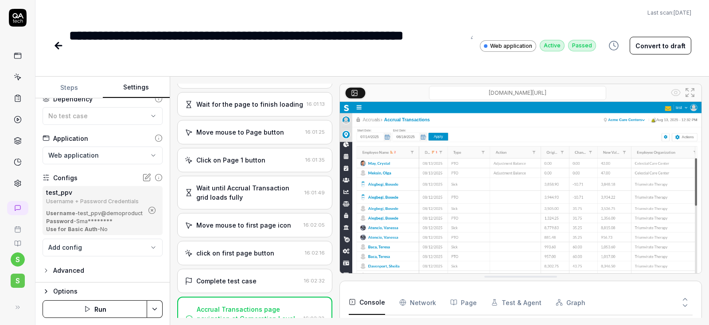
click at [58, 48] on icon at bounding box center [56, 46] width 3 height 6
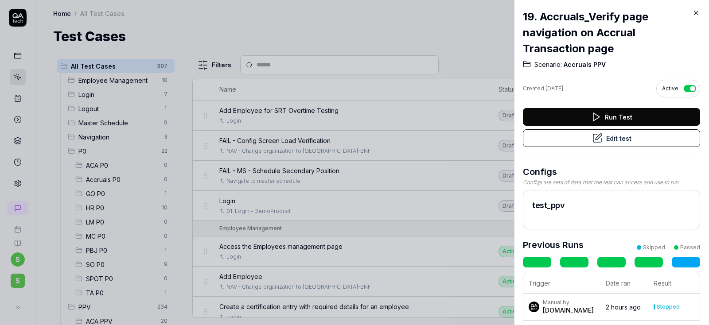
click at [697, 14] on icon at bounding box center [696, 13] width 8 height 8
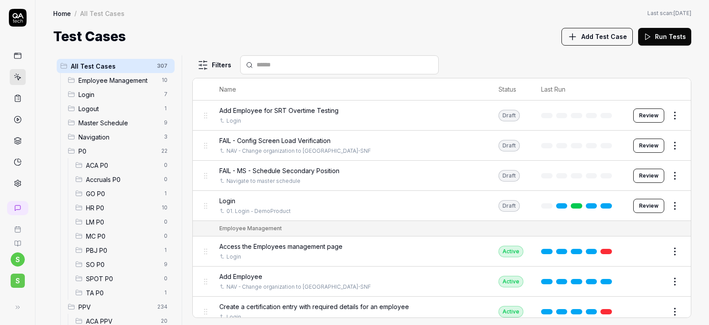
click at [110, 177] on span "Accruals P0" at bounding box center [122, 179] width 73 height 9
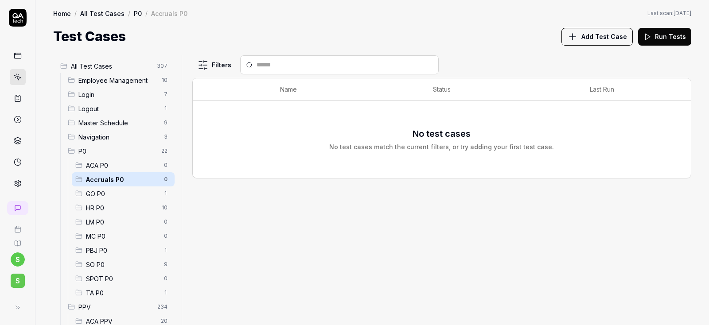
scroll to position [159, 0]
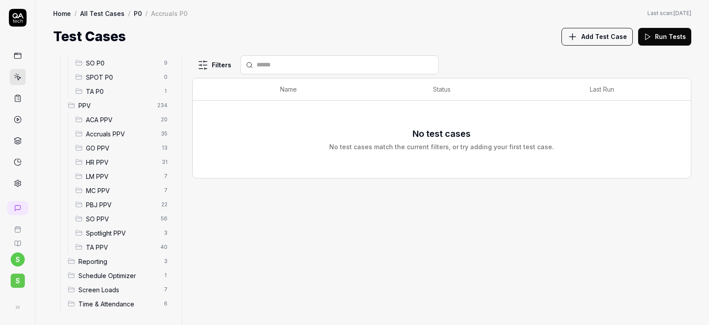
scroll to position [148, 0]
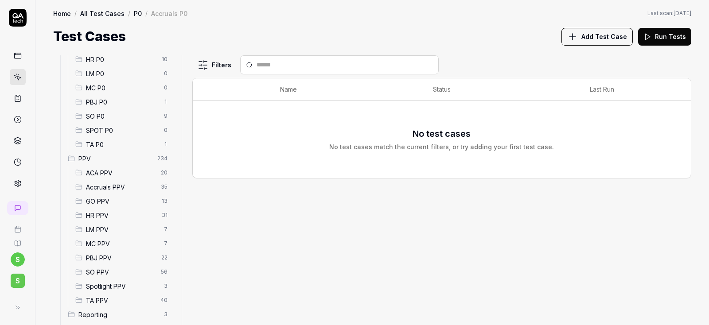
click at [111, 185] on span "Accruals PPV" at bounding box center [121, 186] width 70 height 9
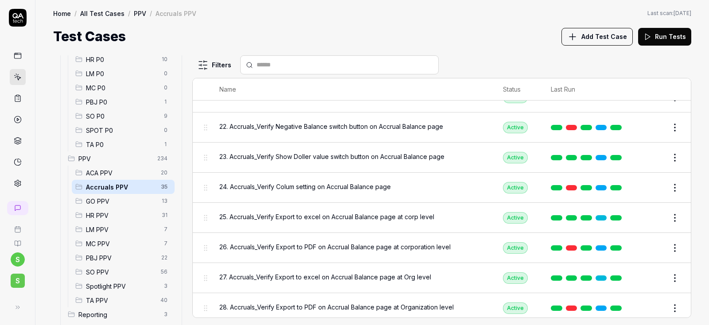
scroll to position [583, 0]
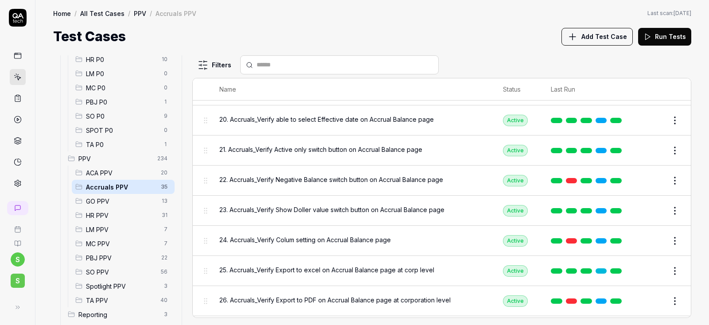
click at [656, 121] on button "Edit" at bounding box center [653, 120] width 21 height 14
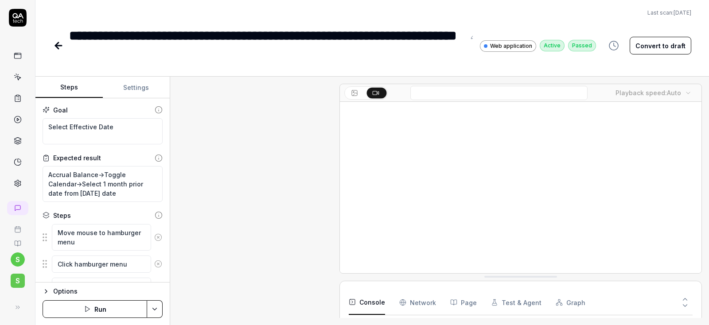
scroll to position [366, 0]
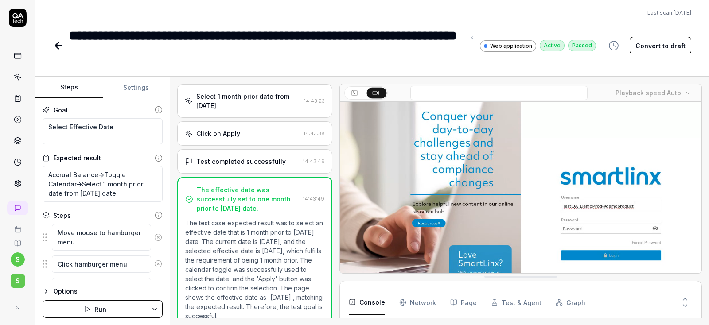
click at [138, 88] on button "Settings" at bounding box center [136, 87] width 67 height 21
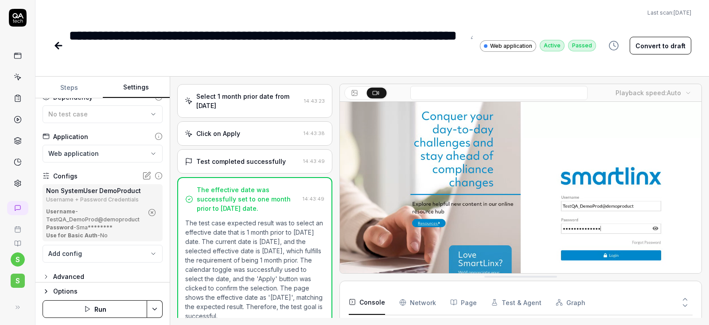
scroll to position [53, 0]
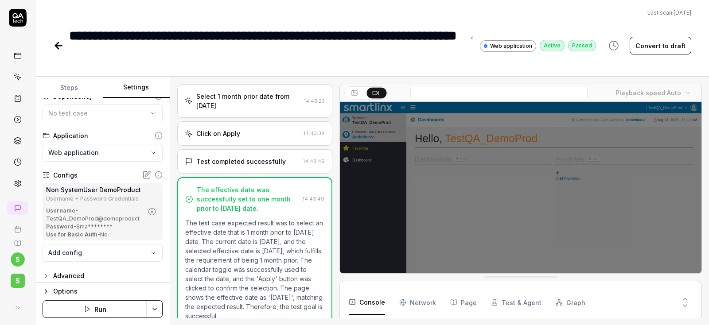
click at [151, 212] on icon "button" at bounding box center [152, 212] width 8 height 8
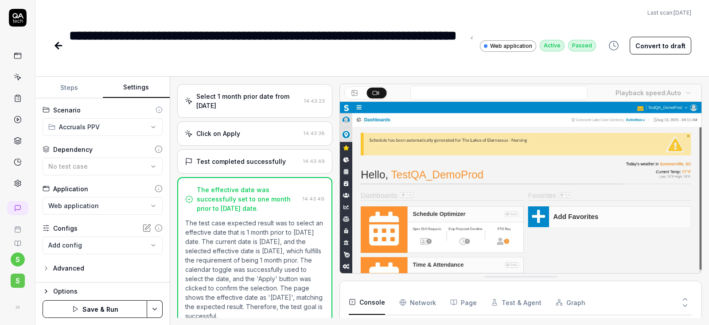
scroll to position [0, 0]
click at [94, 248] on body "**********" at bounding box center [354, 162] width 709 height 325
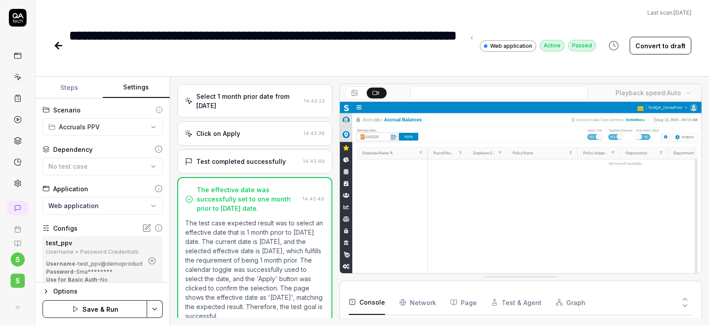
scroll to position [65, 0]
click at [159, 312] on html "**********" at bounding box center [354, 162] width 709 height 325
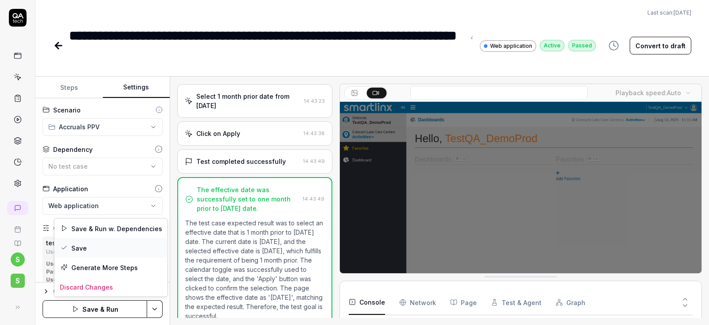
click at [78, 249] on div "Save" at bounding box center [110, 247] width 113 height 19
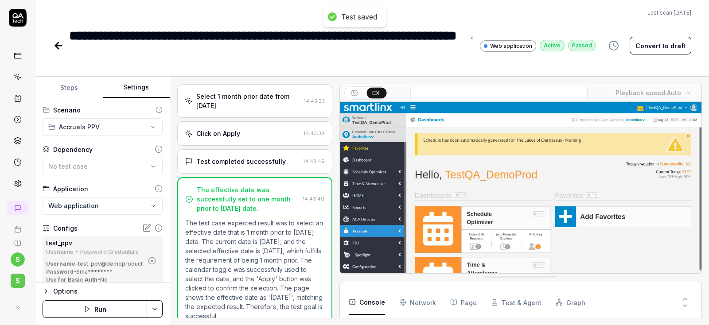
click at [101, 309] on button "Run" at bounding box center [95, 309] width 105 height 18
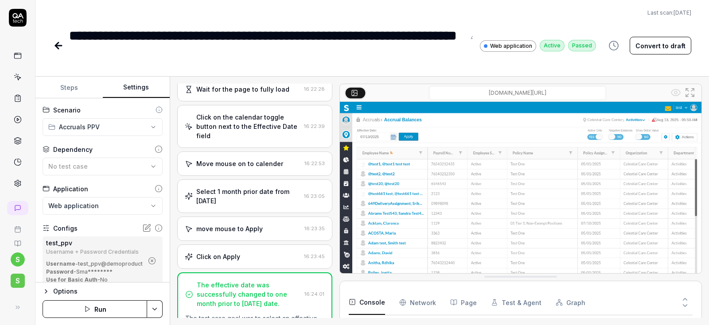
scroll to position [320, 0]
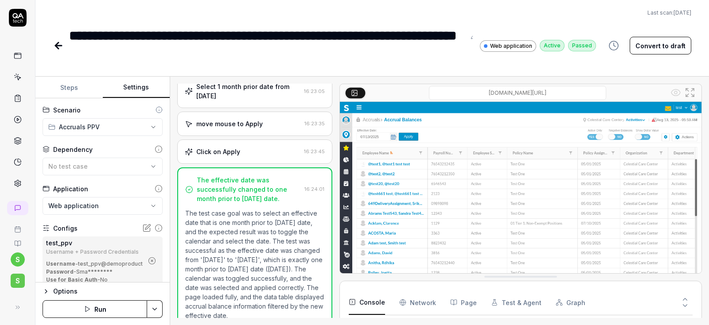
click at [55, 46] on icon at bounding box center [58, 46] width 6 height 0
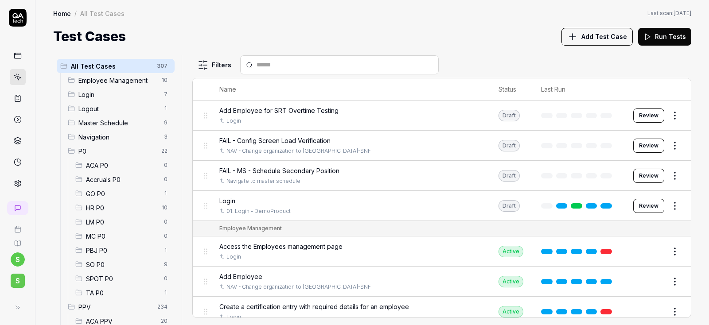
click at [116, 161] on span "ACA P0" at bounding box center [122, 165] width 73 height 9
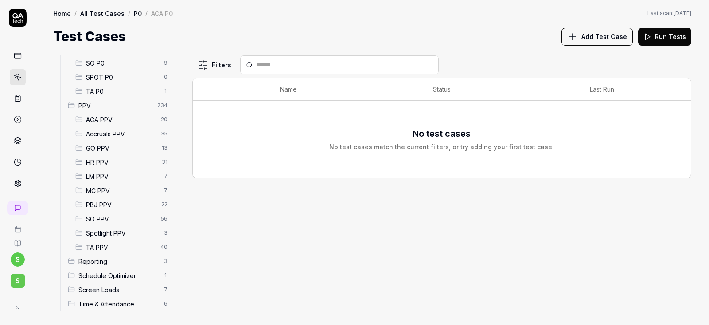
click at [116, 134] on span "Accruals PPV" at bounding box center [121, 133] width 70 height 9
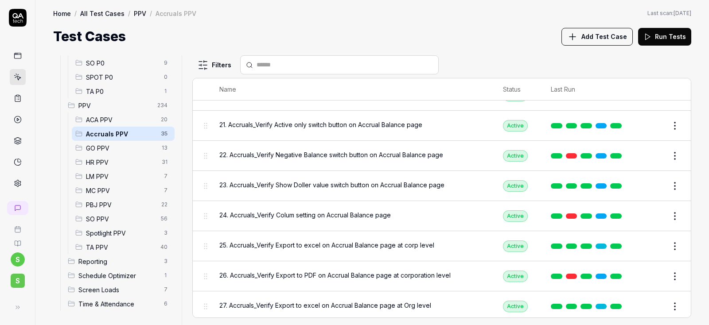
scroll to position [583, 0]
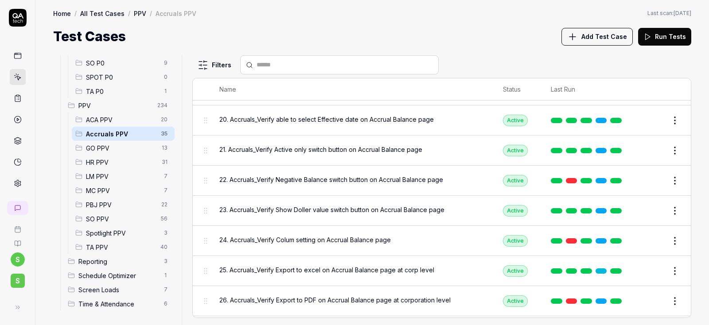
click at [276, 150] on span "21. Accruals_Verify Active only switch button on Accrual Balance page" at bounding box center [320, 149] width 203 height 9
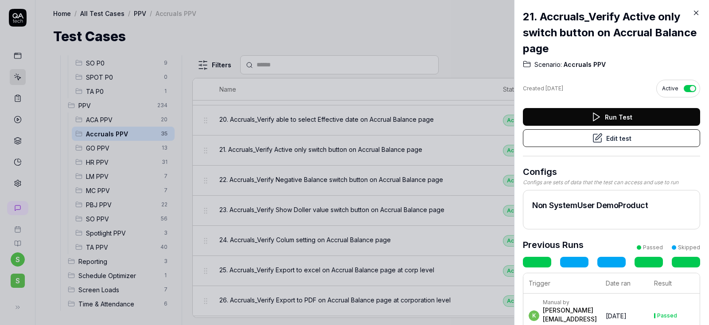
click at [605, 142] on button "Edit test" at bounding box center [611, 138] width 177 height 18
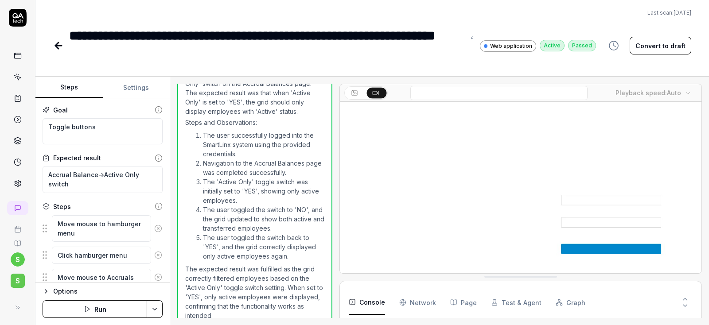
scroll to position [570, 0]
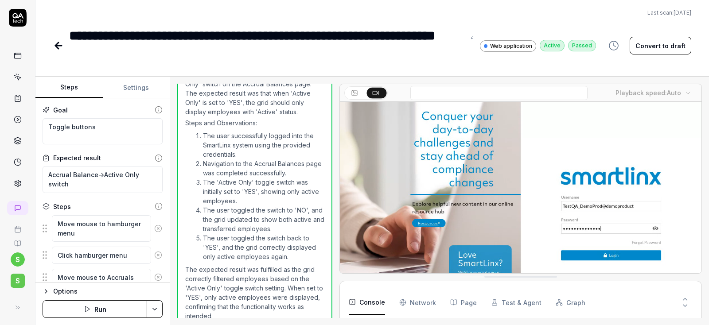
type textarea "*"
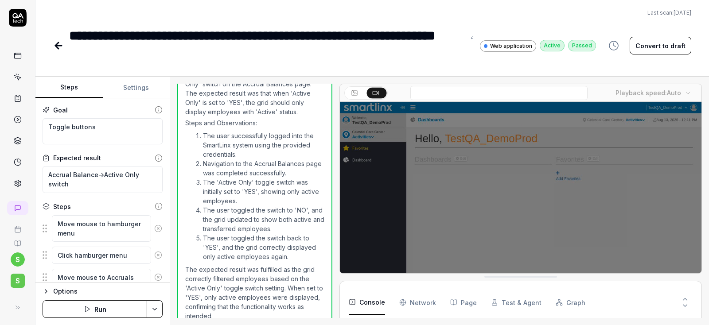
click at [132, 85] on button "Settings" at bounding box center [136, 87] width 67 height 21
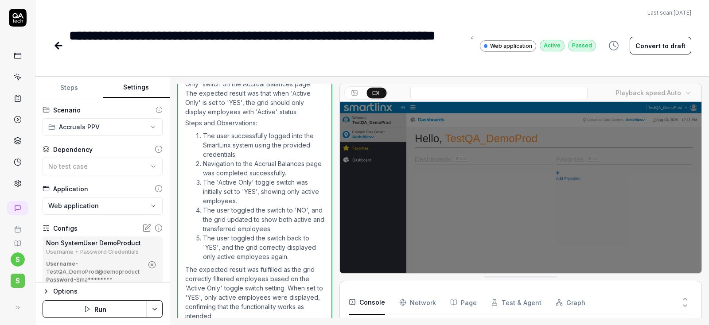
scroll to position [53, 0]
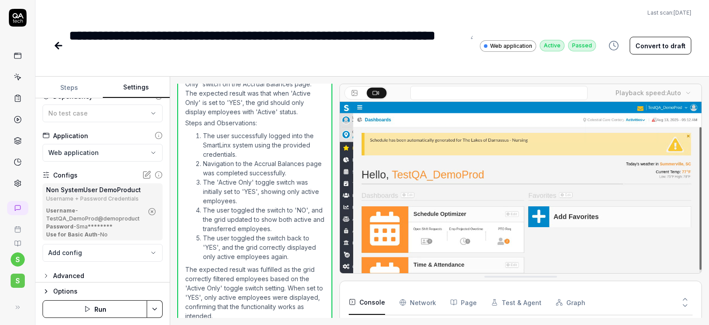
click at [150, 206] on button "button" at bounding box center [152, 212] width 14 height 14
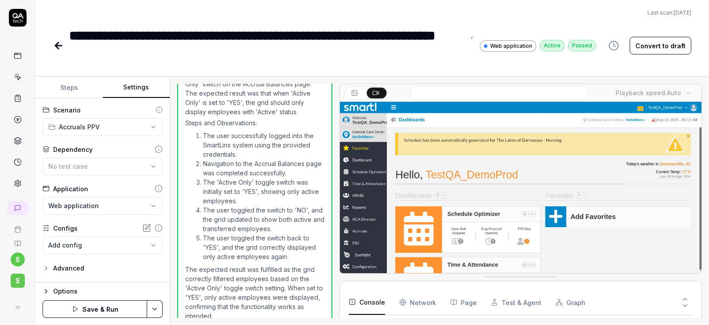
scroll to position [0, 0]
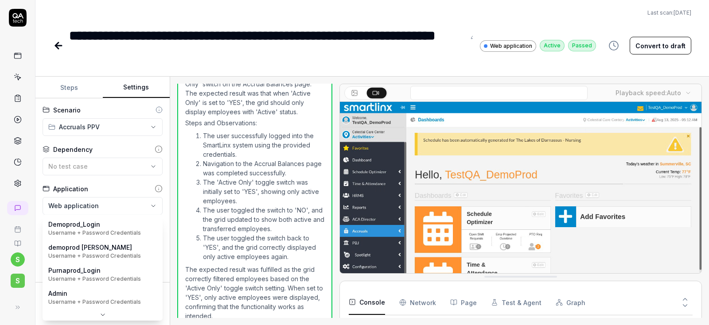
click at [75, 245] on body "**********" at bounding box center [354, 162] width 709 height 325
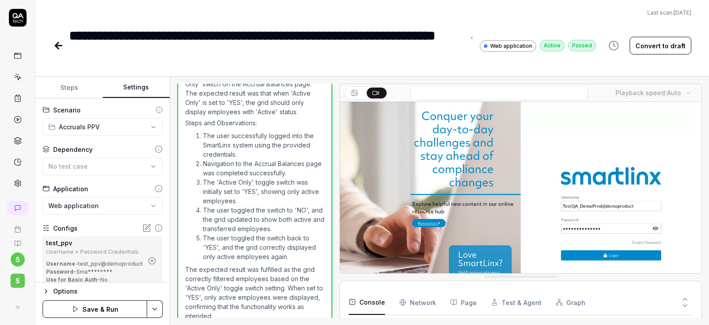
scroll to position [65, 0]
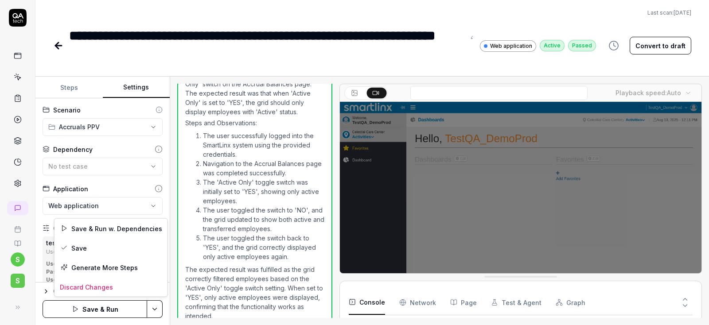
click at [154, 309] on html "**********" at bounding box center [354, 162] width 709 height 325
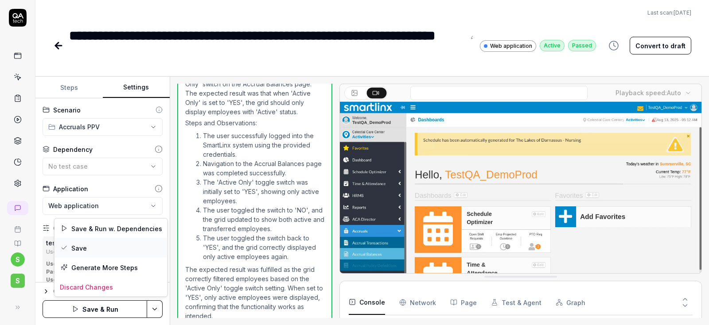
click at [80, 248] on div "Save" at bounding box center [110, 247] width 113 height 19
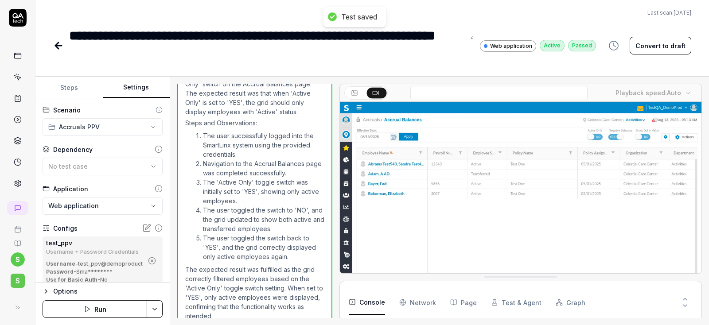
click at [105, 307] on button "Run" at bounding box center [95, 309] width 105 height 18
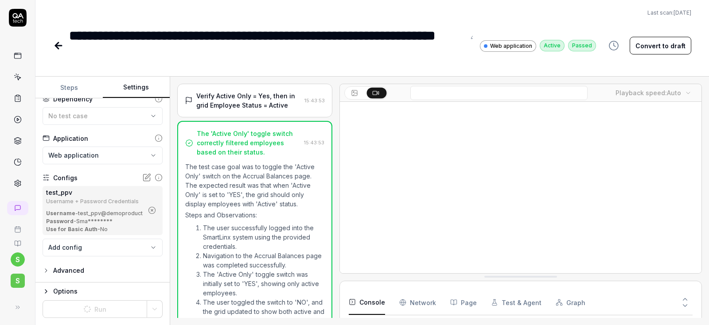
scroll to position [570, 0]
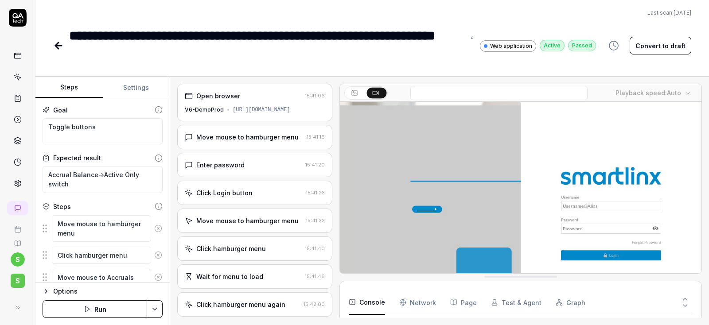
click at [134, 84] on button "Settings" at bounding box center [136, 87] width 67 height 21
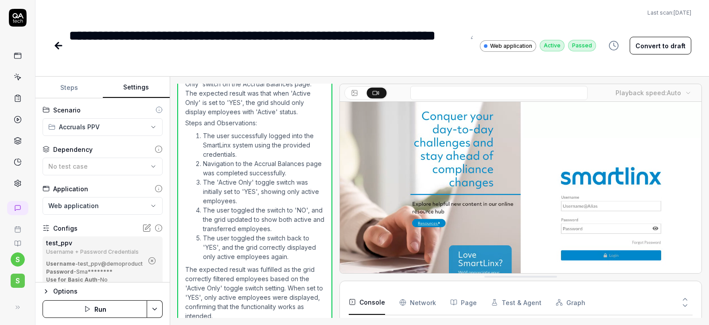
scroll to position [50, 0]
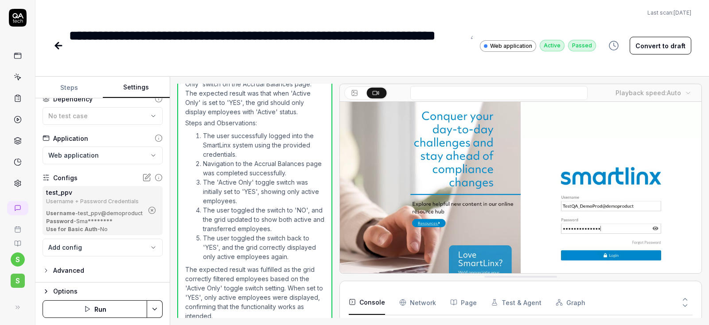
click at [117, 314] on button "Run" at bounding box center [95, 309] width 105 height 18
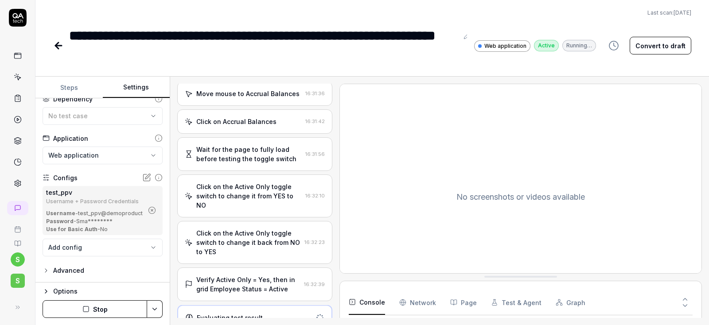
scroll to position [350, 0]
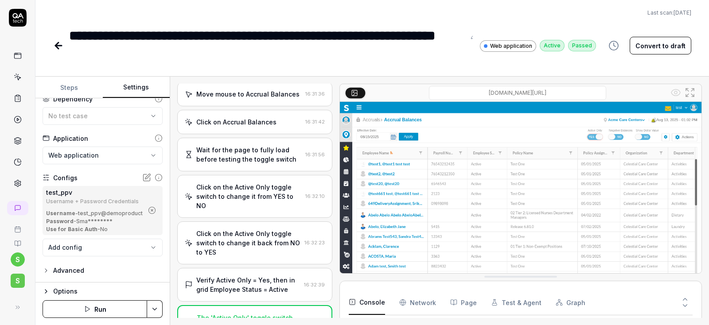
click at [59, 47] on icon at bounding box center [58, 45] width 11 height 11
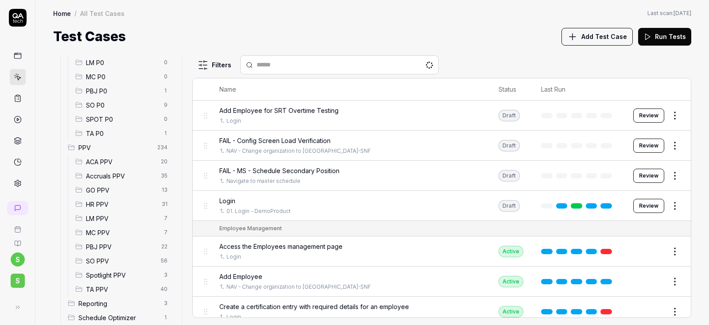
scroll to position [202, 0]
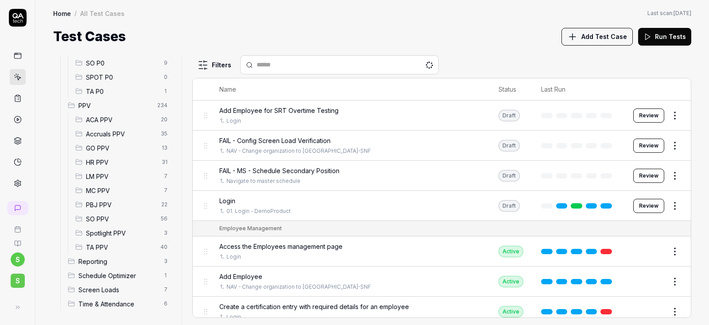
click at [116, 132] on span "Accruals PPV" at bounding box center [121, 133] width 70 height 9
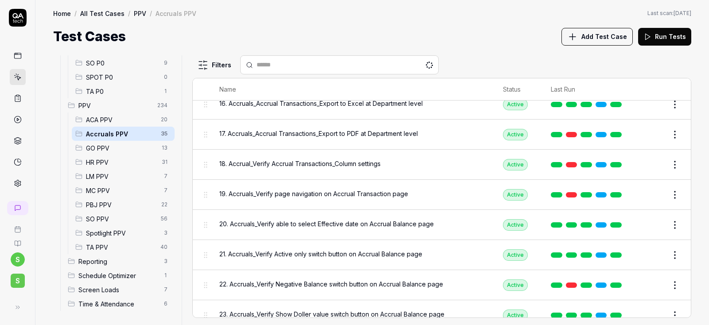
scroll to position [585, 0]
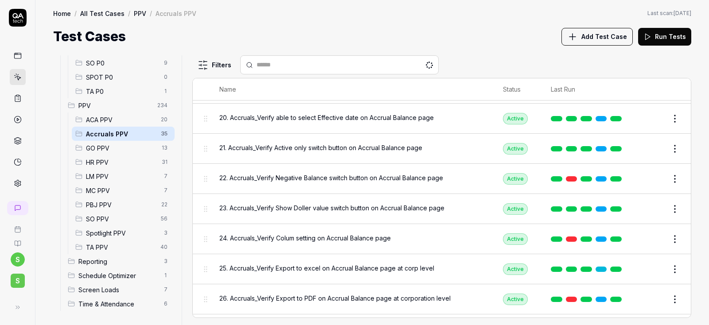
click at [296, 178] on span "22. Accruals_Verify Negative Balance switch button on Accrual Balance page" at bounding box center [331, 177] width 224 height 9
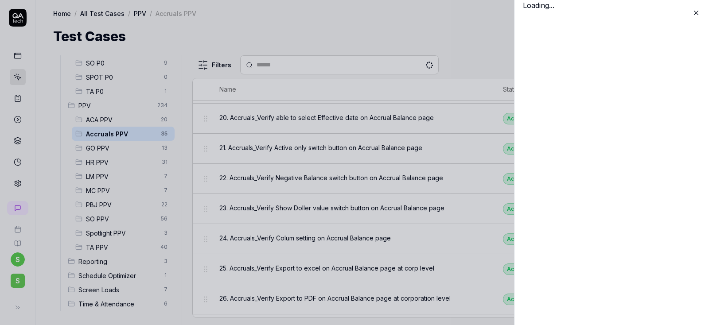
scroll to position [585, 0]
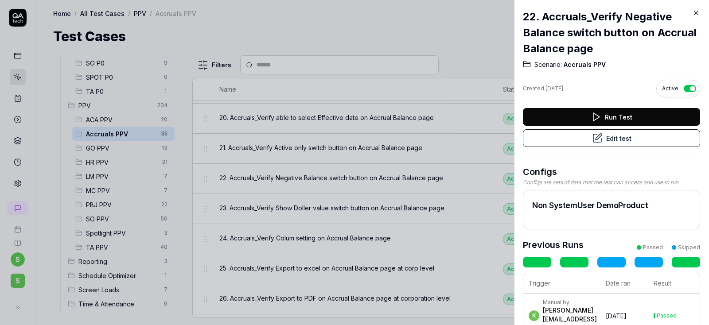
click at [606, 141] on button "Edit test" at bounding box center [611, 138] width 177 height 18
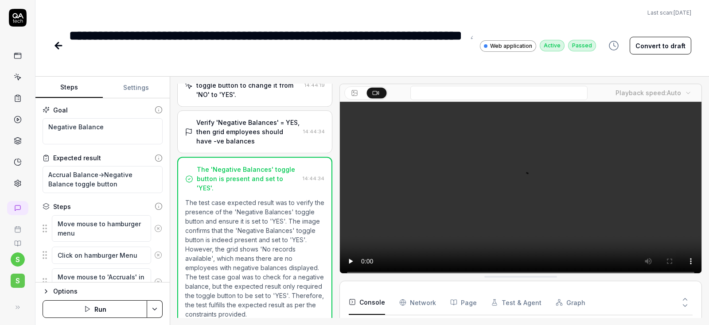
scroll to position [469, 0]
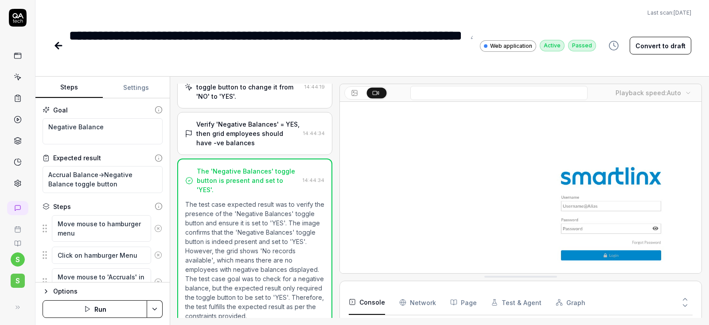
click at [139, 89] on button "Settings" at bounding box center [136, 87] width 67 height 21
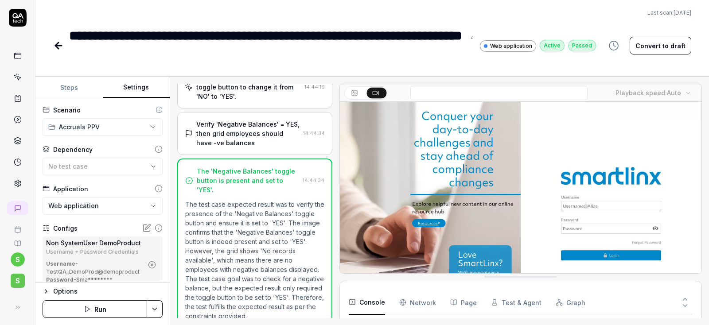
scroll to position [50, 0]
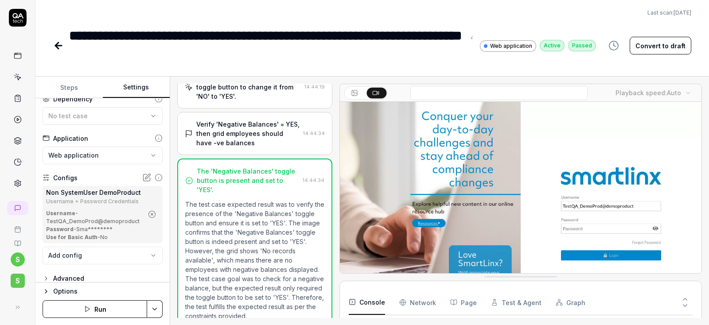
click at [153, 216] on icon "button" at bounding box center [152, 214] width 8 height 8
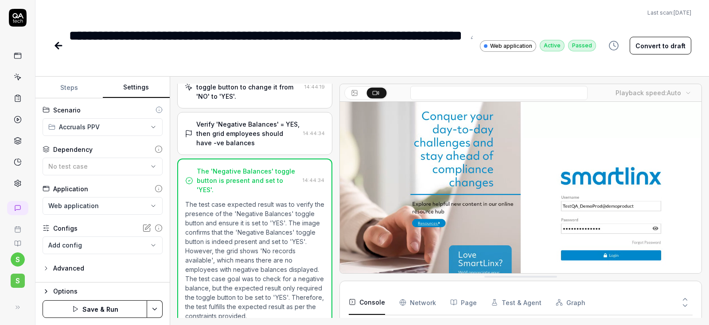
scroll to position [0, 0]
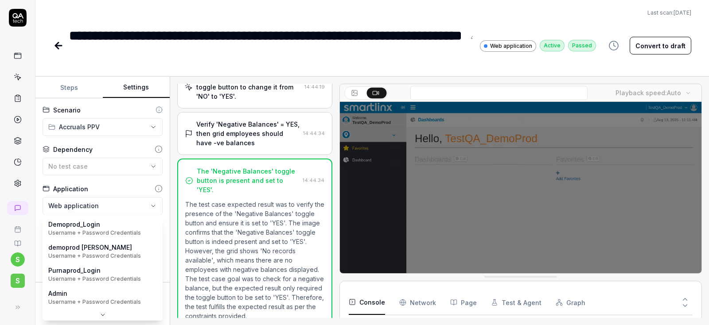
click at [81, 249] on body "**********" at bounding box center [354, 162] width 709 height 325
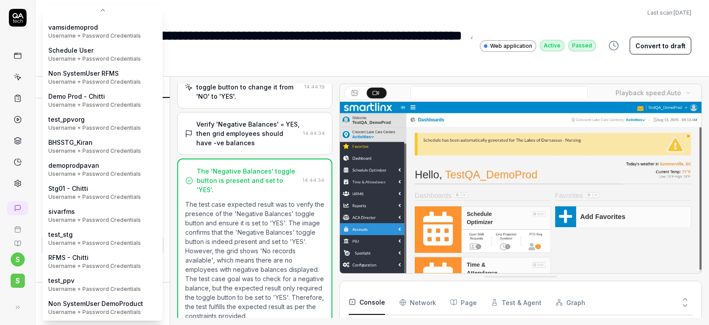
scroll to position [65, 0]
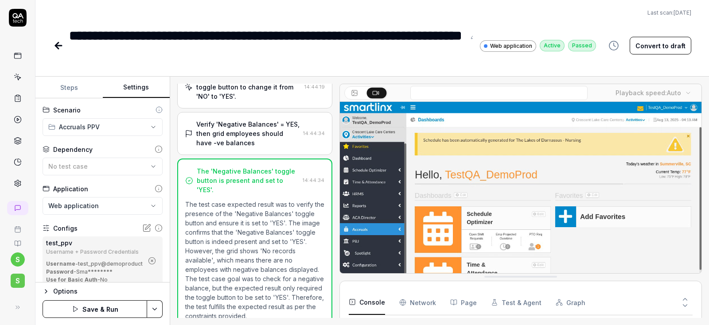
click at [158, 316] on html "**********" at bounding box center [354, 162] width 709 height 325
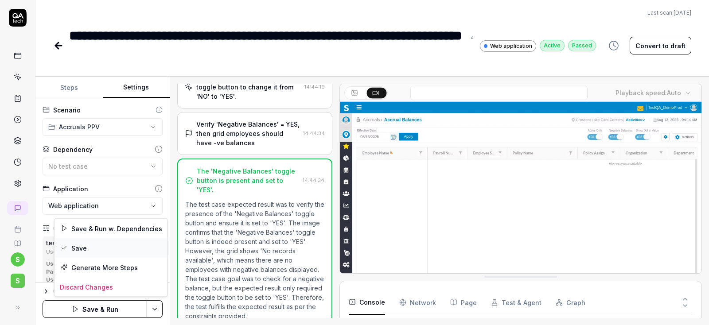
click at [83, 249] on div "Save" at bounding box center [110, 247] width 113 height 19
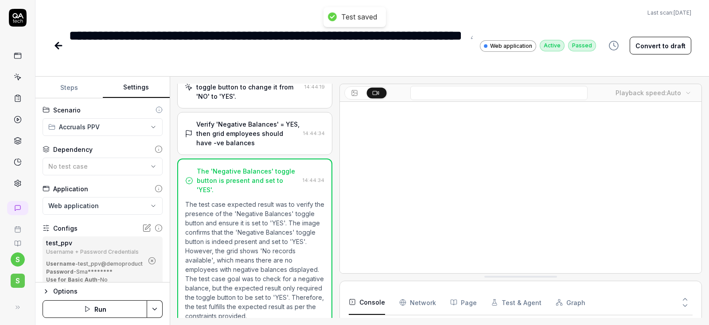
scroll to position [50, 0]
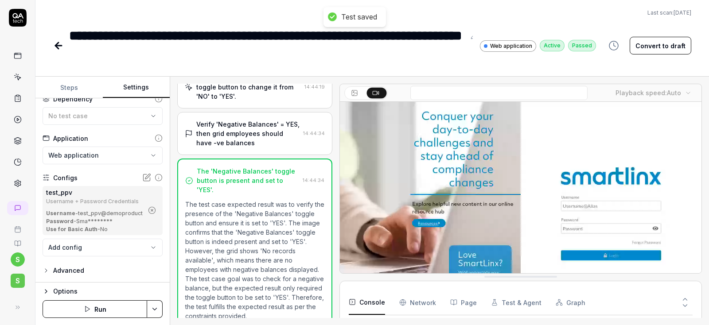
click at [94, 306] on button "Run" at bounding box center [95, 309] width 105 height 18
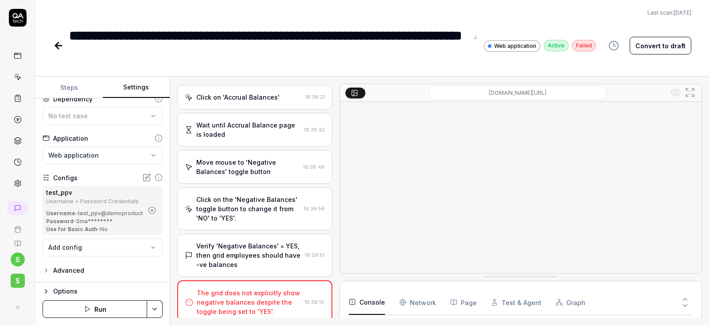
scroll to position [238, 0]
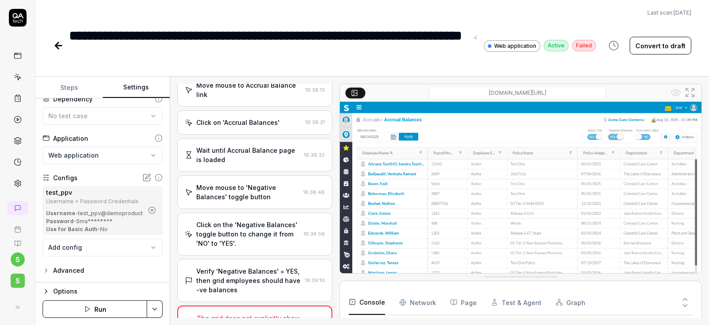
click at [239, 269] on div "Verify 'Negative Balances' = YES, then grid employees should have -ve balances" at bounding box center [248, 281] width 105 height 28
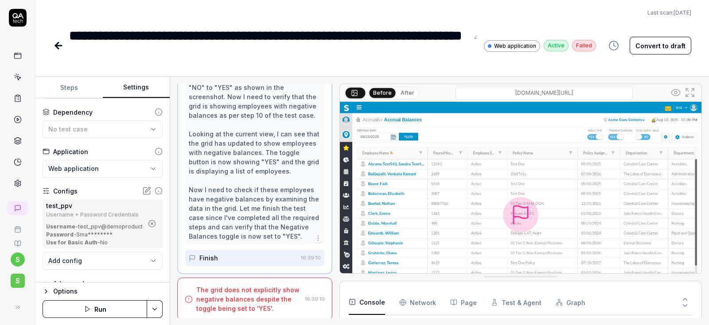
scroll to position [50, 0]
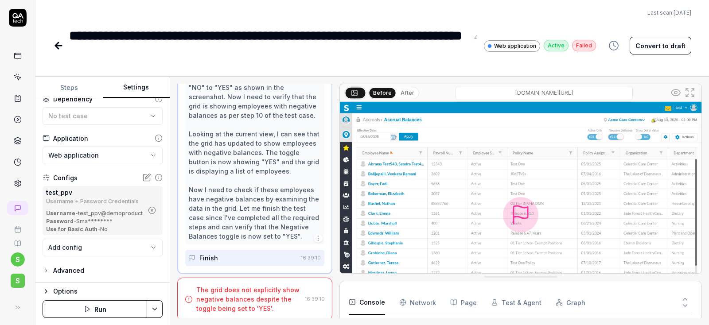
click at [108, 307] on button "Run" at bounding box center [95, 309] width 105 height 18
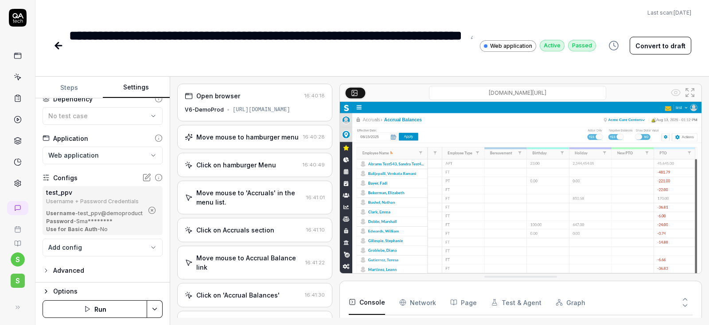
click at [54, 48] on icon at bounding box center [58, 45] width 11 height 11
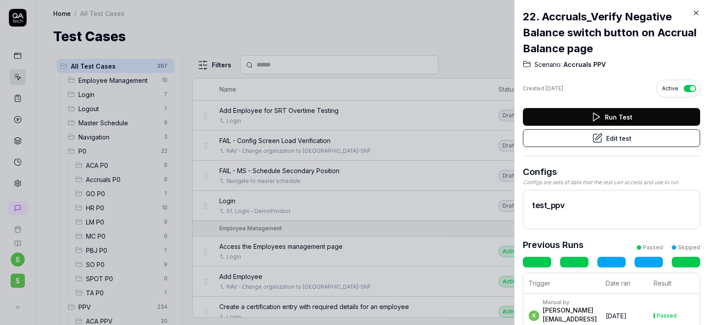
click at [695, 15] on icon at bounding box center [696, 13] width 8 height 8
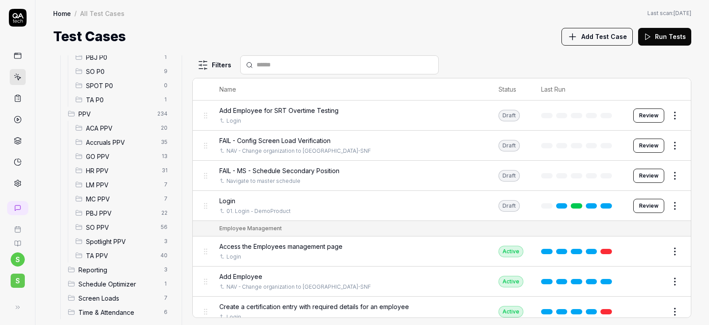
scroll to position [202, 0]
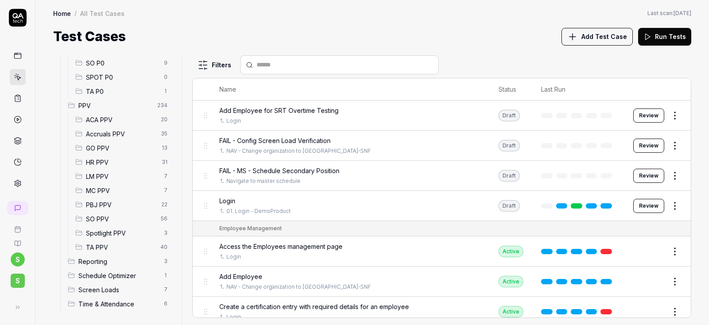
click at [132, 133] on span "Accruals PPV" at bounding box center [121, 133] width 70 height 9
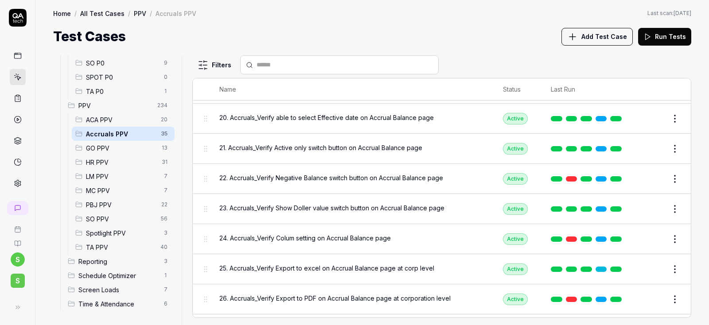
scroll to position [638, 0]
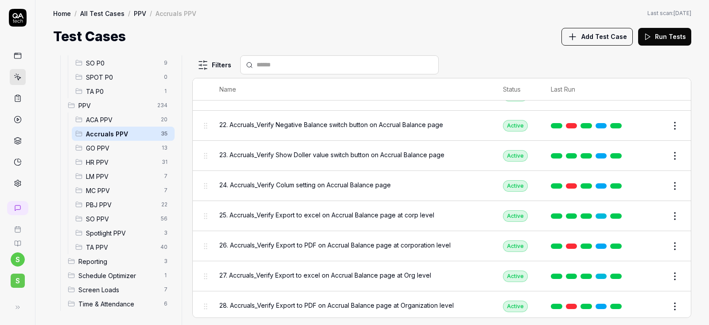
click at [655, 155] on button "Edit" at bounding box center [653, 156] width 21 height 14
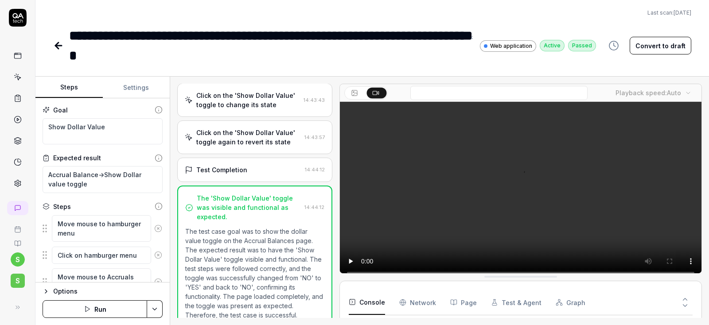
scroll to position [302, 0]
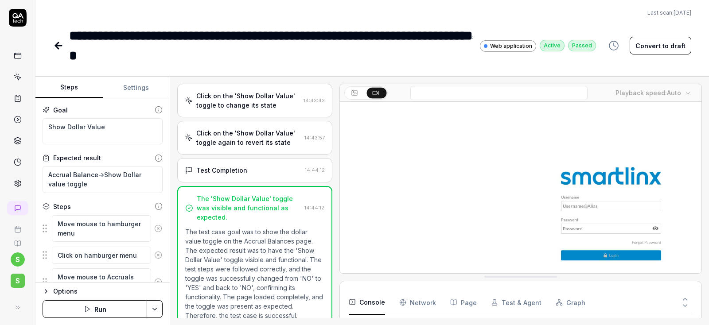
click at [132, 89] on button "Settings" at bounding box center [136, 87] width 67 height 21
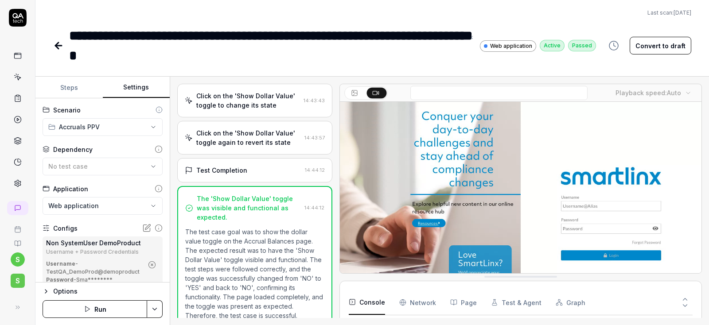
scroll to position [53, 0]
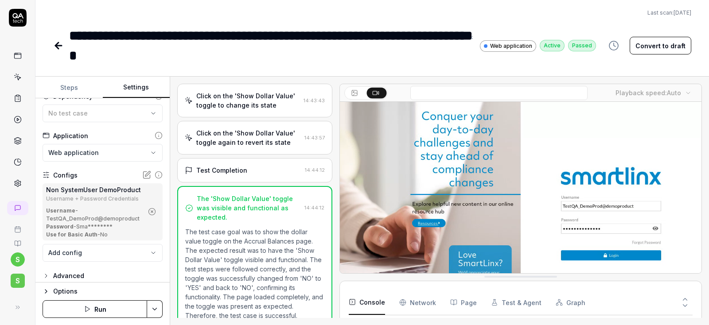
click at [153, 212] on icon "button" at bounding box center [152, 212] width 2 height 2
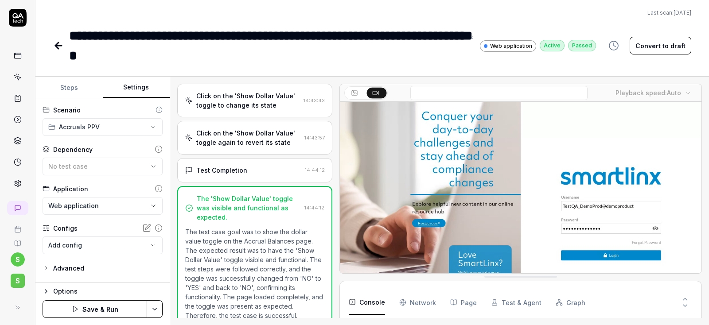
scroll to position [0, 0]
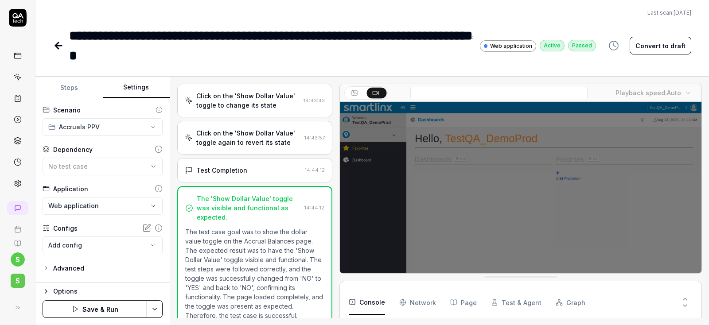
click at [114, 247] on body "**********" at bounding box center [354, 162] width 709 height 325
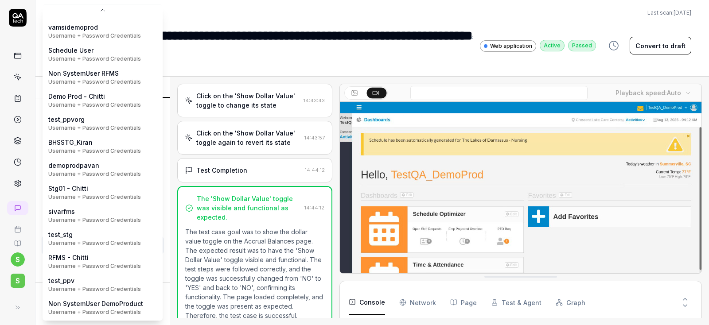
scroll to position [65, 0]
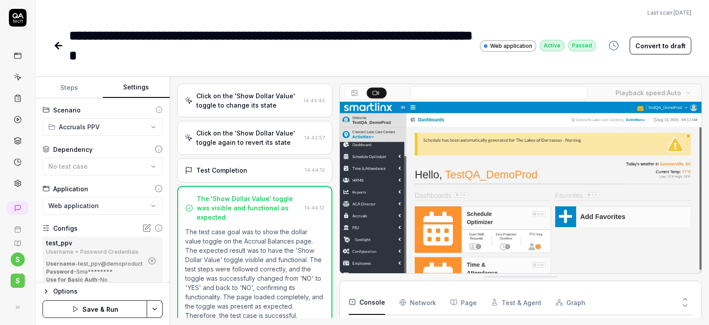
click at [148, 314] on html "**********" at bounding box center [354, 162] width 709 height 325
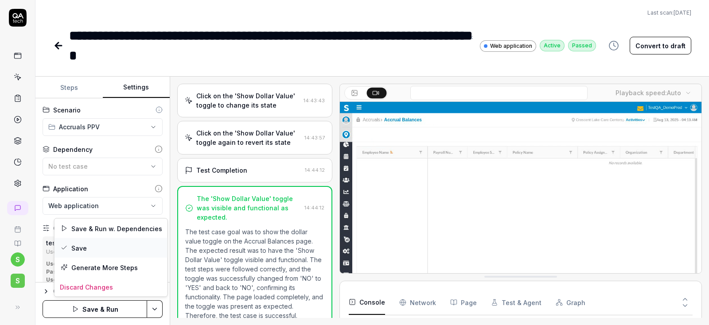
click at [67, 245] on icon at bounding box center [64, 247] width 7 height 7
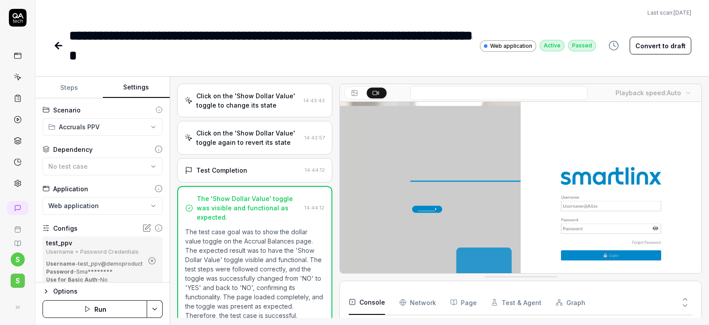
click at [105, 309] on button "Run" at bounding box center [95, 309] width 105 height 18
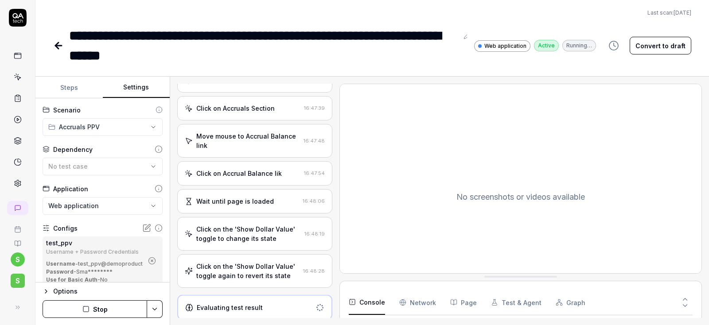
scroll to position [359, 0]
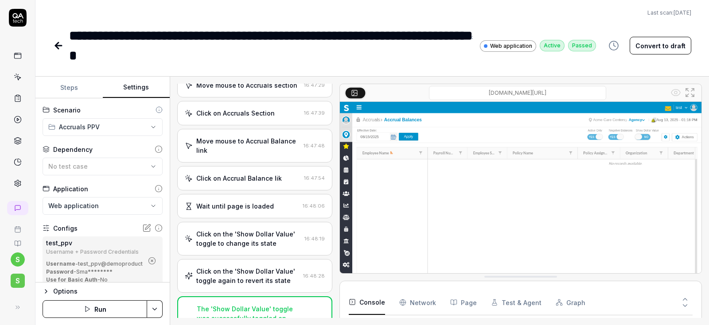
click at [55, 47] on icon at bounding box center [58, 45] width 11 height 11
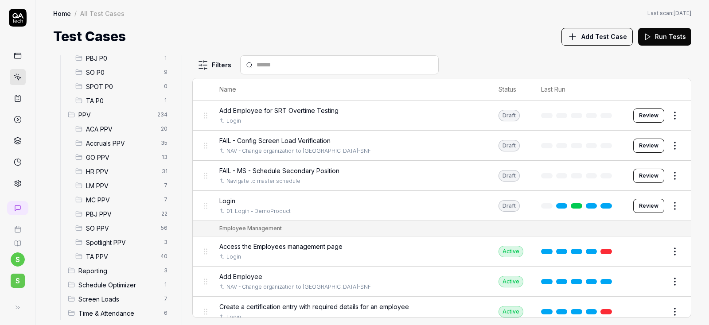
scroll to position [202, 0]
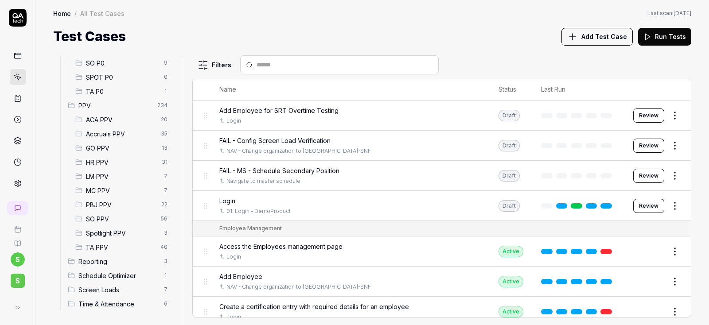
click at [97, 135] on span "Accruals PPV" at bounding box center [121, 133] width 70 height 9
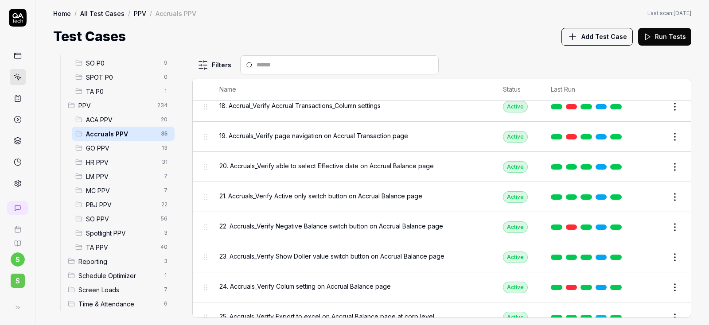
scroll to position [585, 0]
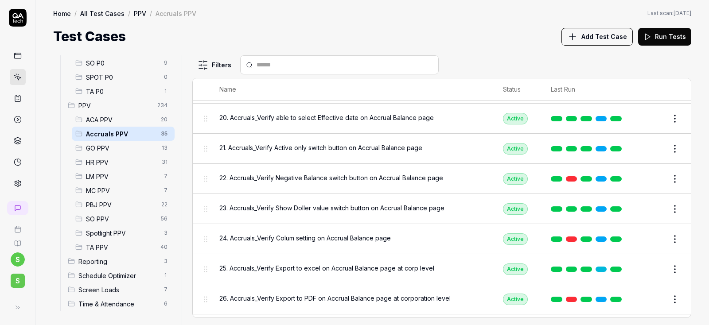
click at [337, 233] on span "24. Accruals_Verify Colum setting on Accrual Balance page" at bounding box center [304, 237] width 171 height 9
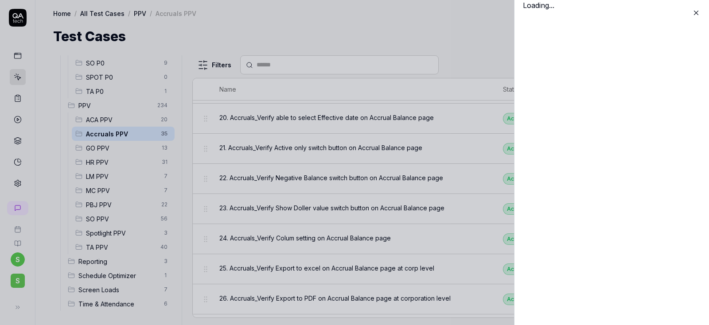
scroll to position [585, 0]
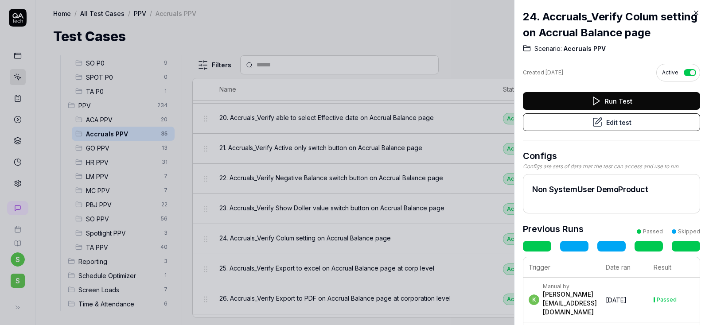
click at [641, 120] on button "Edit test" at bounding box center [611, 122] width 177 height 18
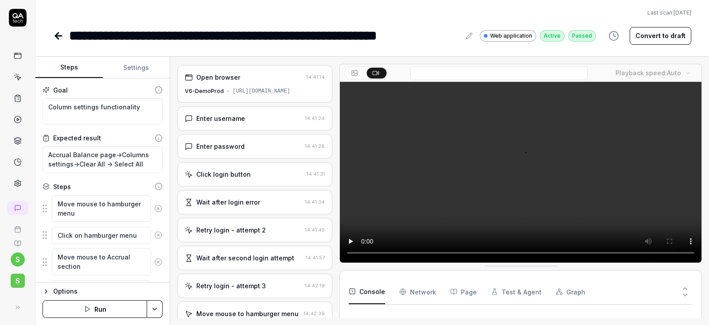
scroll to position [706, 0]
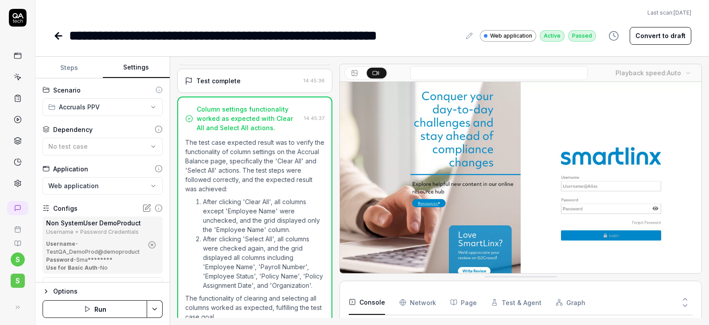
click at [139, 69] on button "Settings" at bounding box center [136, 67] width 67 height 21
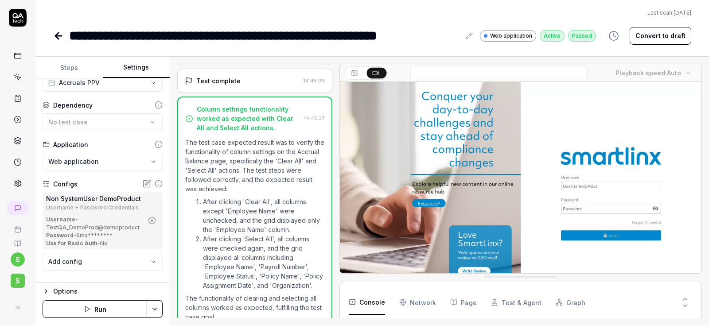
scroll to position [39, 0]
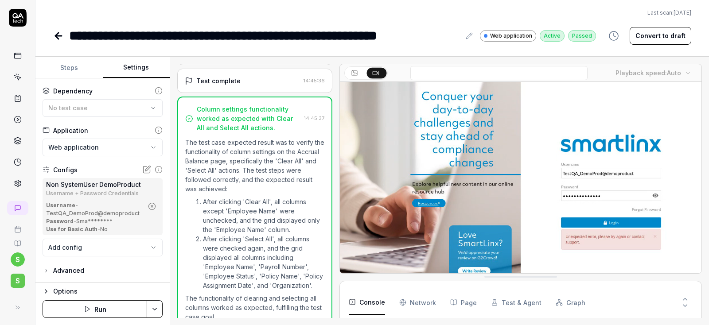
click at [151, 205] on icon "button" at bounding box center [152, 206] width 8 height 8
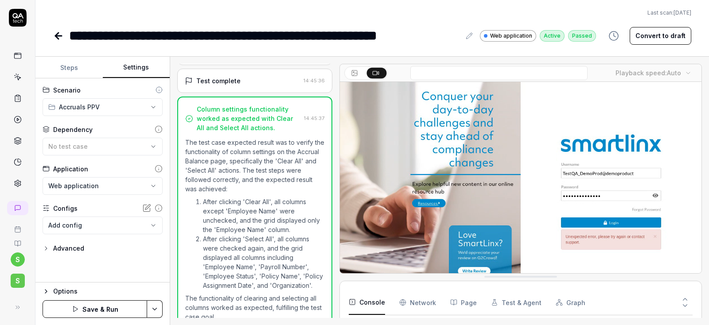
scroll to position [0, 0]
click at [125, 225] on body "**********" at bounding box center [354, 162] width 709 height 325
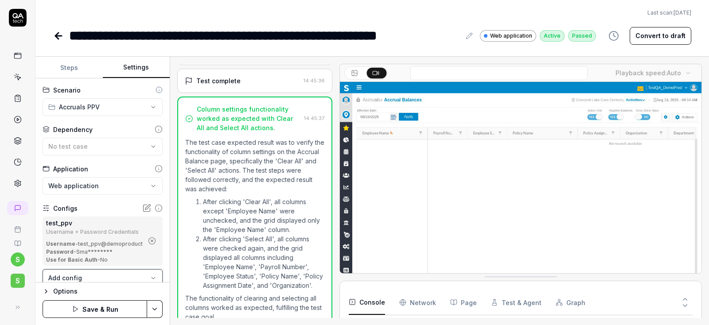
scroll to position [166, 0]
click at [160, 313] on html "**********" at bounding box center [354, 162] width 709 height 325
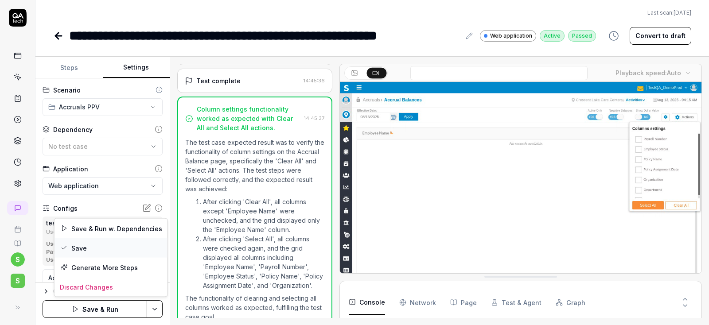
click at [80, 248] on div "Save" at bounding box center [110, 247] width 113 height 19
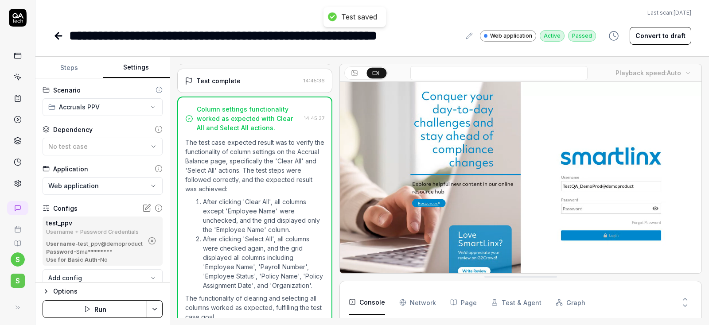
click at [101, 307] on button "Run" at bounding box center [95, 309] width 105 height 18
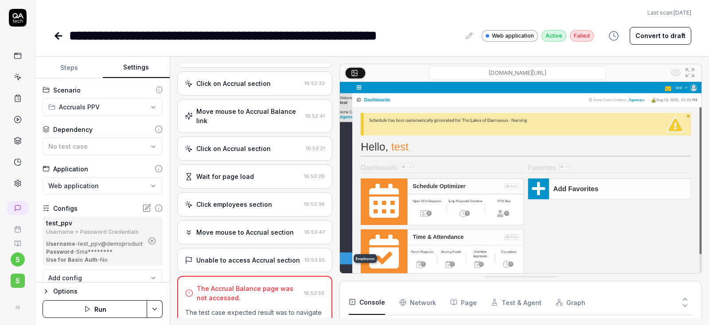
scroll to position [31, 0]
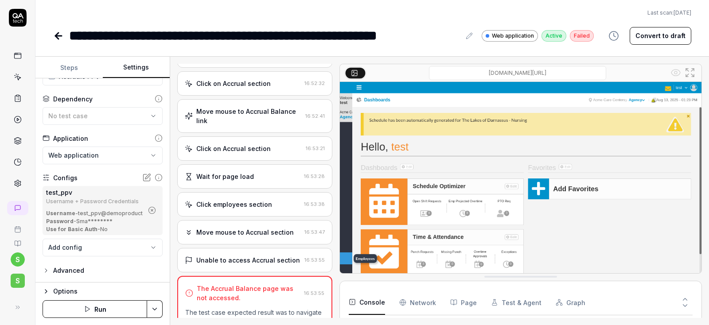
click at [88, 309] on icon "button" at bounding box center [87, 309] width 7 height 7
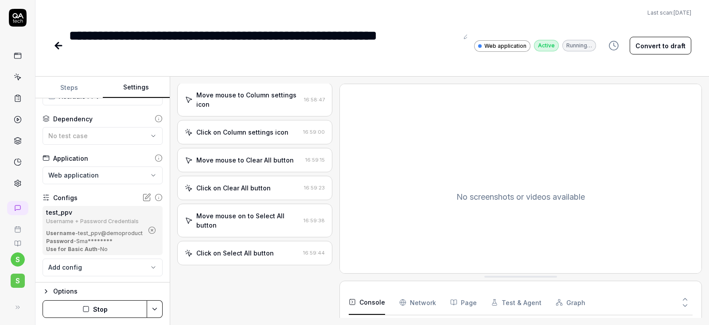
scroll to position [414, 0]
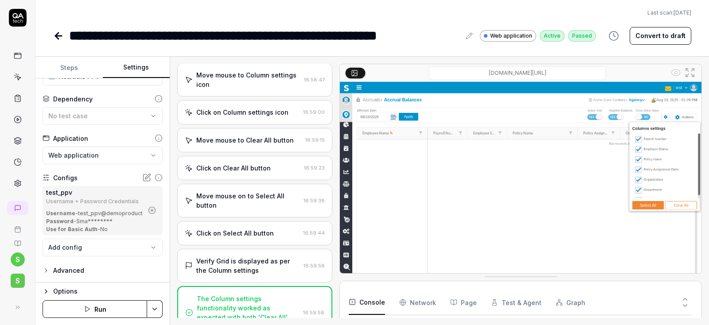
click at [58, 39] on icon at bounding box center [58, 36] width 11 height 11
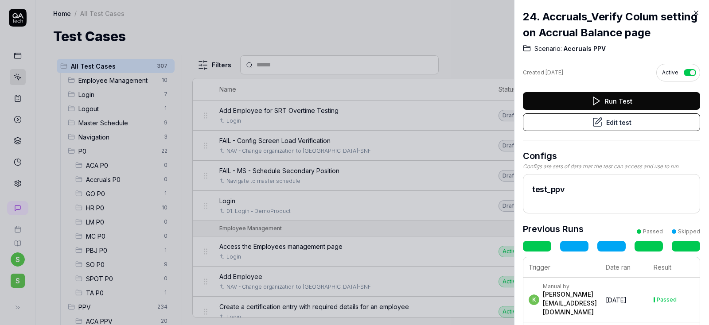
click at [696, 14] on icon at bounding box center [696, 13] width 8 height 8
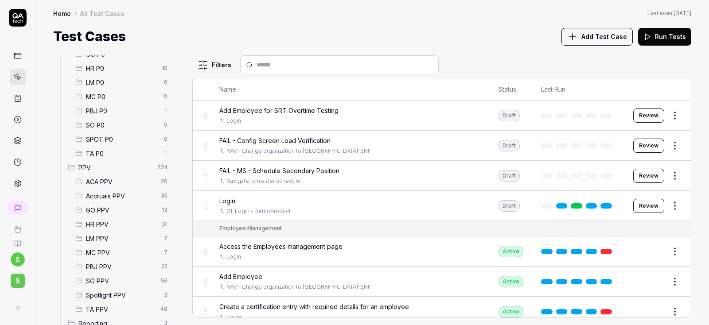
scroll to position [202, 0]
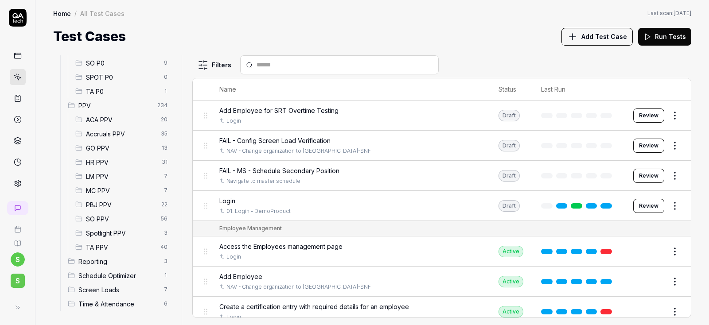
click at [118, 133] on span "Accruals PPV" at bounding box center [121, 133] width 70 height 9
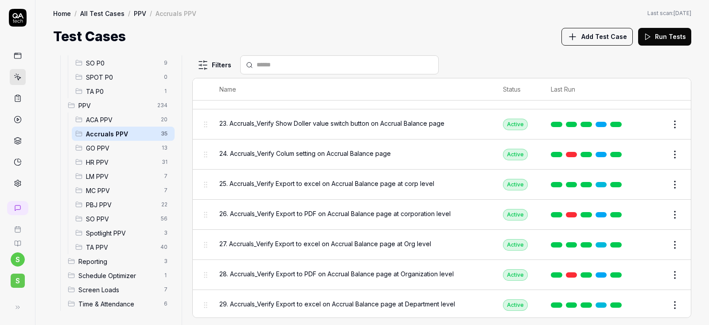
scroll to position [691, 0]
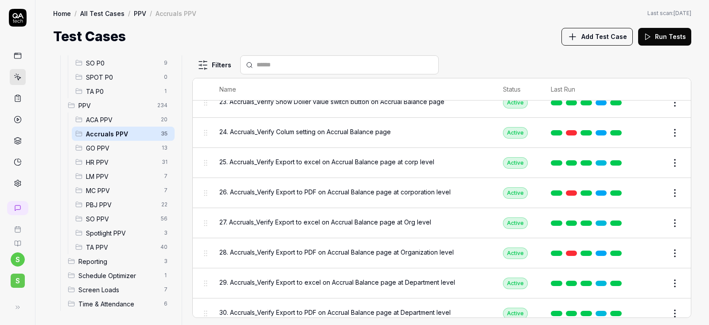
click at [661, 160] on button "Edit" at bounding box center [653, 163] width 21 height 14
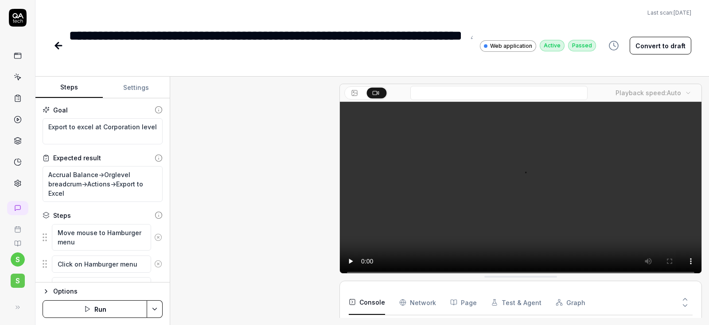
scroll to position [717, 0]
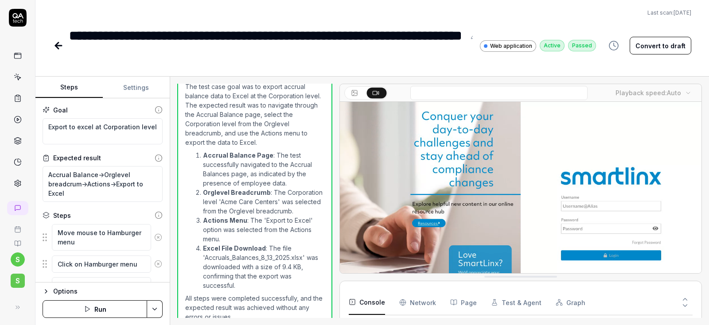
click at [137, 88] on button "Settings" at bounding box center [136, 87] width 67 height 21
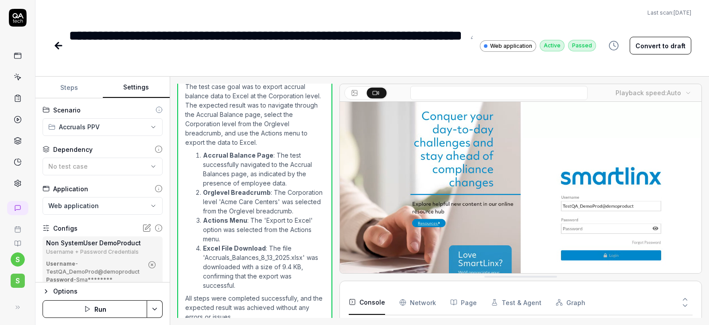
type textarea "*"
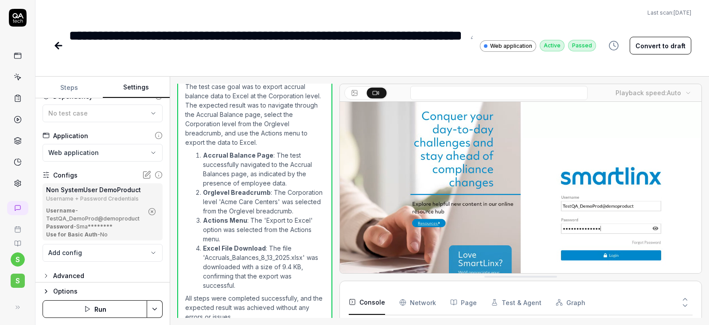
scroll to position [58, 0]
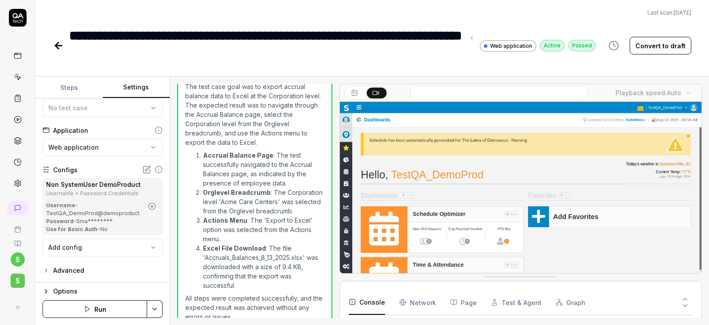
click at [152, 206] on icon "button" at bounding box center [152, 206] width 2 height 2
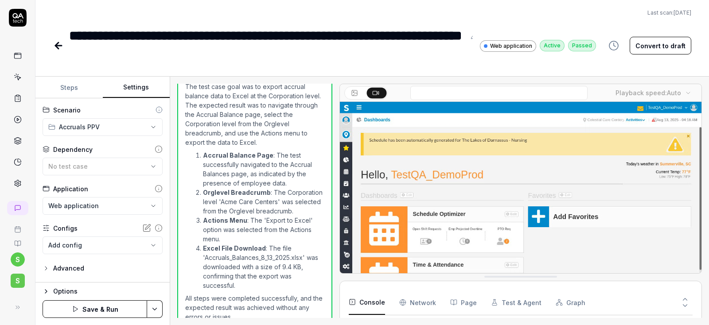
scroll to position [0, 0]
click at [90, 242] on body "**********" at bounding box center [354, 162] width 709 height 325
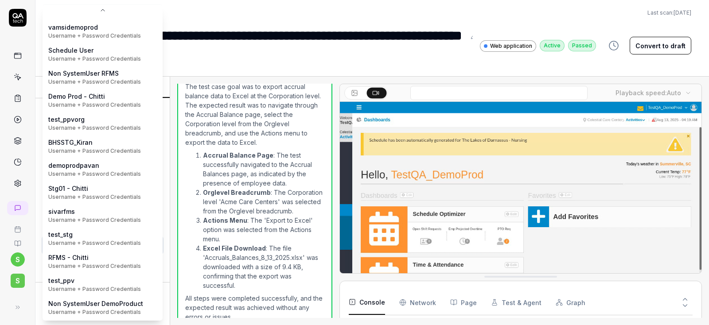
scroll to position [137, 0]
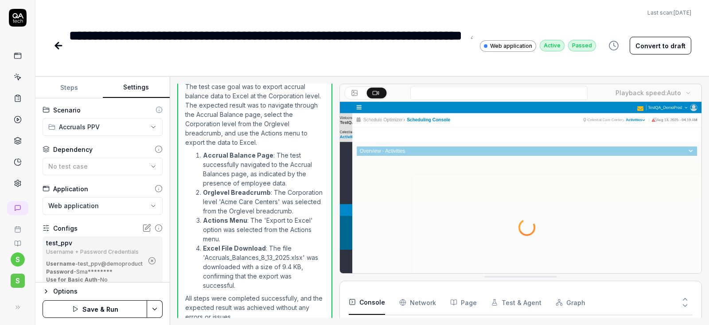
click at [153, 309] on html "**********" at bounding box center [354, 162] width 709 height 325
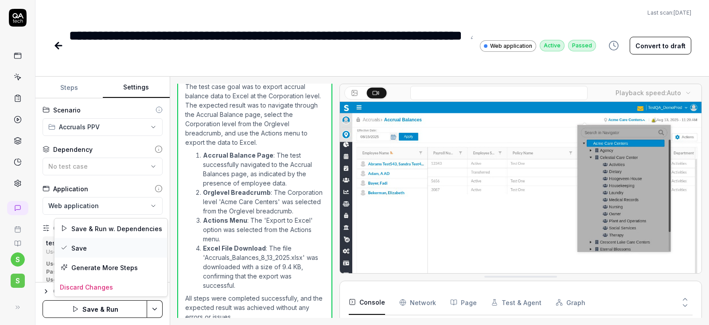
click at [85, 251] on div "Save" at bounding box center [110, 247] width 113 height 19
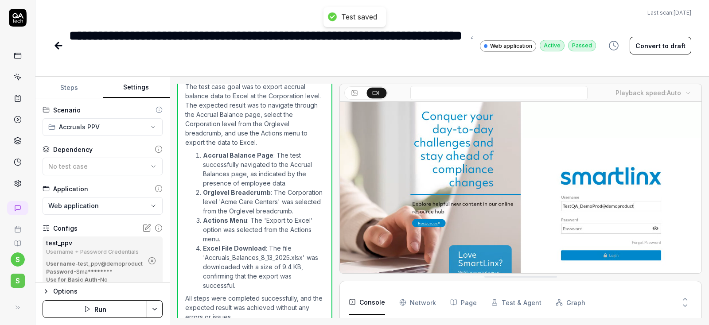
click at [97, 313] on button "Run" at bounding box center [95, 309] width 105 height 18
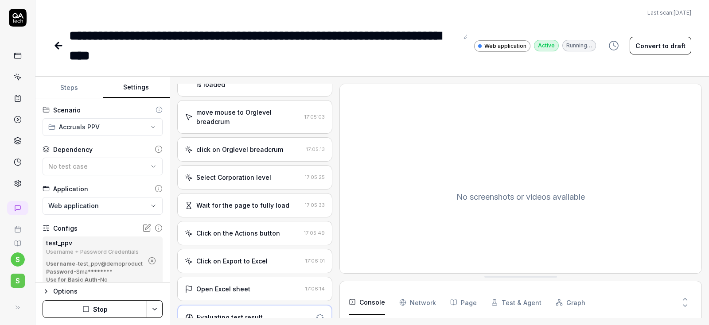
scroll to position [229, 0]
